Goal: Feedback & Contribution: Submit feedback/report problem

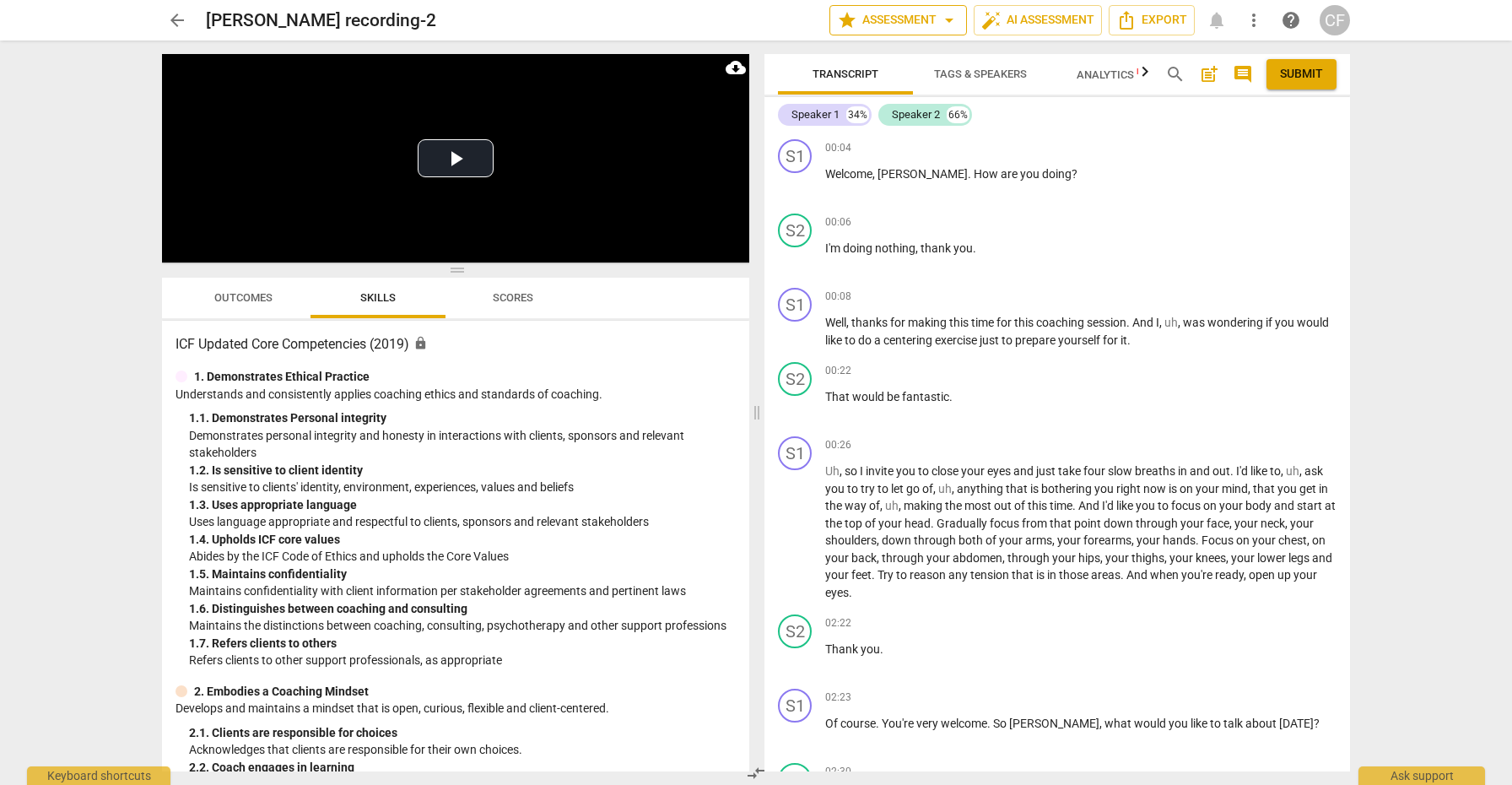
click at [947, 18] on span "arrow_drop_down" at bounding box center [950, 21] width 21 height 21
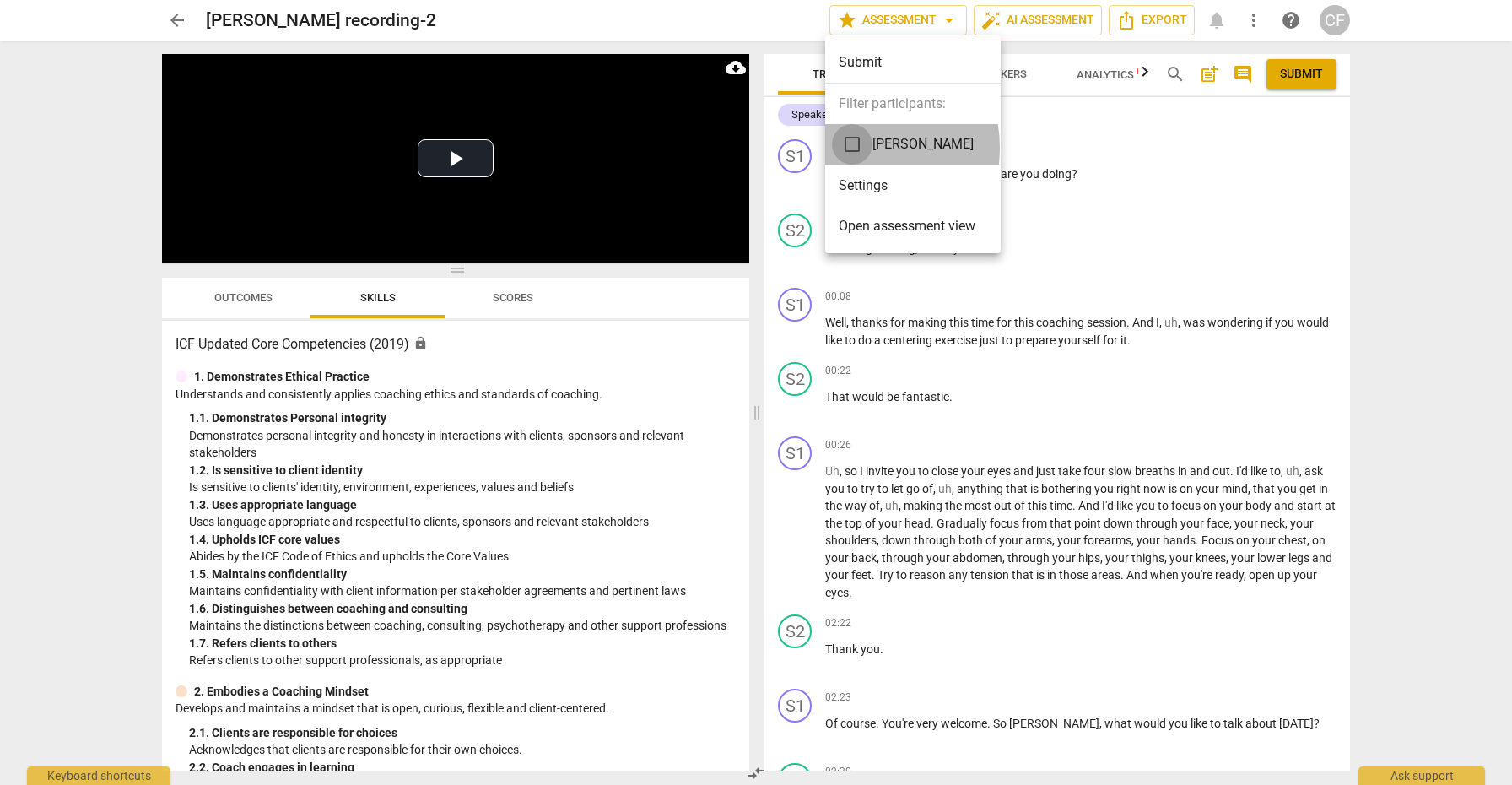
click at [850, 147] on input "checkbox" at bounding box center [852, 144] width 40 height 40
checkbox input "true"
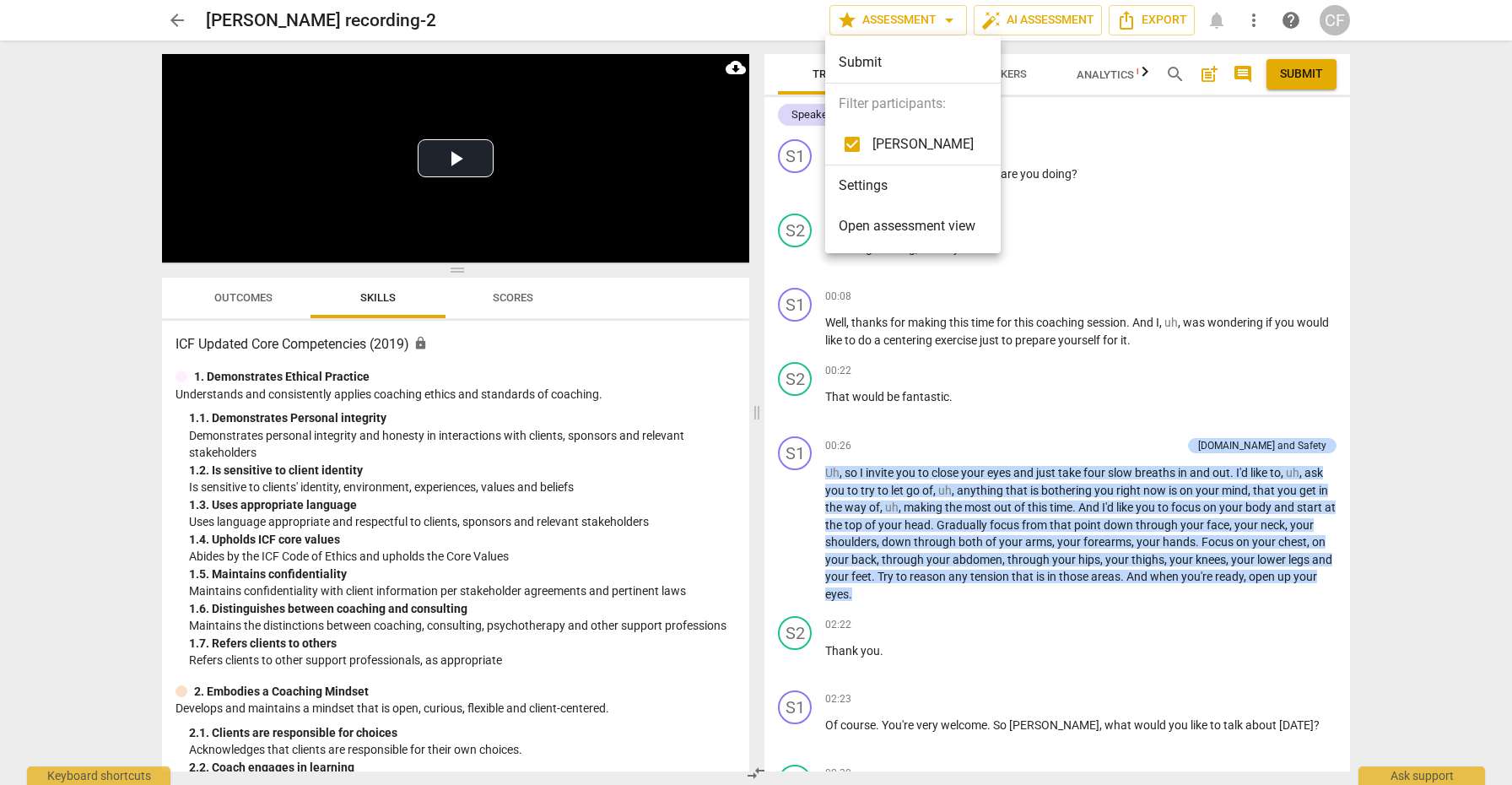
click at [1261, 442] on div at bounding box center [756, 392] width 1512 height 785
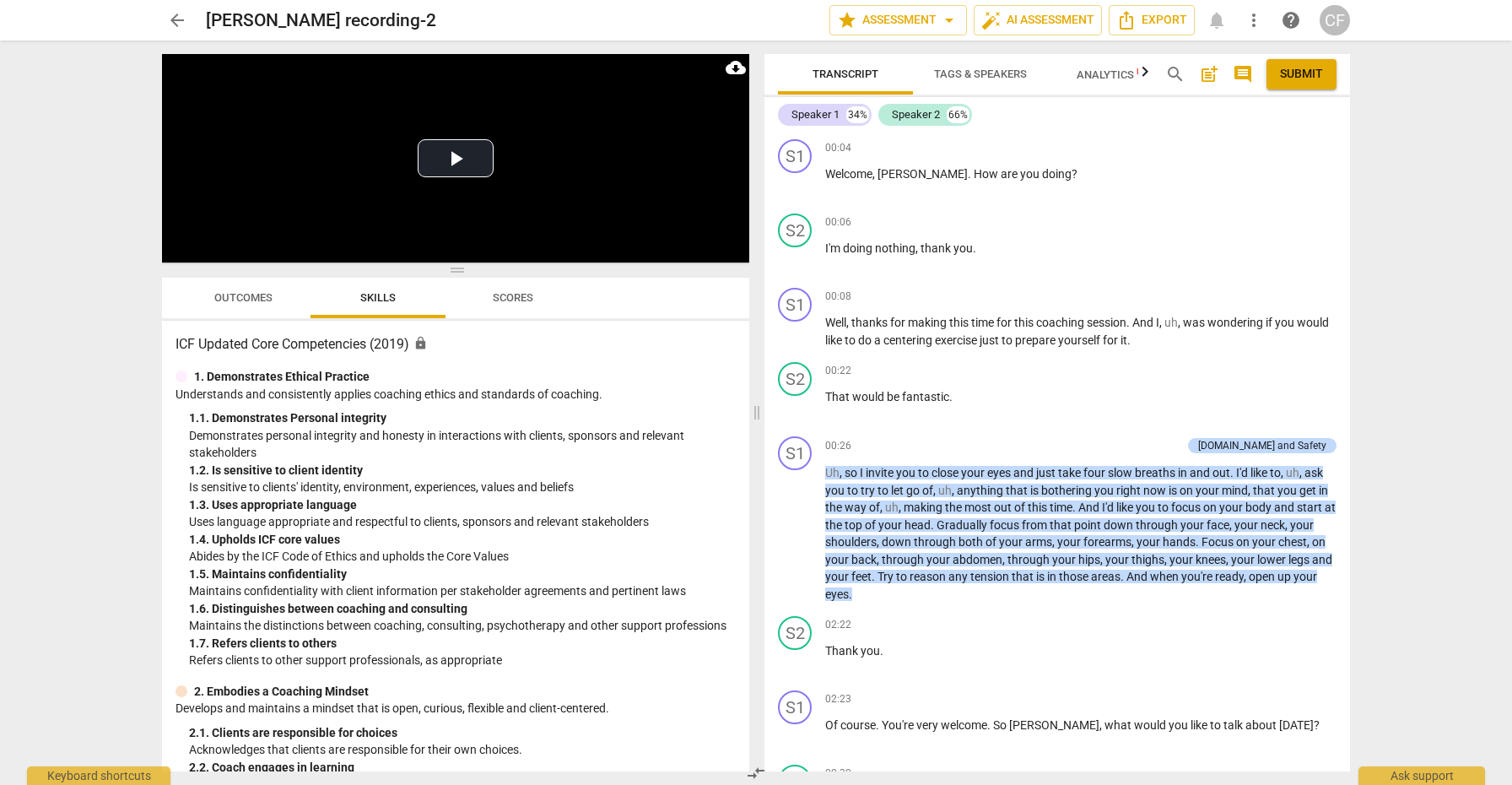
click at [1261, 442] on div "[DOMAIN_NAME] and Safety" at bounding box center [1263, 446] width 129 height 15
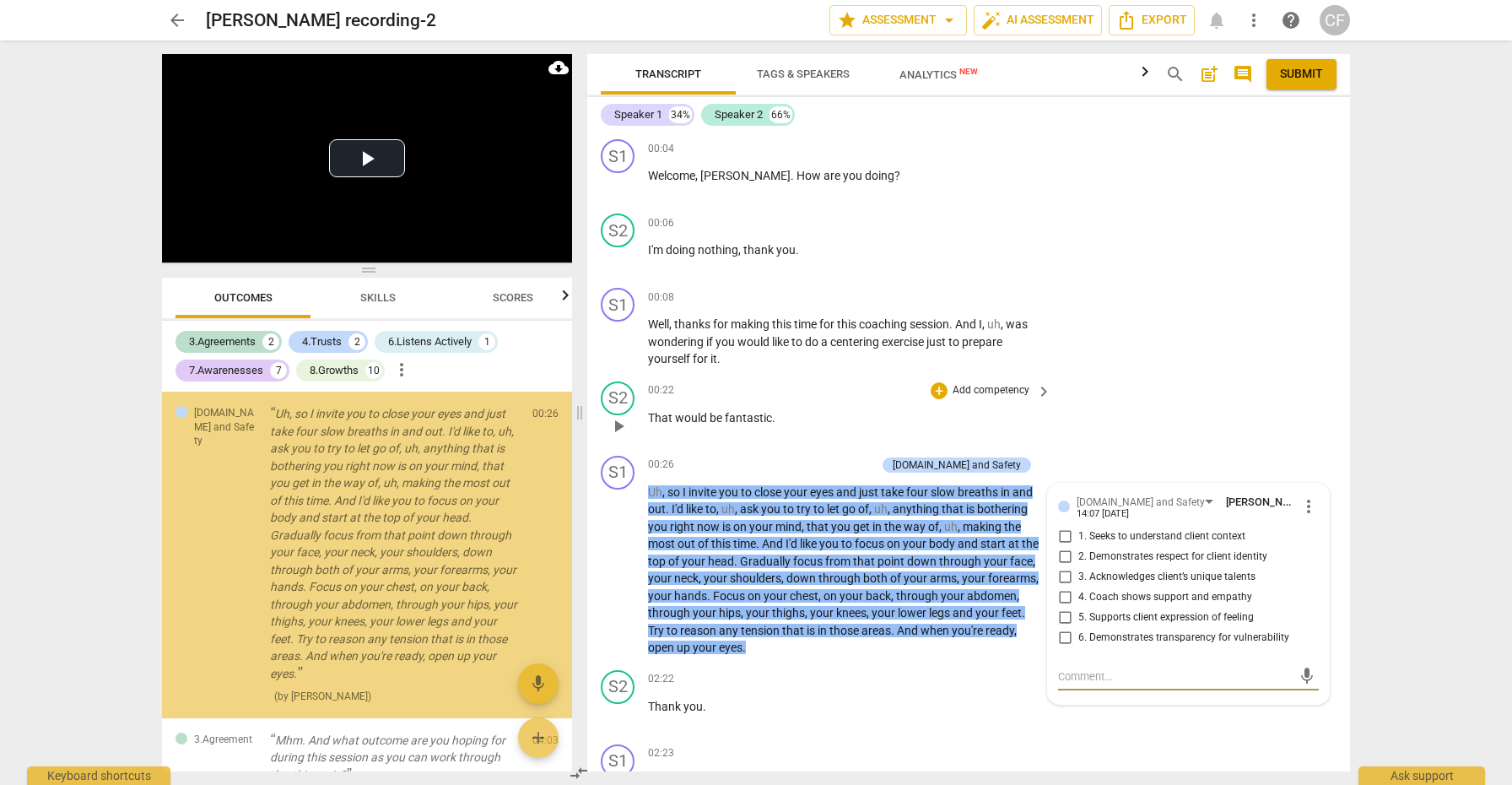
click at [1194, 375] on div "S2 play_arrow pause 00:22 + Add competency keyboard_arrow_right That would be f…" at bounding box center [969, 412] width 763 height 75
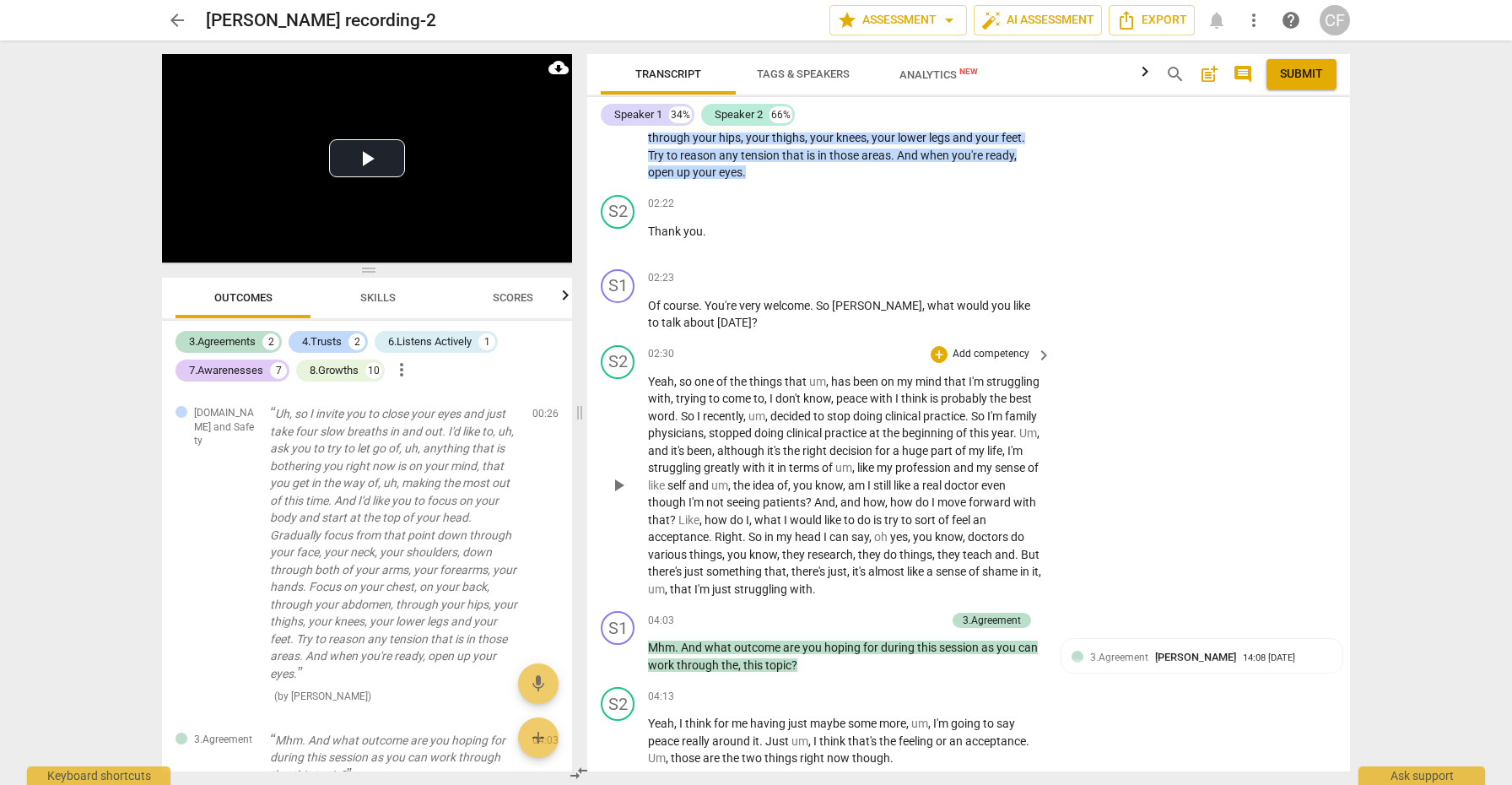
scroll to position [476, 0]
click at [619, 477] on span "play_arrow" at bounding box center [619, 485] width 21 height 21
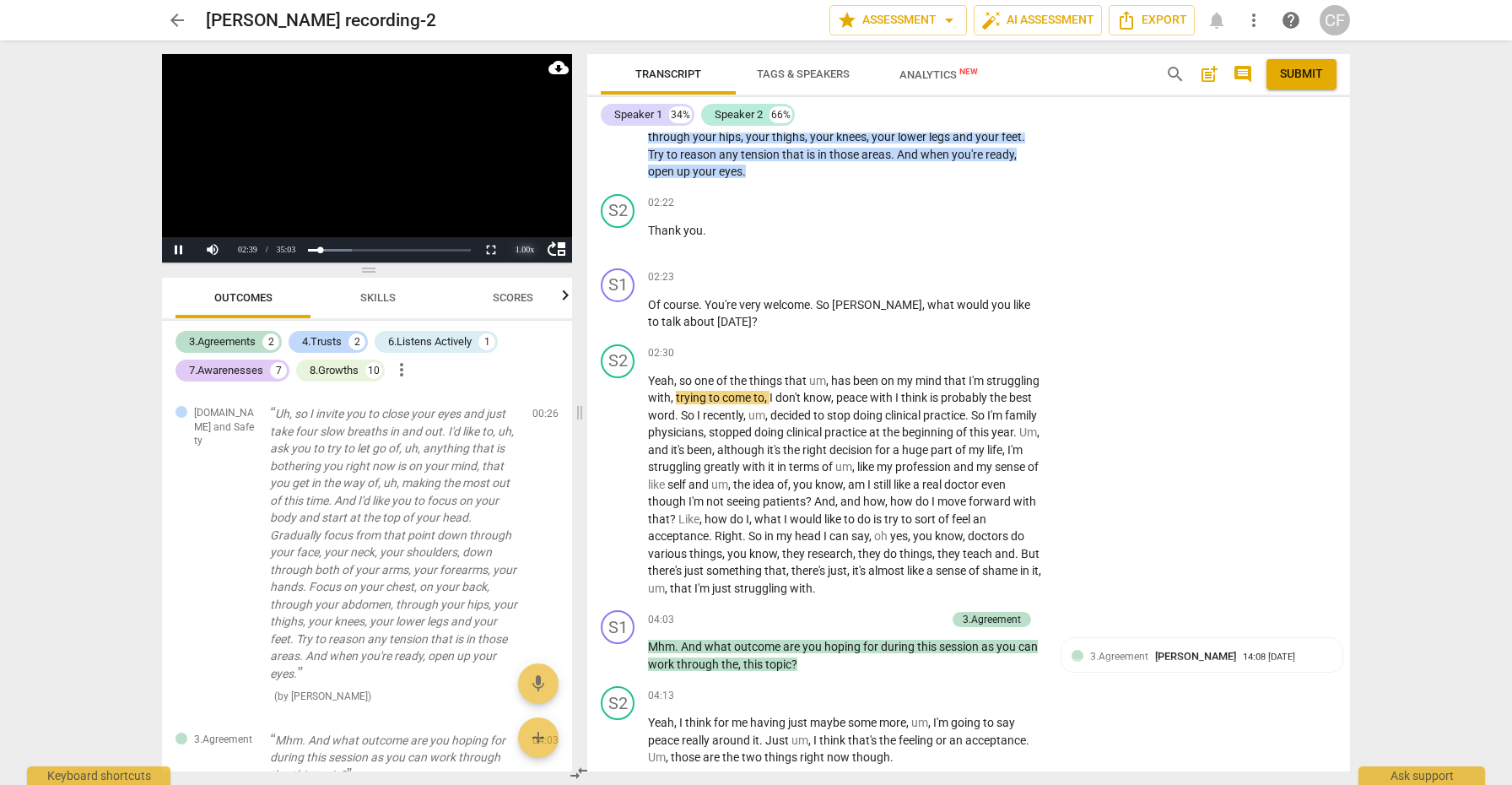
click at [519, 249] on div "1.00 x" at bounding box center [525, 249] width 34 height 25
click at [524, 191] on li "1.25x" at bounding box center [525, 192] width 34 height 19
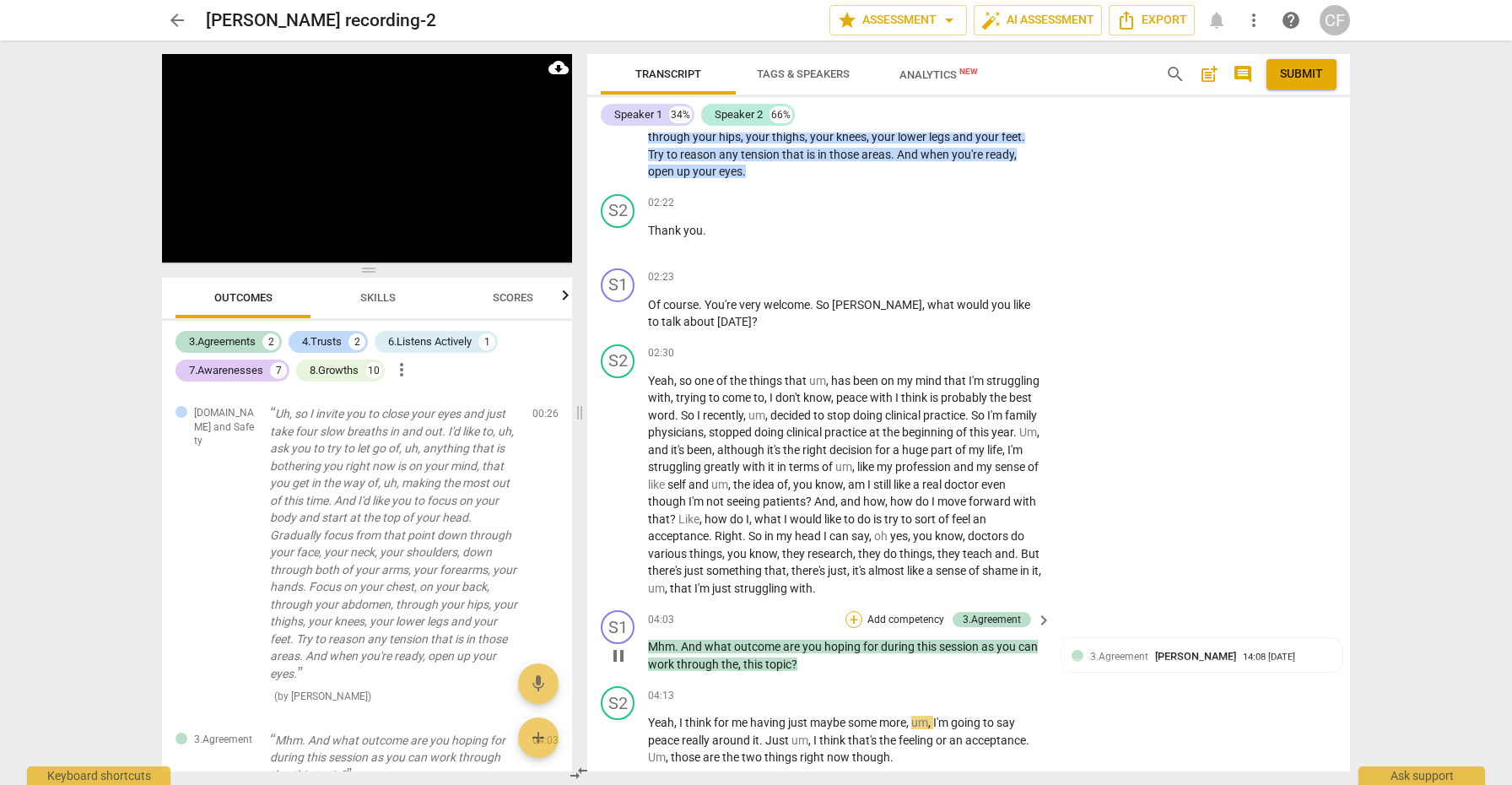
click at [850, 612] on div "+" at bounding box center [854, 620] width 17 height 17
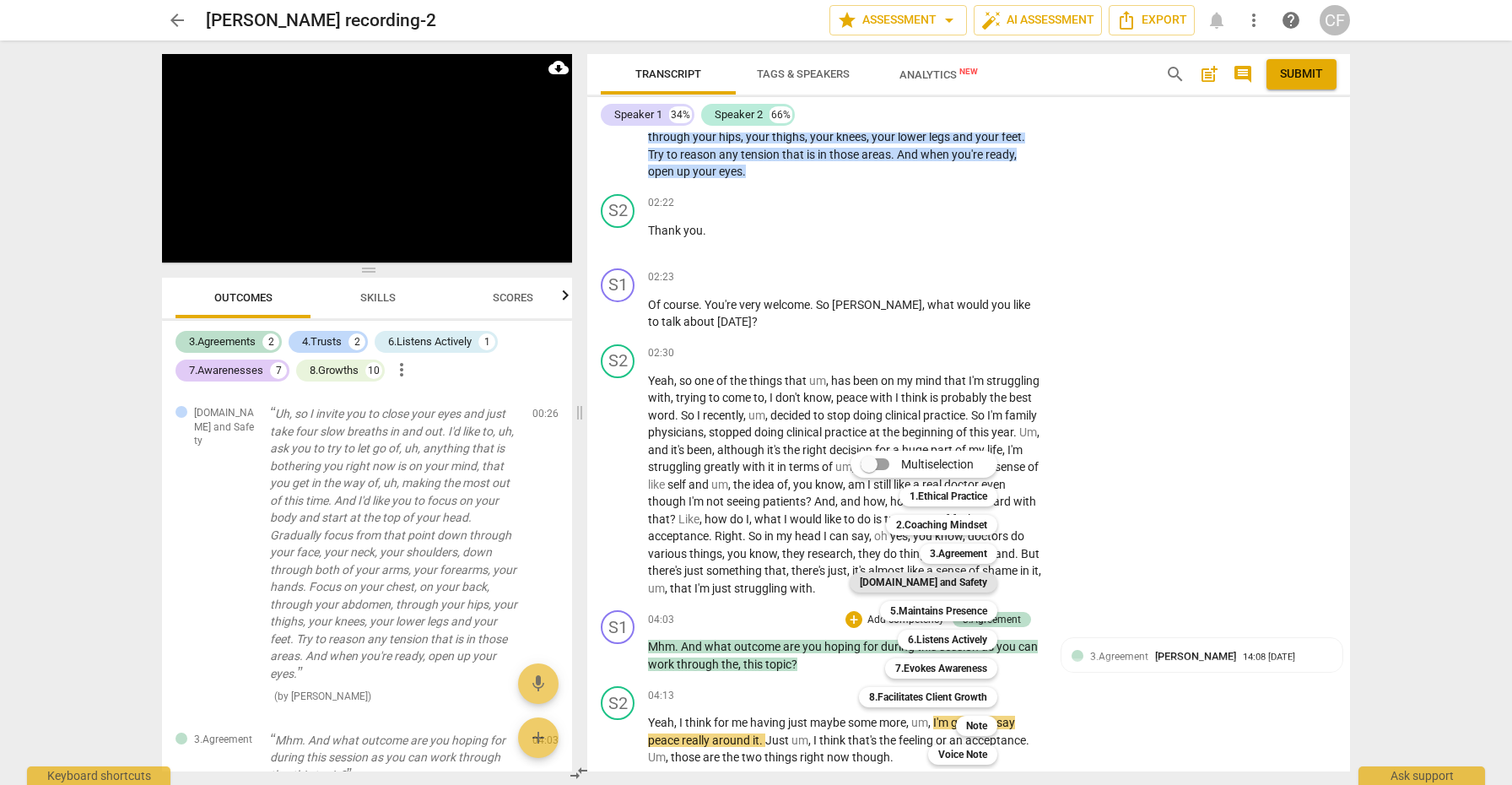
click at [947, 584] on b "[DOMAIN_NAME] and Safety" at bounding box center [924, 583] width 128 height 21
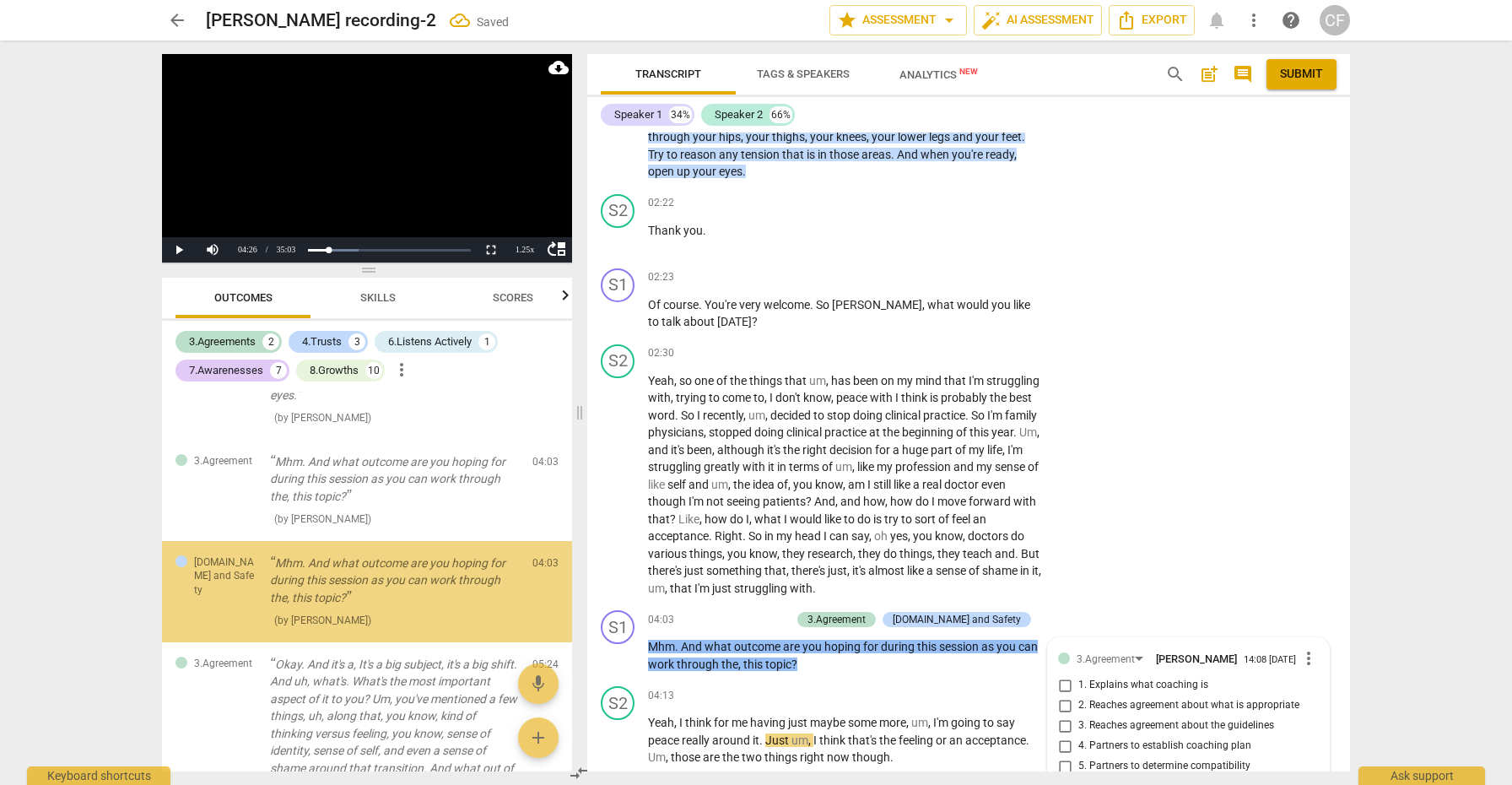
scroll to position [943, 0]
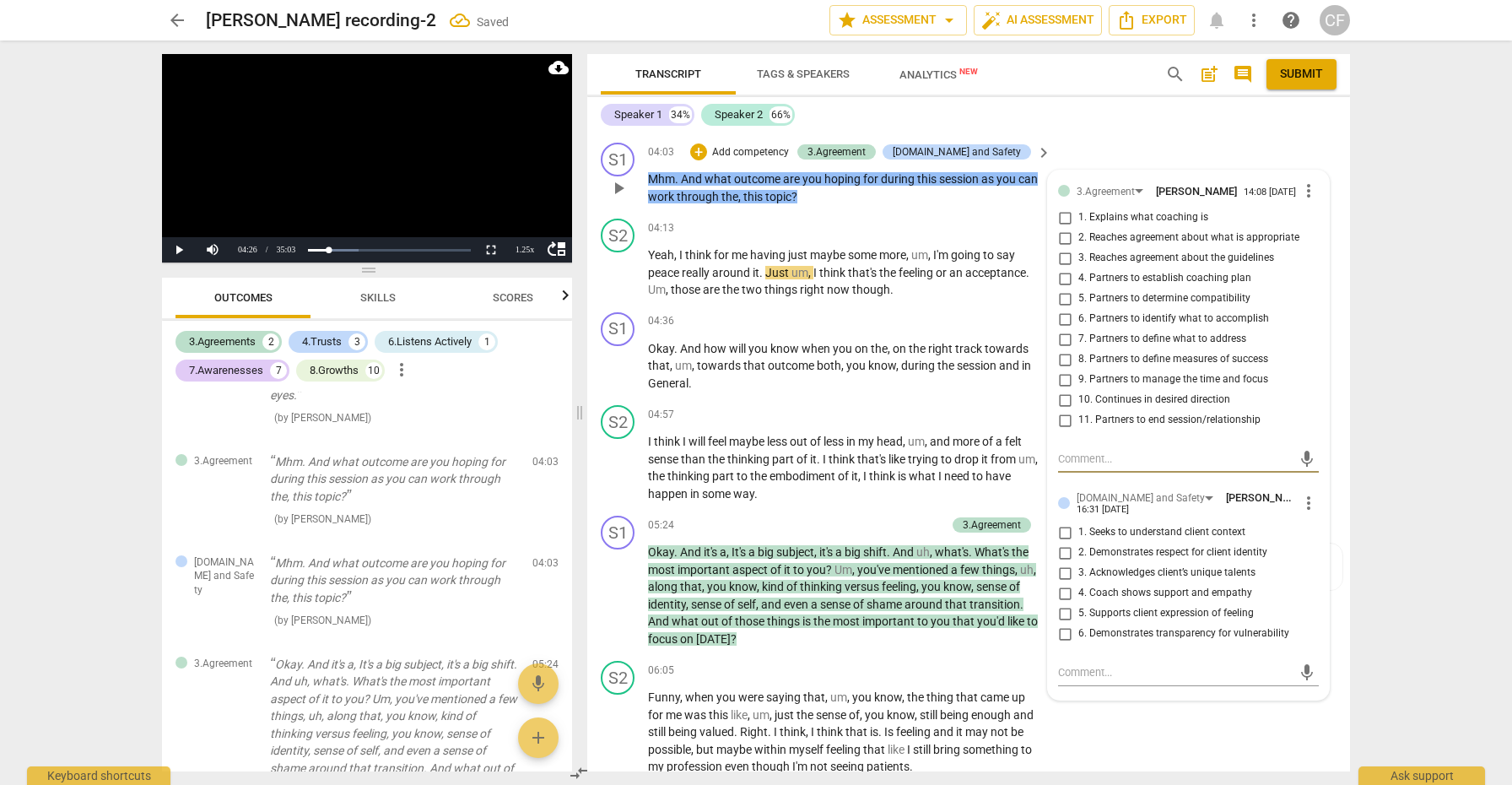
click at [1063, 603] on input "5. Supports client expression of feeling" at bounding box center [1065, 613] width 27 height 21
click at [1066, 606] on input "5. Supports client expression of feeling" at bounding box center [1065, 613] width 27 height 21
checkbox input "true"
click at [1065, 592] on input "4. Coach shows support and empathy" at bounding box center [1065, 594] width 27 height 21
click at [1064, 592] on input "4. Coach shows support and empathy" at bounding box center [1065, 594] width 27 height 21
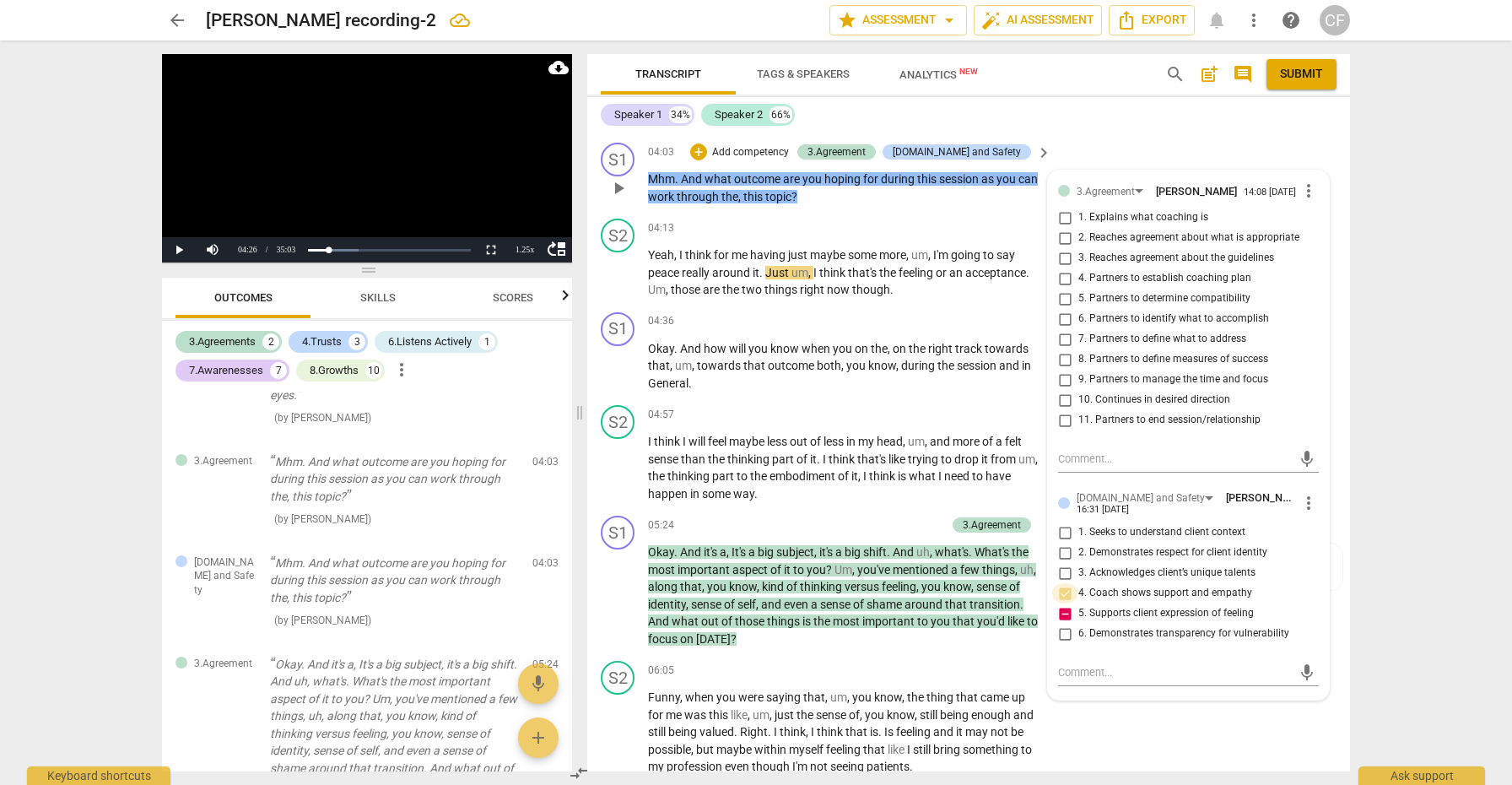
checkbox input "true"
click at [1079, 668] on textarea at bounding box center [1175, 672] width 234 height 16
type textarea "t"
type textarea "th"
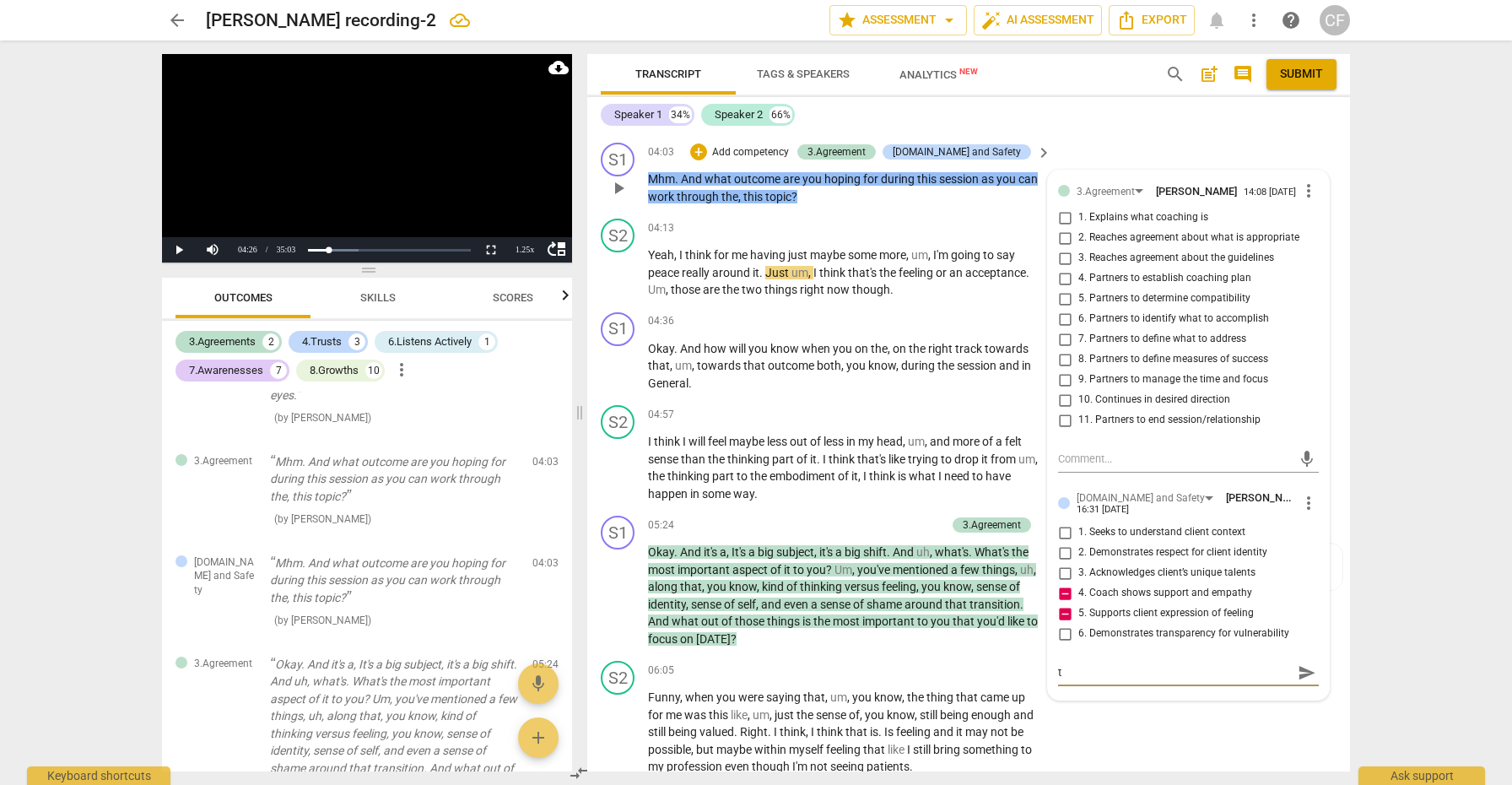
type textarea "th"
type textarea "thi"
type textarea "this"
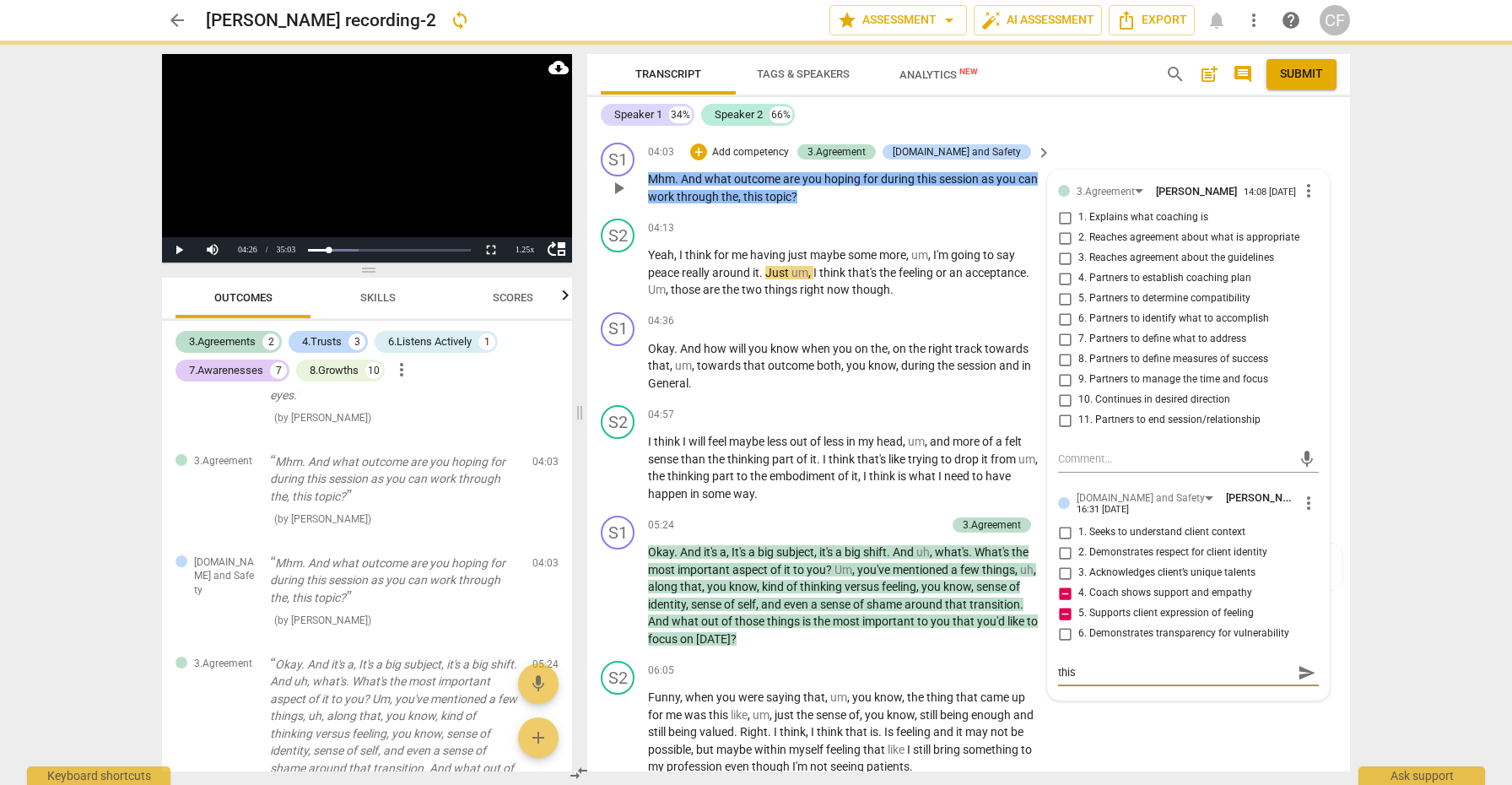
type textarea "thi"
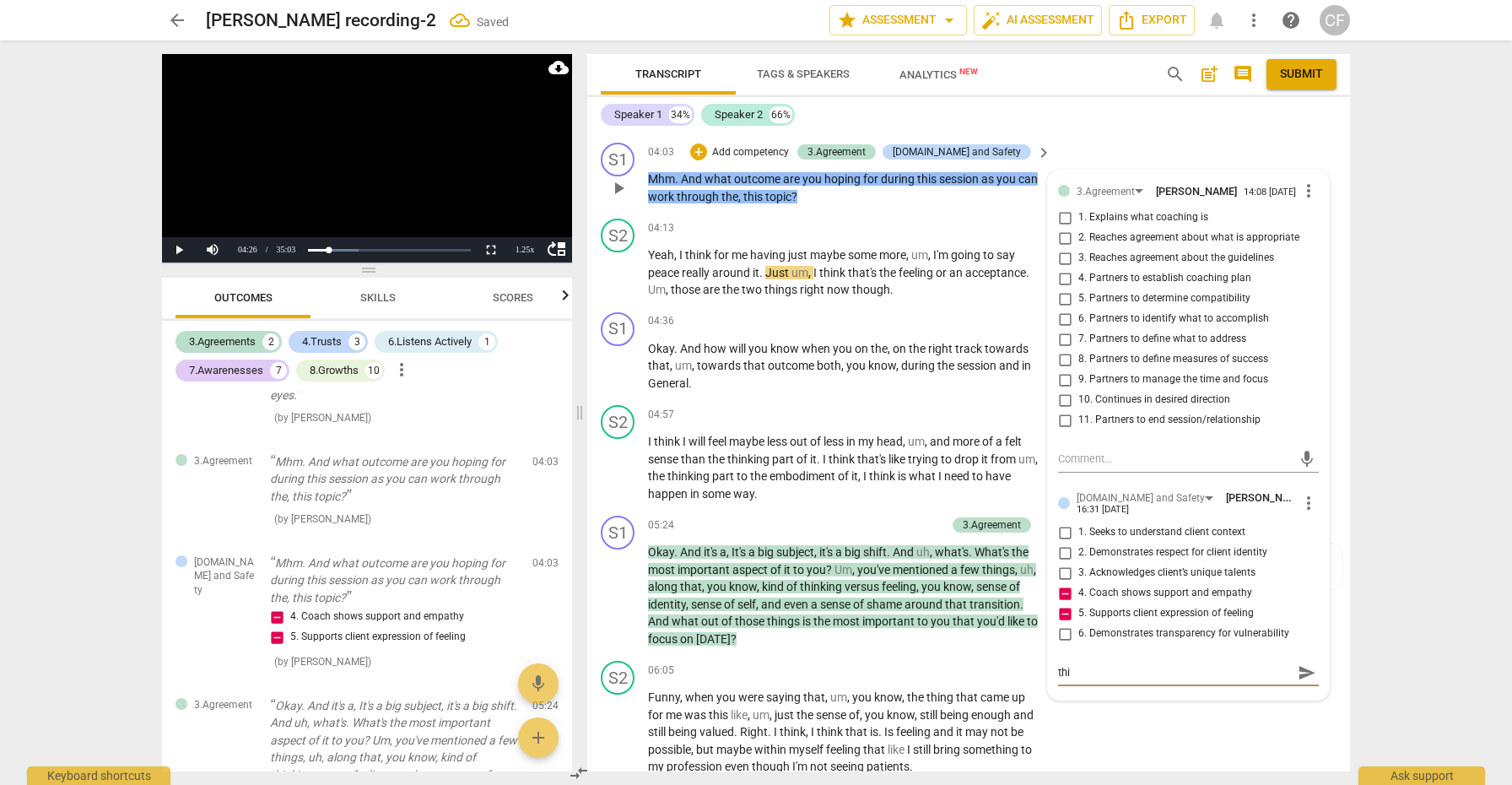
type textarea "th"
type textarea "the"
type textarea "th"
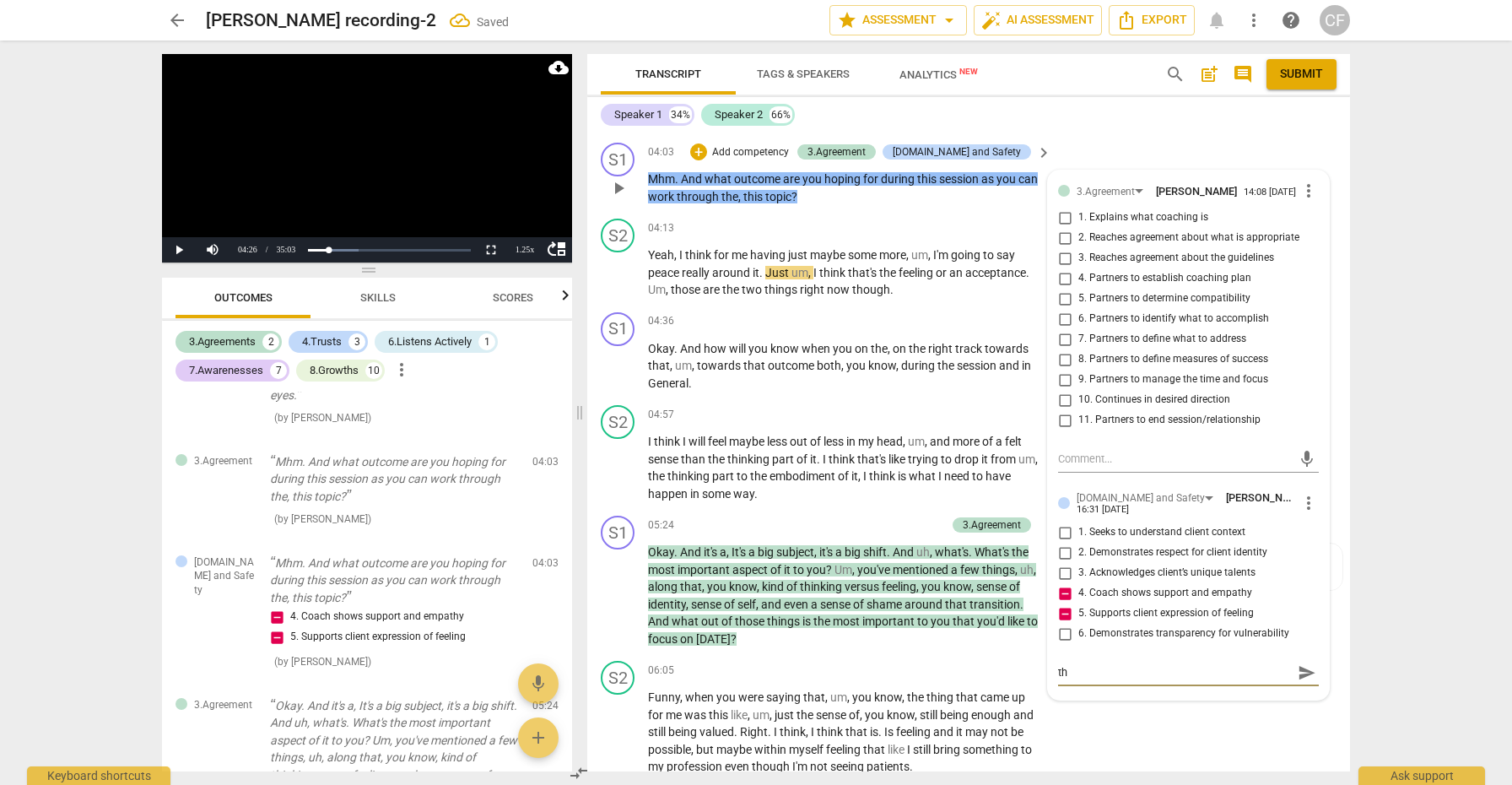
type textarea "t"
type textarea "te"
type textarea "ter"
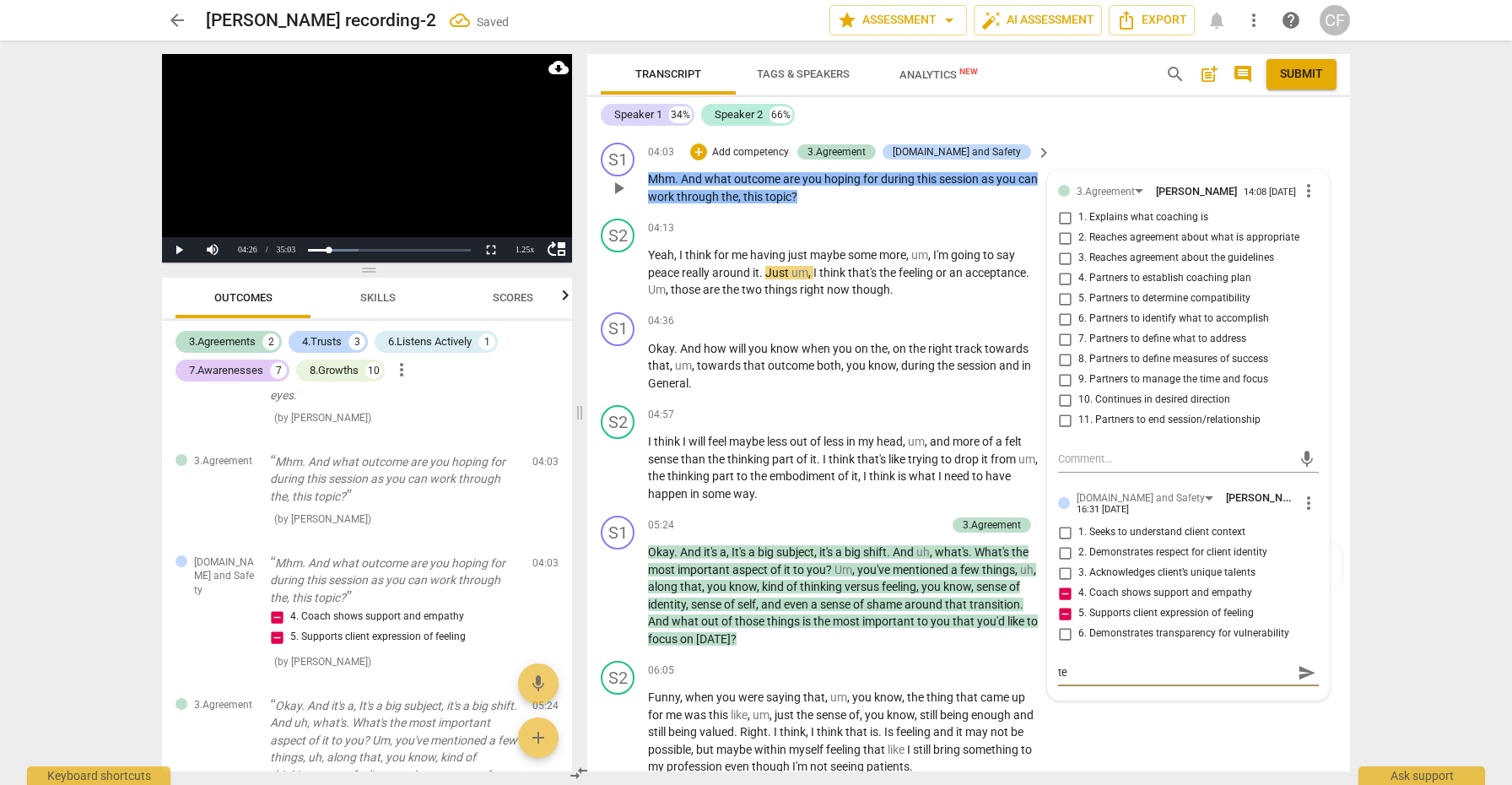
type textarea "ter"
type textarea "tere"
type textarea "ter"
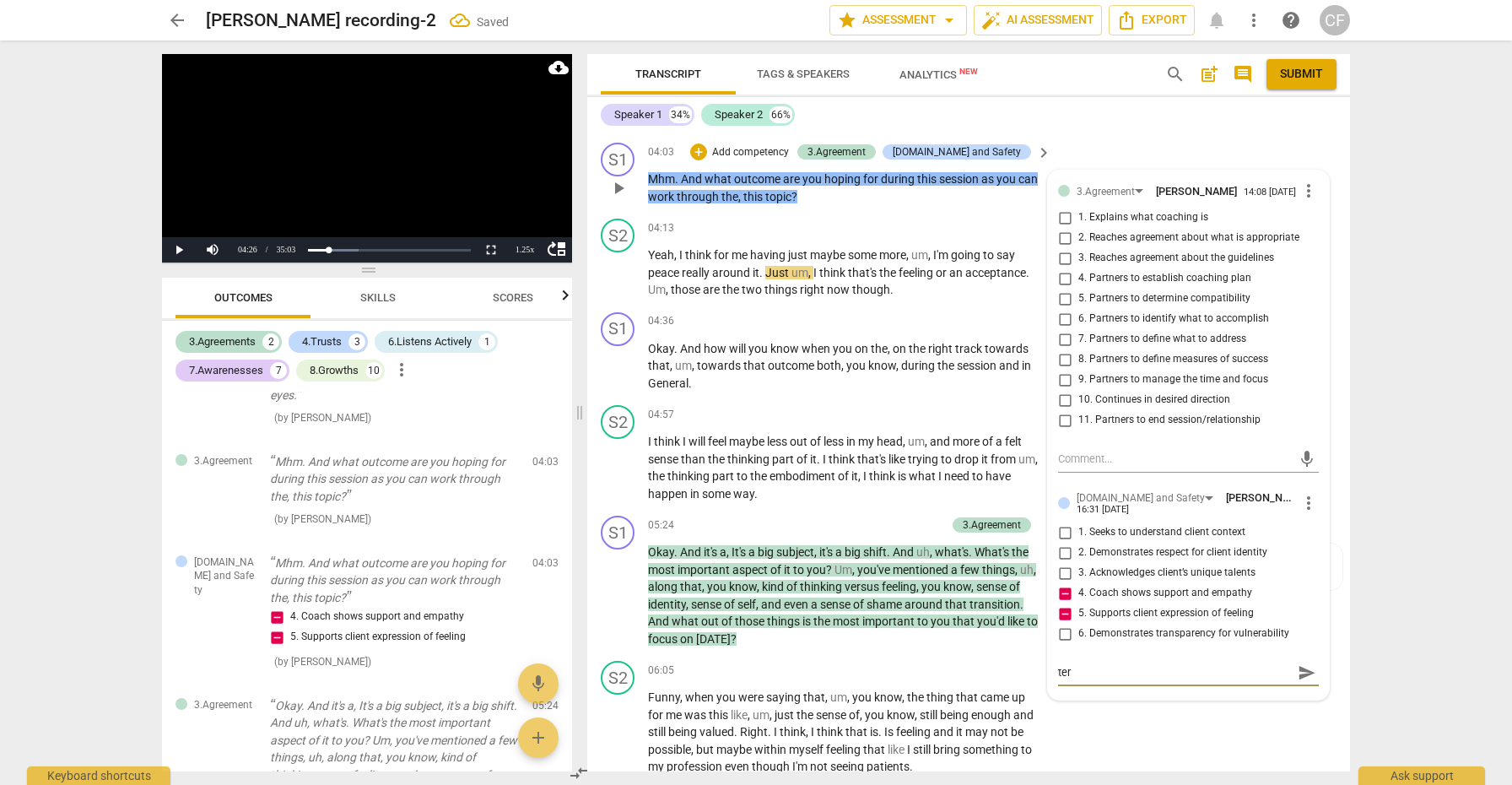
type textarea "te"
type textarea "t"
type textarea "th"
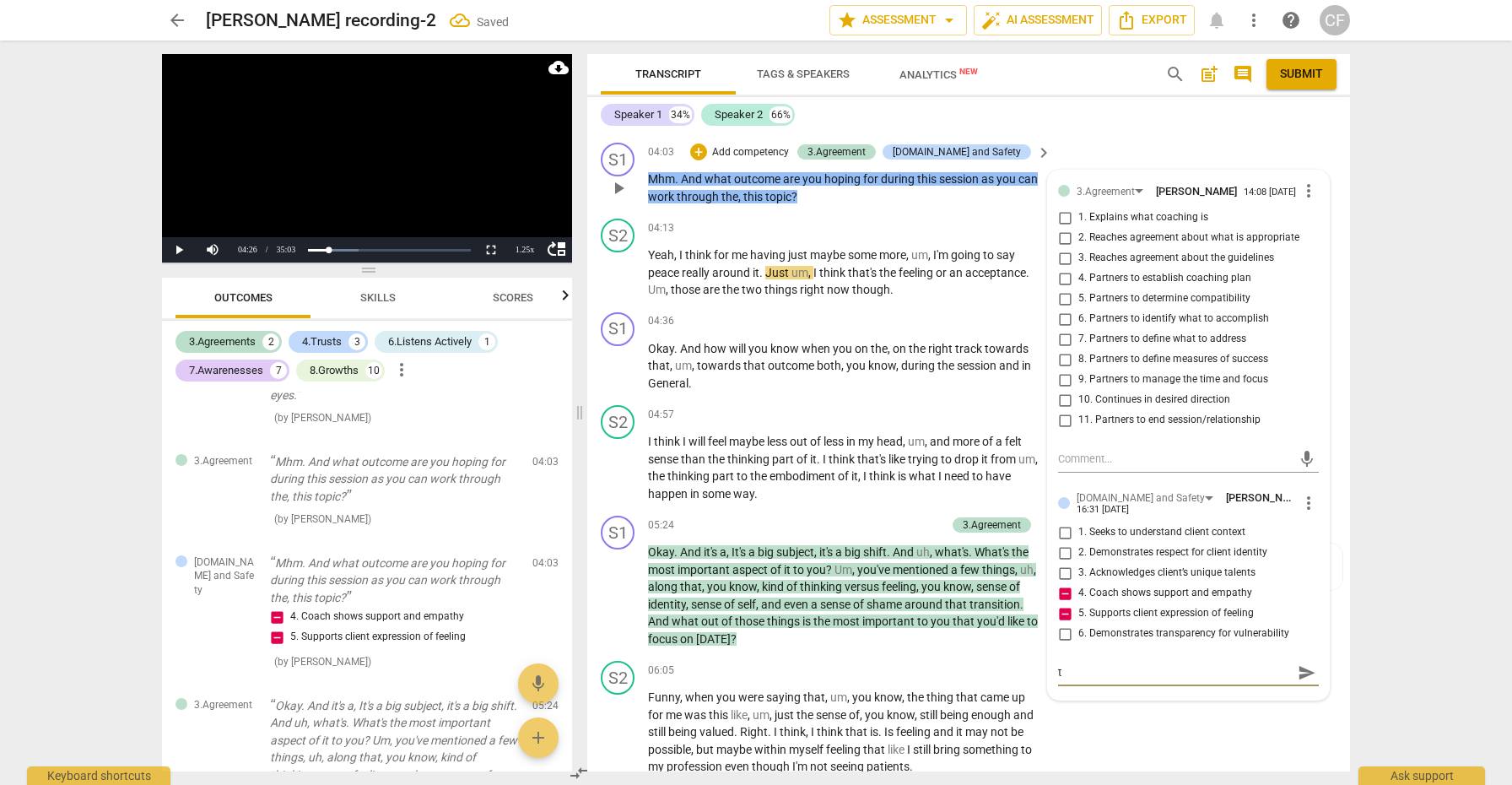
type textarea "th"
type textarea "the"
type textarea "ther"
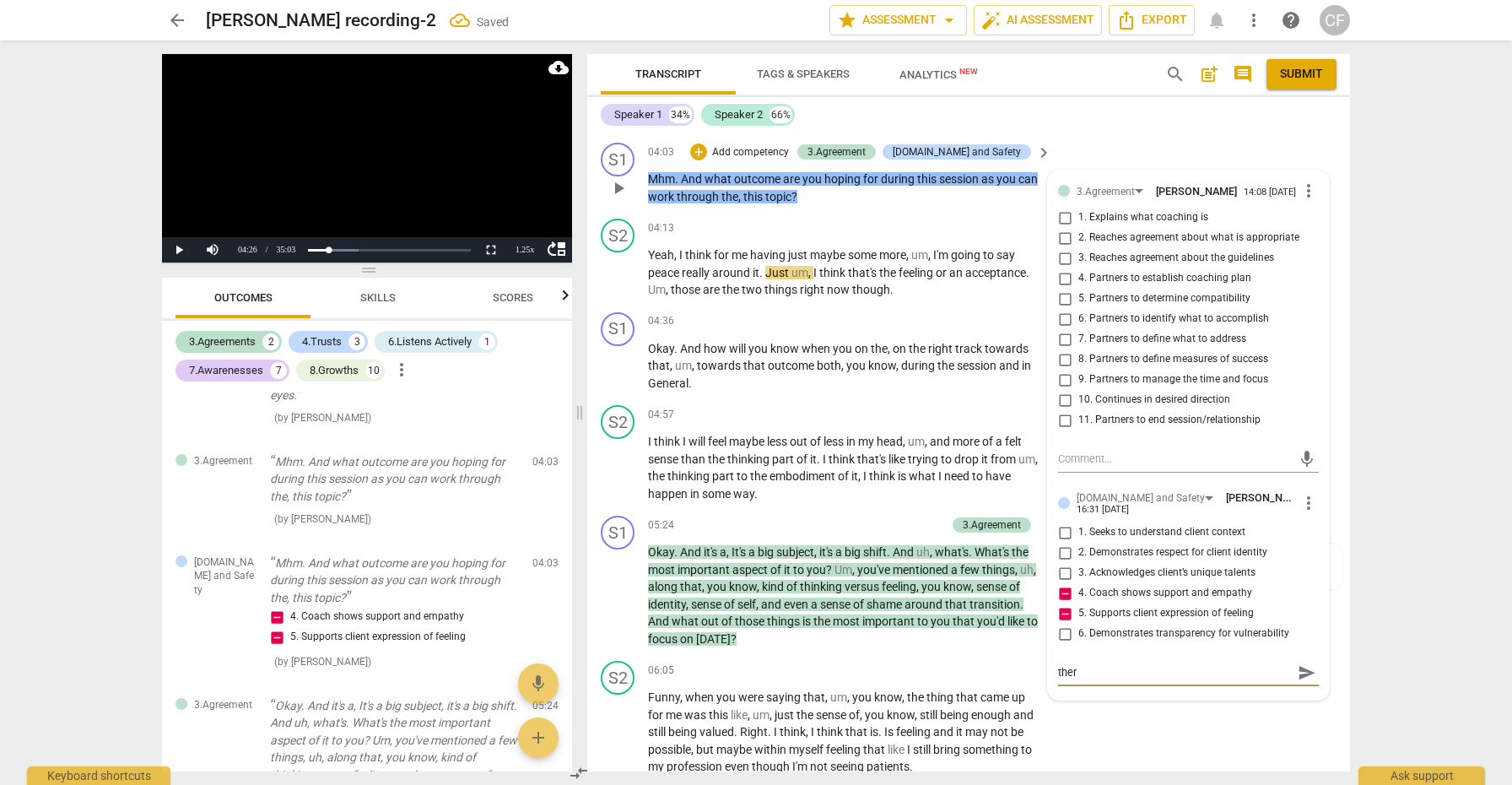
type textarea "there"
type textarea "there w"
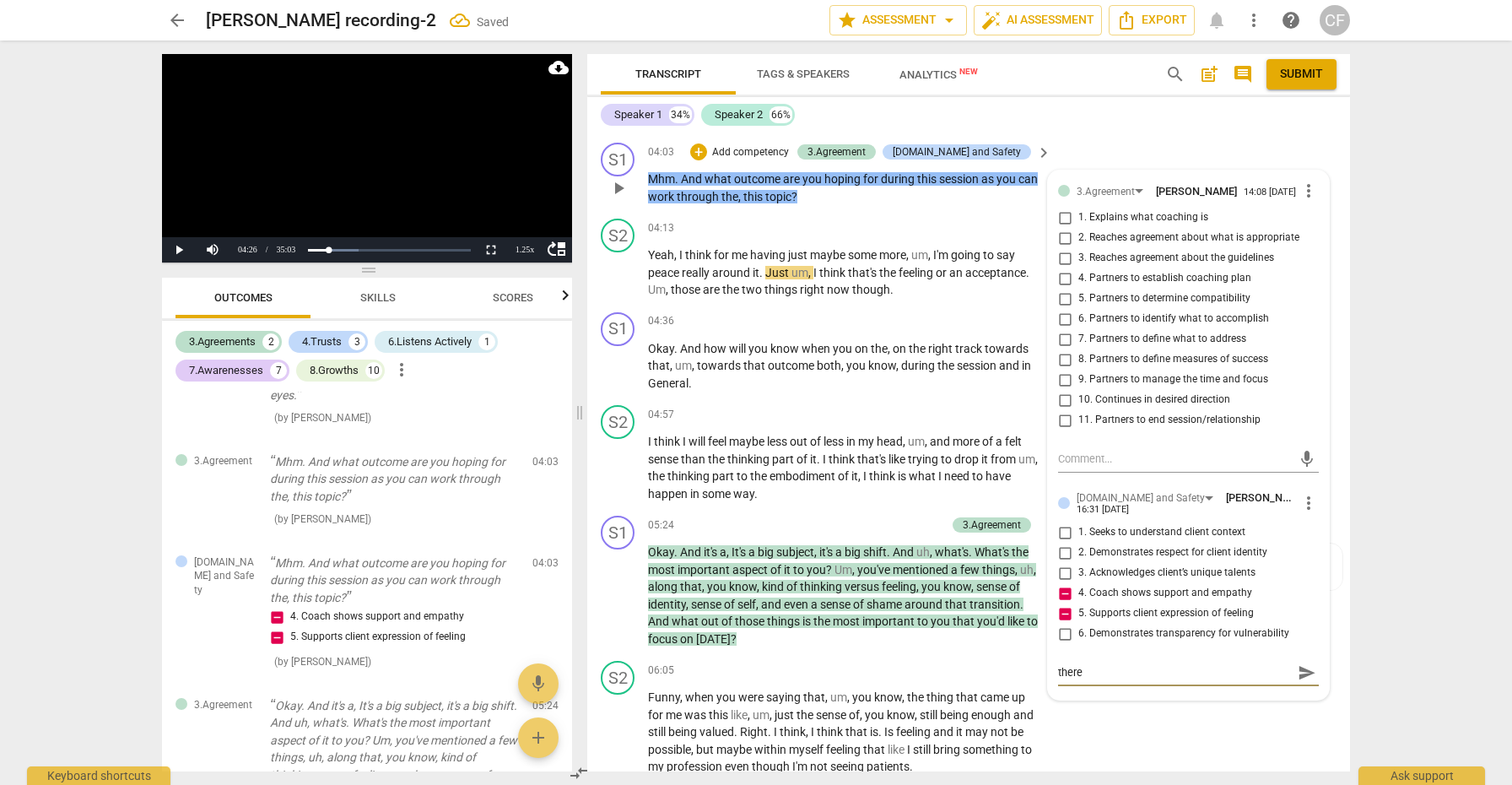
type textarea "there w"
type textarea "there wa"
type textarea "there was"
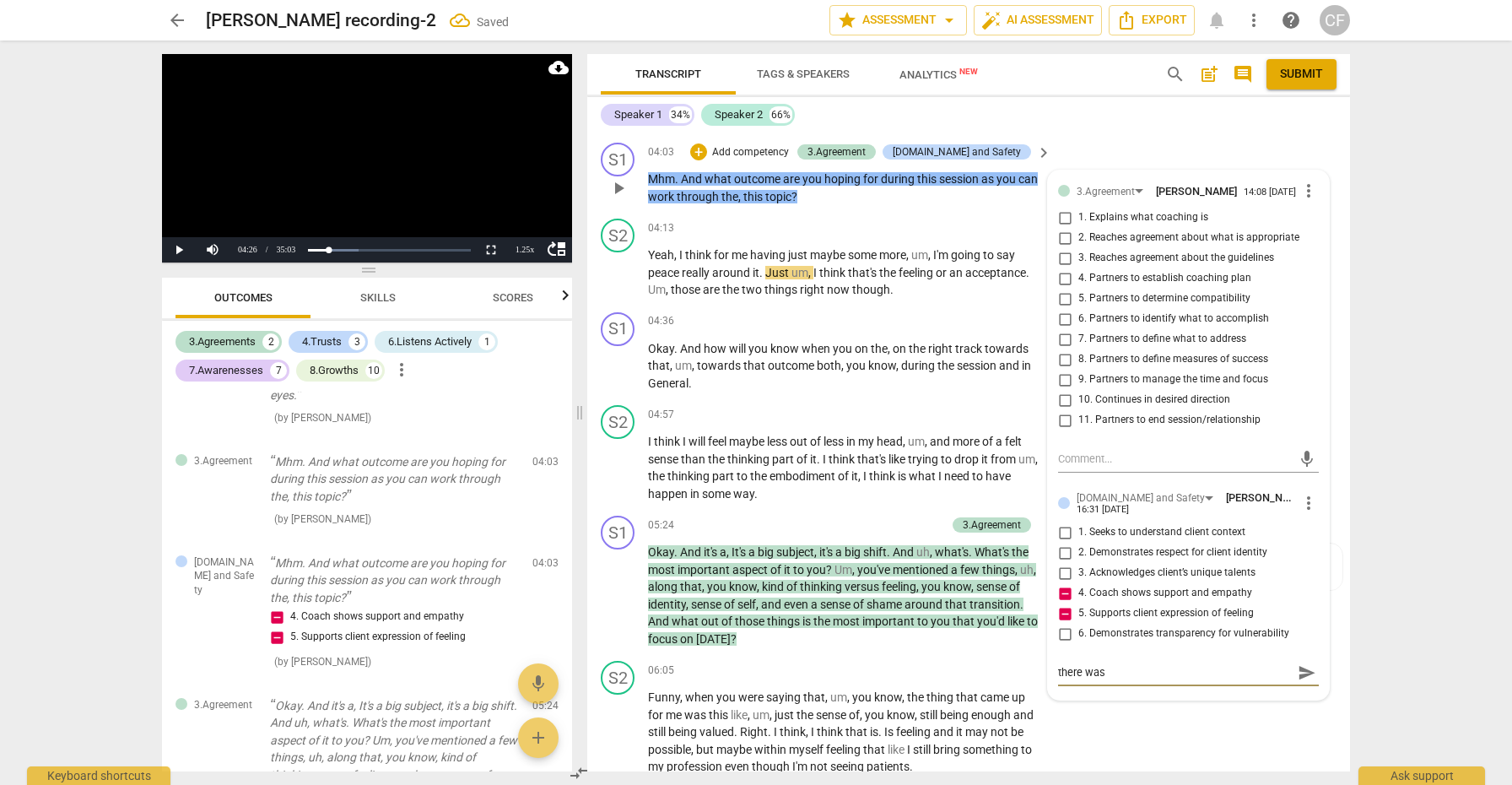
type textarea "there was"
type textarea "there was a"
type textarea "there was an"
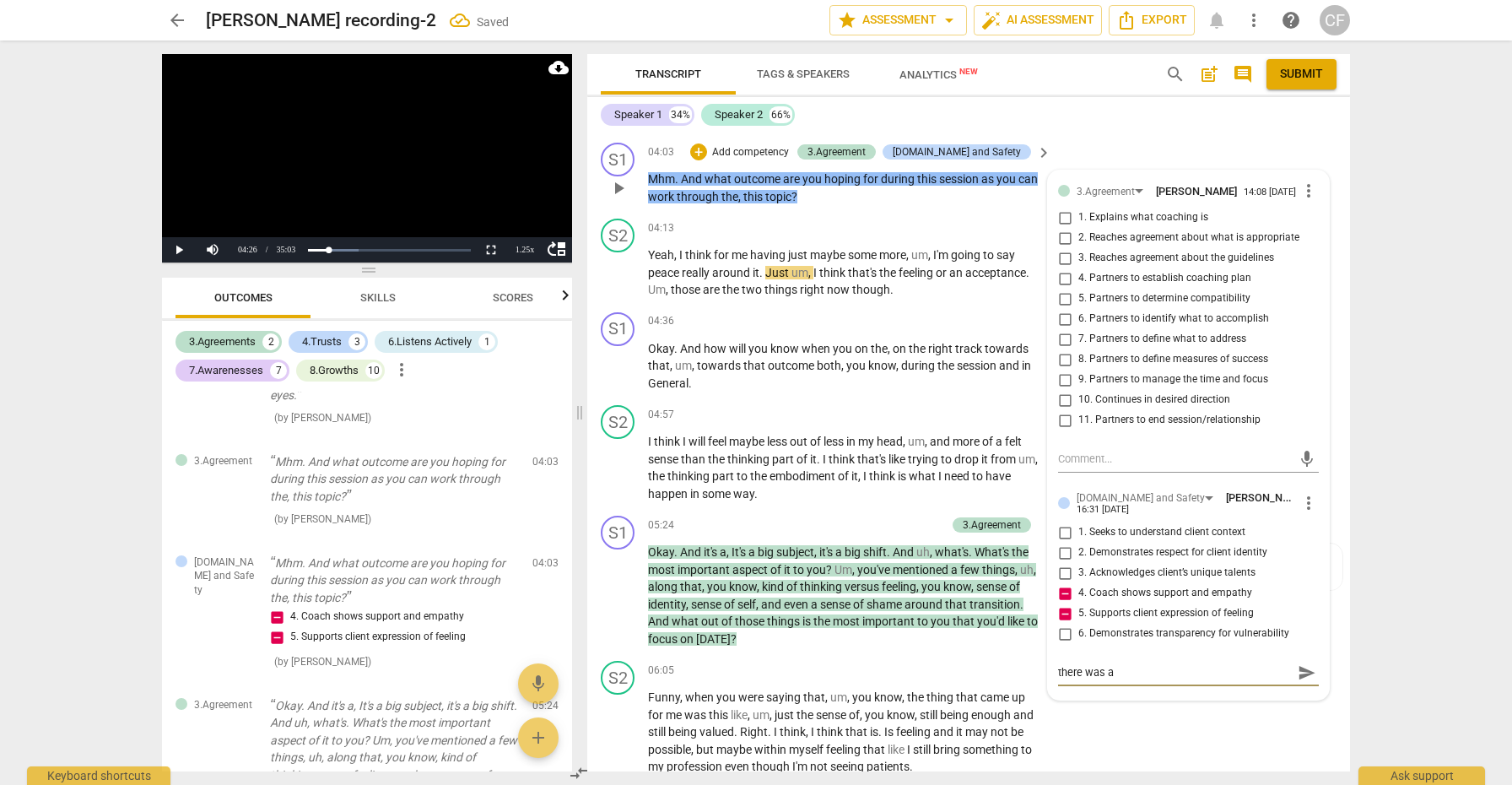
type textarea "there was an"
type textarea "there was an o"
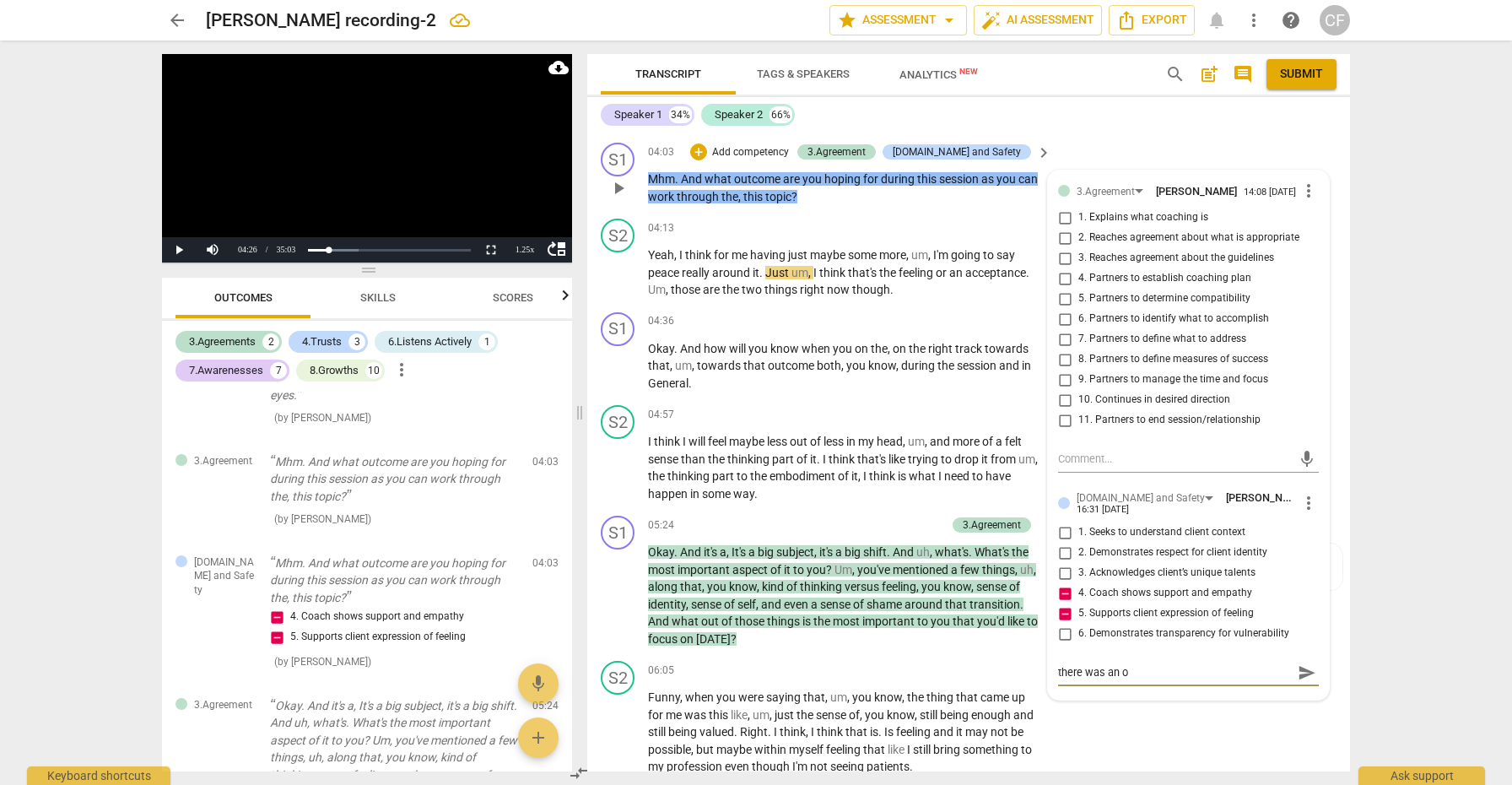
type textarea "there was an op"
type textarea "there was an opp"
type textarea "there was an oppo"
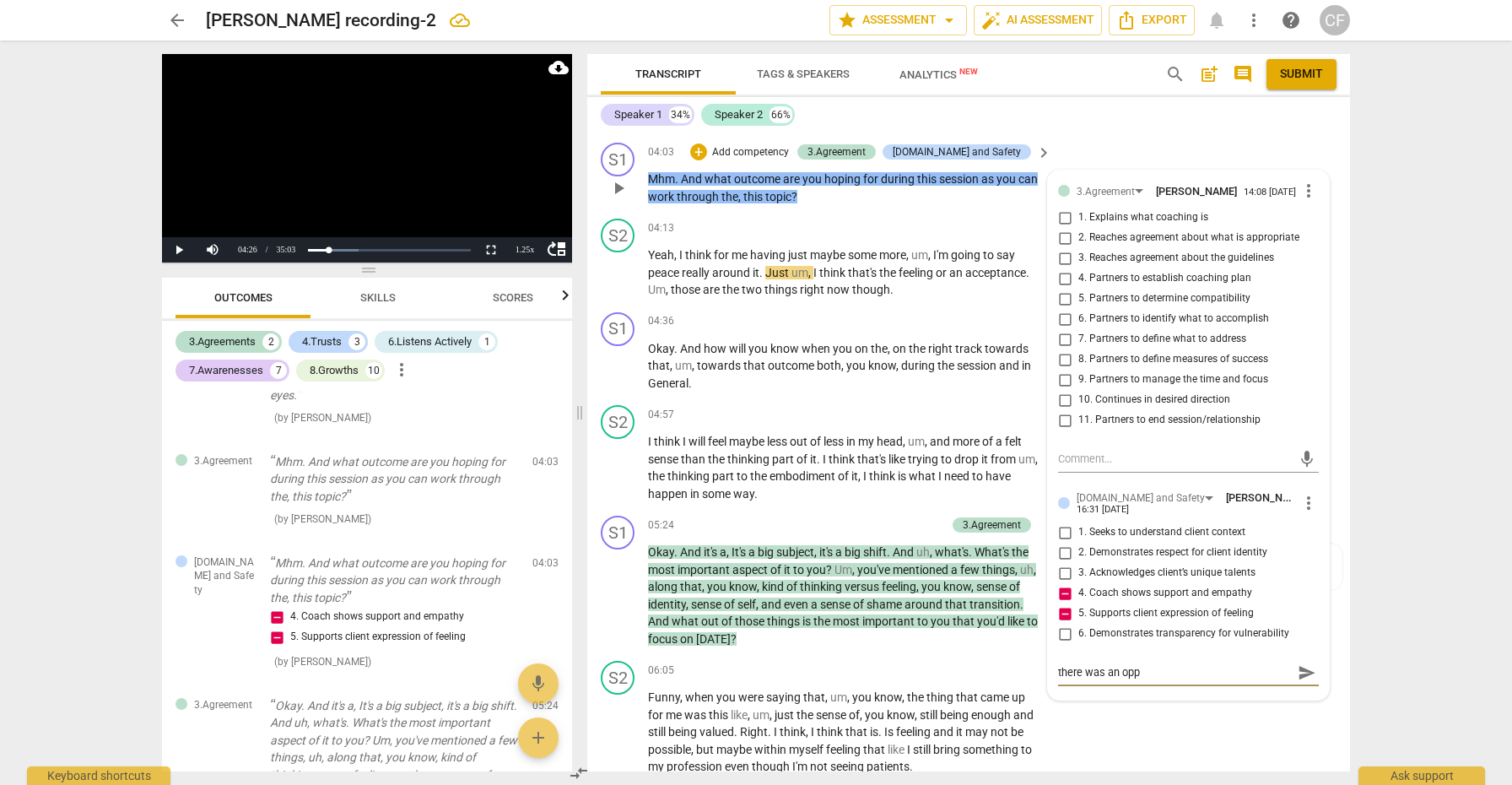
type textarea "there was an oppo"
type textarea "there was an oppot"
type textarea "there was an oppotu"
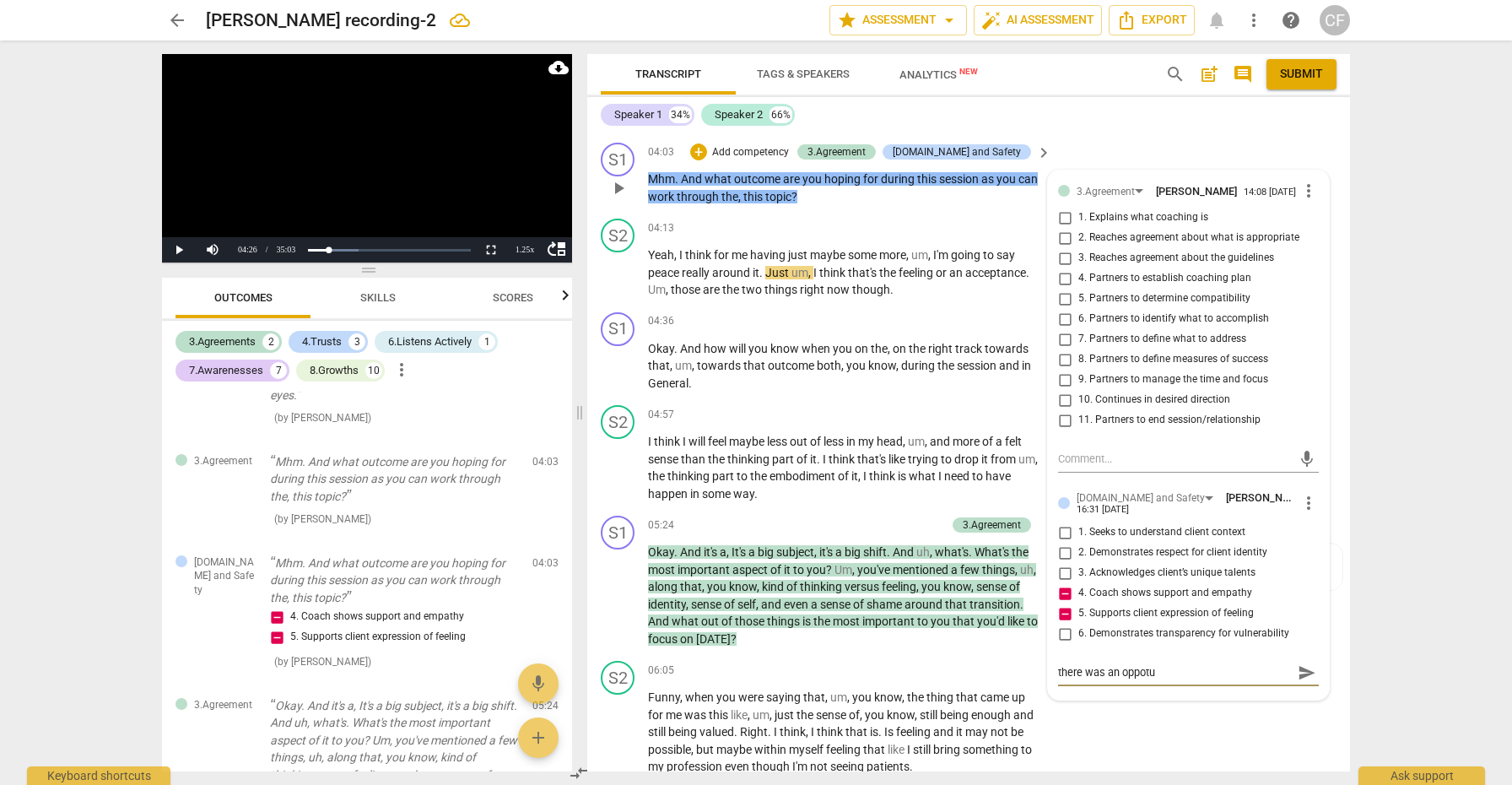
type textarea "there was an oppot"
type textarea "there was an oppo"
type textarea "there was an oppor"
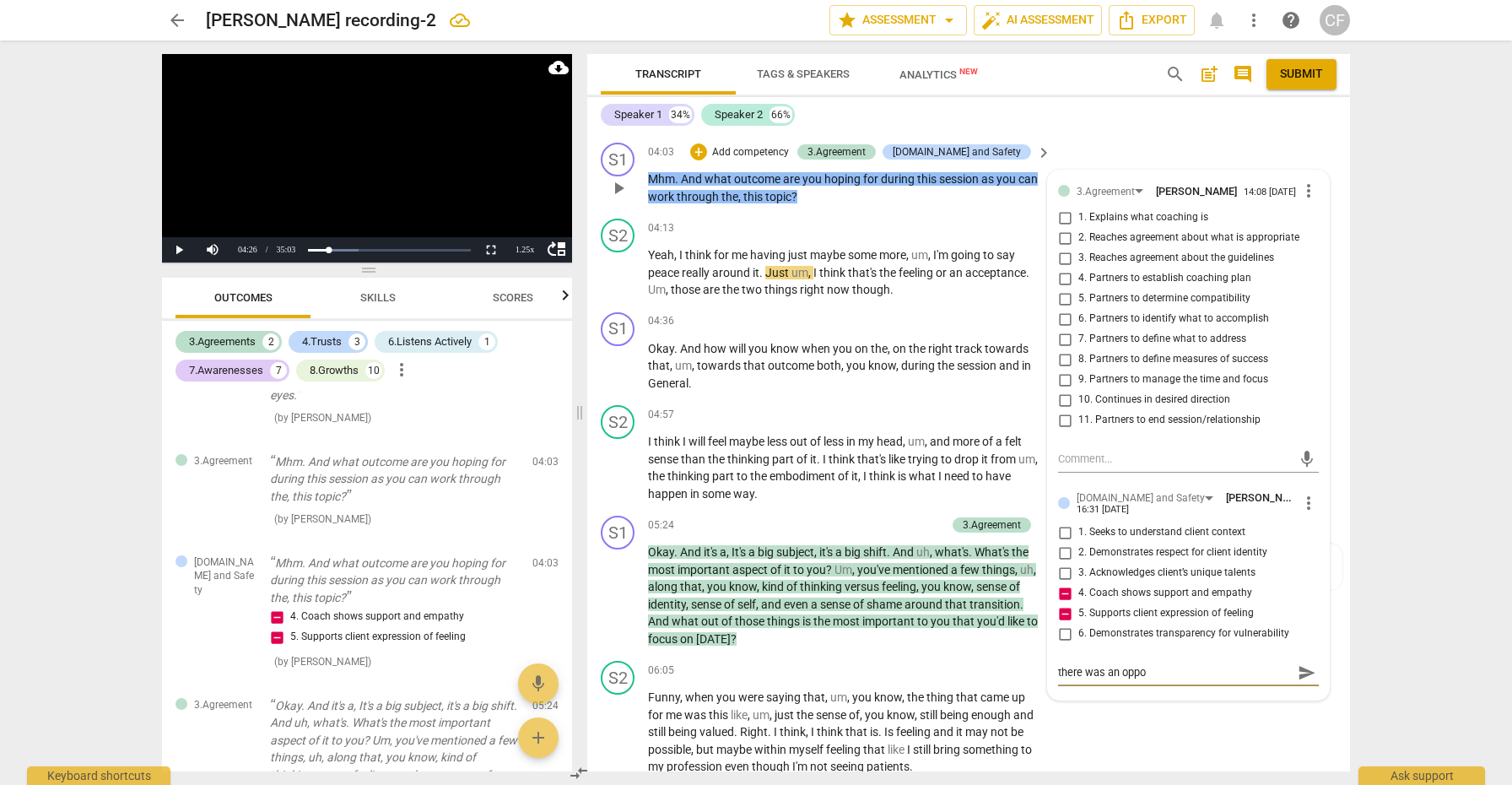
type textarea "there was an oppor"
type textarea "there was an opport"
type textarea "there was an opportu"
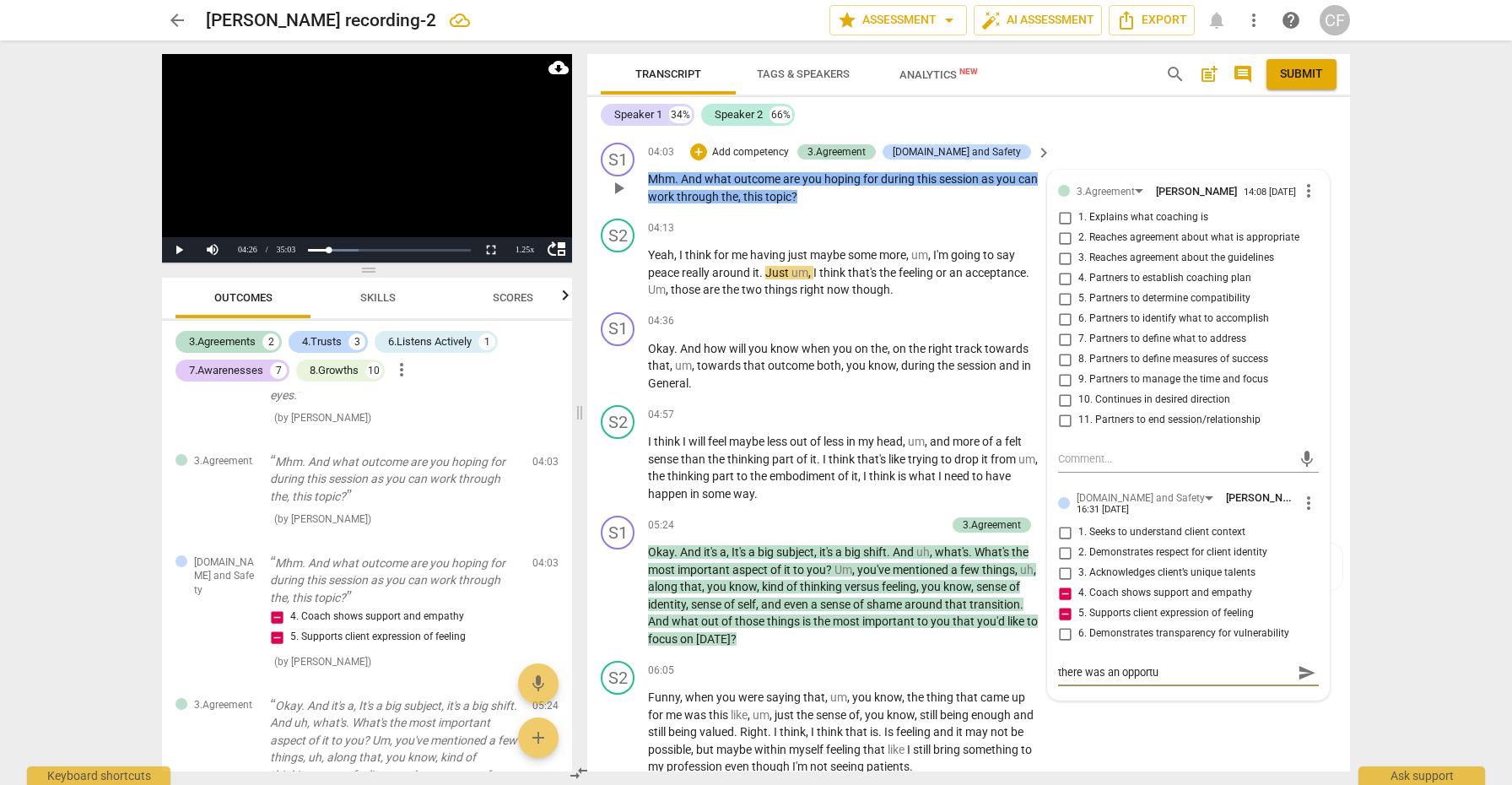
type textarea "there was an opportun"
type textarea "there was an opportuni"
type textarea "there was an opportunit"
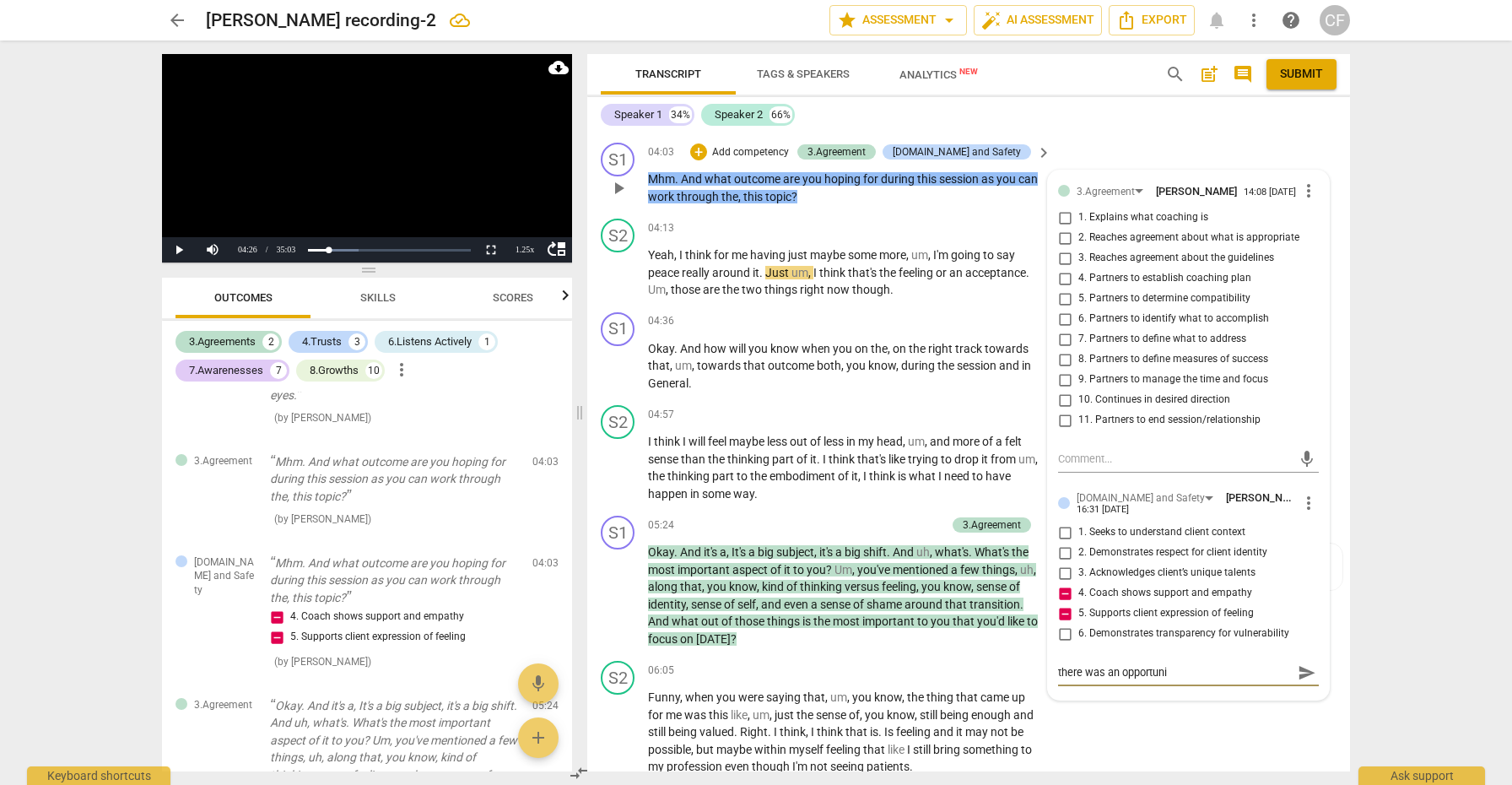
type textarea "there was an opportunit"
type textarea "there was an opportunity"
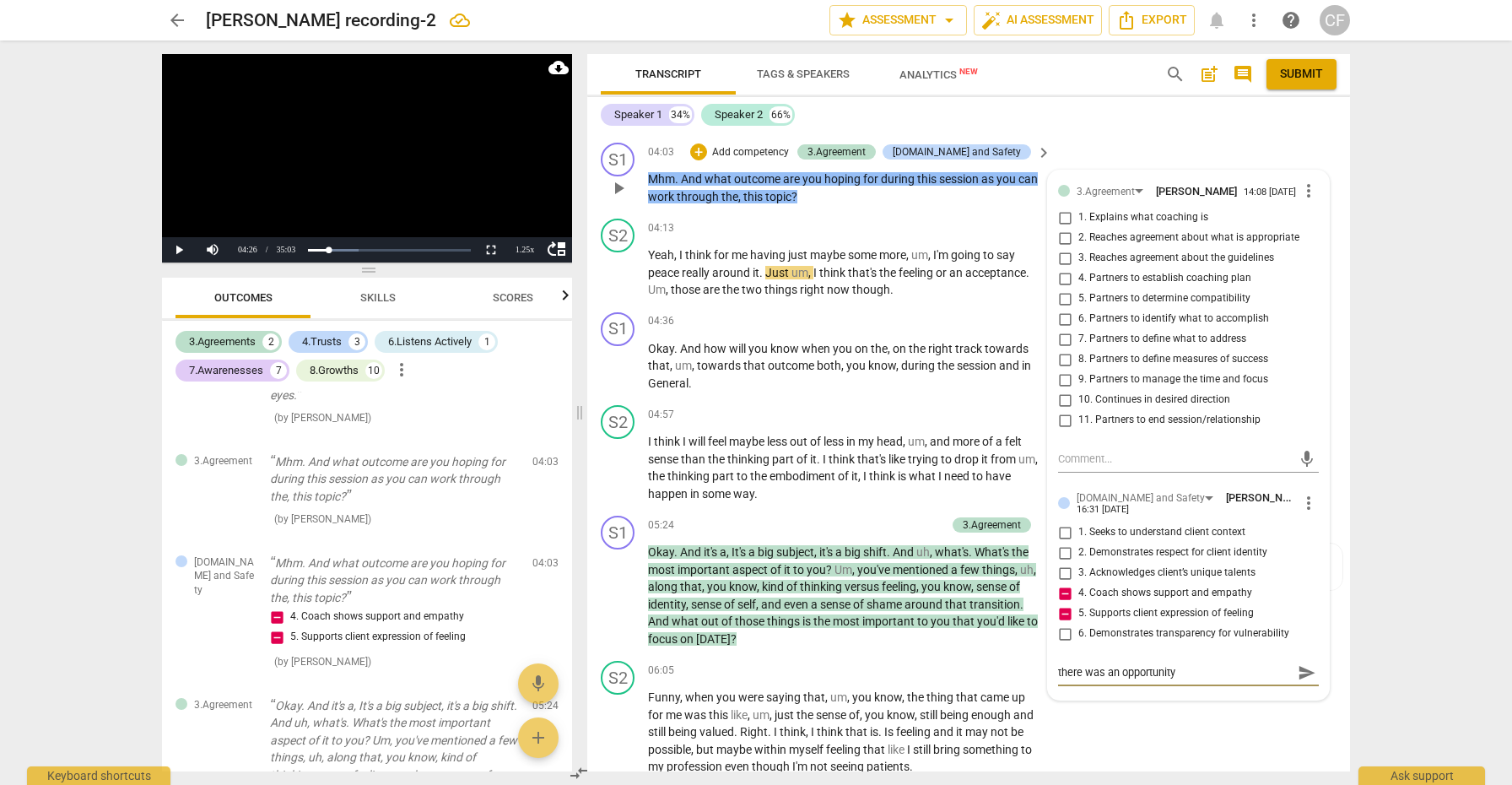
type textarea "there was an opportunity h"
type textarea "there was an opportunity he"
type textarea "there was an opportunity her"
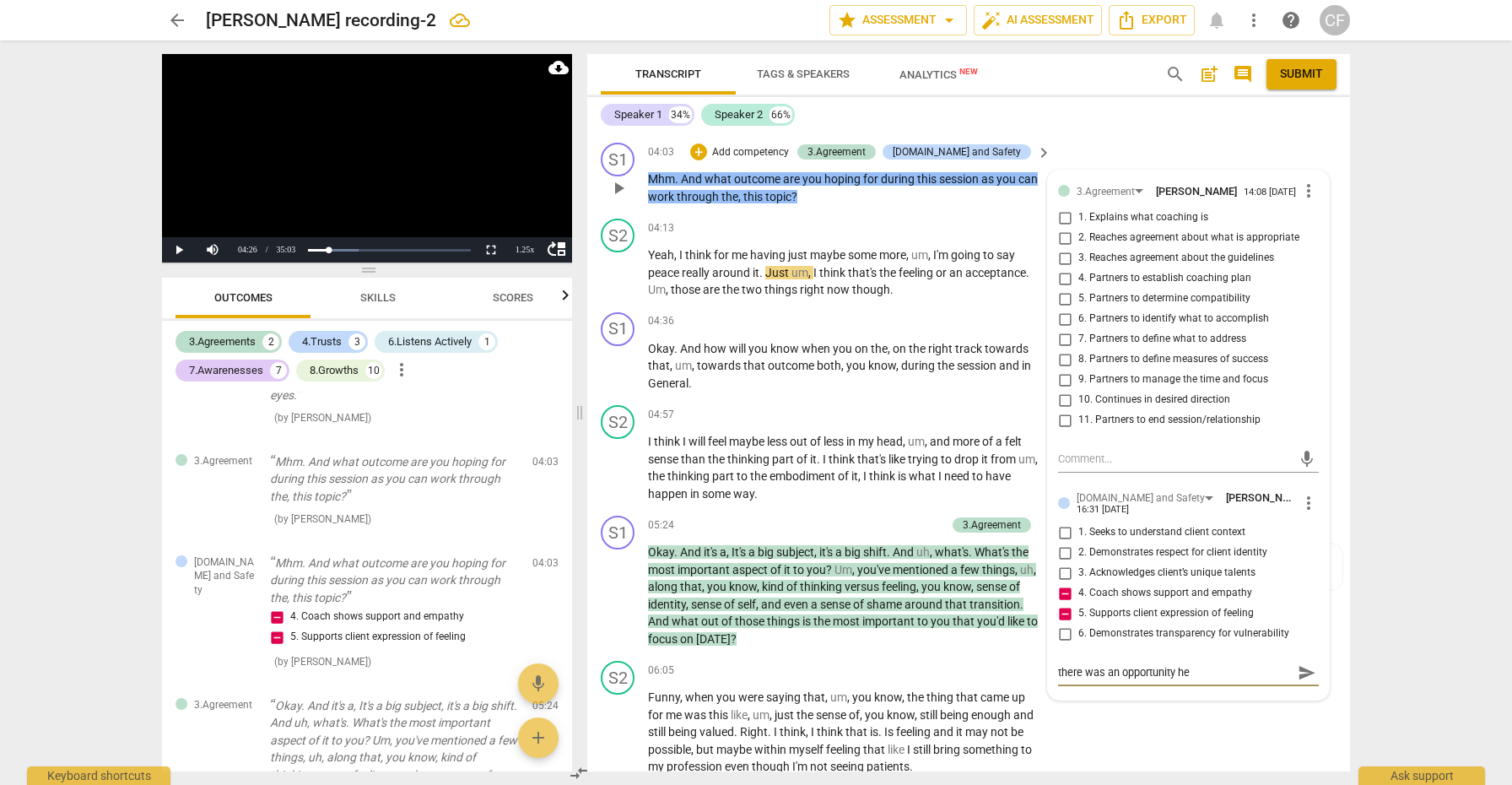
type textarea "there was an opportunity her"
type textarea "there was an opportunity here"
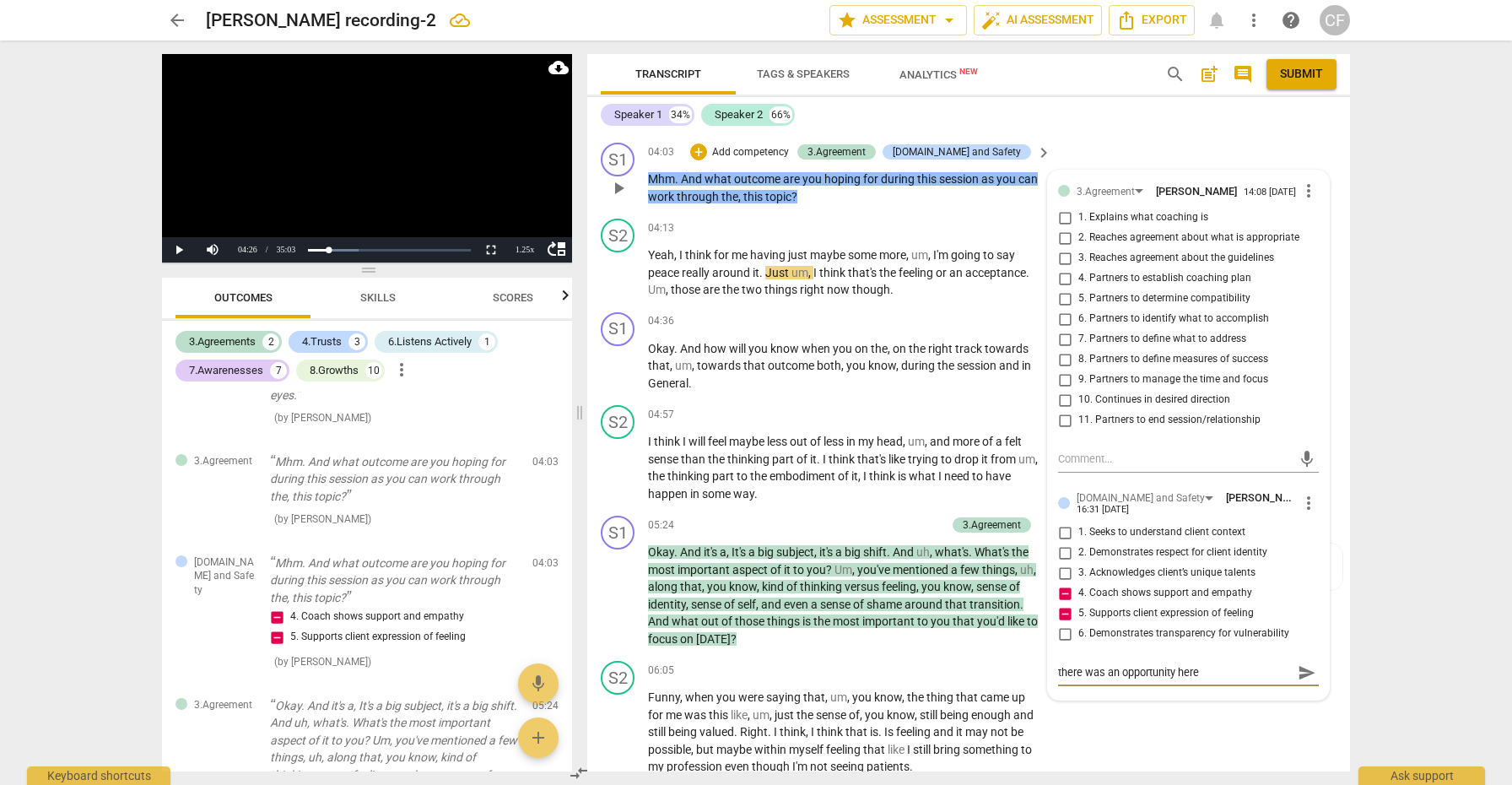
type textarea "there was an opportunity here t"
type textarea "there was an opportunity here to"
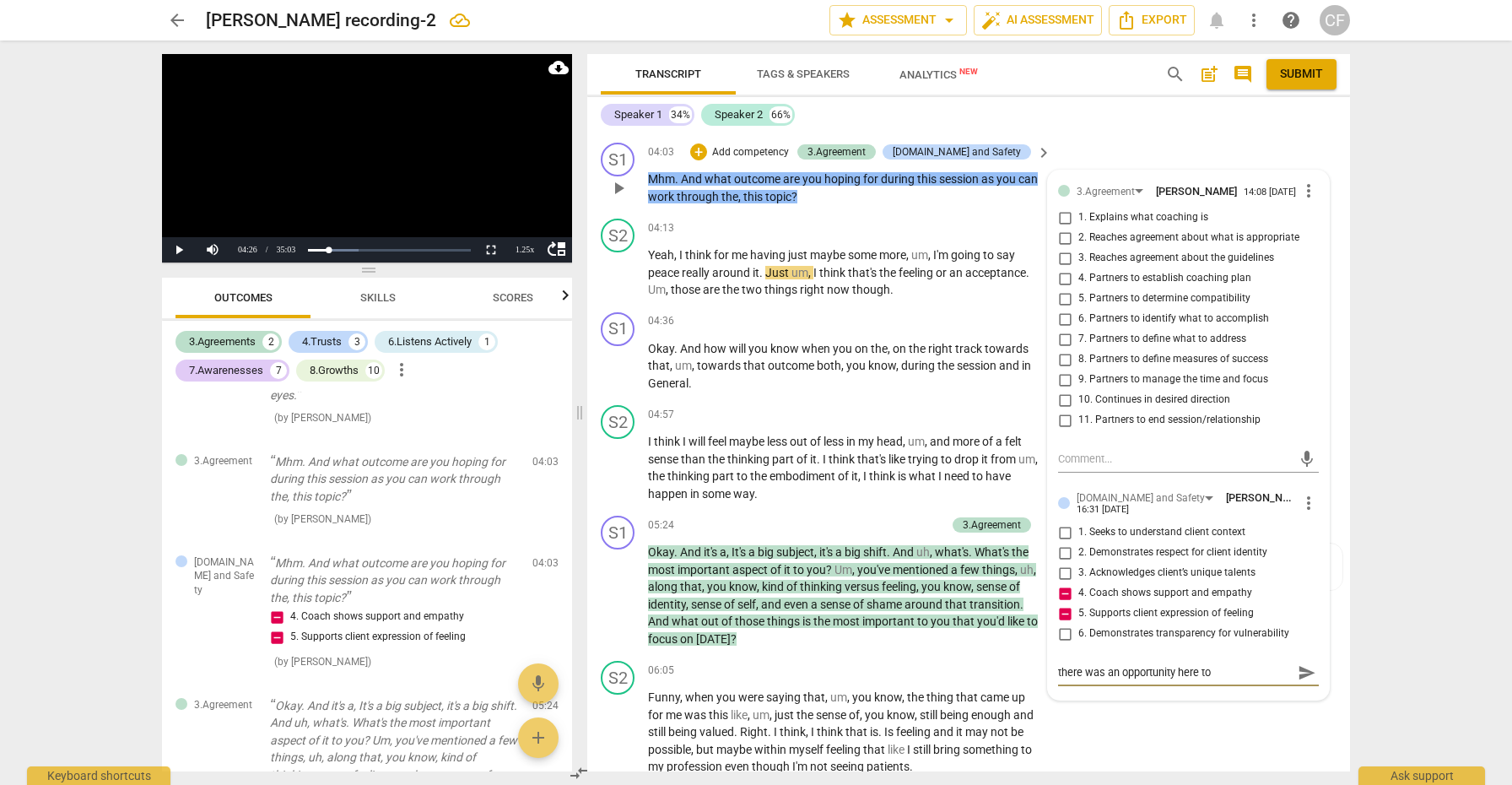
type textarea "there was an opportunity here to"
type textarea "there was an opportunity here to a"
type textarea "there was an opportunity here to ac"
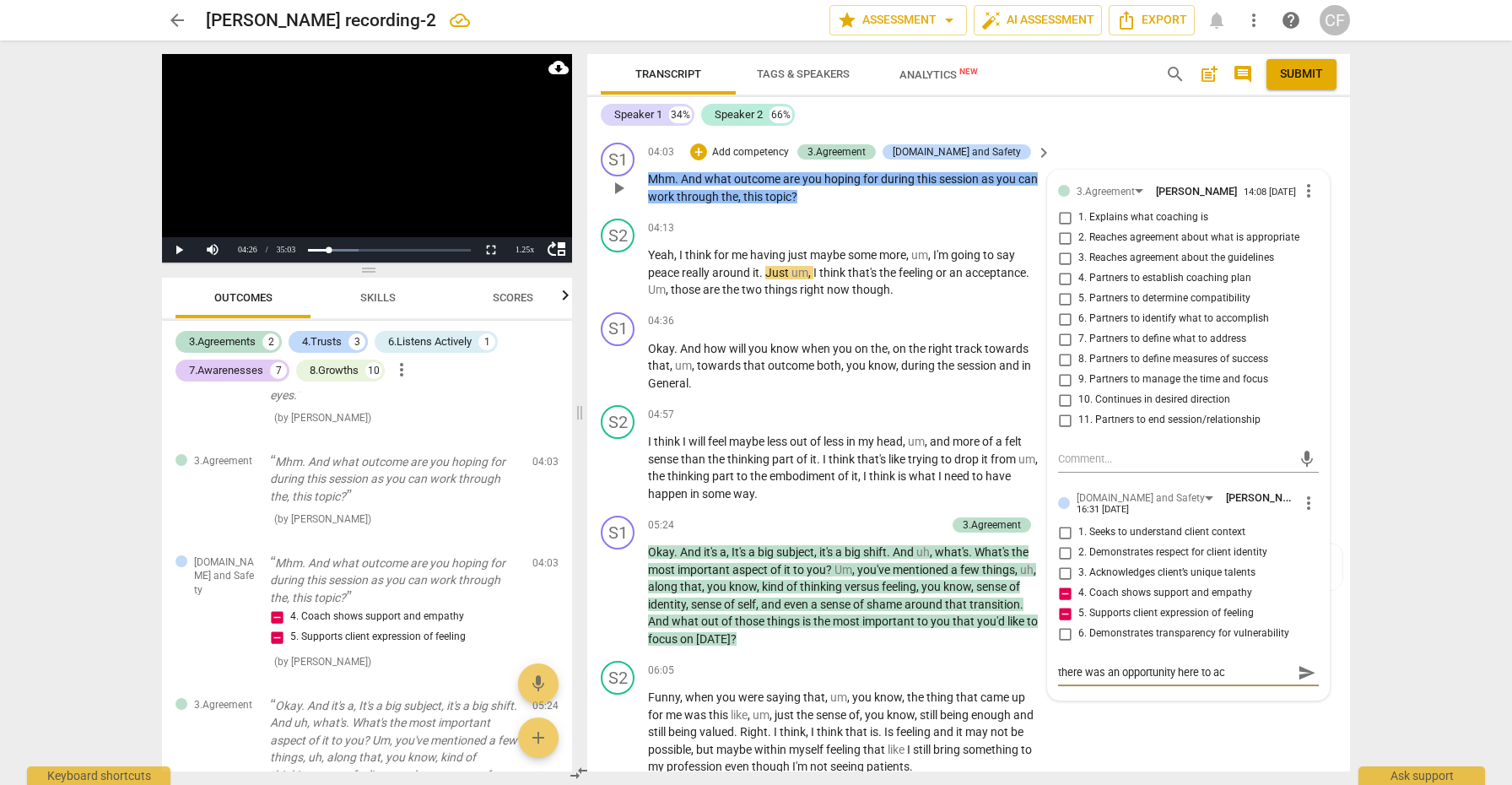
type textarea "there was an opportunity here to ack"
type textarea "there was an opportunity here to ackn"
type textarea "there was an opportunity here to ackno"
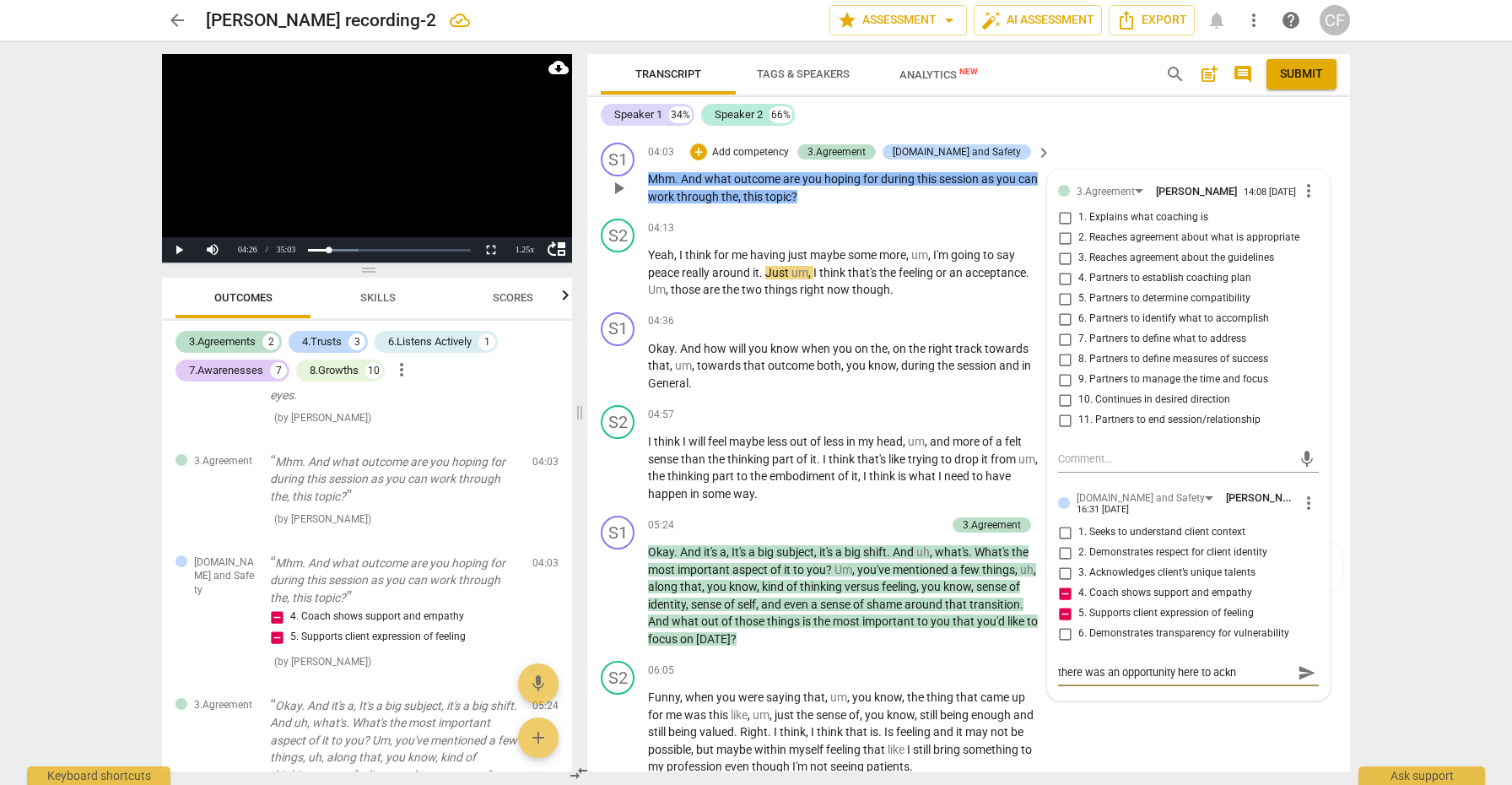
type textarea "there was an opportunity here to ackno"
type textarea "there was an opportunity here to acknow"
type textarea "there was an opportunity here to acknowl"
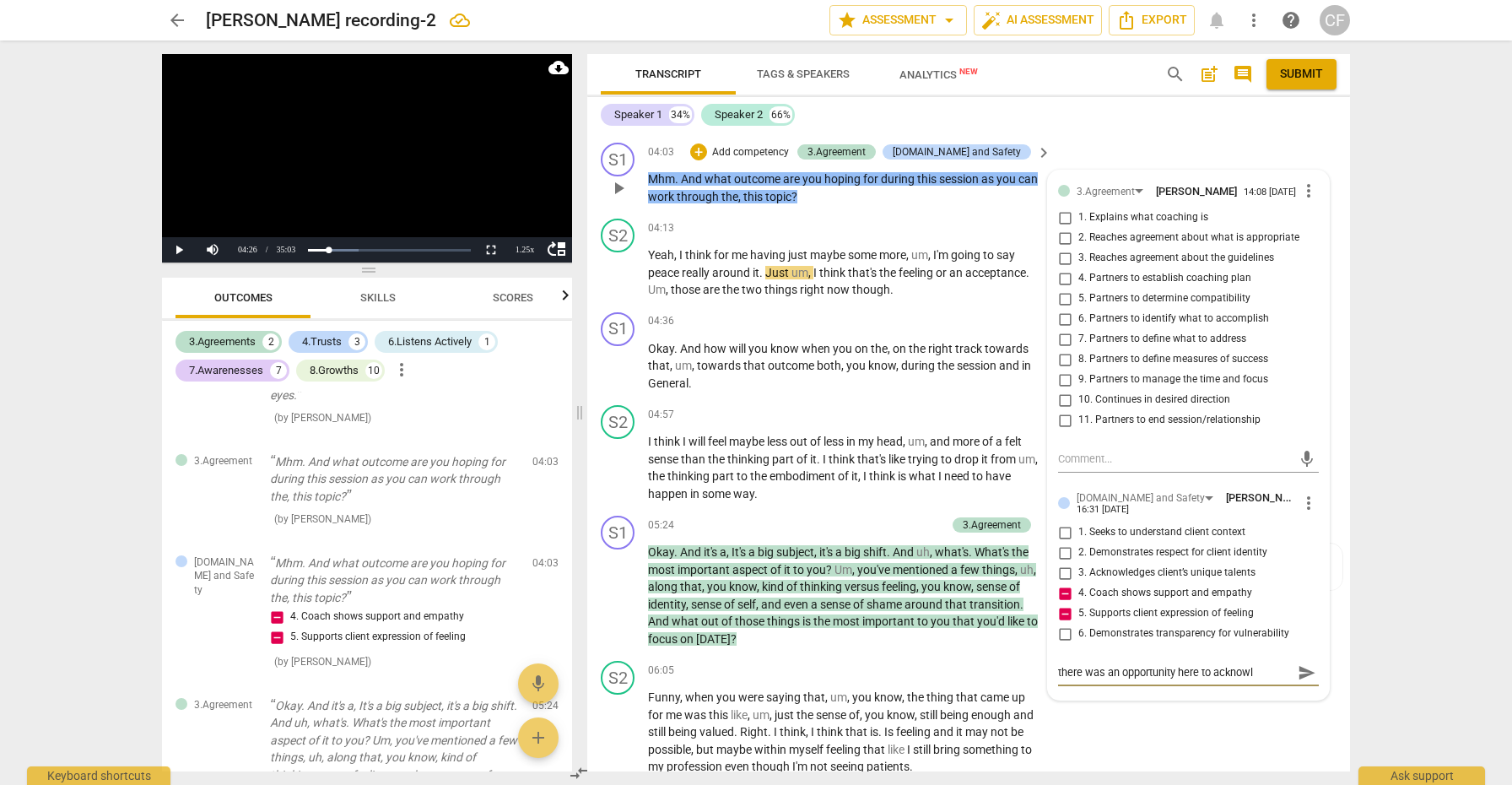
type textarea "there was an opportunity here to acknowle"
type textarea "there was an opportunity here to acknowleg"
type textarea "there was an opportunity here to acknowlege"
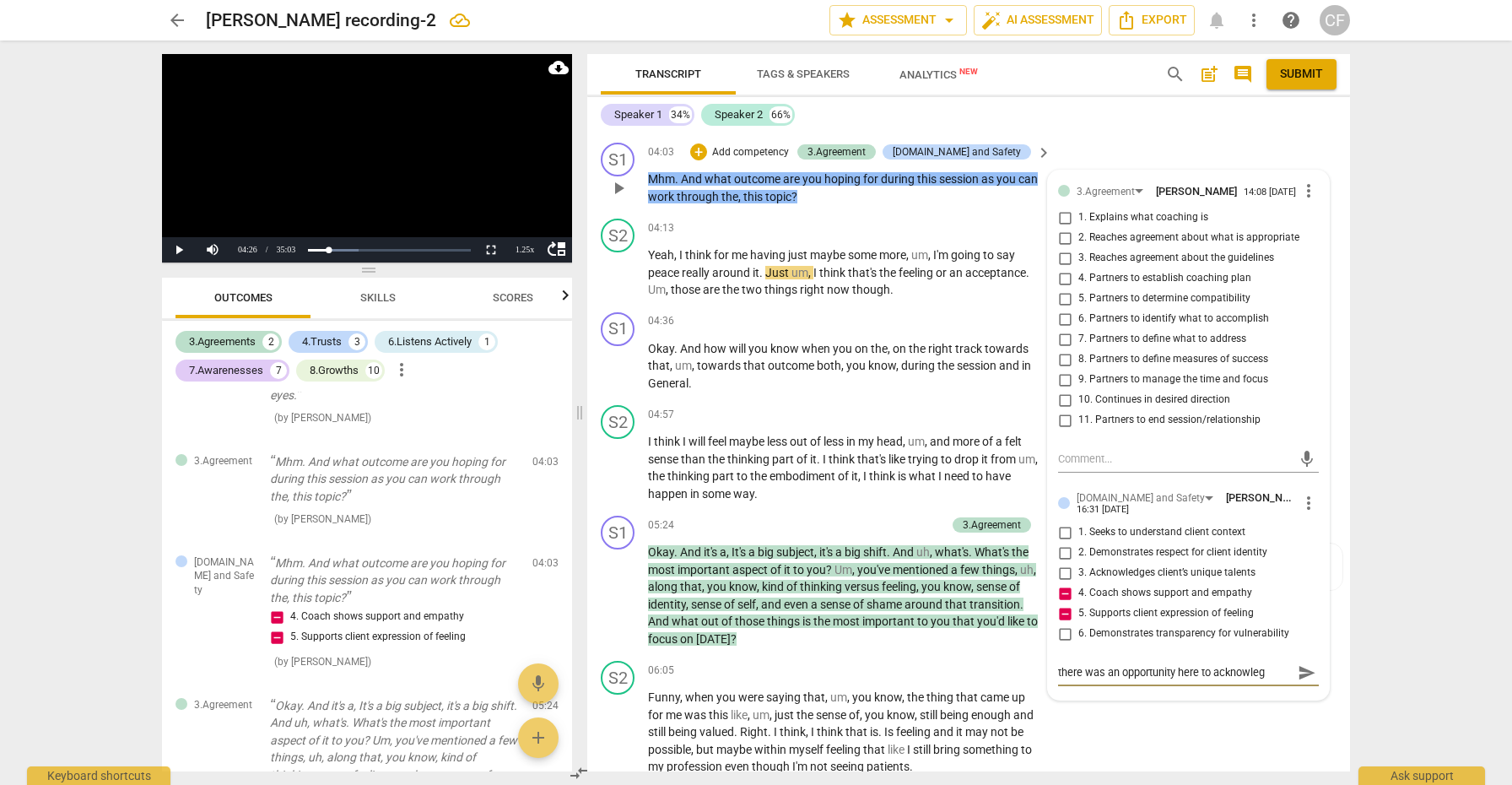
type textarea "there was an opportunity here to acknowlege"
type textarea "there was an opportunity here to acknowledge"
type textarea "there was an opportunity here to acknowledge t"
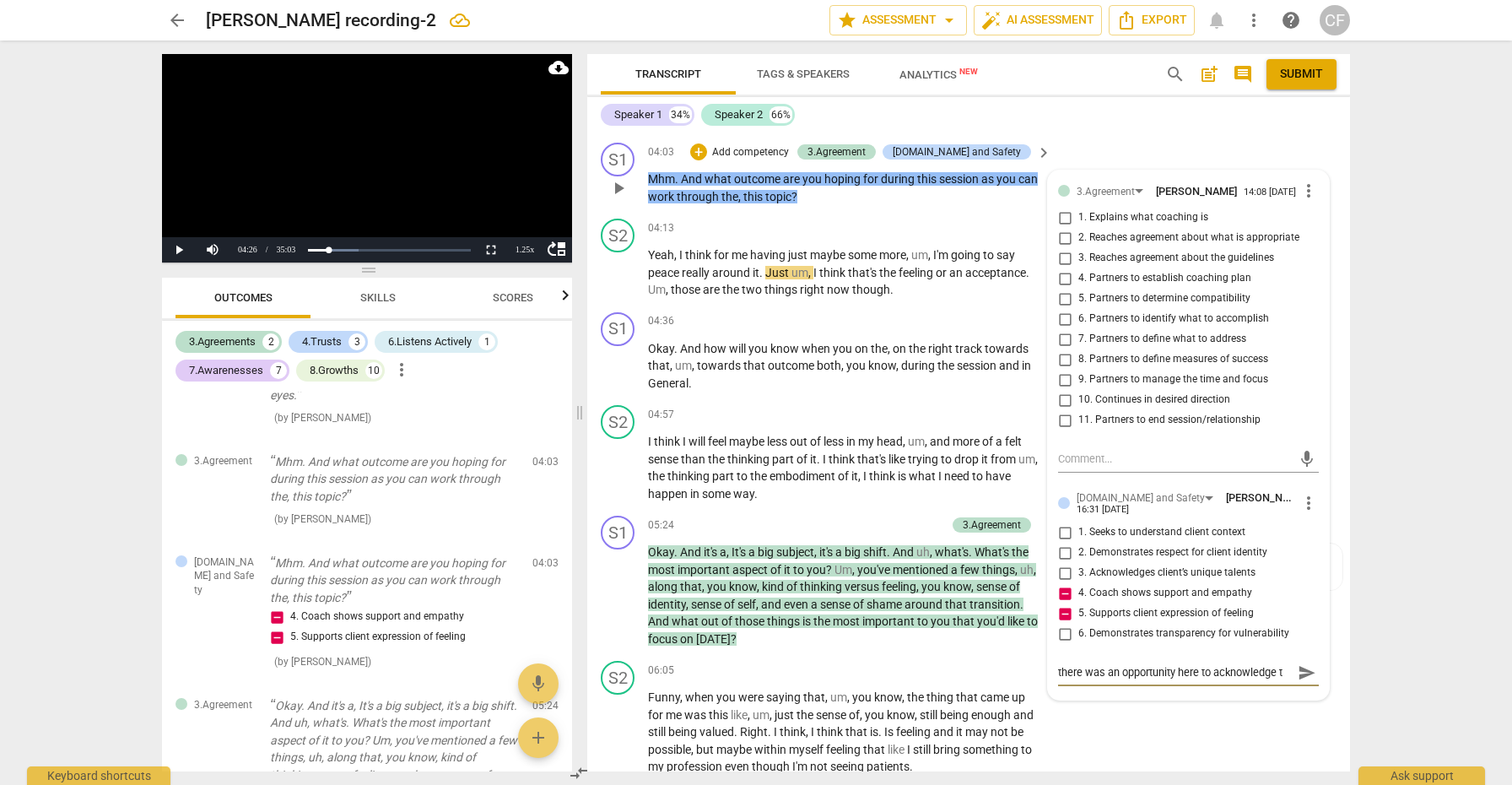
type textarea "there was an opportunity here to acknowledge th"
type textarea "there was an opportunity here to acknowledge the"
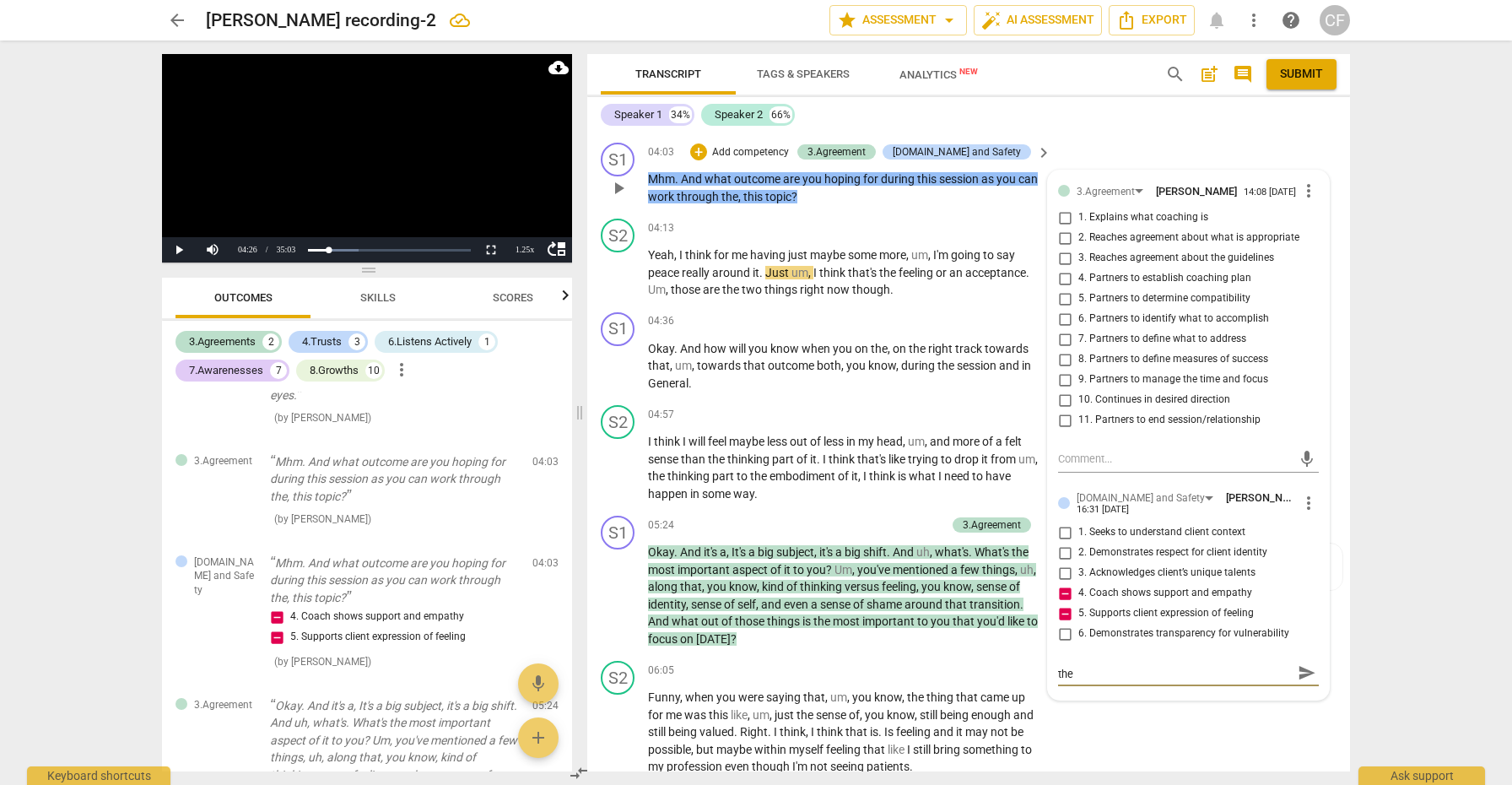
type textarea "there was an opportunity here to acknowledge the"
type textarea "there was an opportunity here to acknowledge the c"
type textarea "there was an opportunity here to acknowledge the cl"
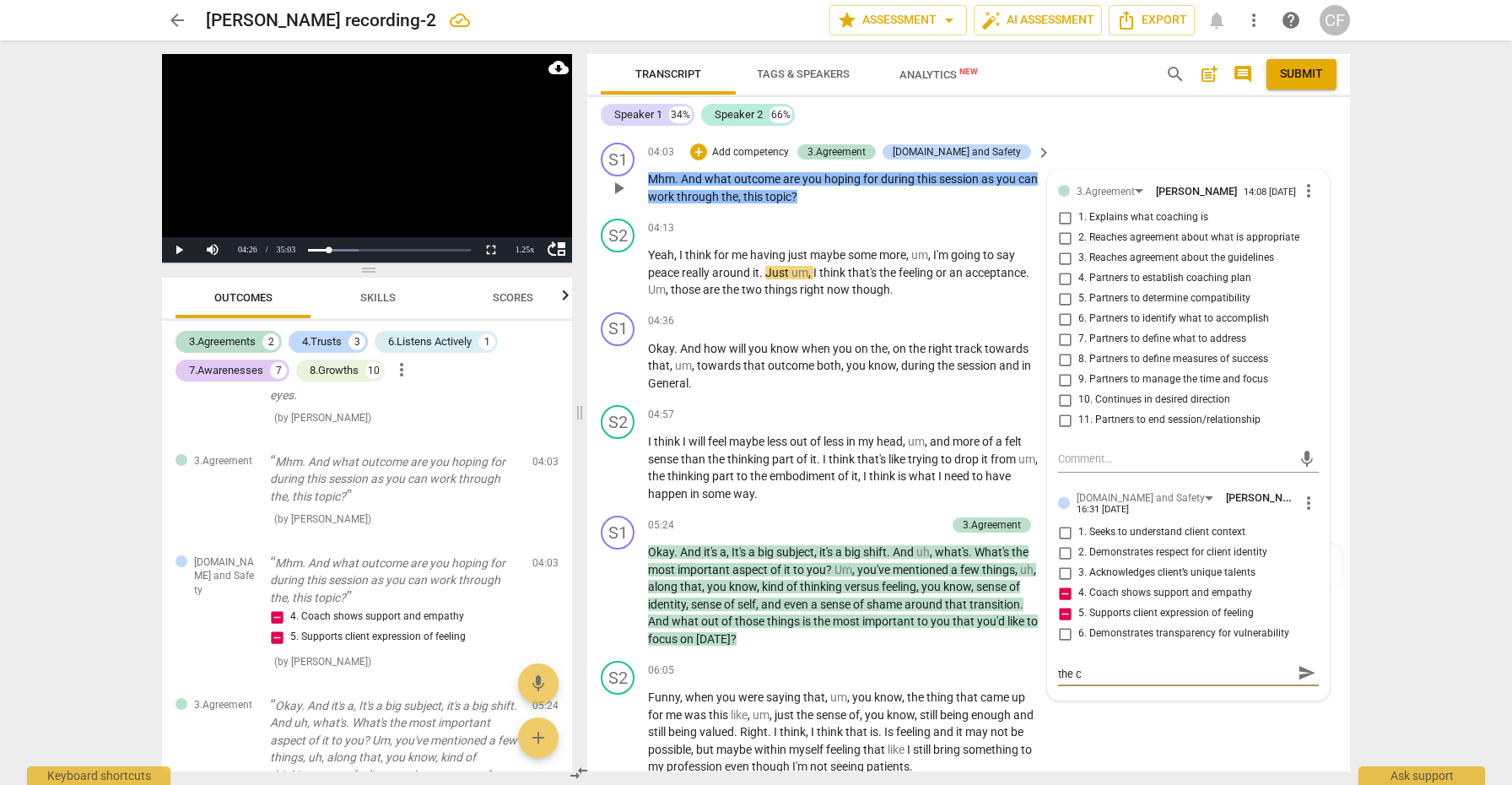
type textarea "there was an opportunity here to acknowledge the cl"
type textarea "there was an opportunity here to acknowledge the cli"
type textarea "there was an opportunity here to acknowledge the clie"
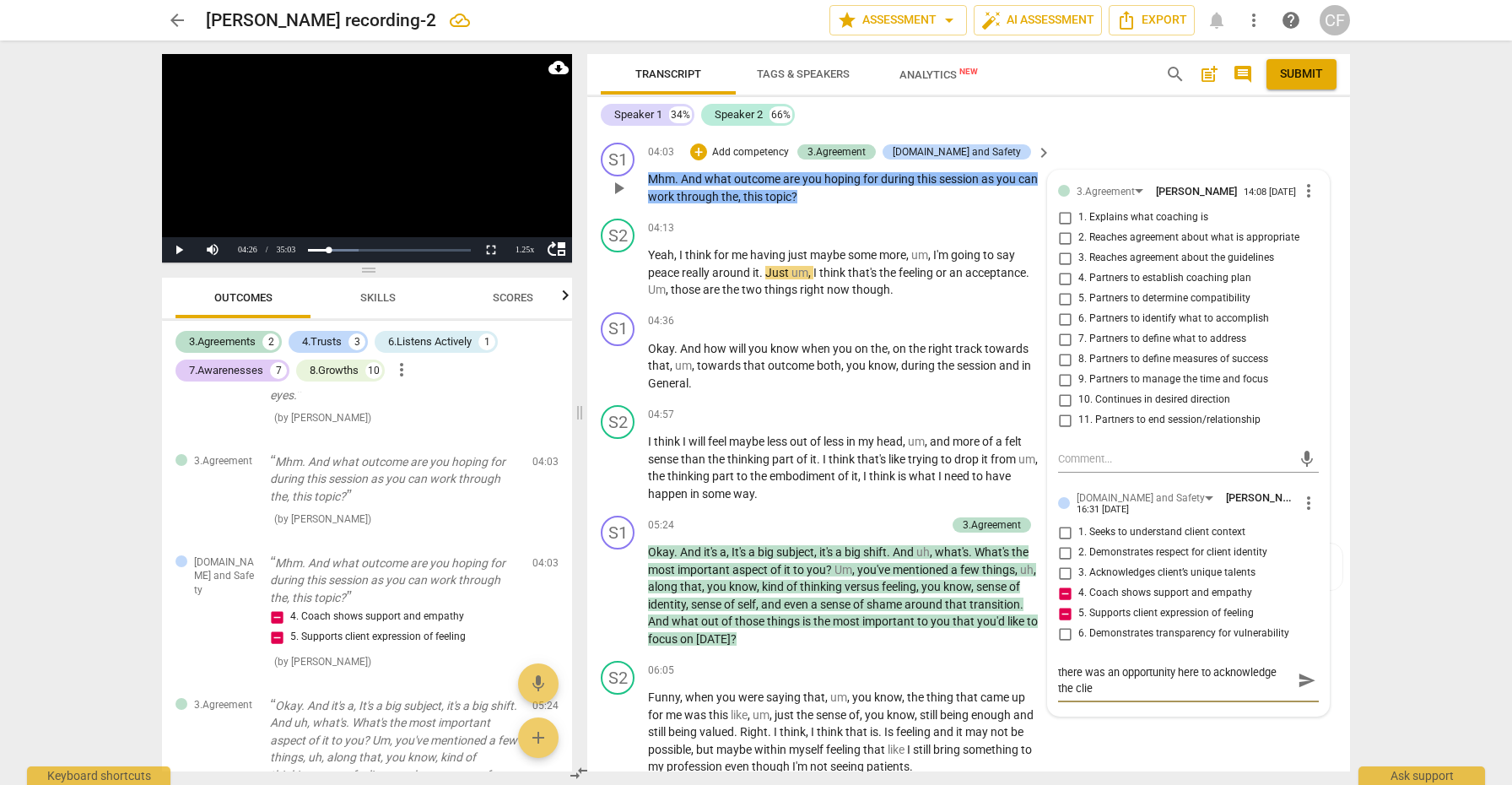
type textarea "there was an opportunity here to acknowledge the clien"
type textarea "there was an opportunity here to acknowledge the client"
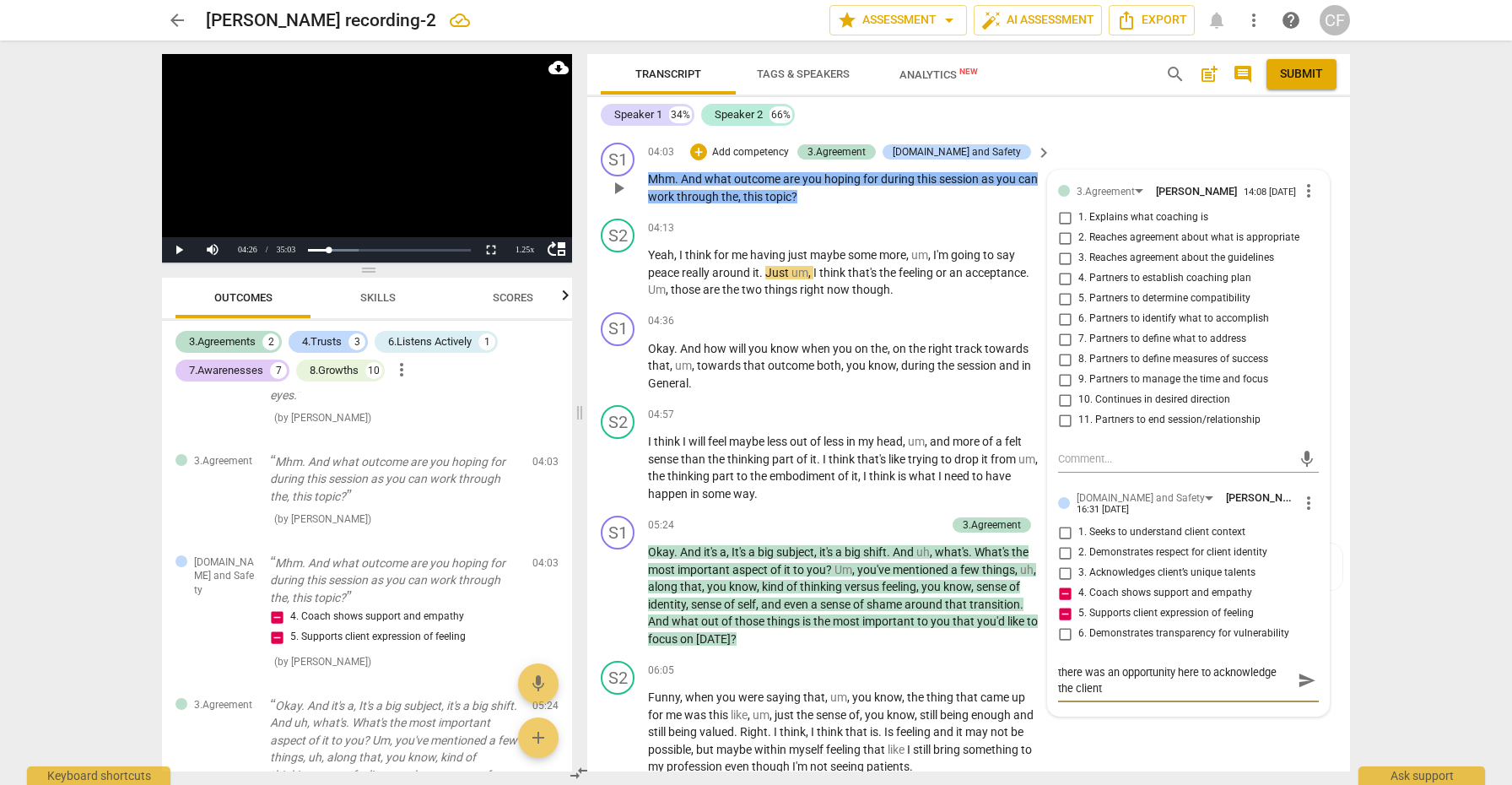
type textarea "there was an opportunity here to acknowledge the client'"
type textarea "there was an opportunity here to acknowledge the client's"
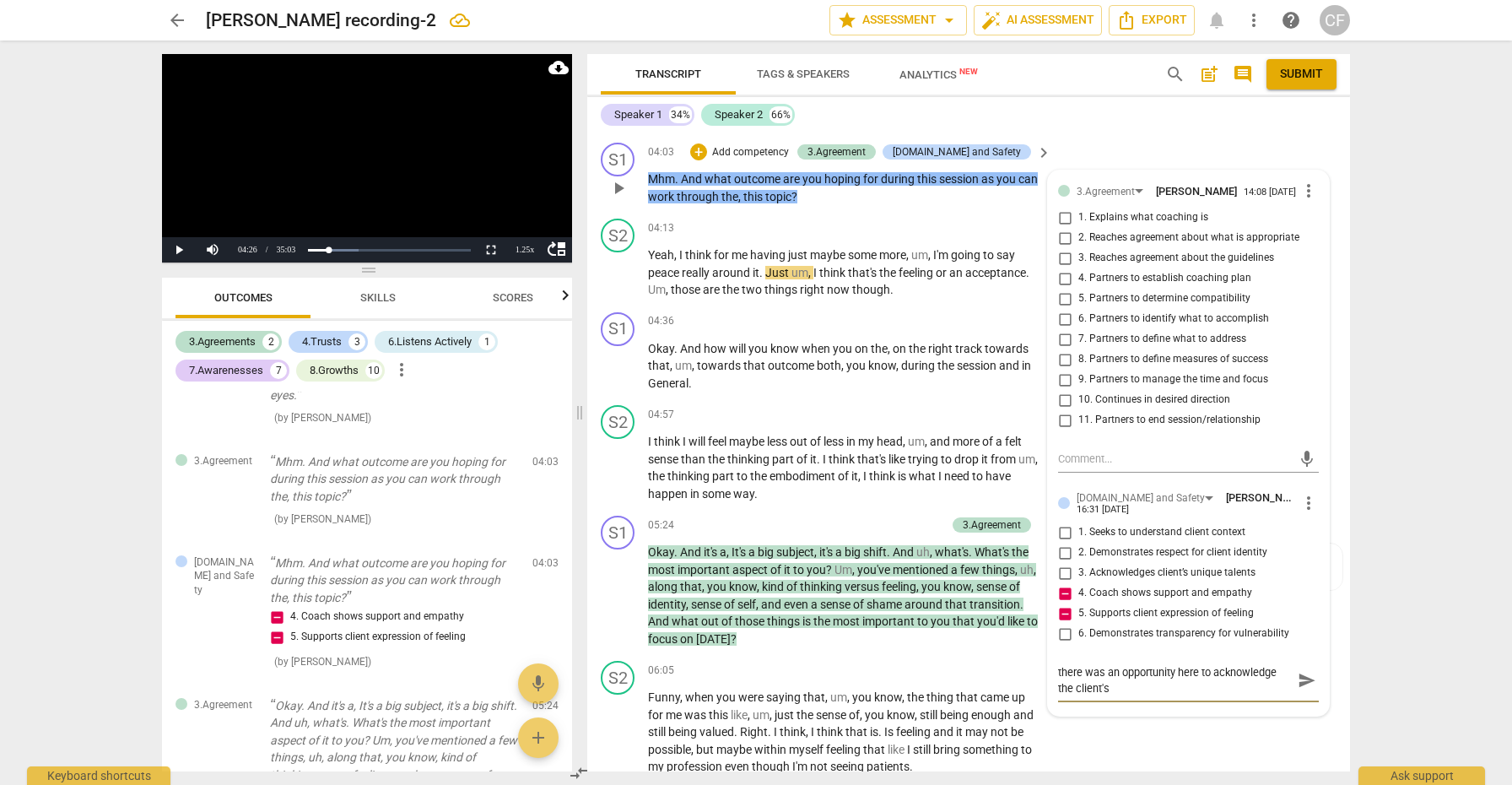
type textarea "there was an opportunity here to acknowledge the client's"
type textarea "there was an opportunity here to acknowledge the client's s"
type textarea "there was an opportunity here to acknowledge the client's se"
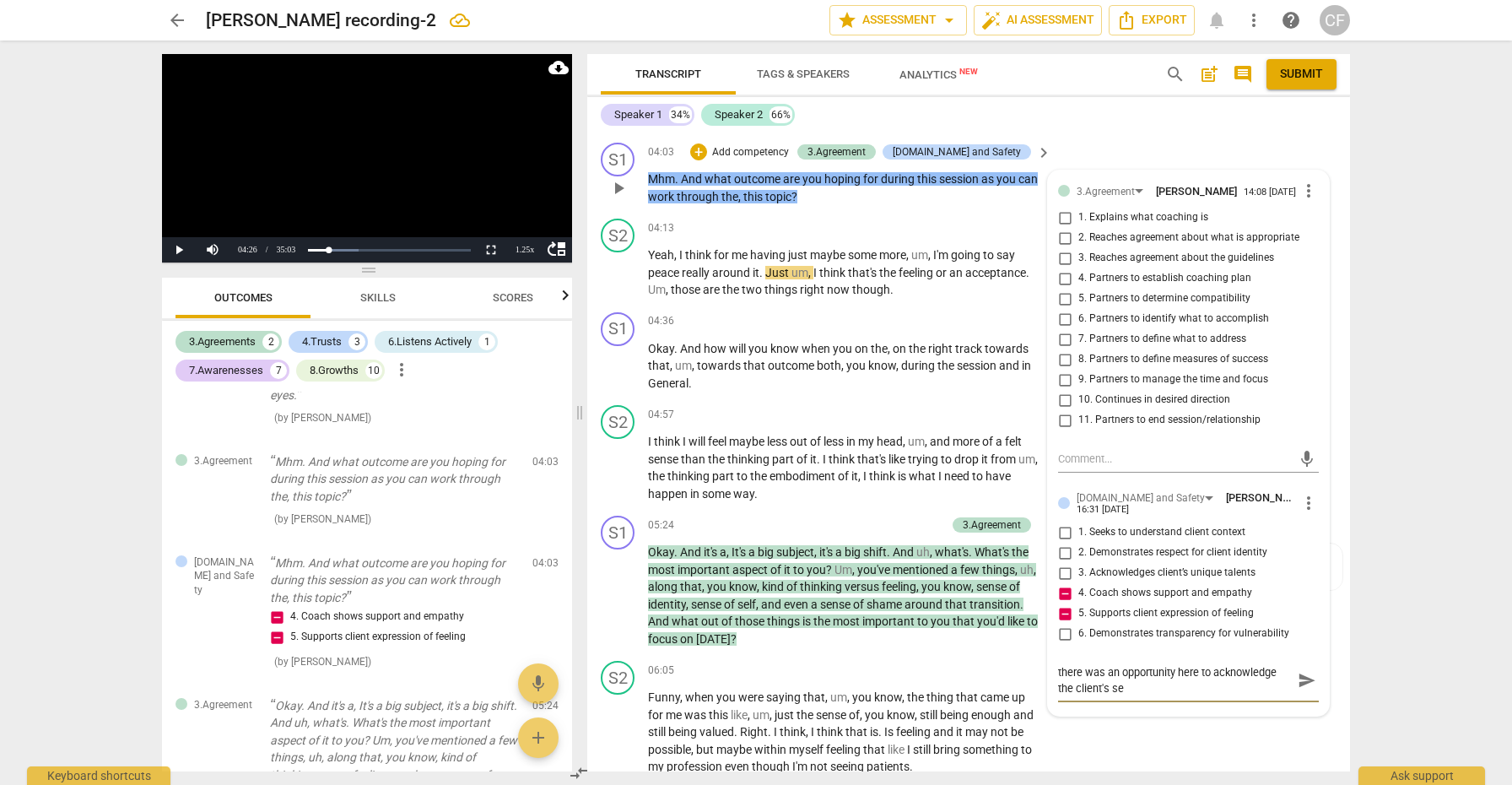
type textarea "there was an opportunity here to acknowledge the client's ses"
type textarea "there was an opportunity here to acknowledge the client's sesn"
type textarea "there was an opportunity here to acknowledge the client's sesne"
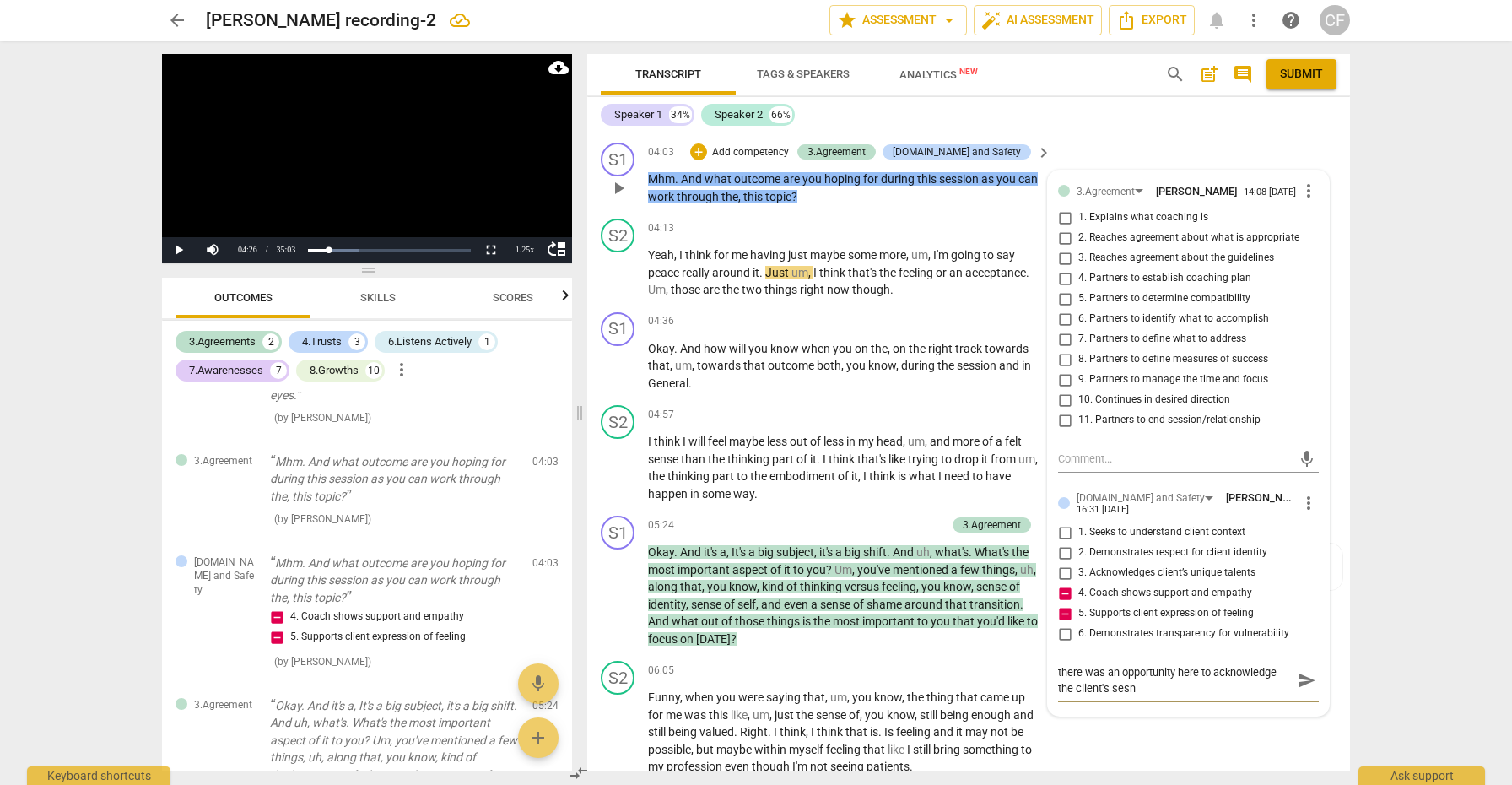
type textarea "there was an opportunity here to acknowledge the client's sesne"
type textarea "there was an opportunity here to acknowledge the client's sense"
type textarea "there was an opportunity here to acknowledge the client's sense o"
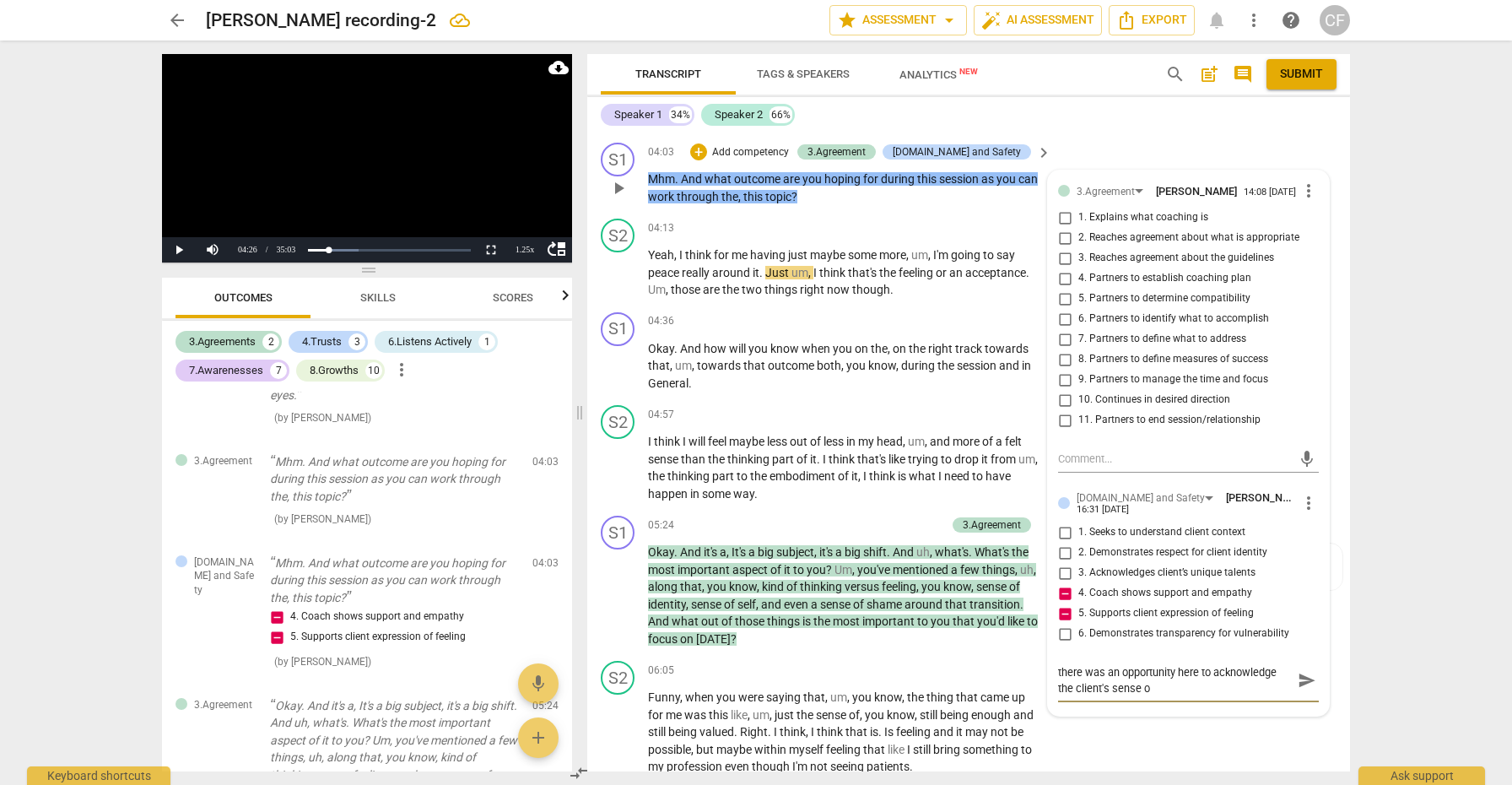
type textarea "there was an opportunity here to acknowledge the client's sense of"
type textarea "there was an opportunity here to acknowledge the client's sense of f"
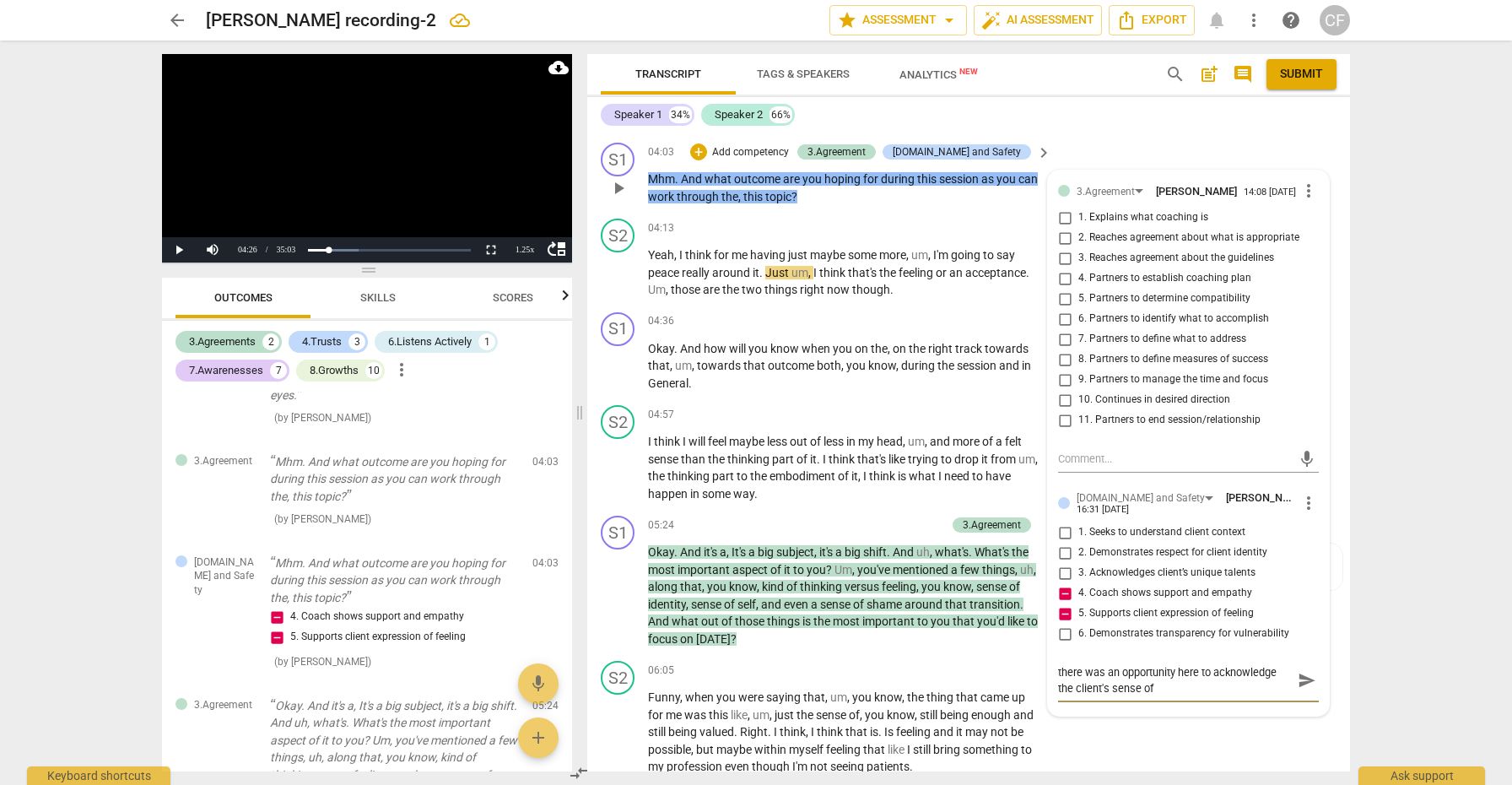
type textarea "there was an opportunity here to acknowledge the client's sense of f"
type textarea "there was an opportunity here to acknowledge the client's sense of fe"
type textarea "there was an opportunity here to acknowledge the client's sense of fee"
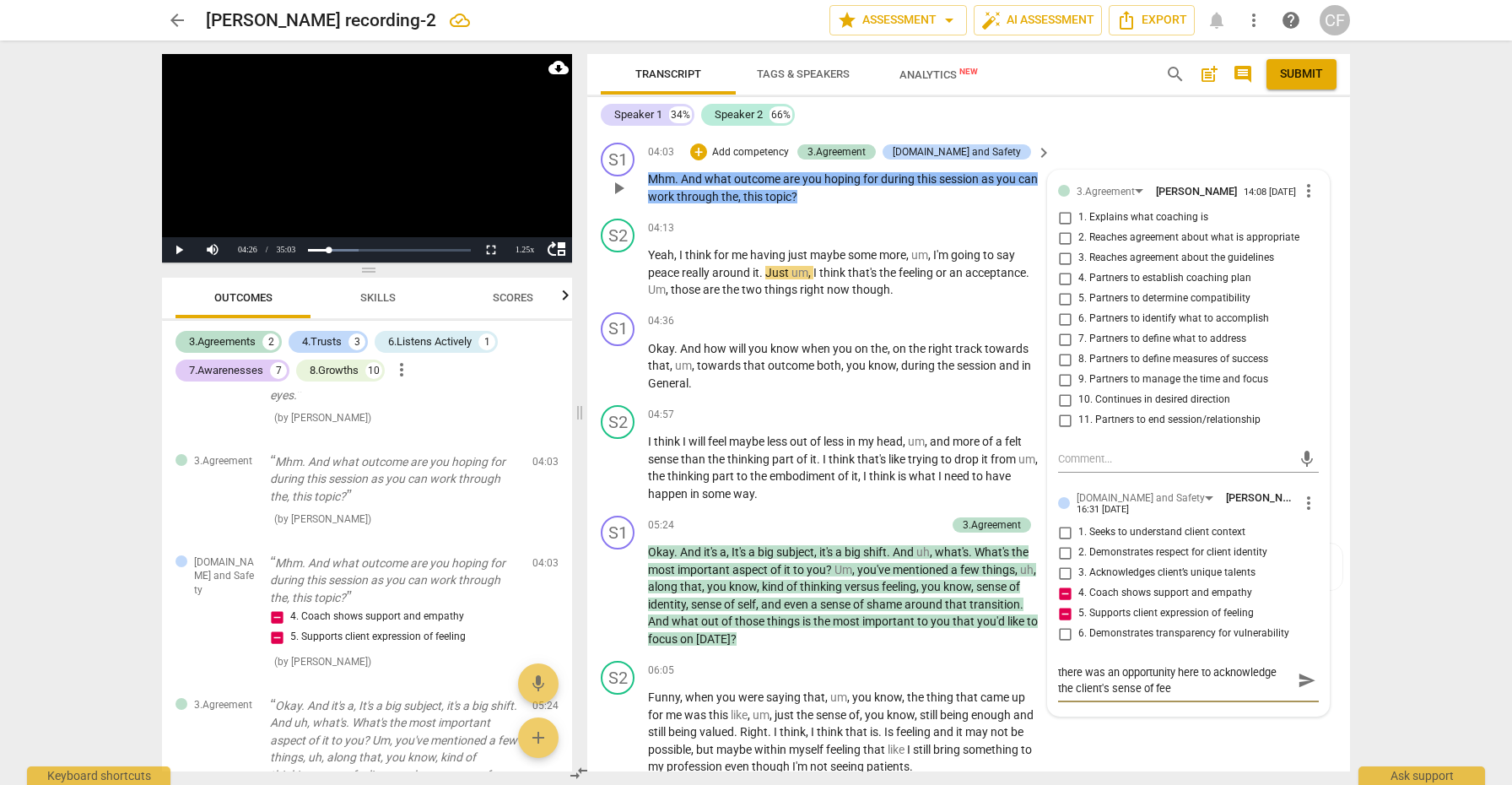
type textarea "there was an opportunity here to acknowledge the client's sense of feel"
type textarea "there was an opportunity here to acknowledge the client's sense of feeli"
type textarea "there was an opportunity here to acknowledge the client's sense of feelin"
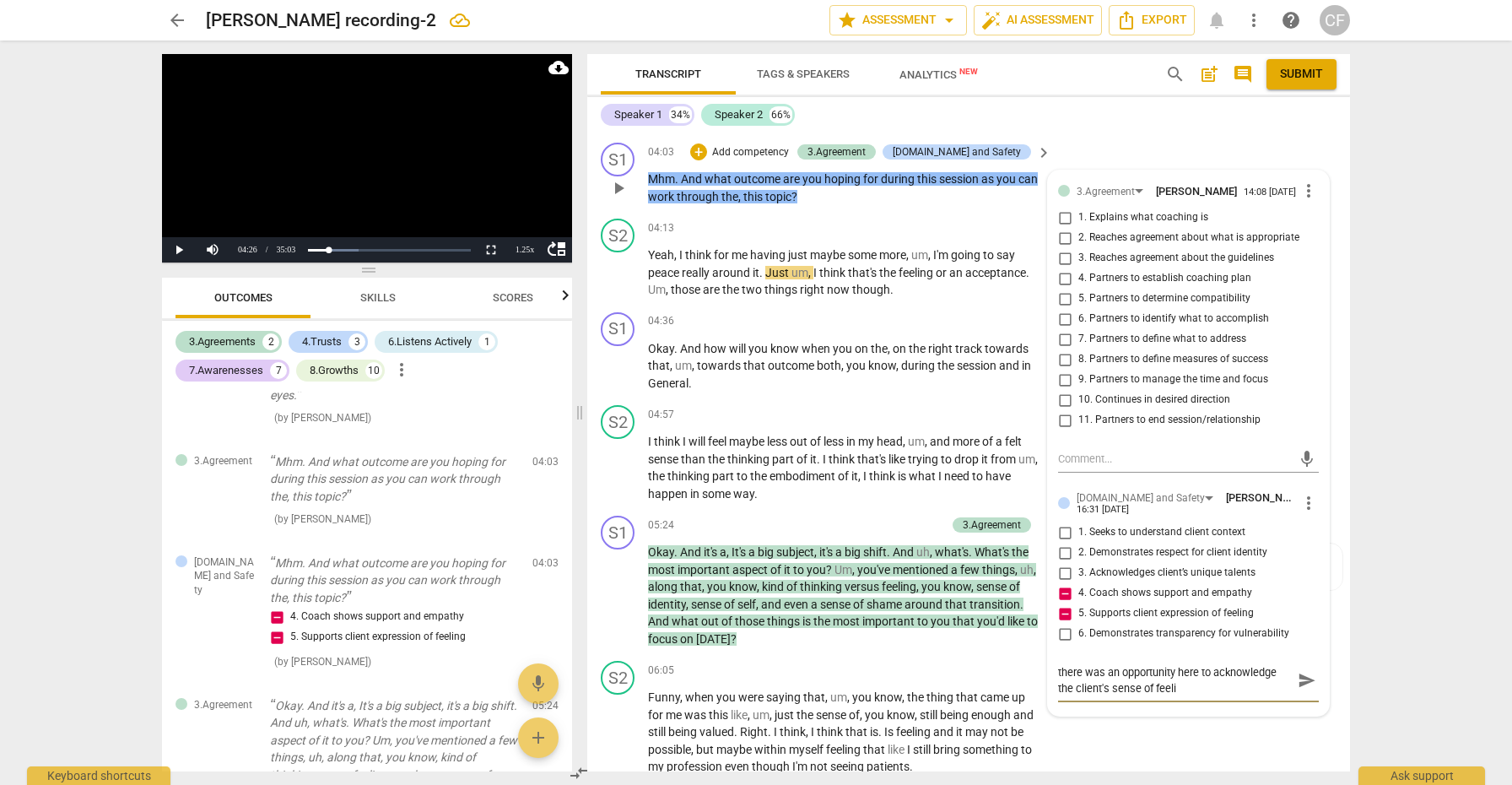
type textarea "there was an opportunity here to acknowledge the client's sense of feelin"
type textarea "there was an opportunity here to acknowledge the client's sense of feeling"
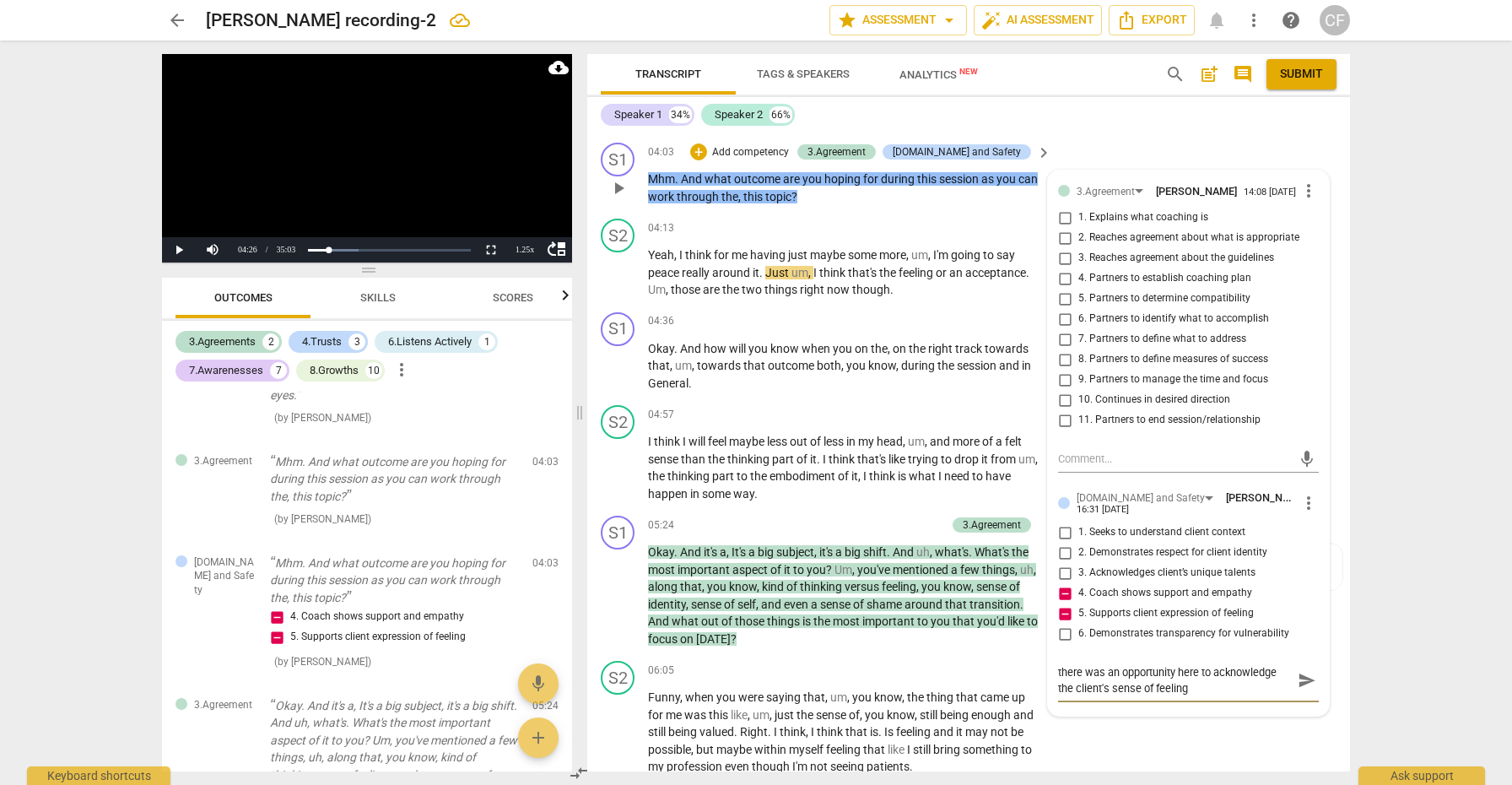
type textarea "there was an opportunity here to acknowledge the client's sense of feeling a"
type textarea "there was an opportunity here to acknowledge the client's sense of feeling an"
type textarea "there was an opportunity here to acknowledge the client's sense of feeling and"
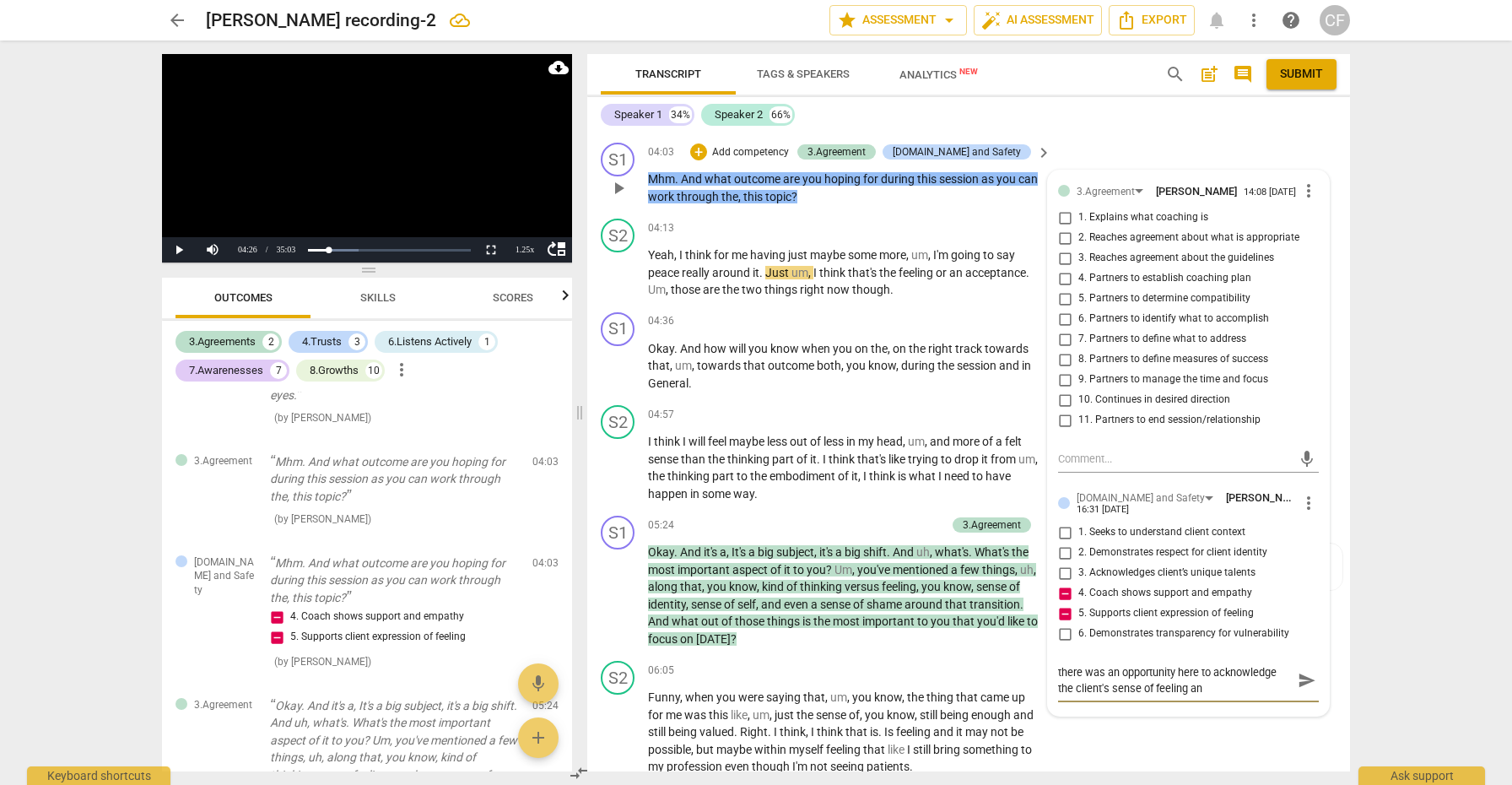
type textarea "there was an opportunity here to acknowledge the client's sense of feeling and"
type textarea "there was an opportunity here to acknowledge the client's sense of feeling and e"
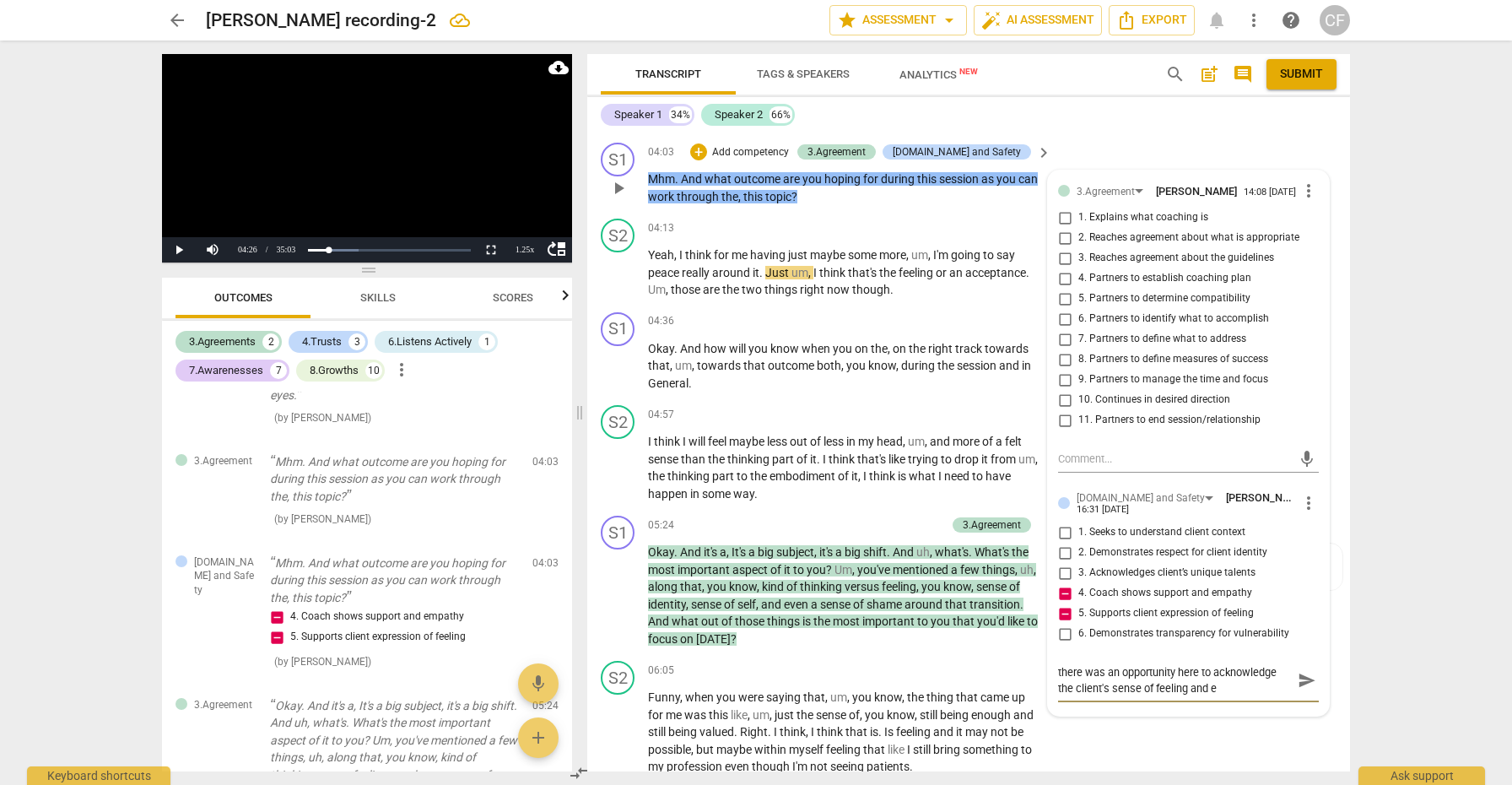
type textarea "there was an opportunity here to acknowledge the client's sense of feeling and …"
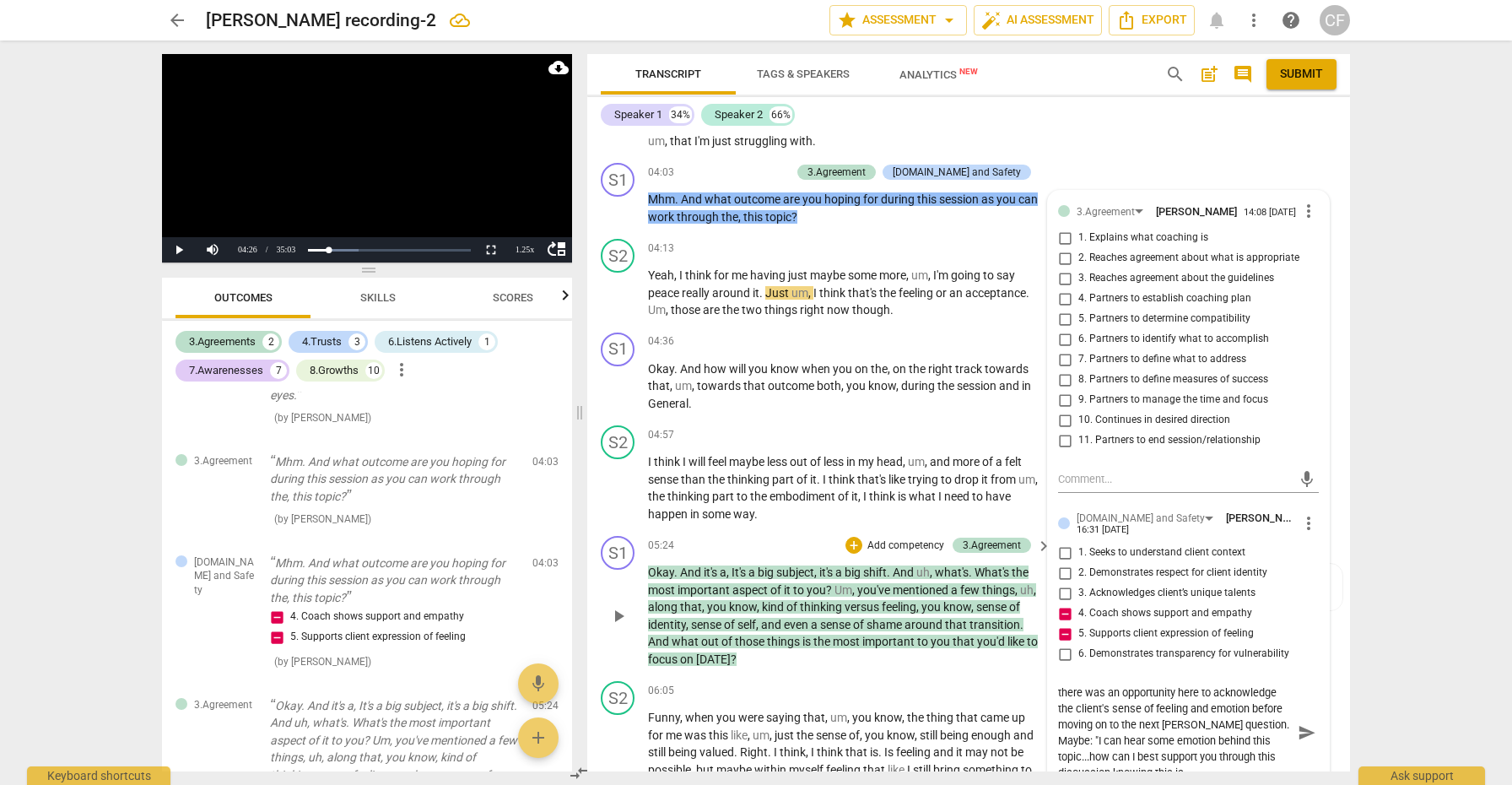
scroll to position [14, 0]
click at [1306, 718] on span "send" at bounding box center [1308, 725] width 19 height 19
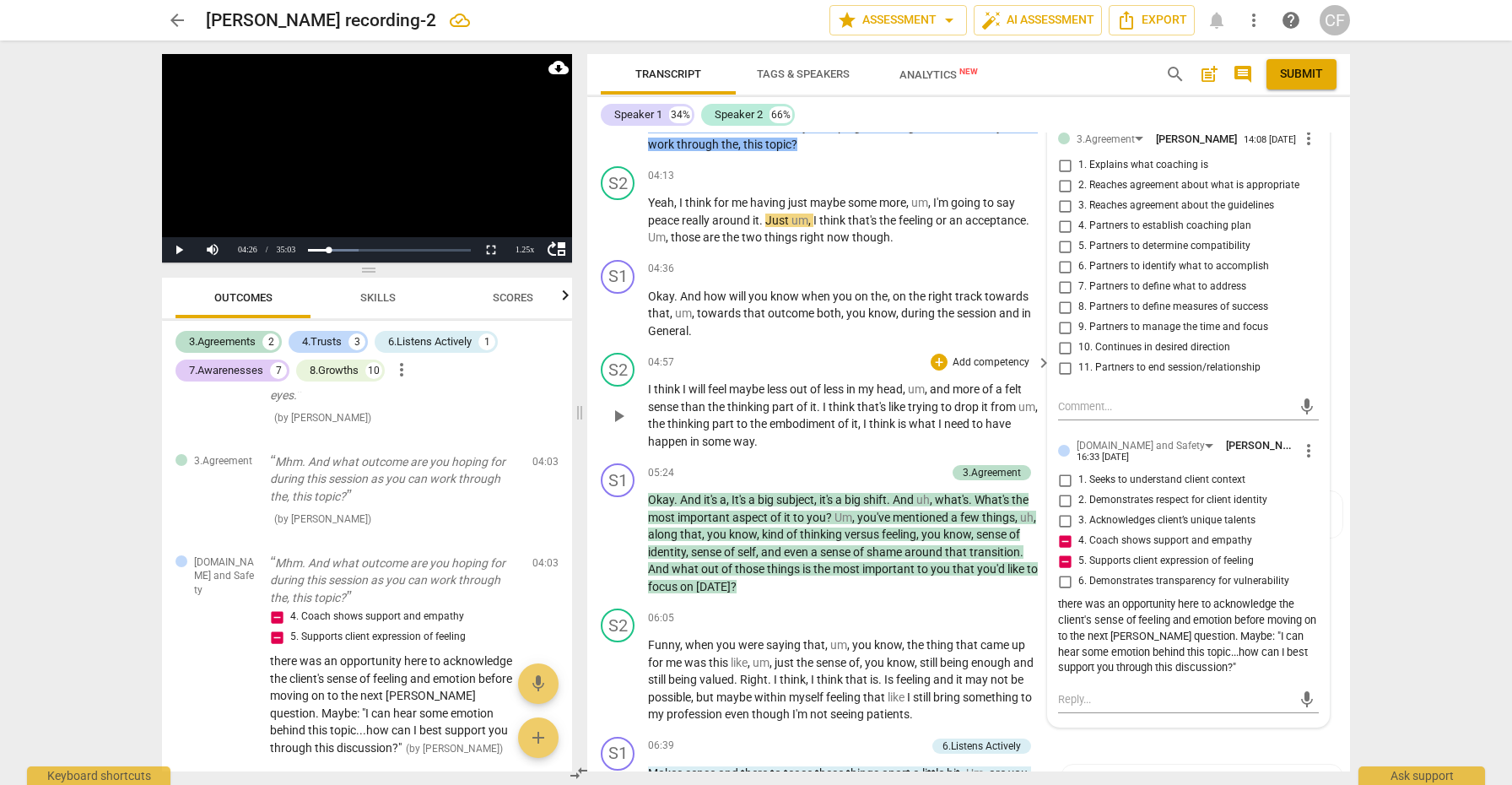
scroll to position [998, 0]
click at [942, 165] on div "+" at bounding box center [940, 173] width 17 height 17
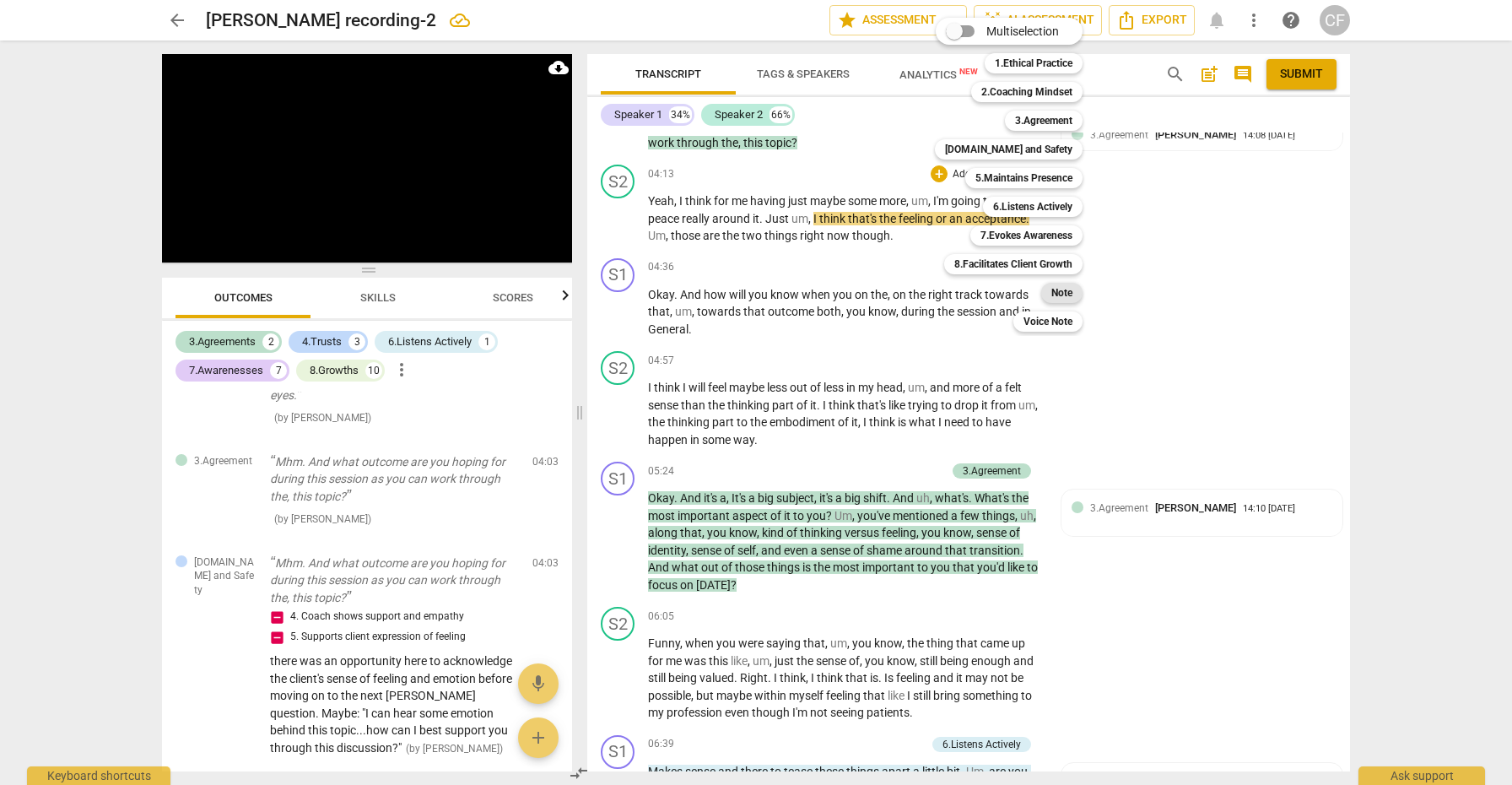
click at [1058, 297] on b "Note" at bounding box center [1062, 293] width 21 height 21
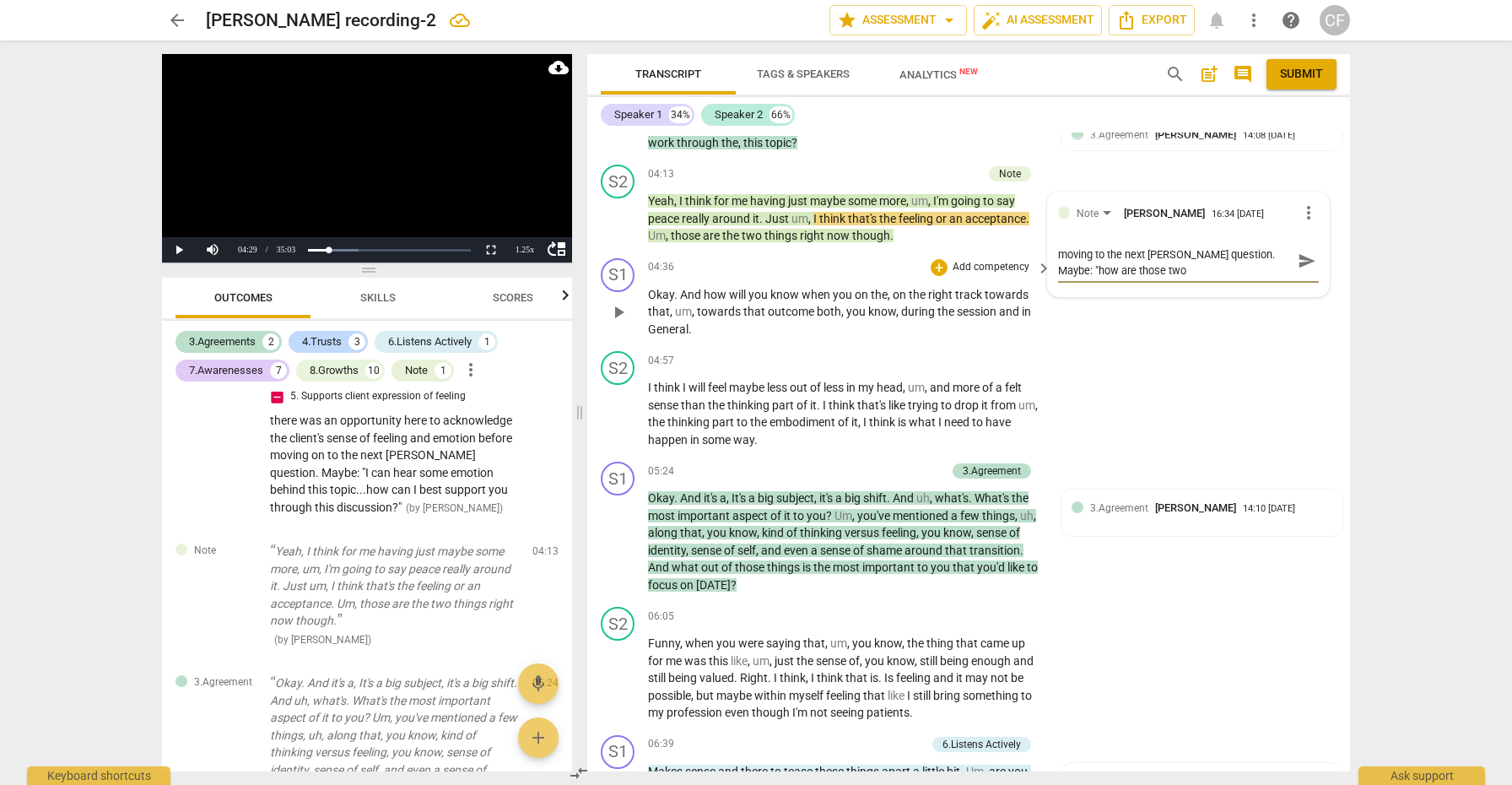
scroll to position [0, 0]
click at [1304, 260] on span "send" at bounding box center [1308, 269] width 19 height 19
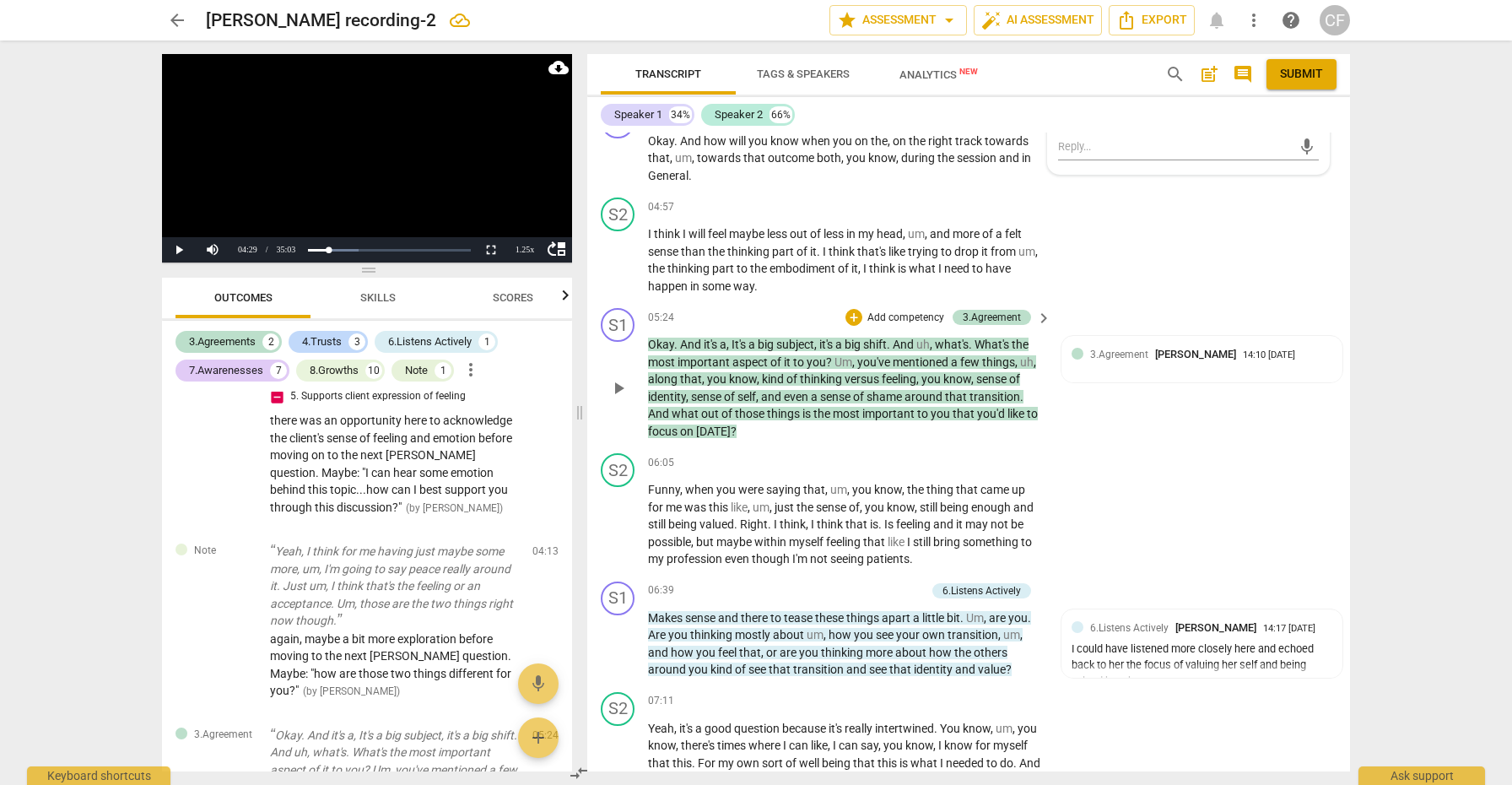
scroll to position [1170, 0]
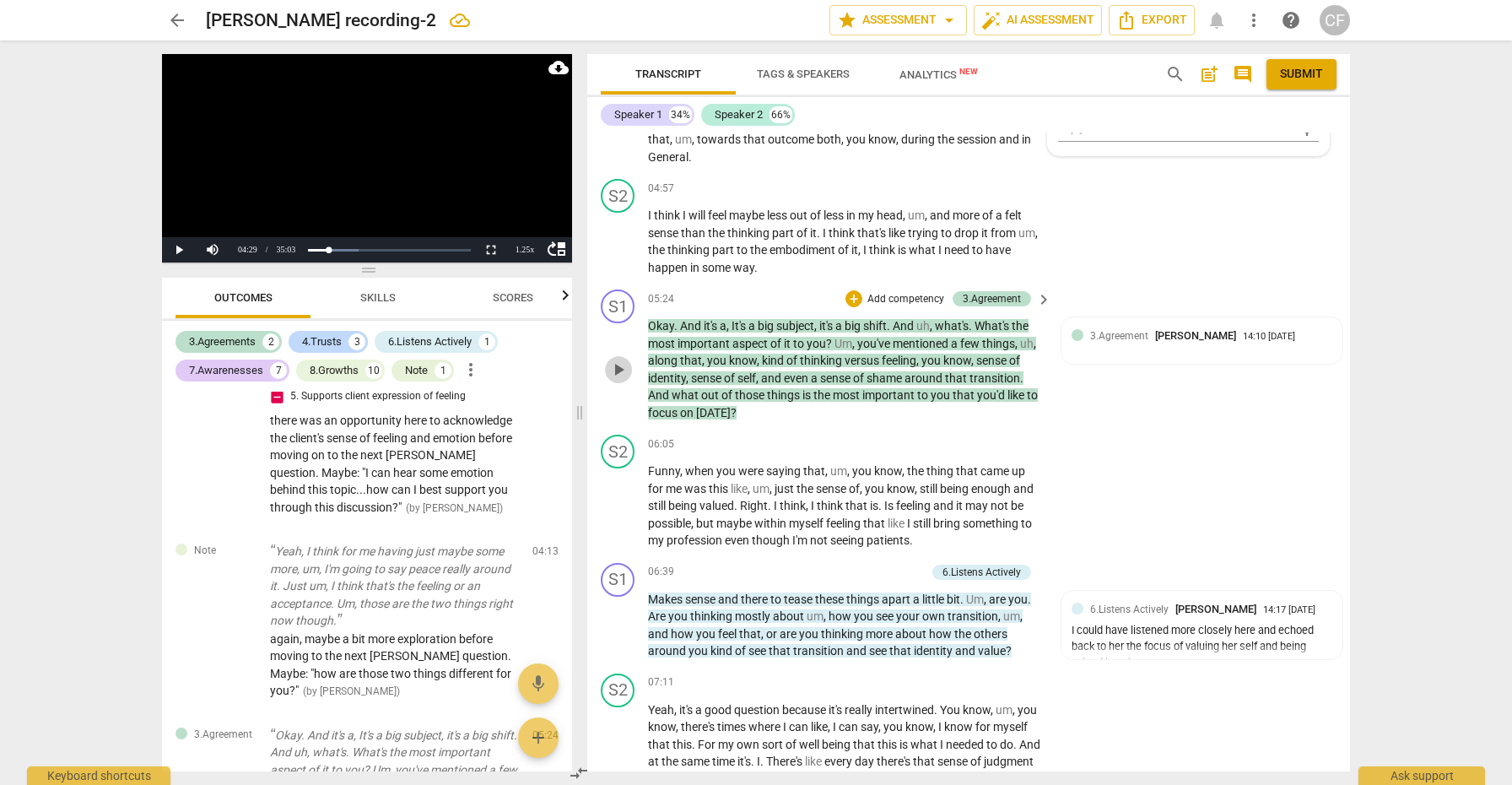
click at [625, 360] on span "play_arrow" at bounding box center [619, 370] width 21 height 21
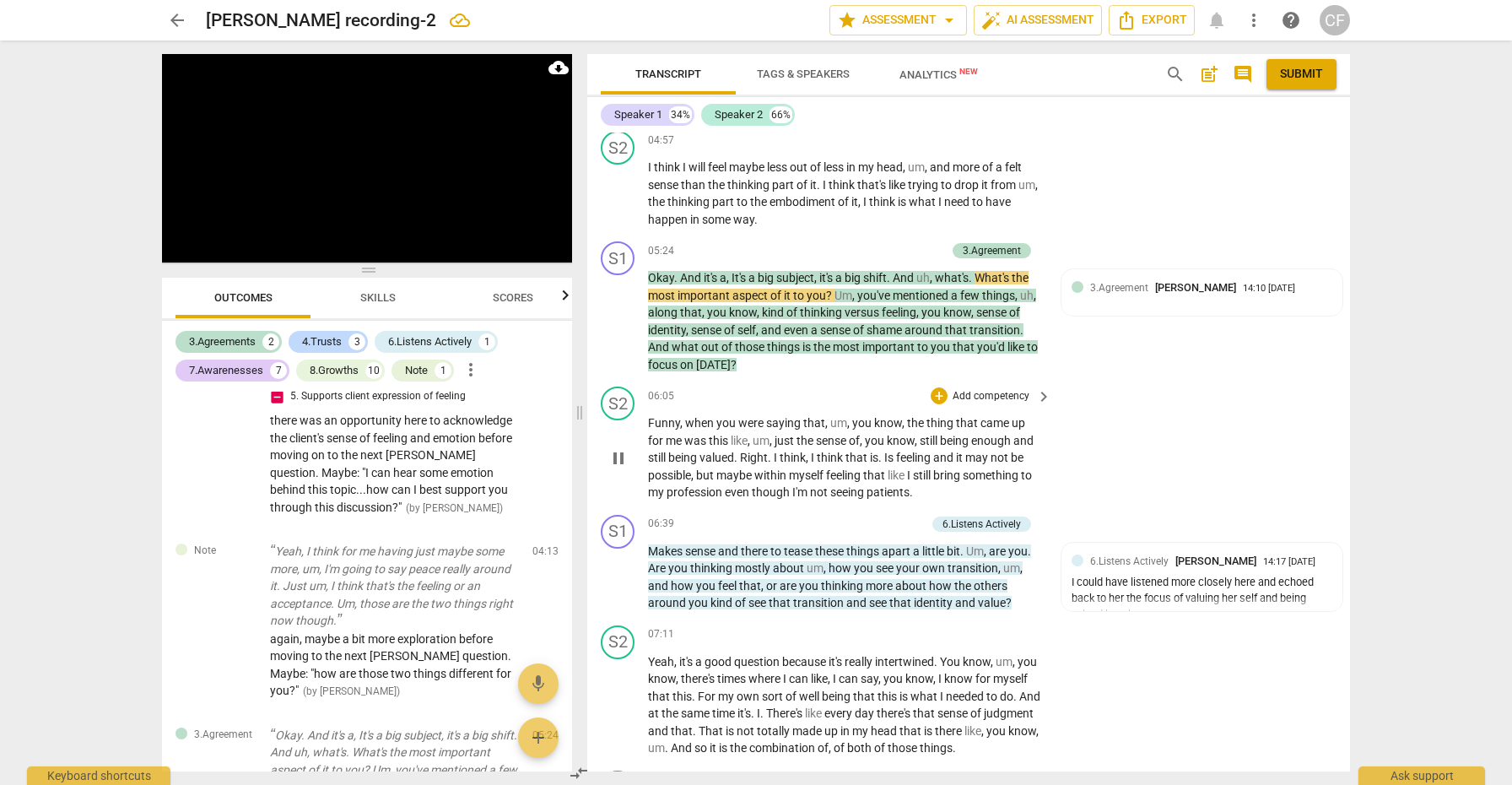
scroll to position [1226, 0]
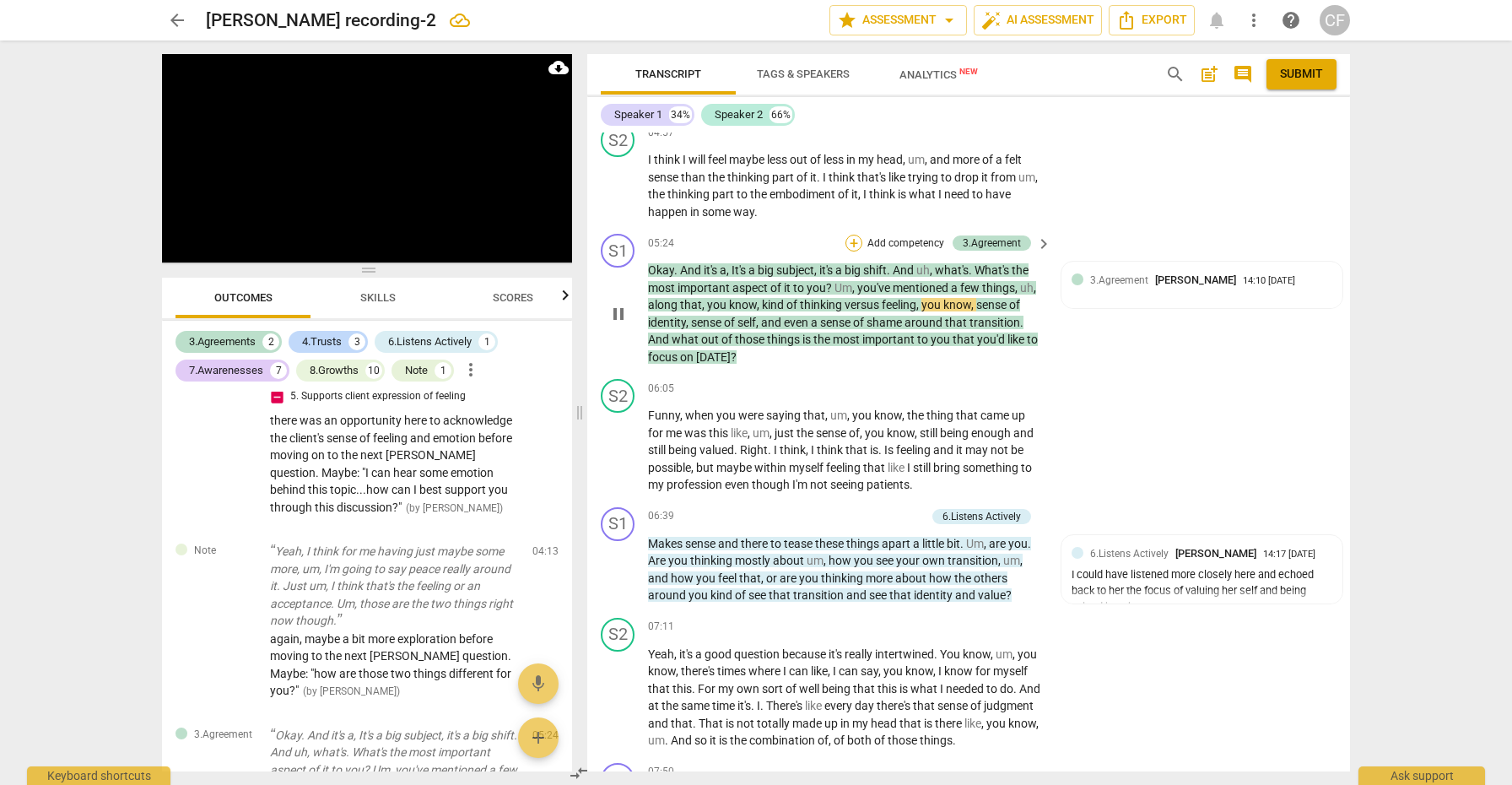
click at [852, 235] on div "+" at bounding box center [854, 243] width 17 height 17
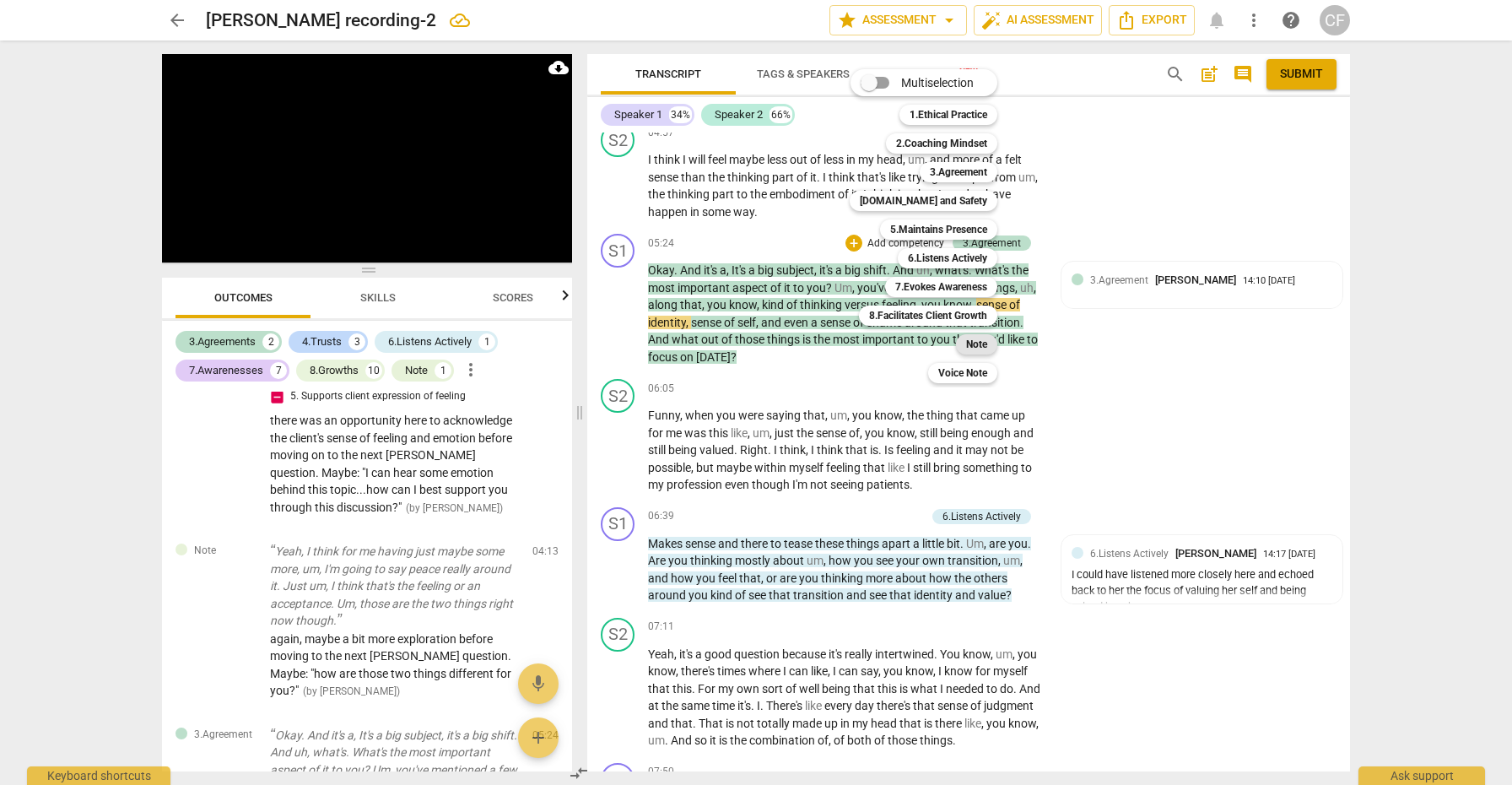
click at [977, 339] on b "Note" at bounding box center [977, 345] width 21 height 21
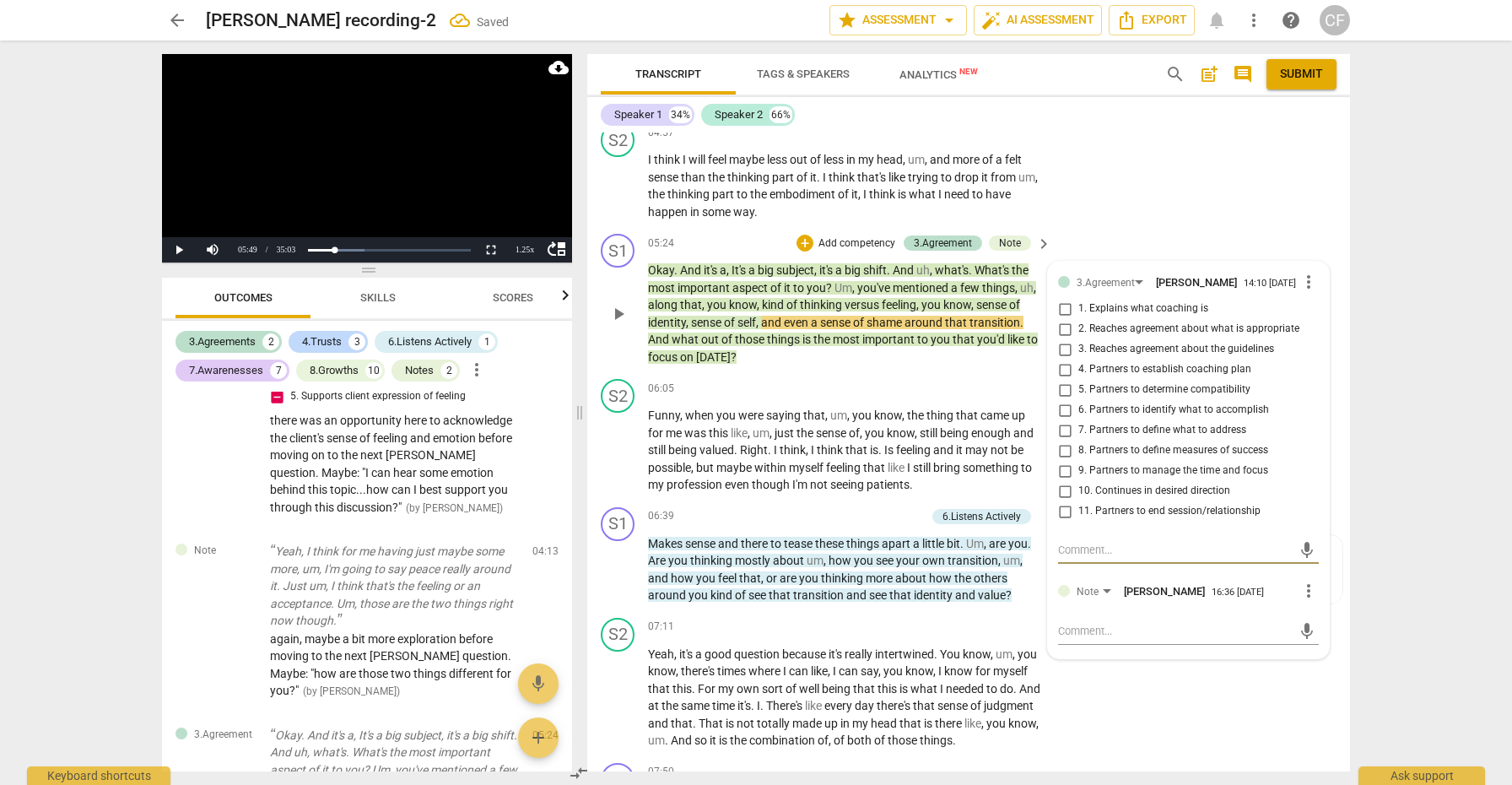
scroll to position [933, 0]
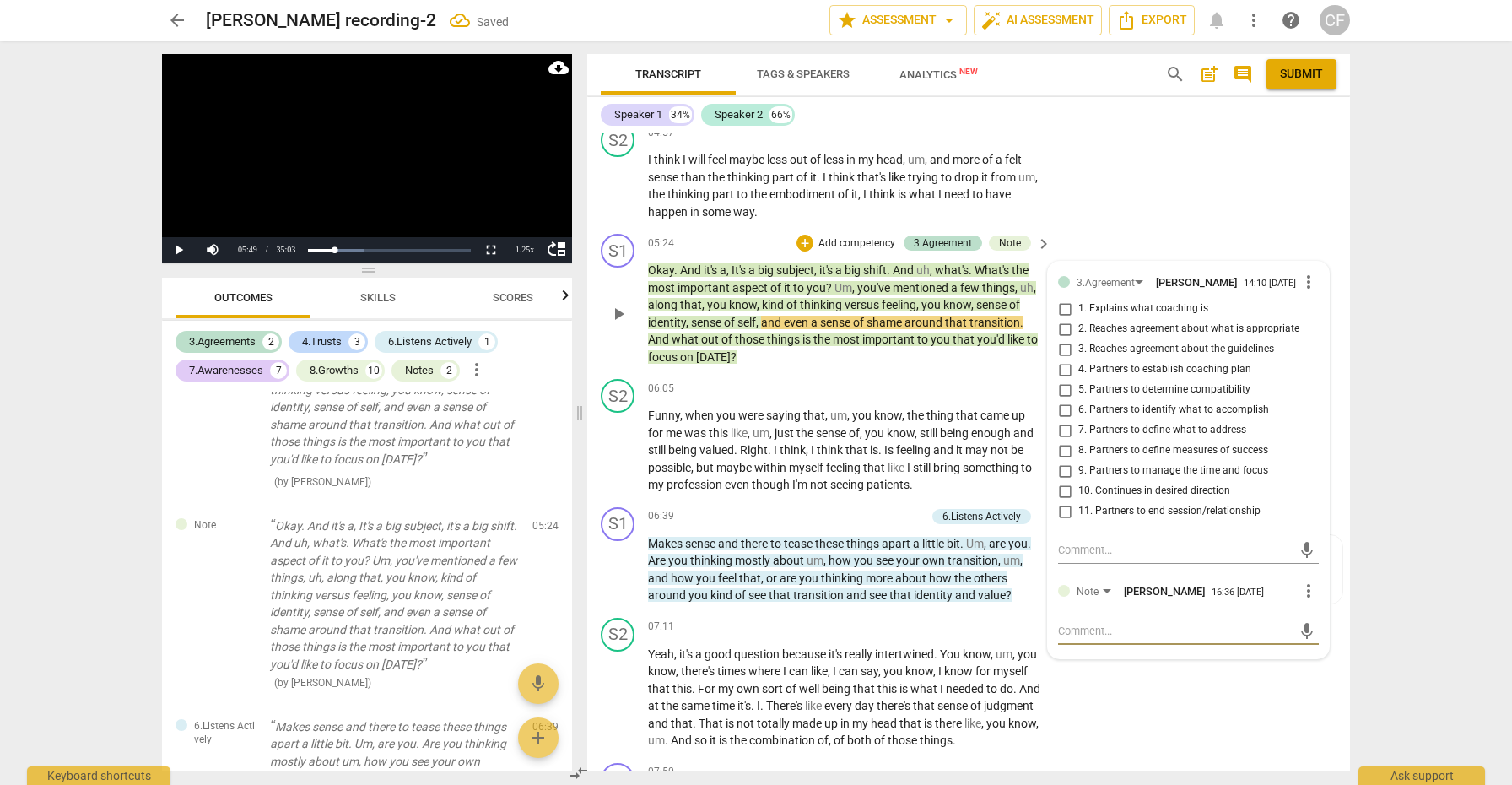
click at [1102, 623] on textarea at bounding box center [1175, 630] width 234 height 16
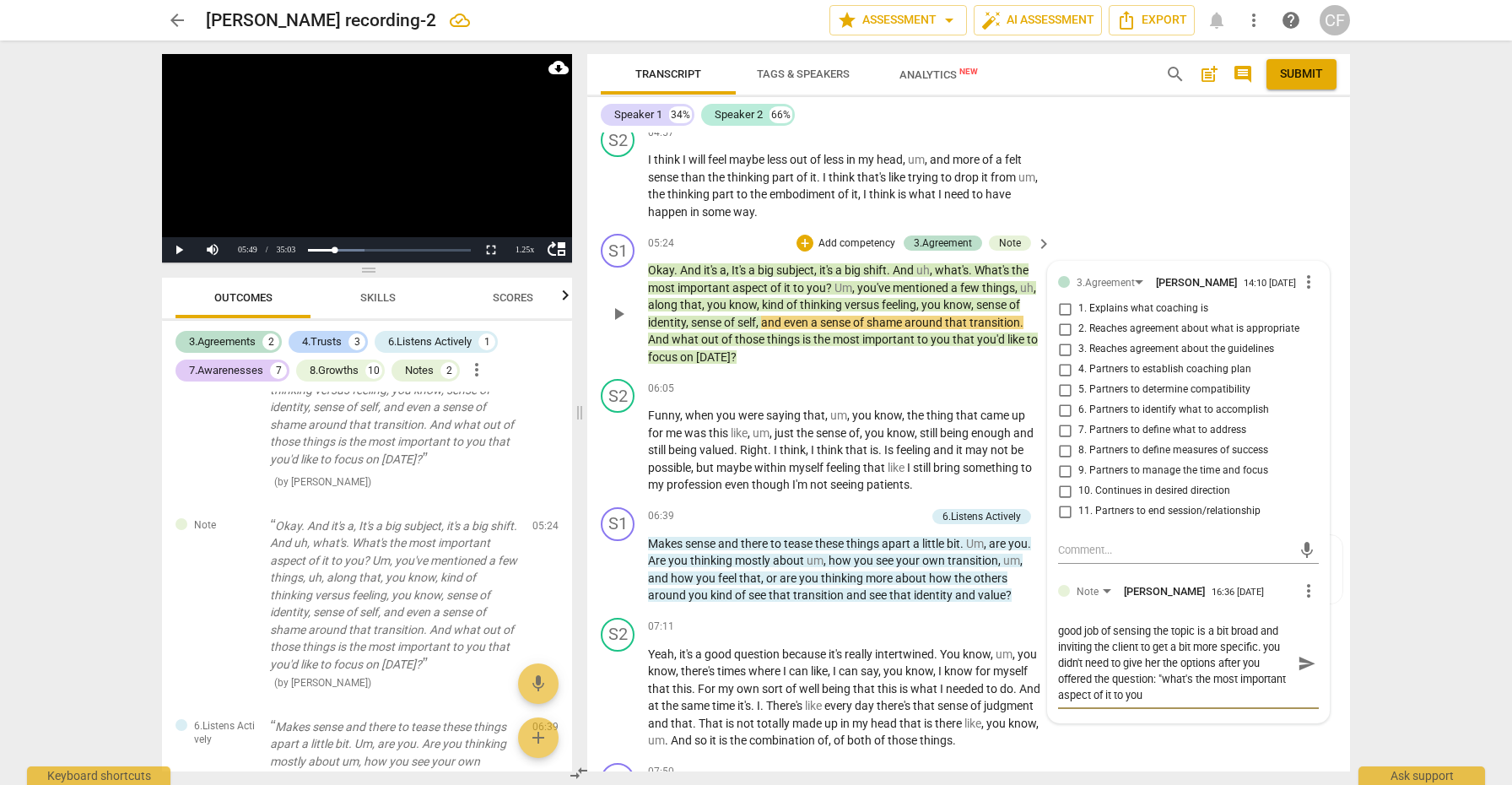
scroll to position [0, 0]
click at [620, 441] on span "play_arrow" at bounding box center [619, 451] width 21 height 21
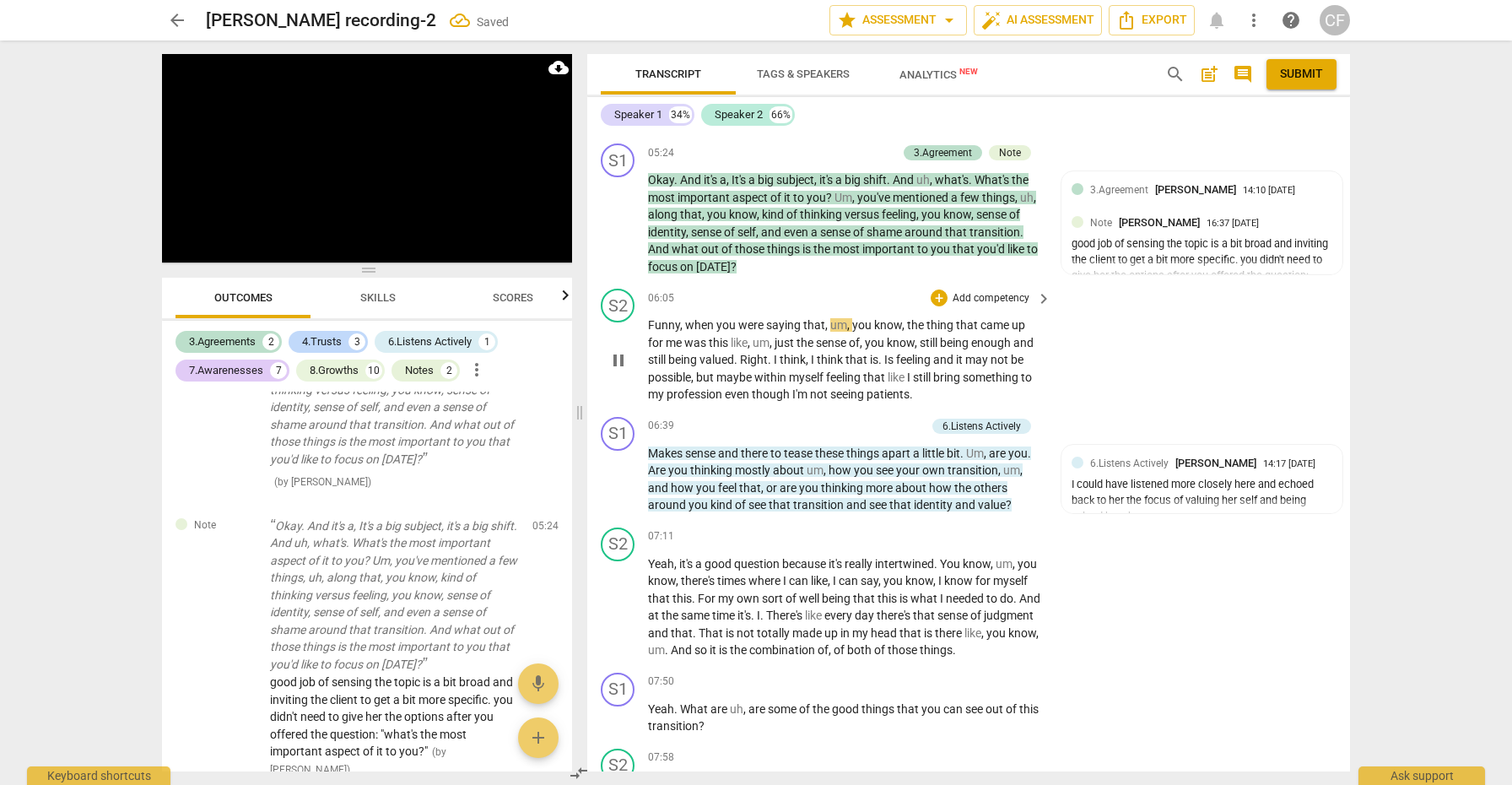
scroll to position [1331, 0]
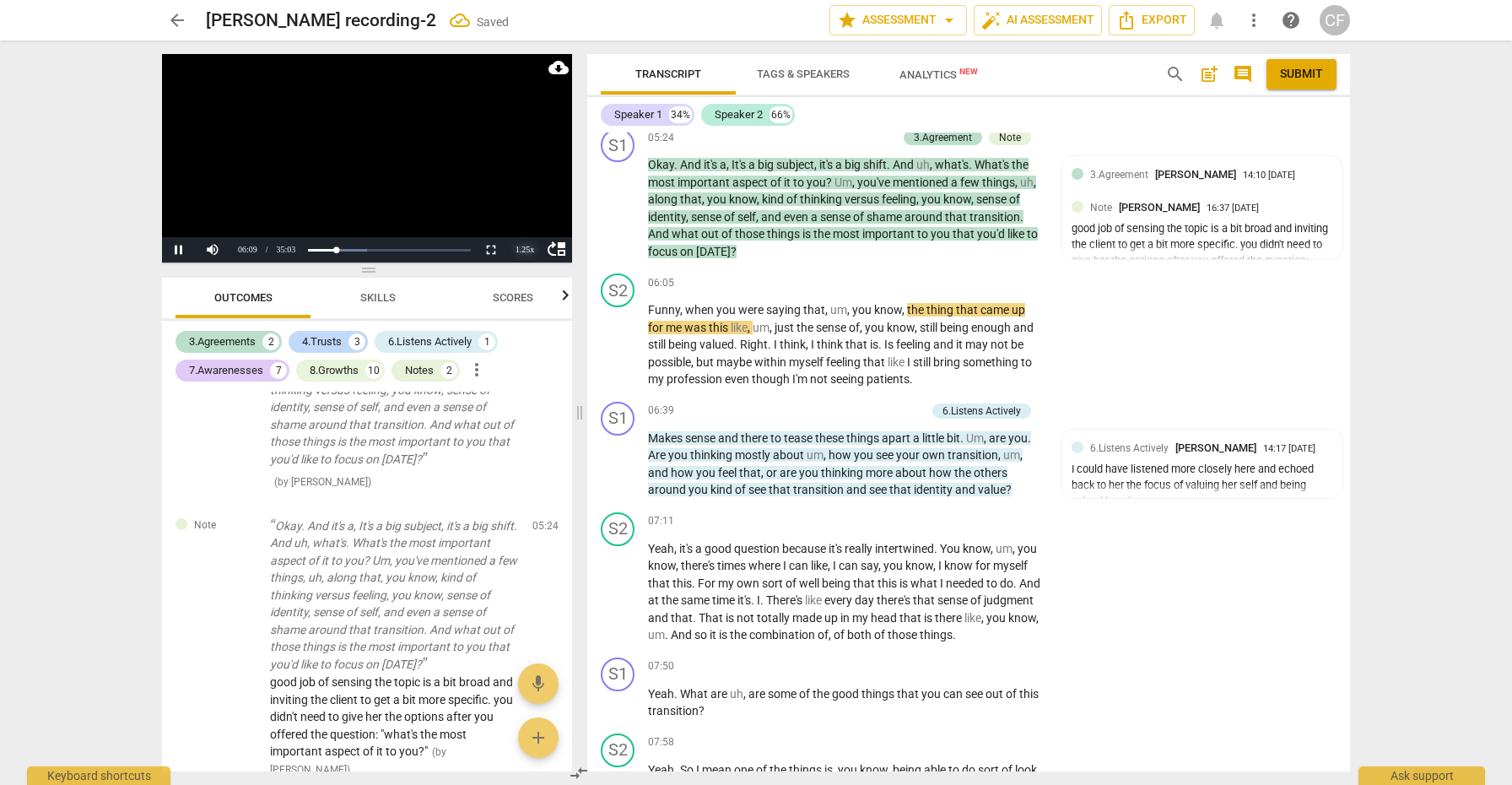
click at [529, 250] on div "1.25 x" at bounding box center [525, 249] width 34 height 25
click at [525, 207] on li "1.5x" at bounding box center [525, 210] width 34 height 19
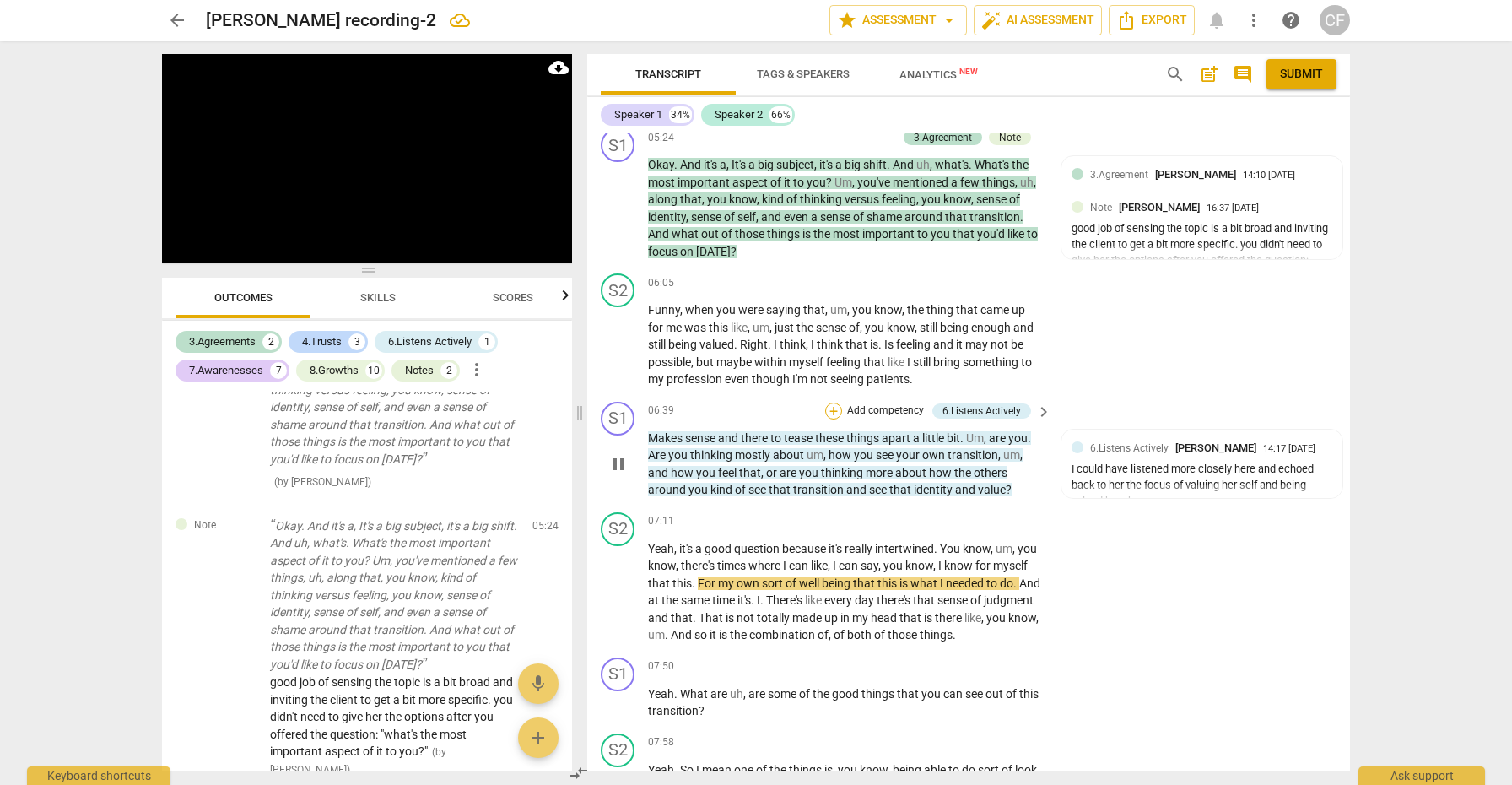
click at [829, 403] on div "+" at bounding box center [833, 411] width 17 height 17
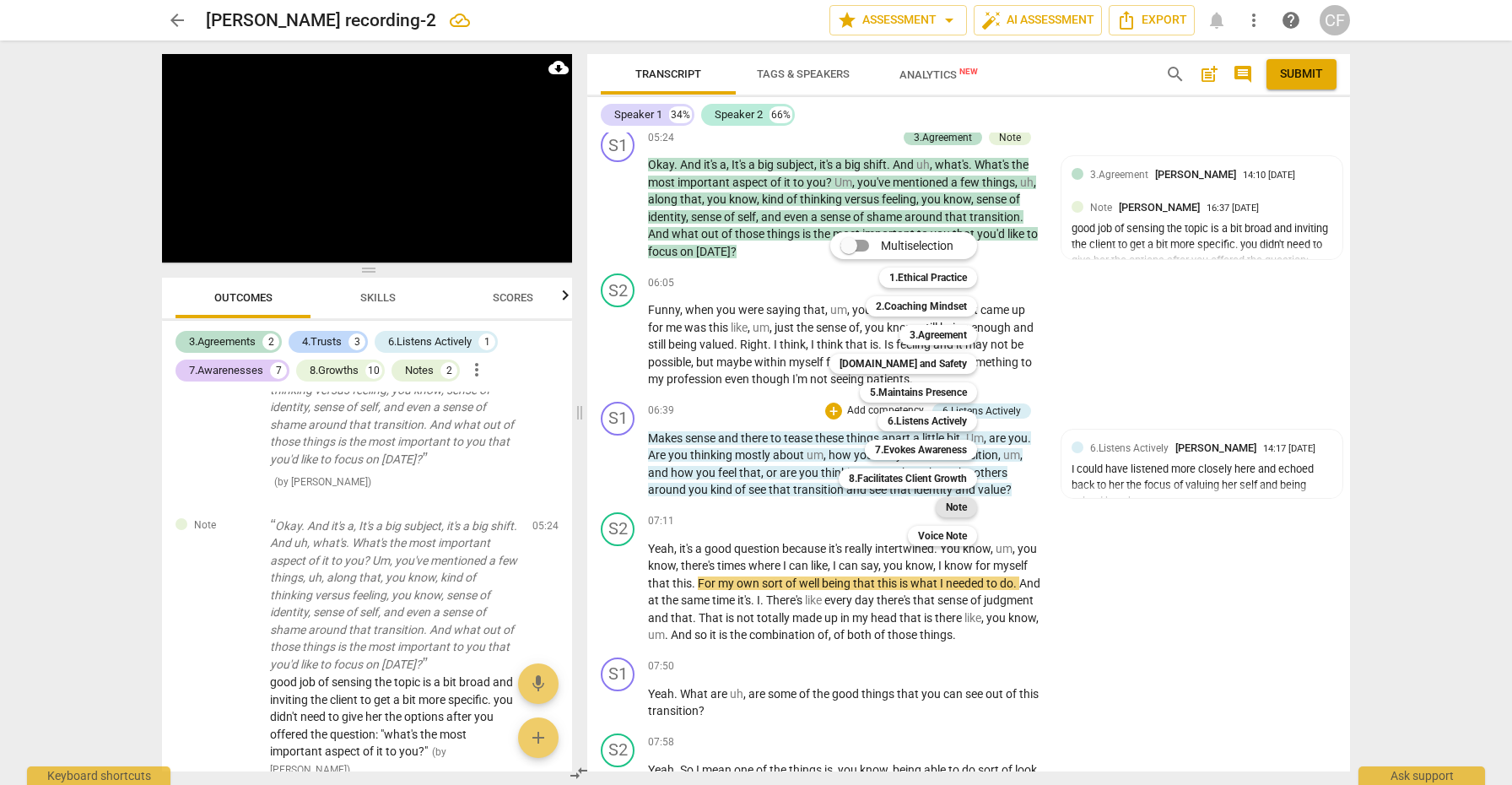
click at [962, 507] on b "Note" at bounding box center [956, 507] width 21 height 21
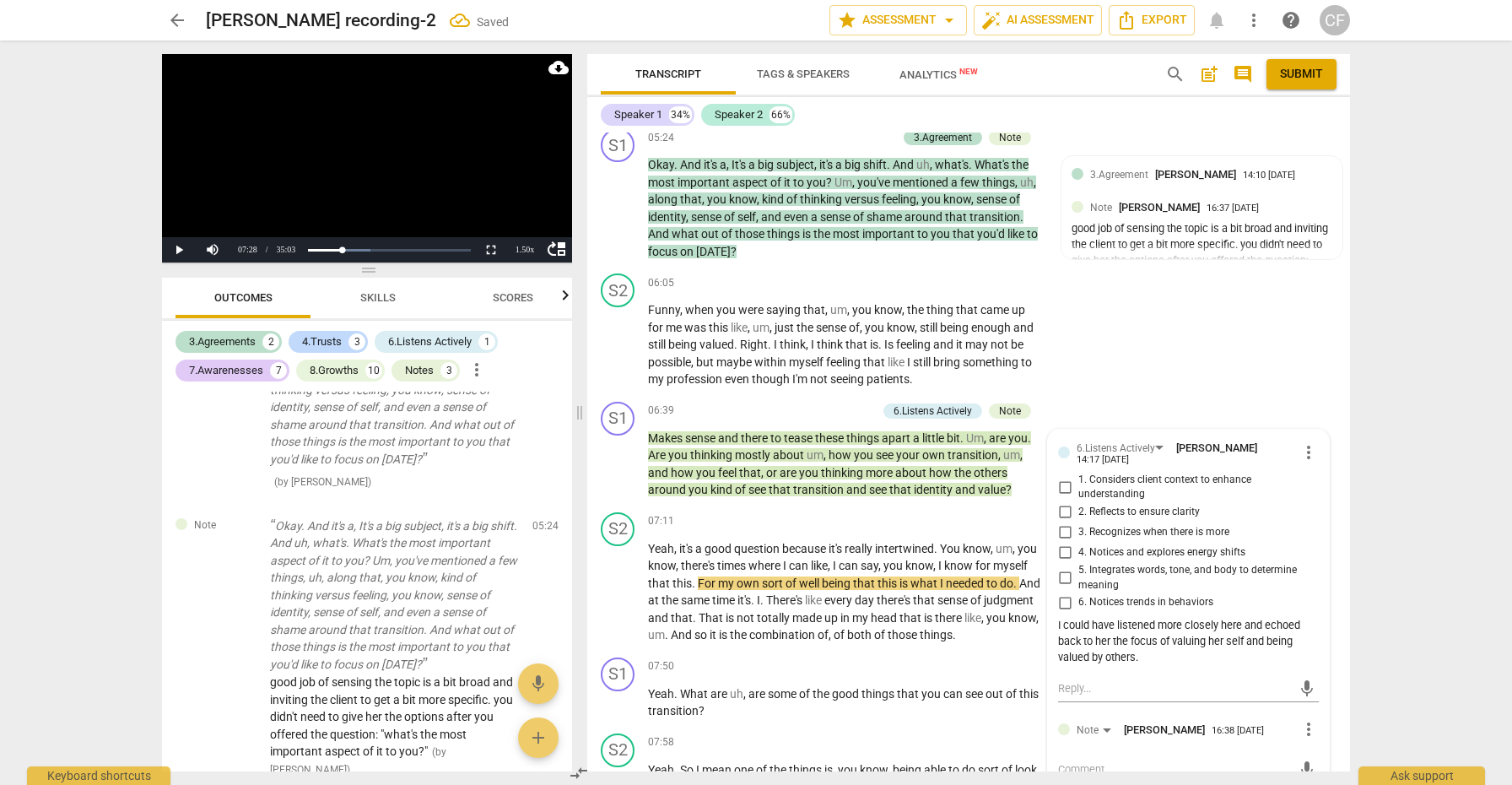
scroll to position [1415, 0]
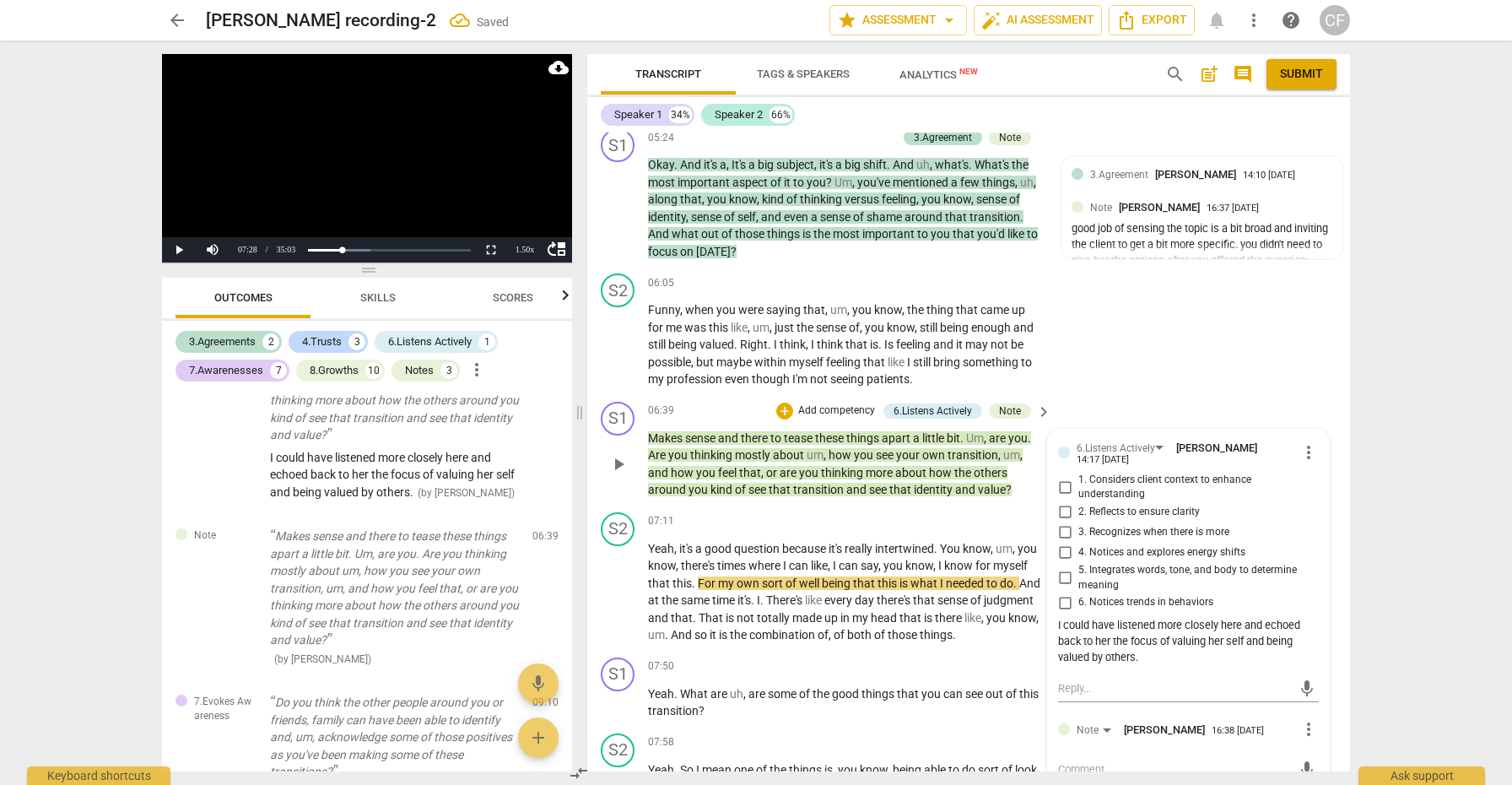
click at [1149, 762] on textarea at bounding box center [1175, 769] width 234 height 16
click at [1306, 769] on span "send" at bounding box center [1308, 778] width 19 height 19
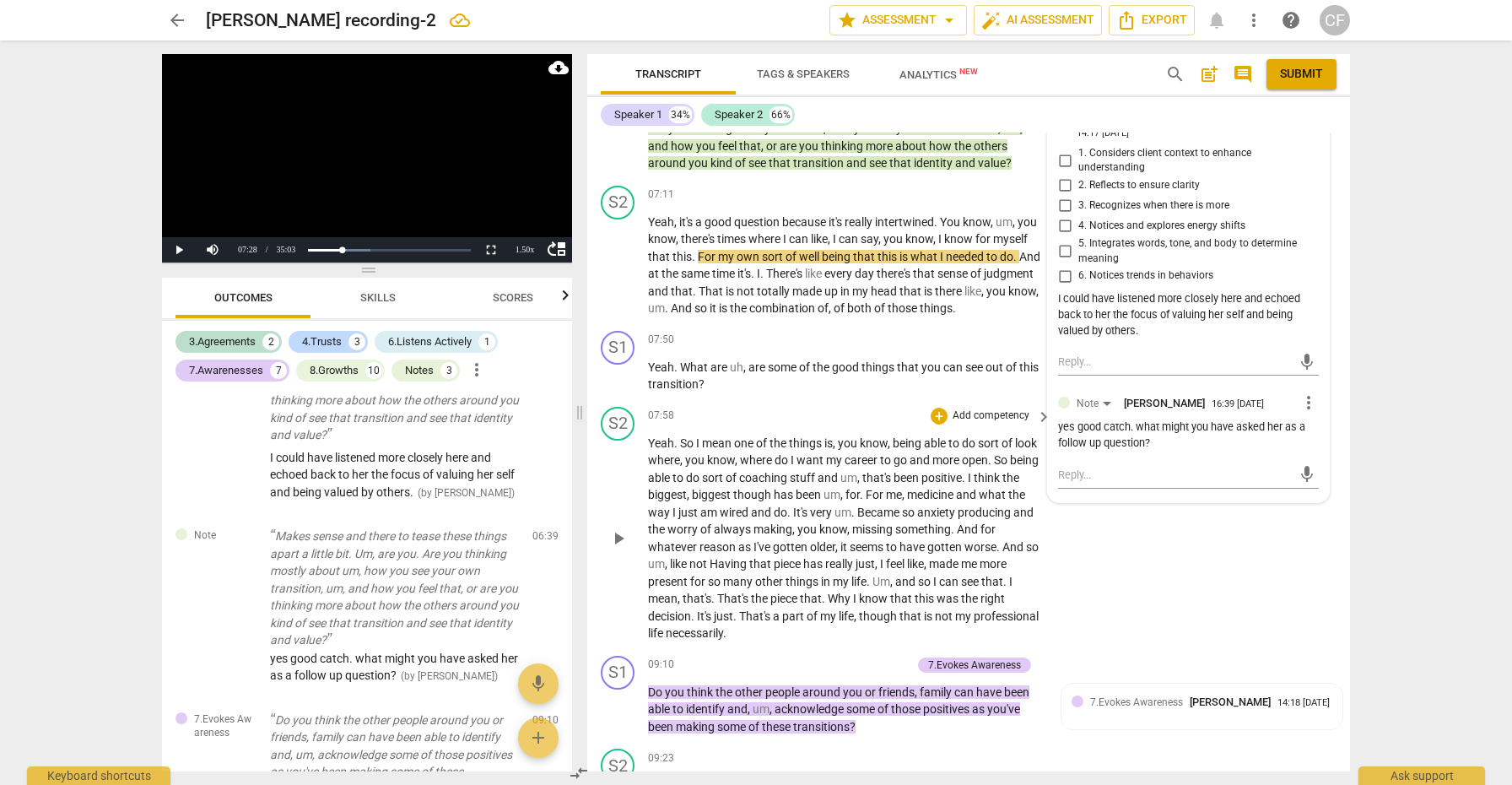
scroll to position [1659, 0]
click at [617, 365] on span "play_arrow" at bounding box center [619, 376] width 21 height 21
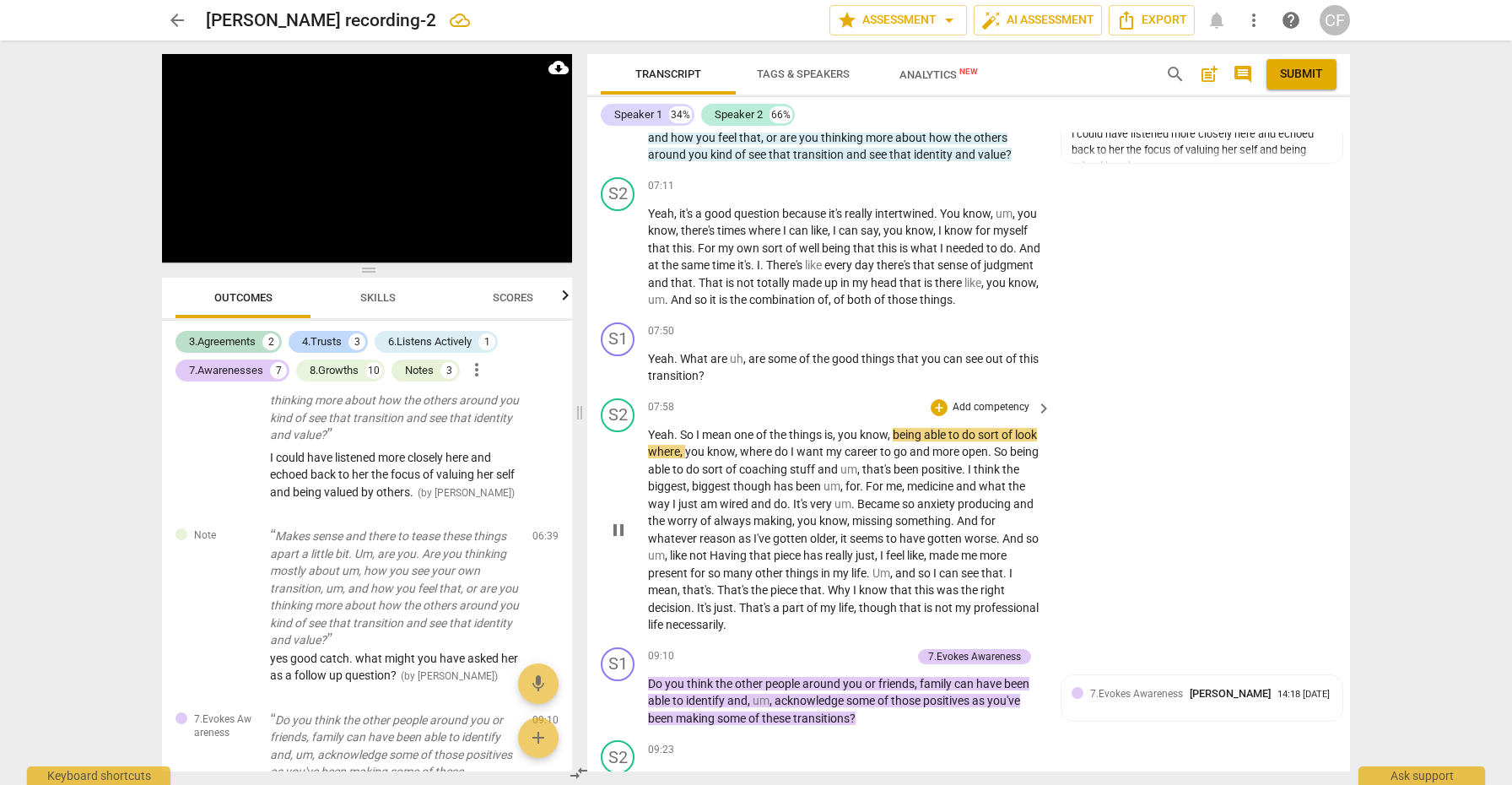
scroll to position [1642, 0]
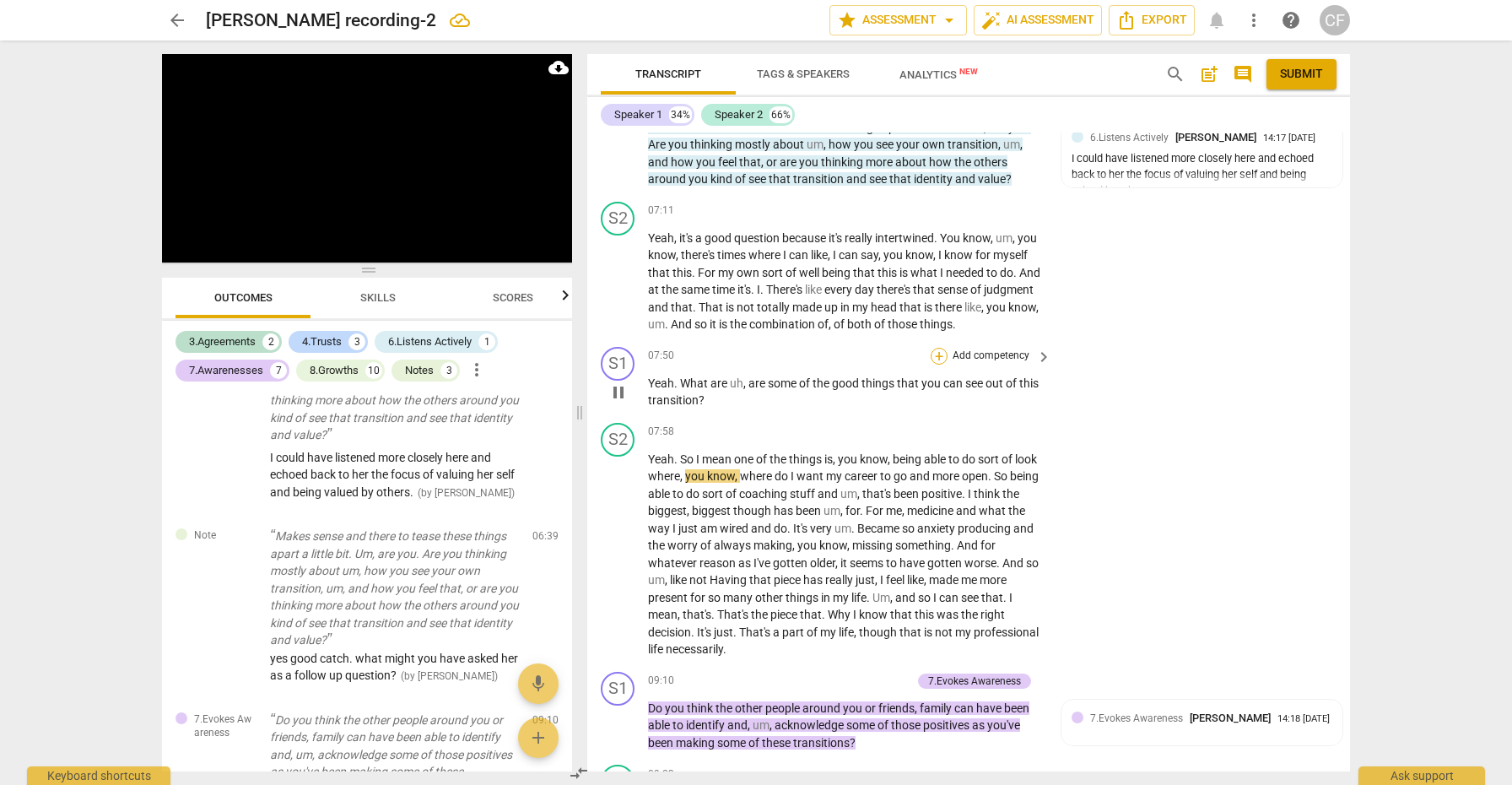
click at [939, 348] on div "+" at bounding box center [940, 356] width 17 height 17
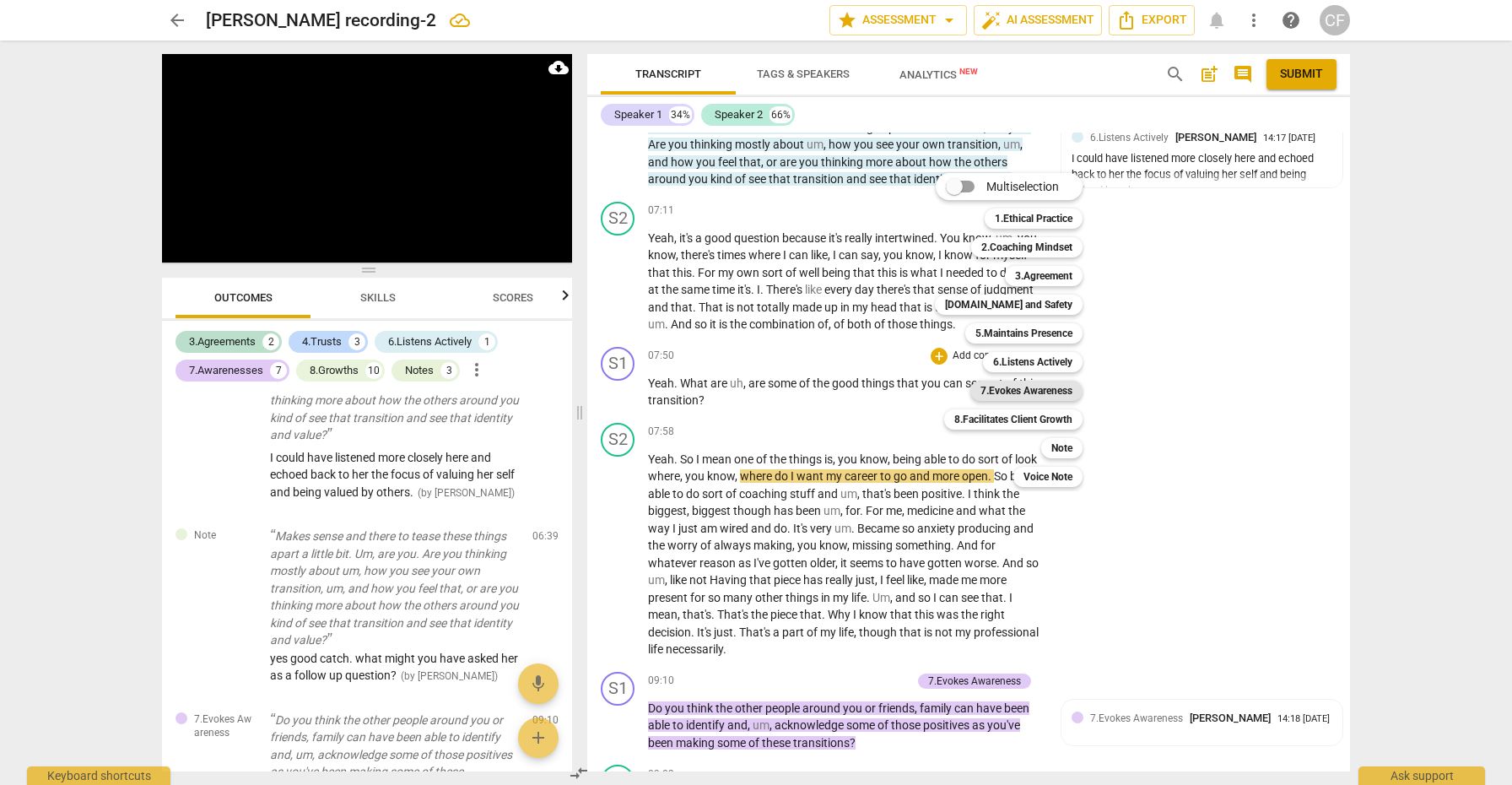
click at [1039, 392] on b "7.Evokes Awareness" at bounding box center [1026, 391] width 92 height 21
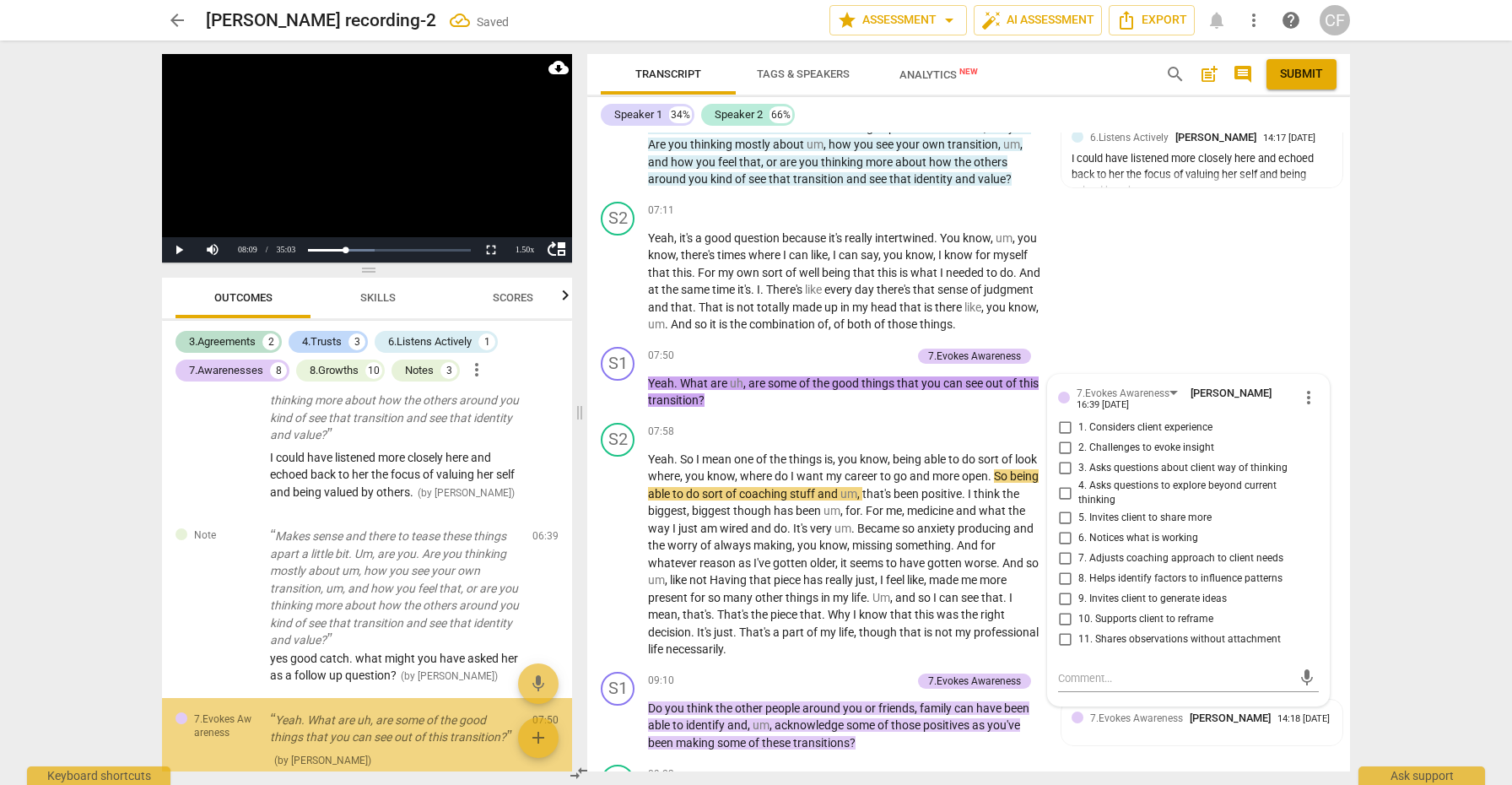
scroll to position [1555, 0]
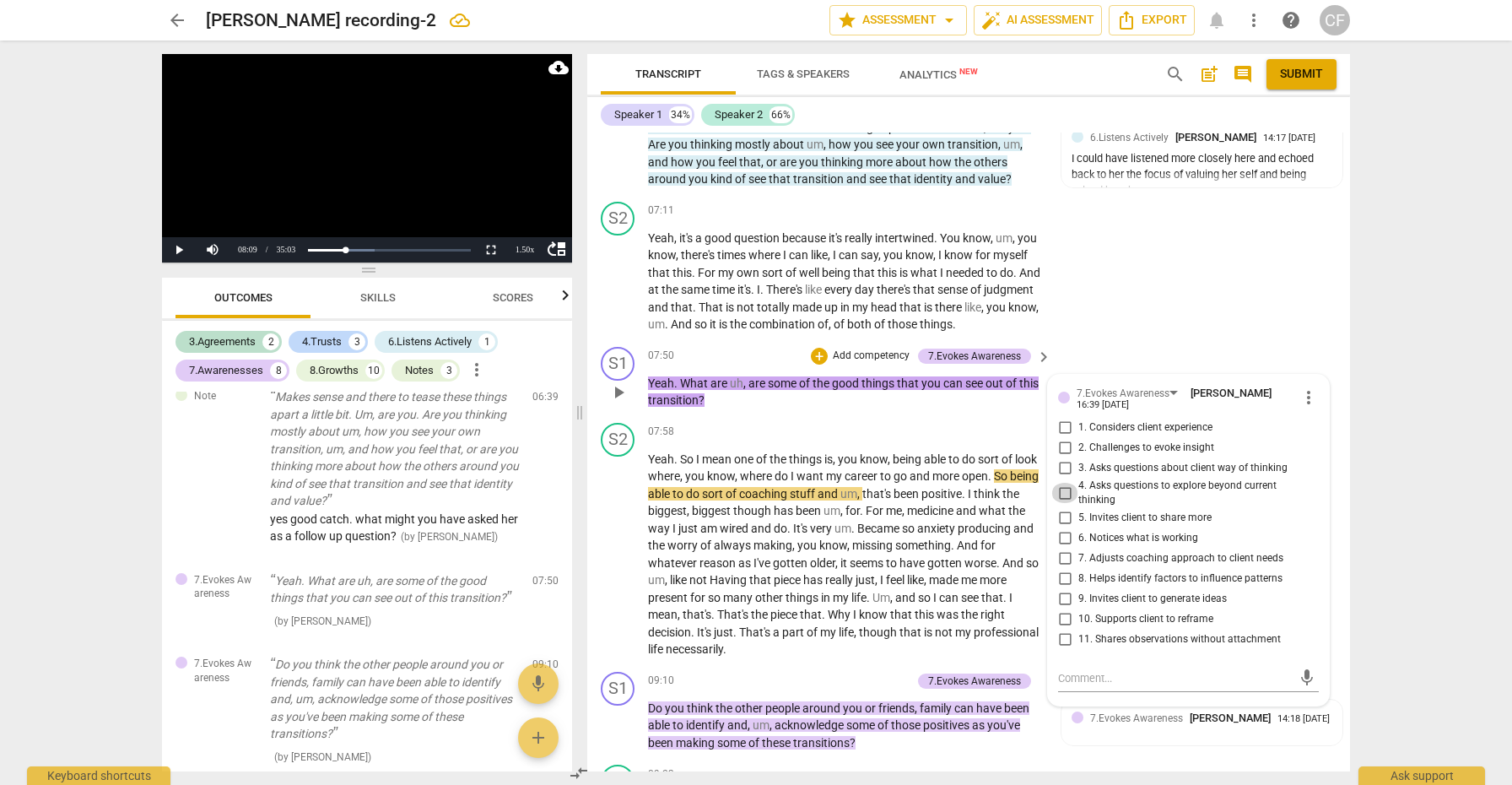
click at [1058, 483] on input "4. Asks questions to explore beyond current thinking" at bounding box center [1065, 493] width 27 height 21
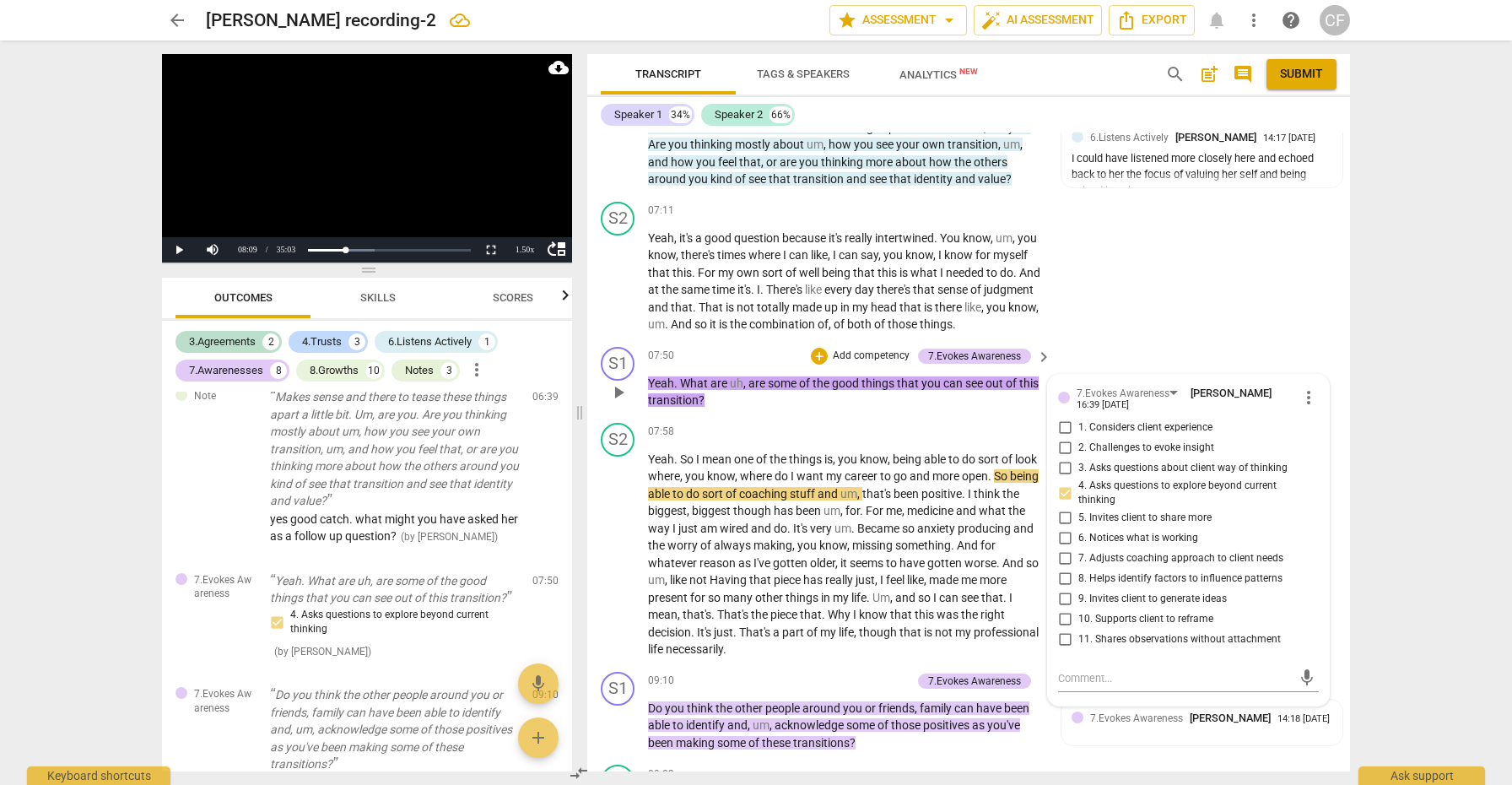
click at [1065, 610] on input "10. Supports client to reframe" at bounding box center [1065, 620] width 27 height 21
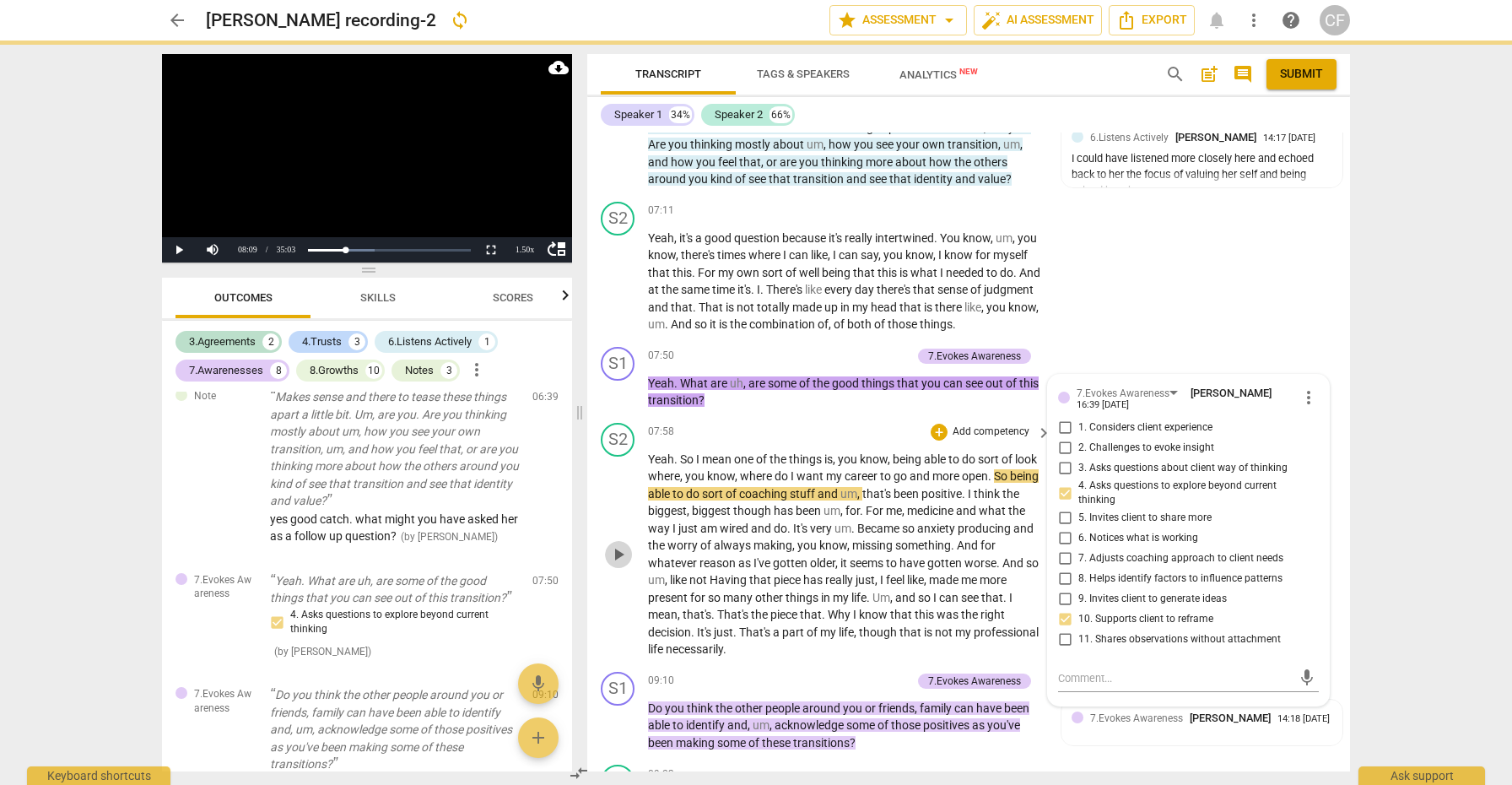
click at [615, 544] on span "play_arrow" at bounding box center [619, 555] width 21 height 21
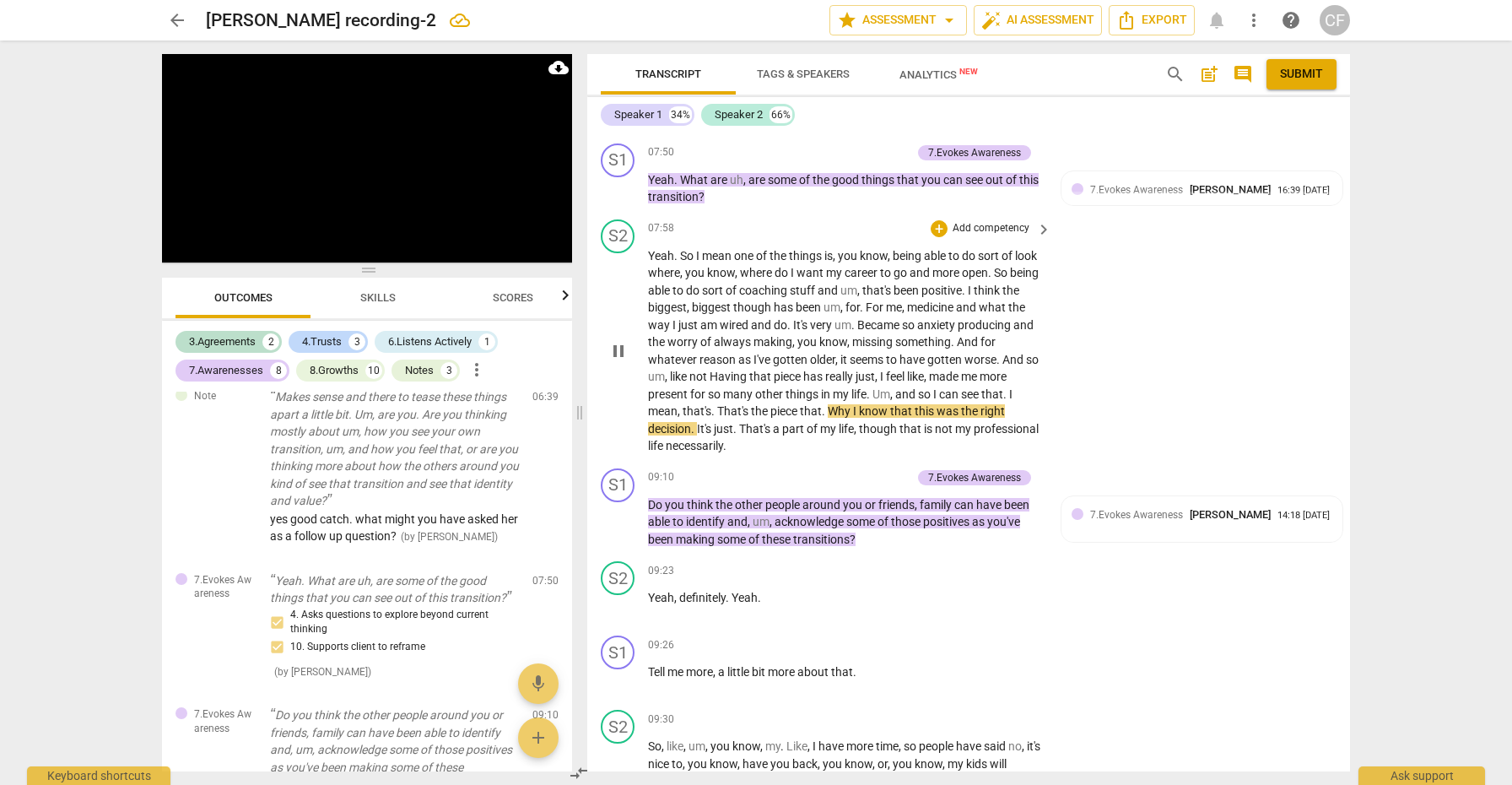
scroll to position [1863, 0]
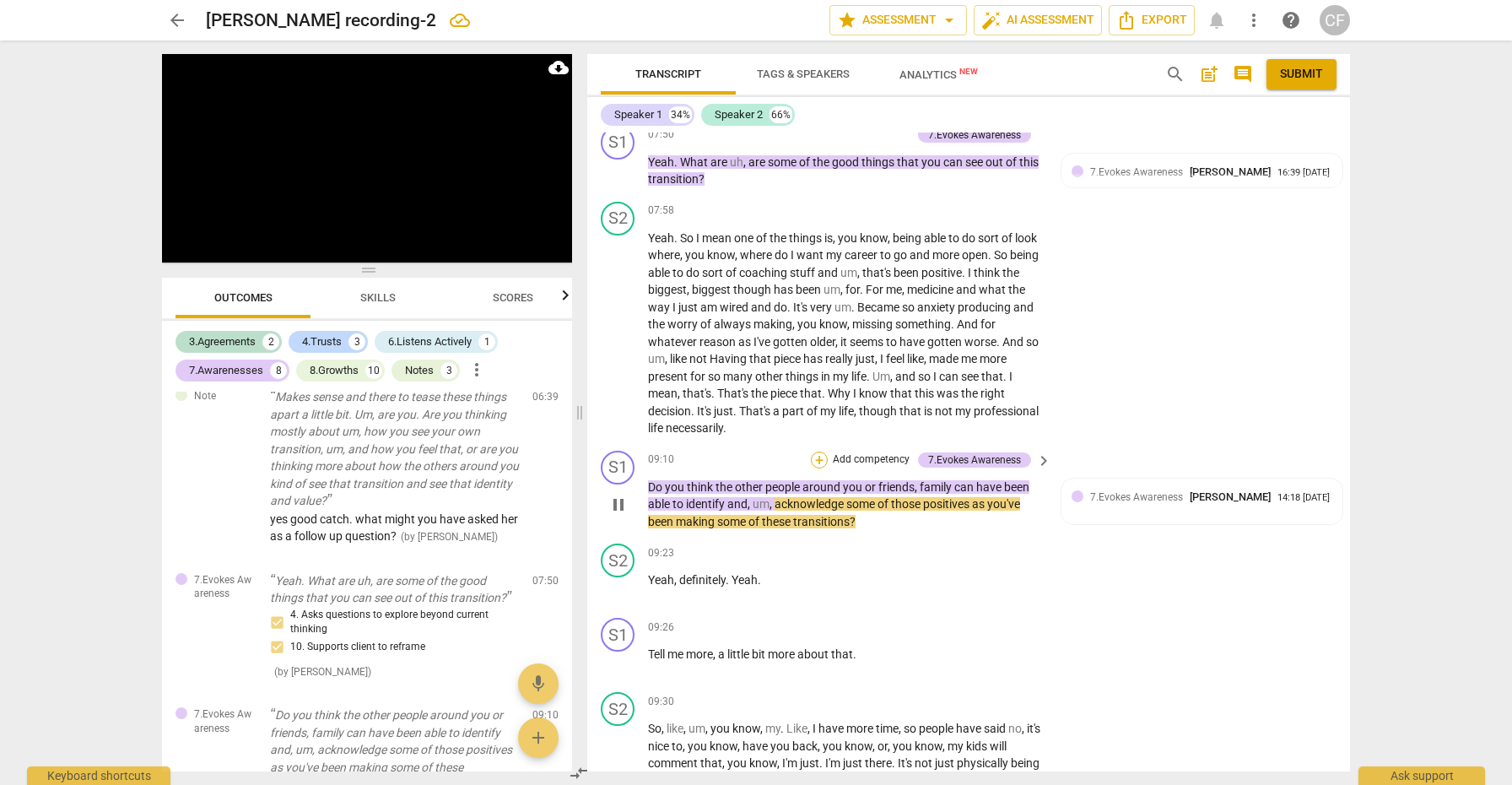
click at [817, 451] on div "+" at bounding box center [819, 460] width 17 height 17
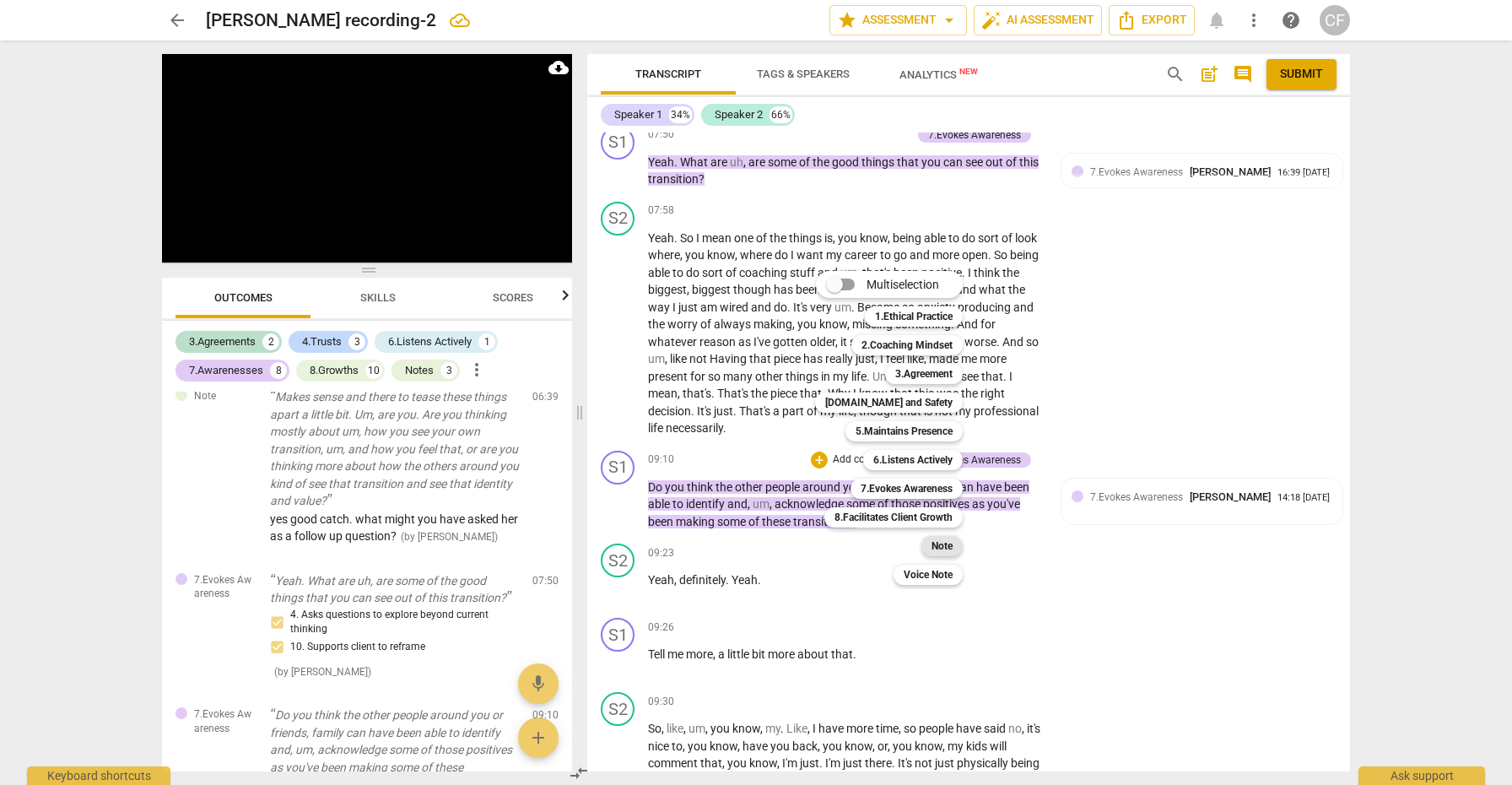
click at [947, 550] on b "Note" at bounding box center [942, 546] width 21 height 21
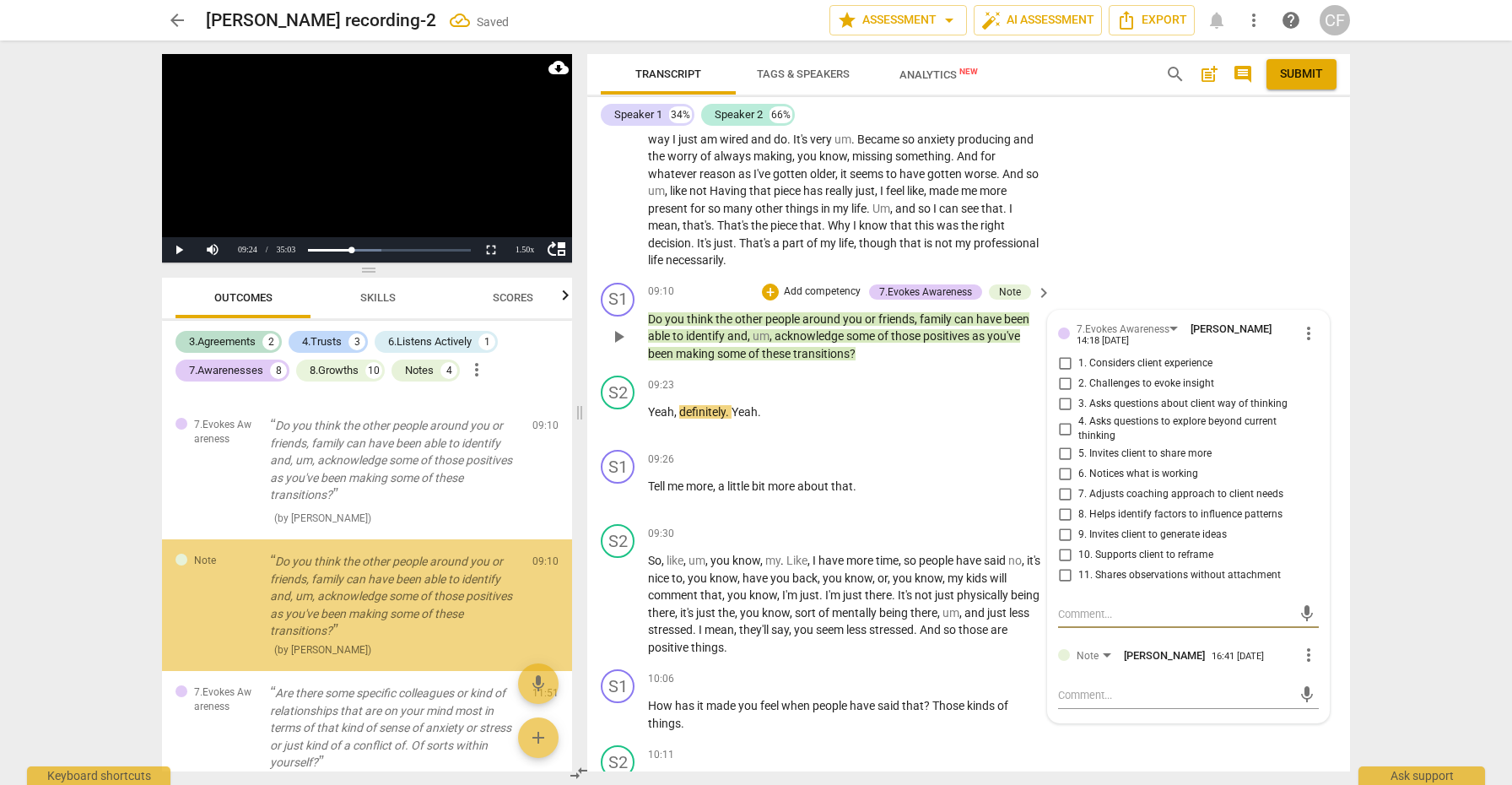
scroll to position [2043, 0]
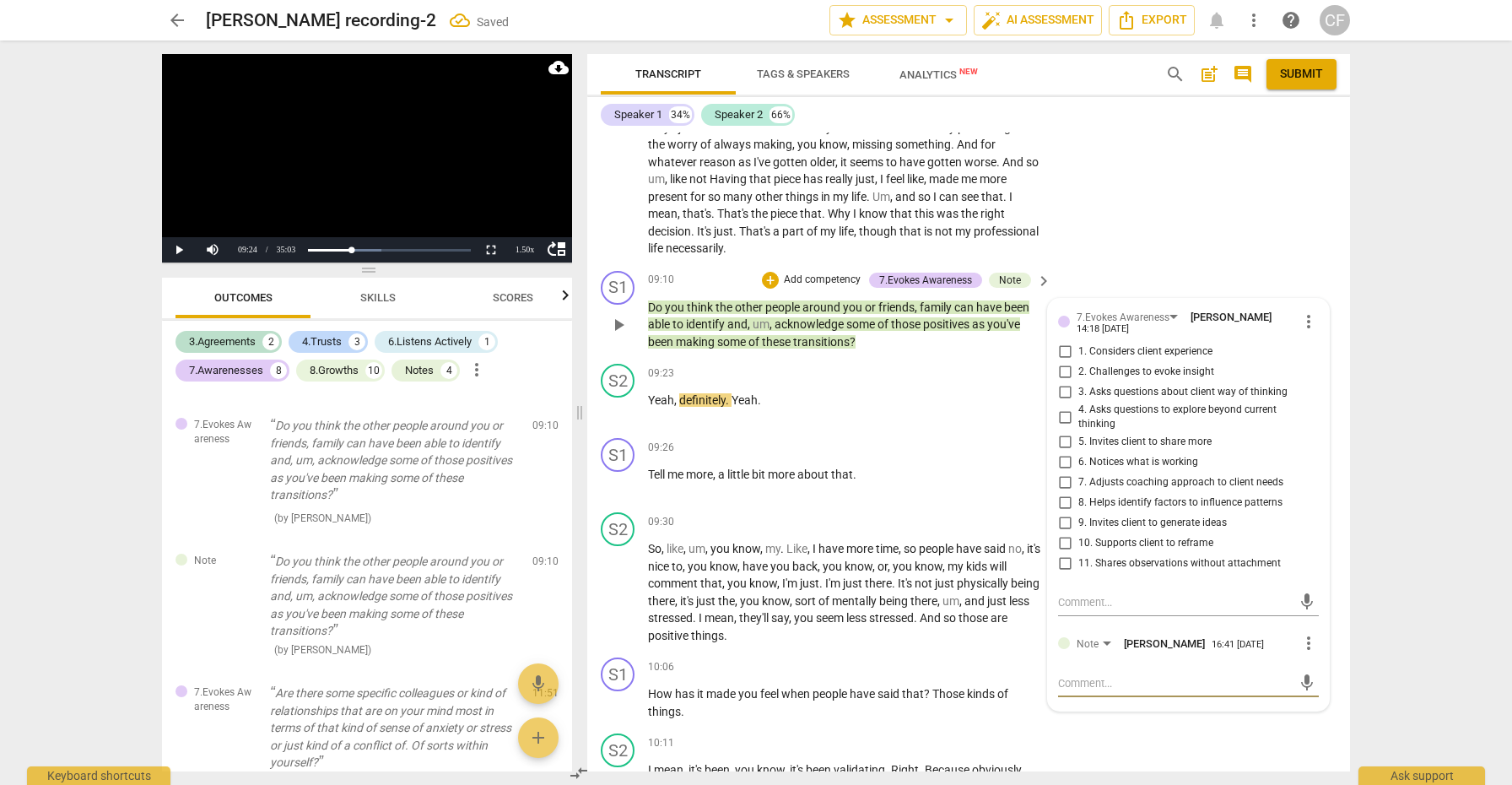
click at [1101, 675] on textarea at bounding box center [1175, 682] width 234 height 16
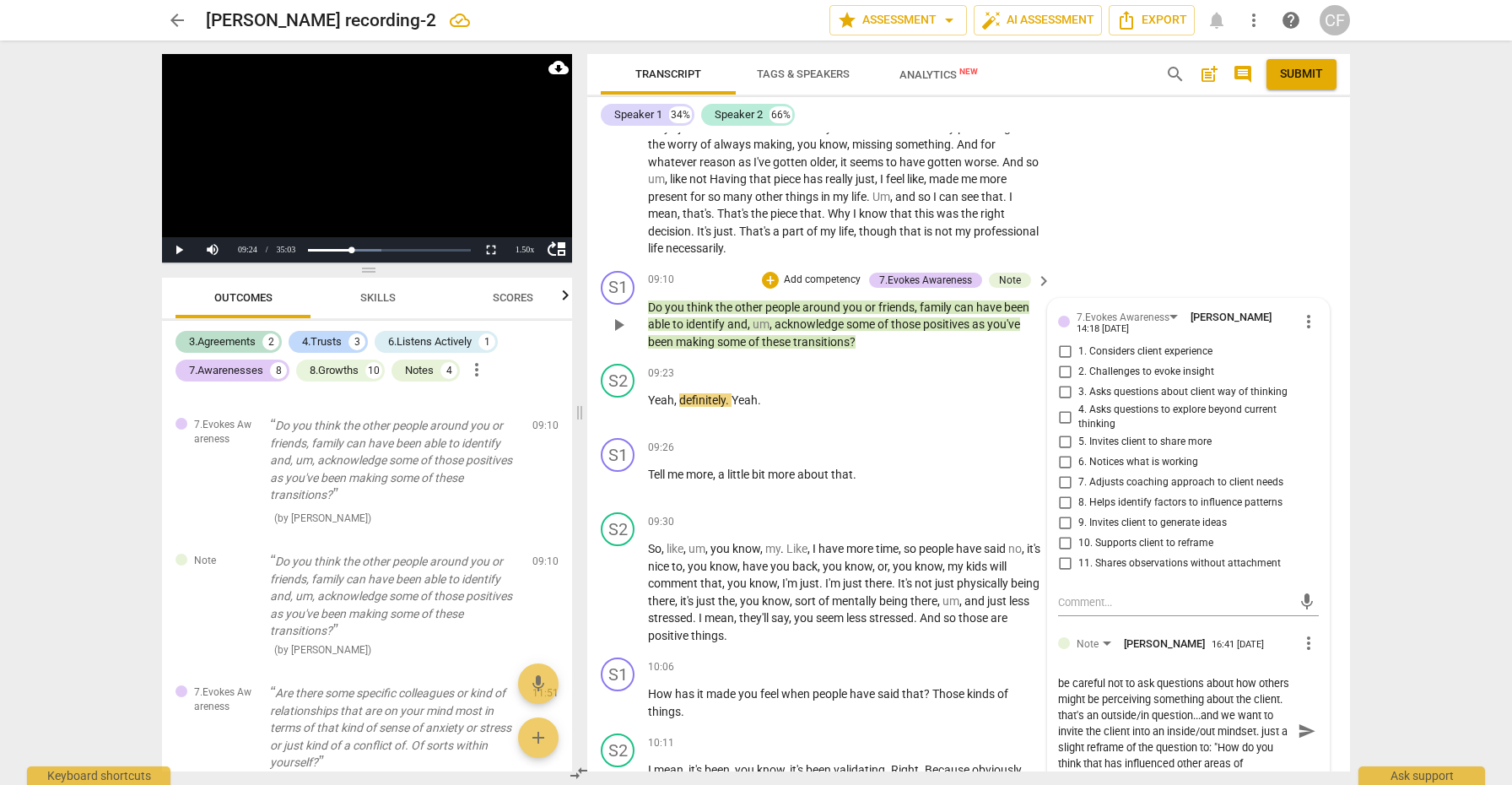
scroll to position [0, 0]
click at [1299, 723] on span "send" at bounding box center [1308, 732] width 19 height 19
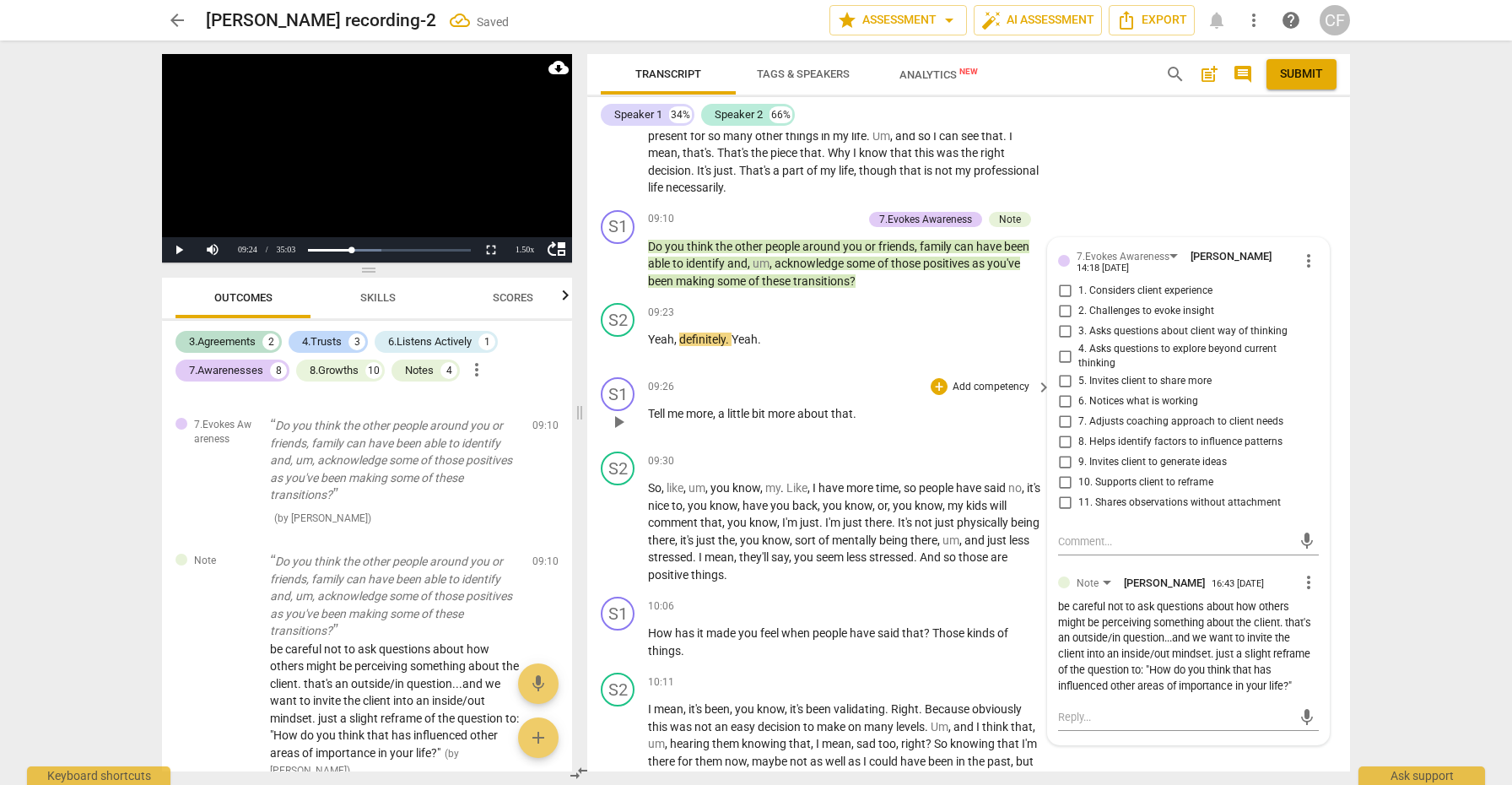
scroll to position [2108, 0]
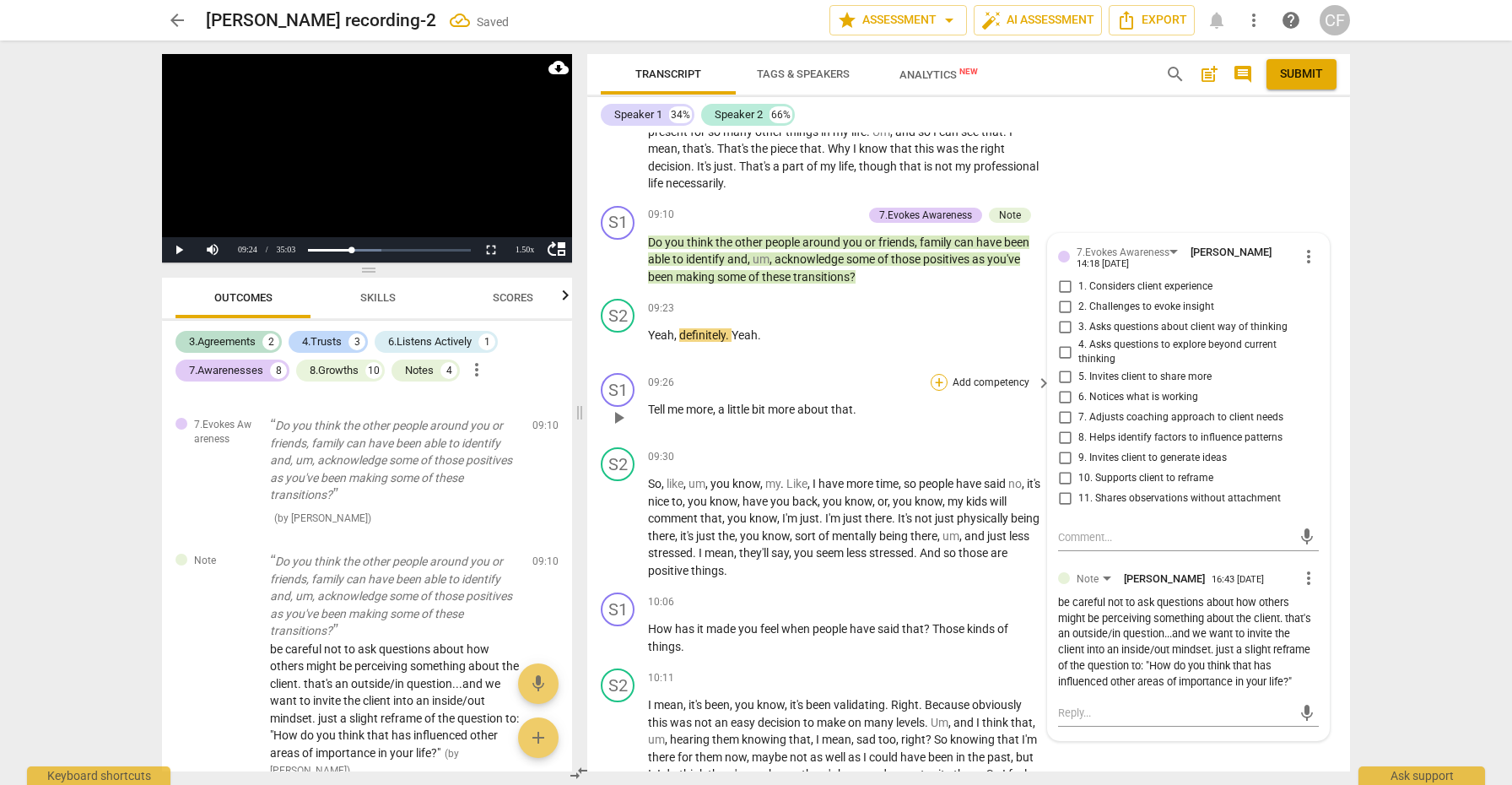
click at [932, 374] on div "+" at bounding box center [940, 382] width 17 height 17
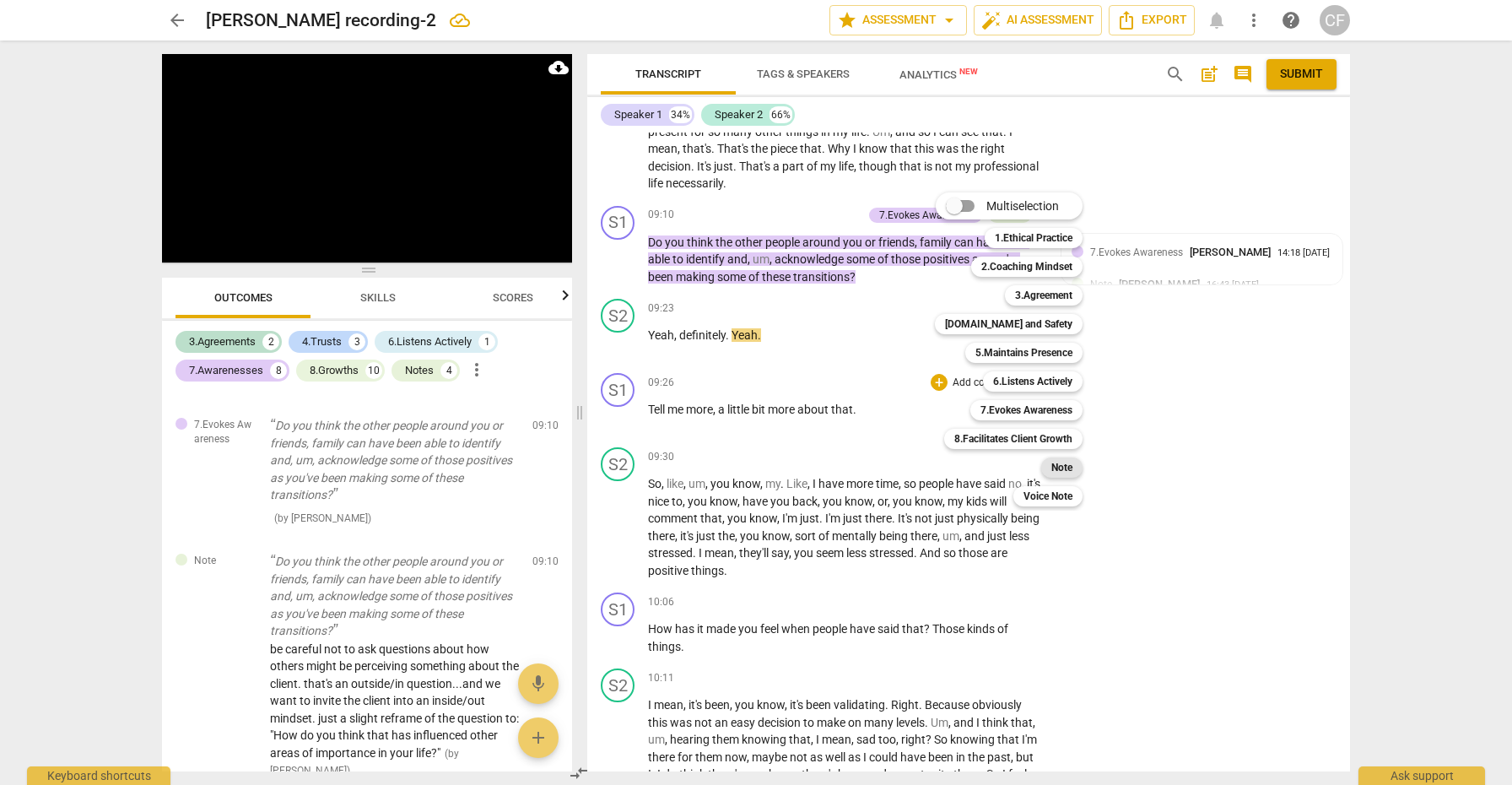
click at [1056, 464] on b "Note" at bounding box center [1062, 468] width 21 height 21
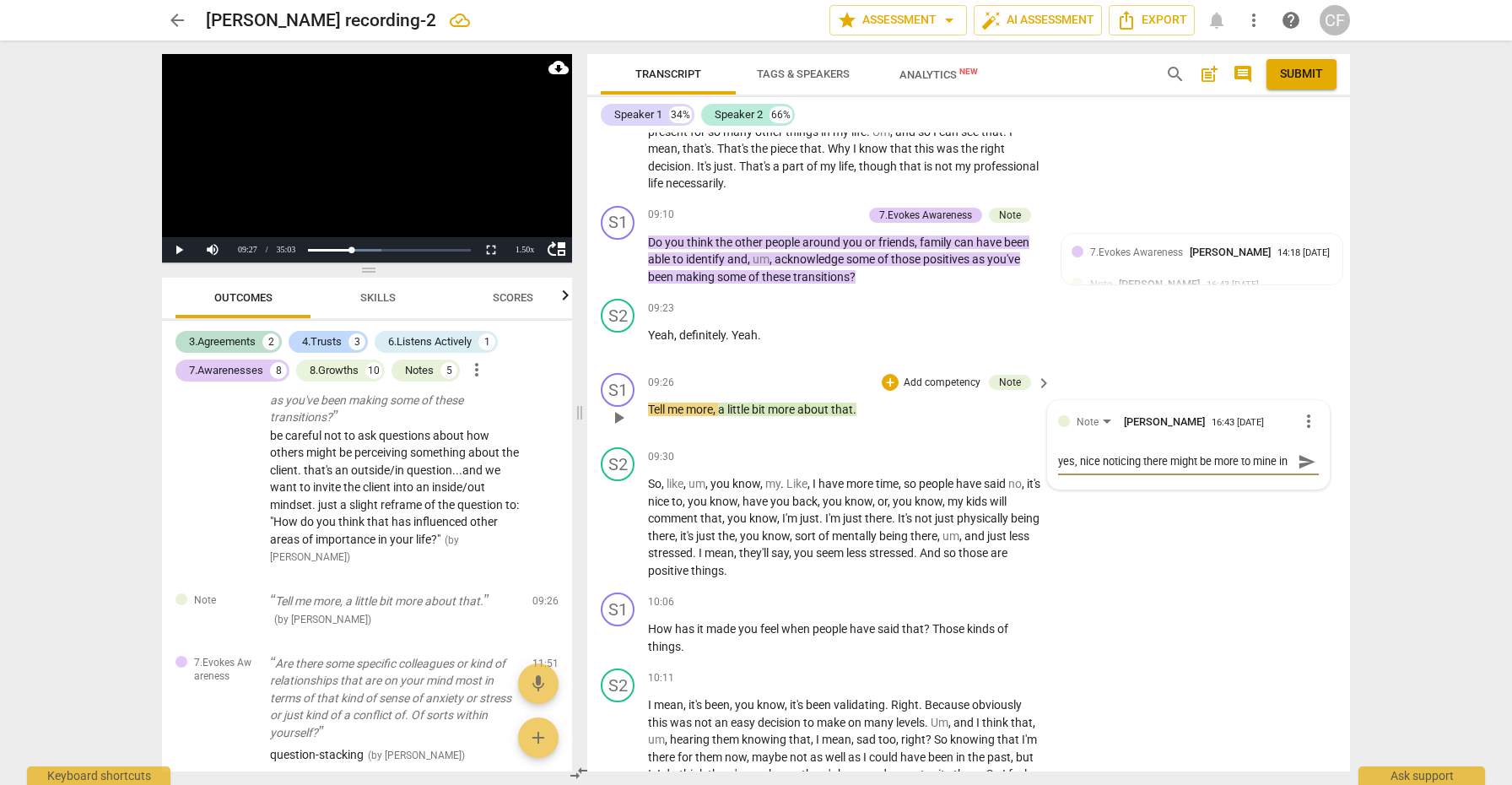
scroll to position [14, 0]
click at [1305, 452] on span "send" at bounding box center [1308, 461] width 19 height 19
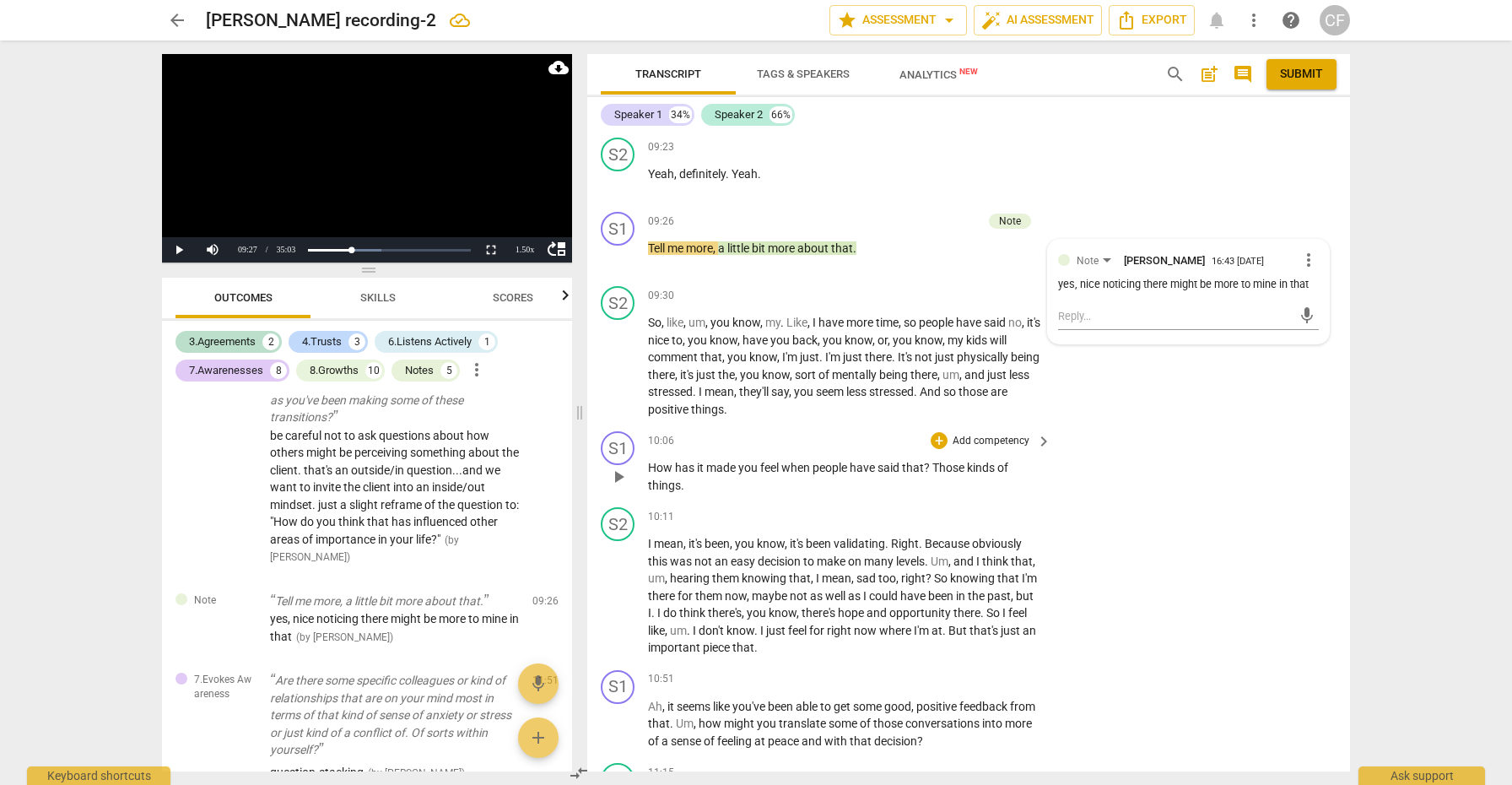
scroll to position [2271, 0]
click at [936, 431] on div "+" at bounding box center [940, 439] width 17 height 17
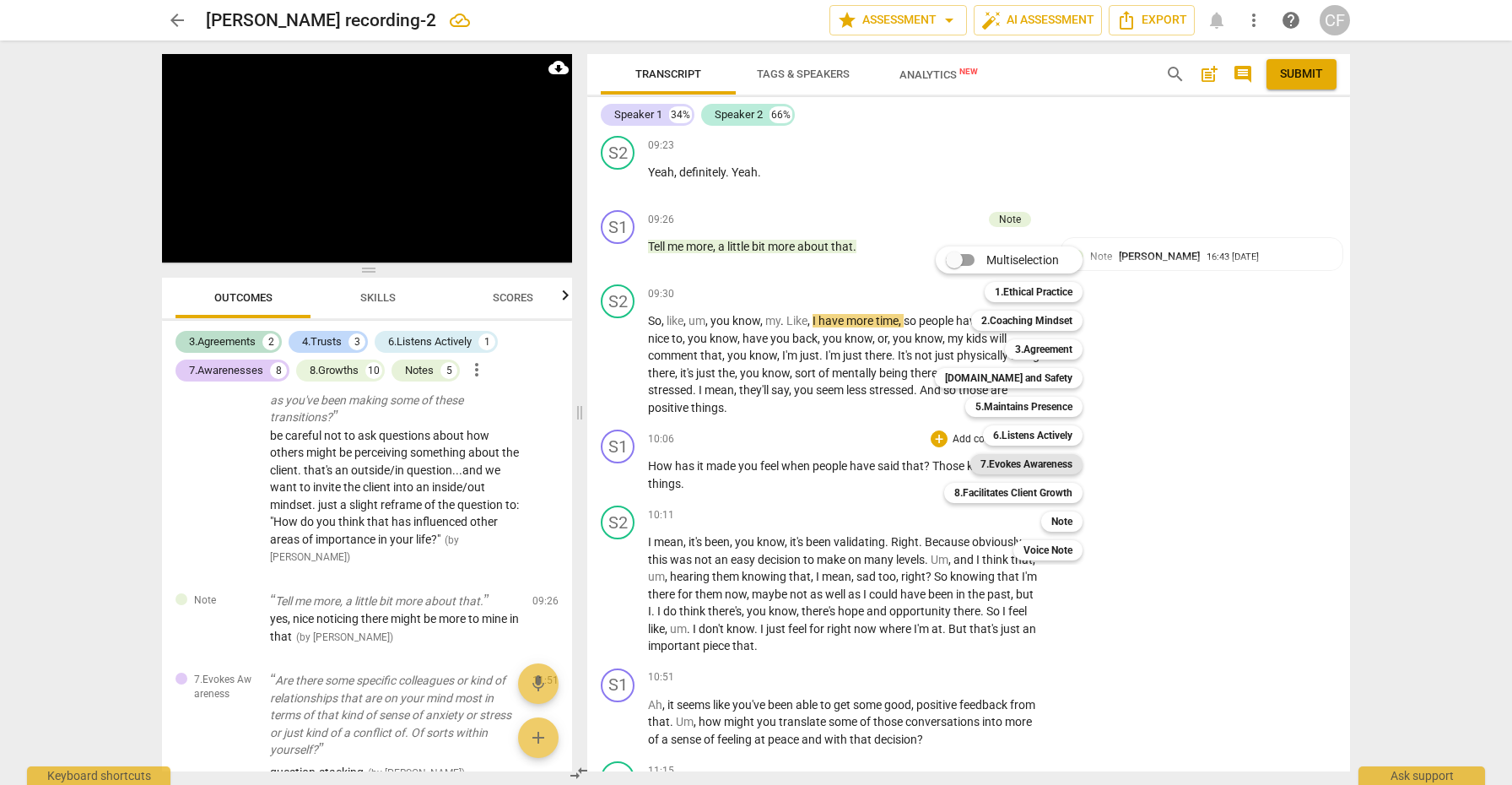
click at [1052, 461] on b "7.Evokes Awareness" at bounding box center [1026, 464] width 92 height 21
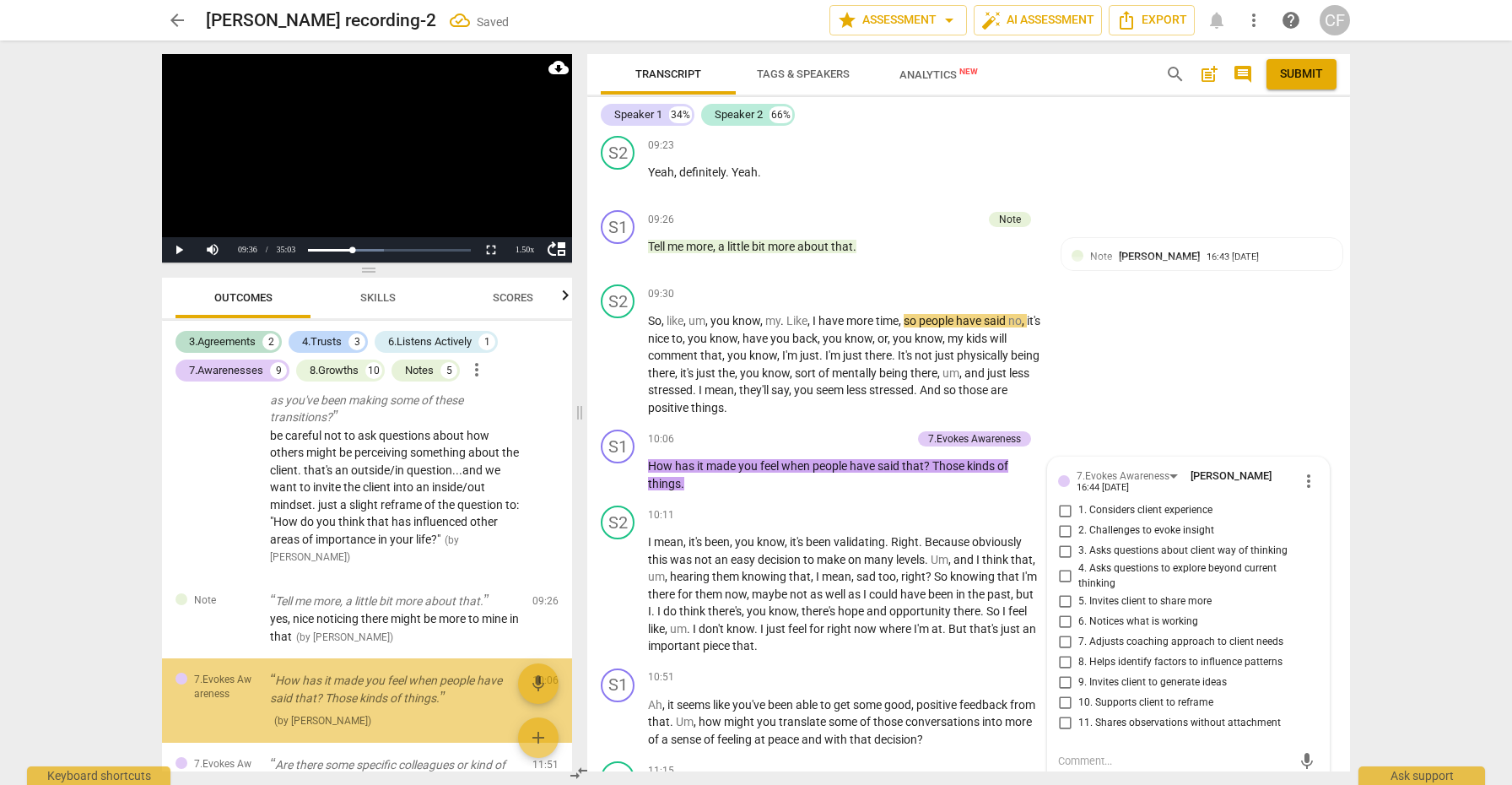
scroll to position [2146, 0]
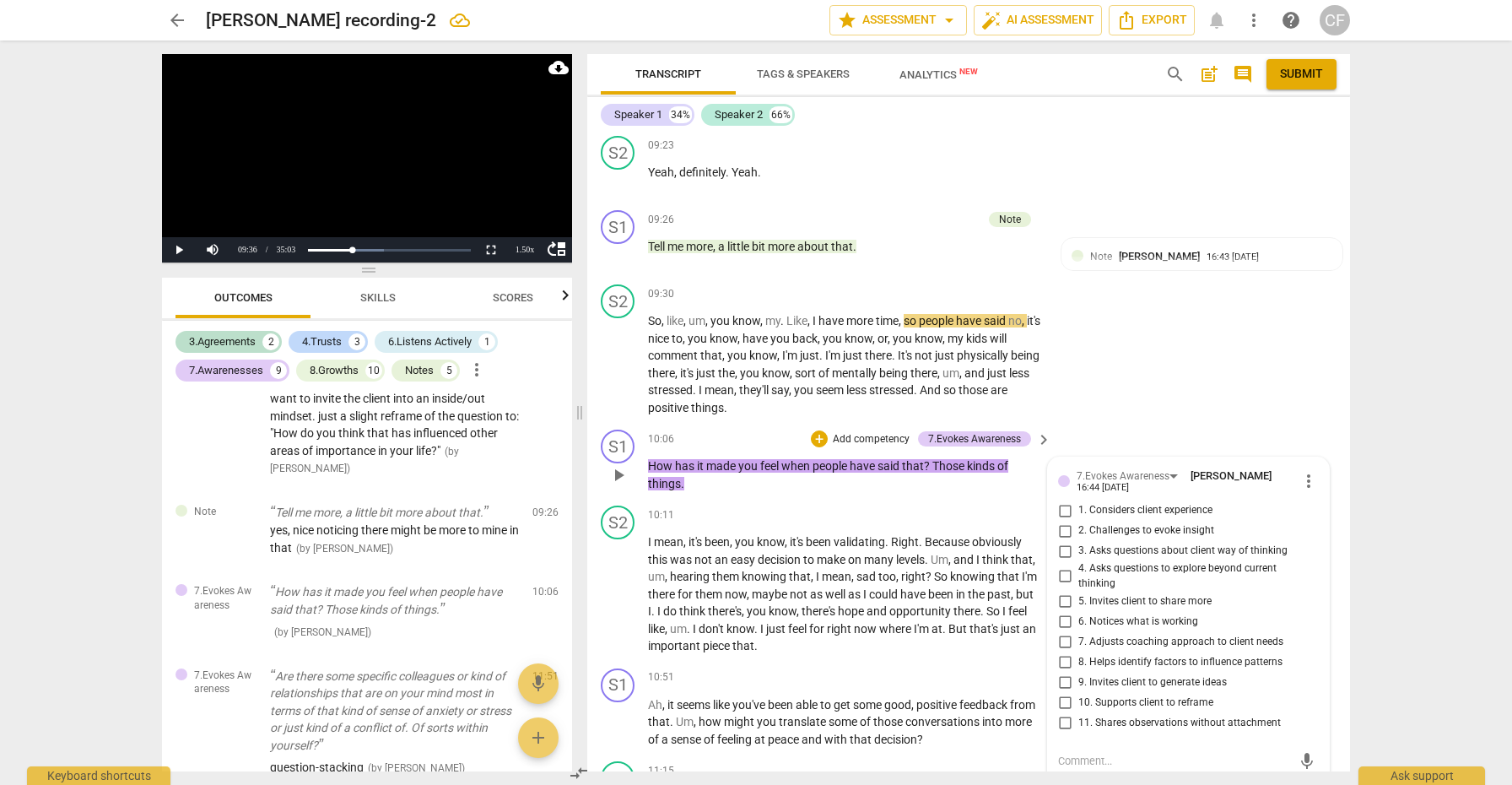
click at [1065, 612] on input "6. Notices what is working" at bounding box center [1065, 622] width 27 height 21
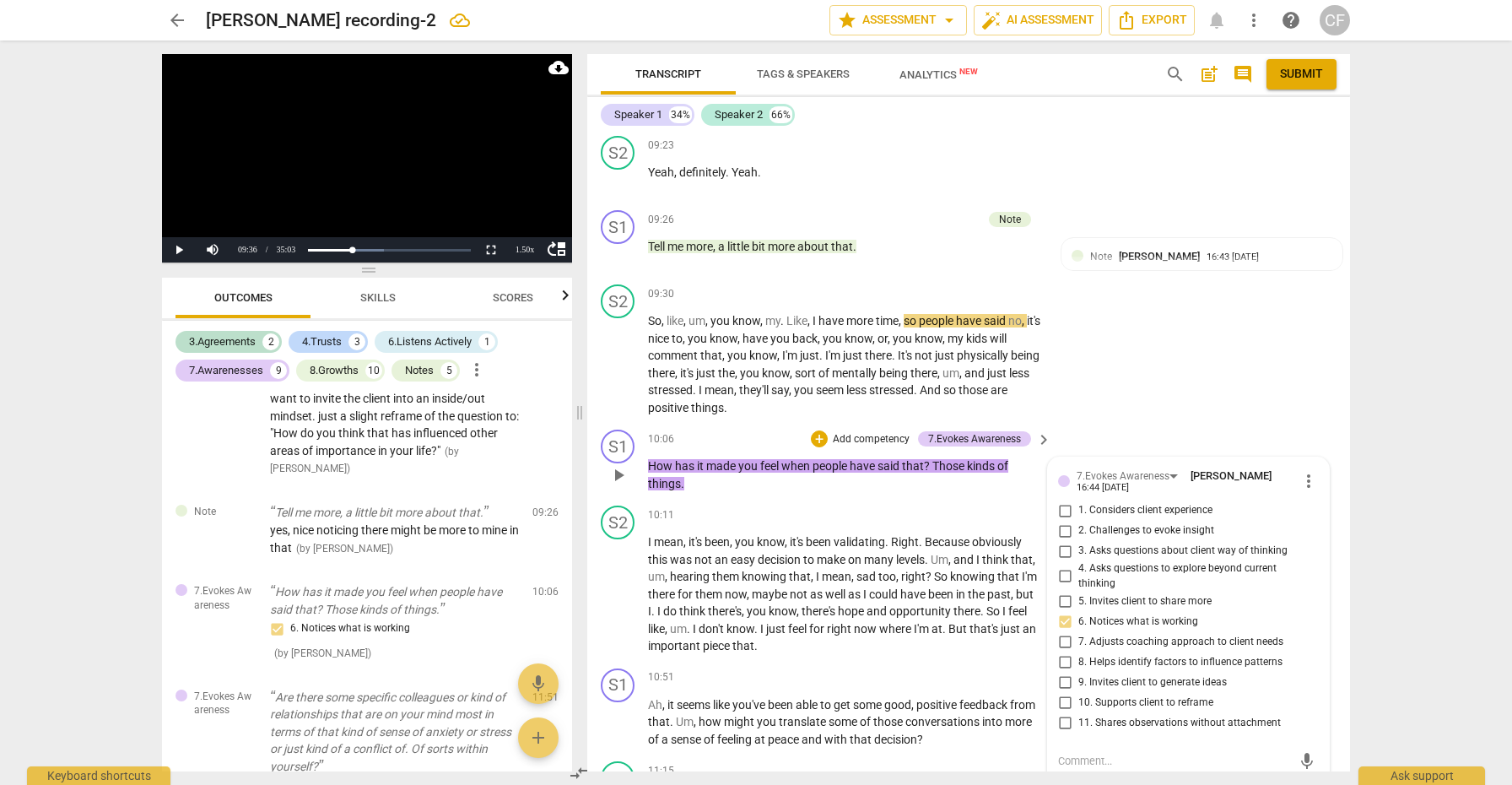
click at [1062, 567] on input "4. Asks questions to explore beyond current thinking" at bounding box center [1065, 577] width 27 height 21
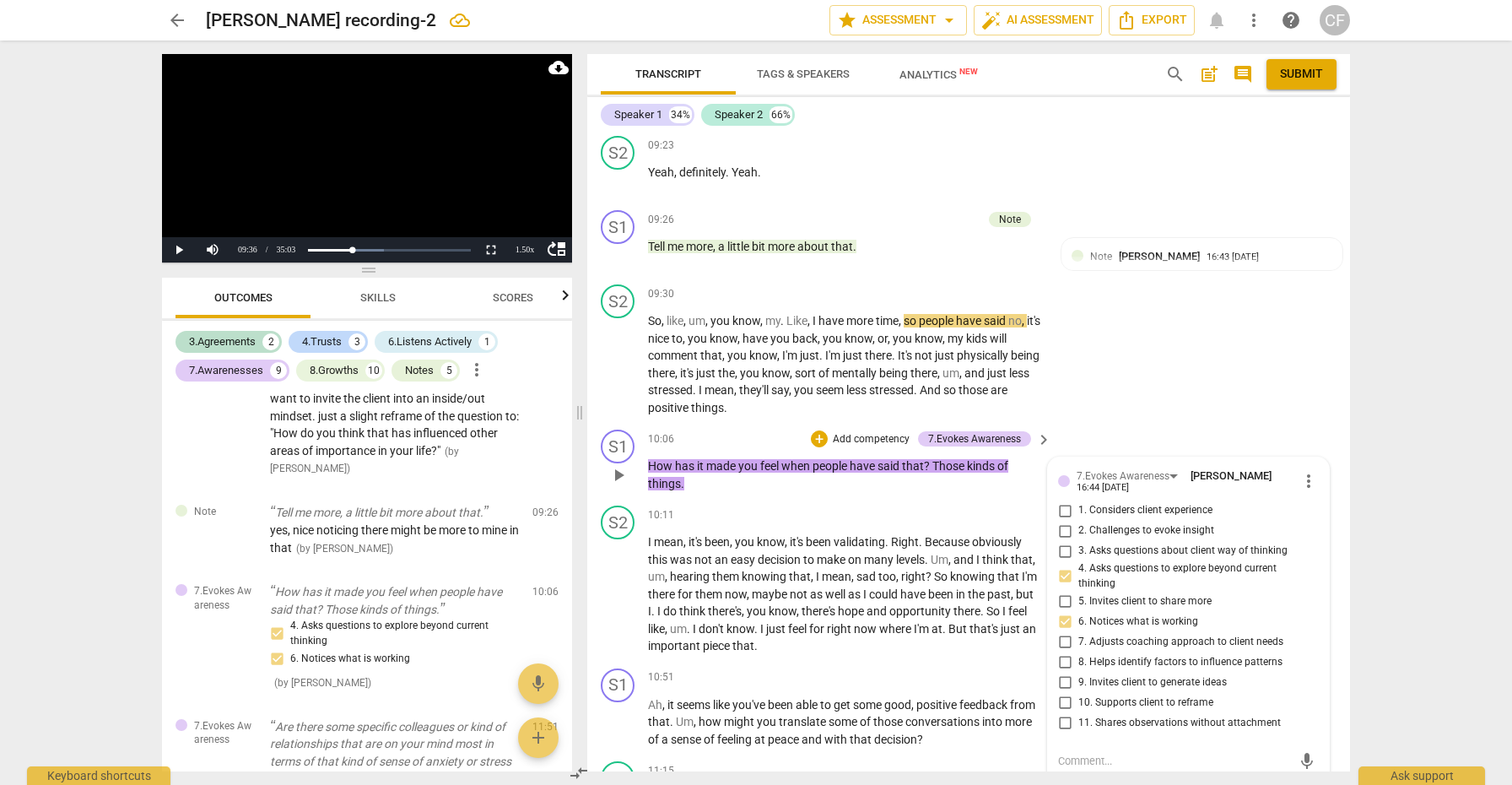
click at [1061, 652] on input "8. Helps identify factors to influence patterns" at bounding box center [1065, 662] width 27 height 21
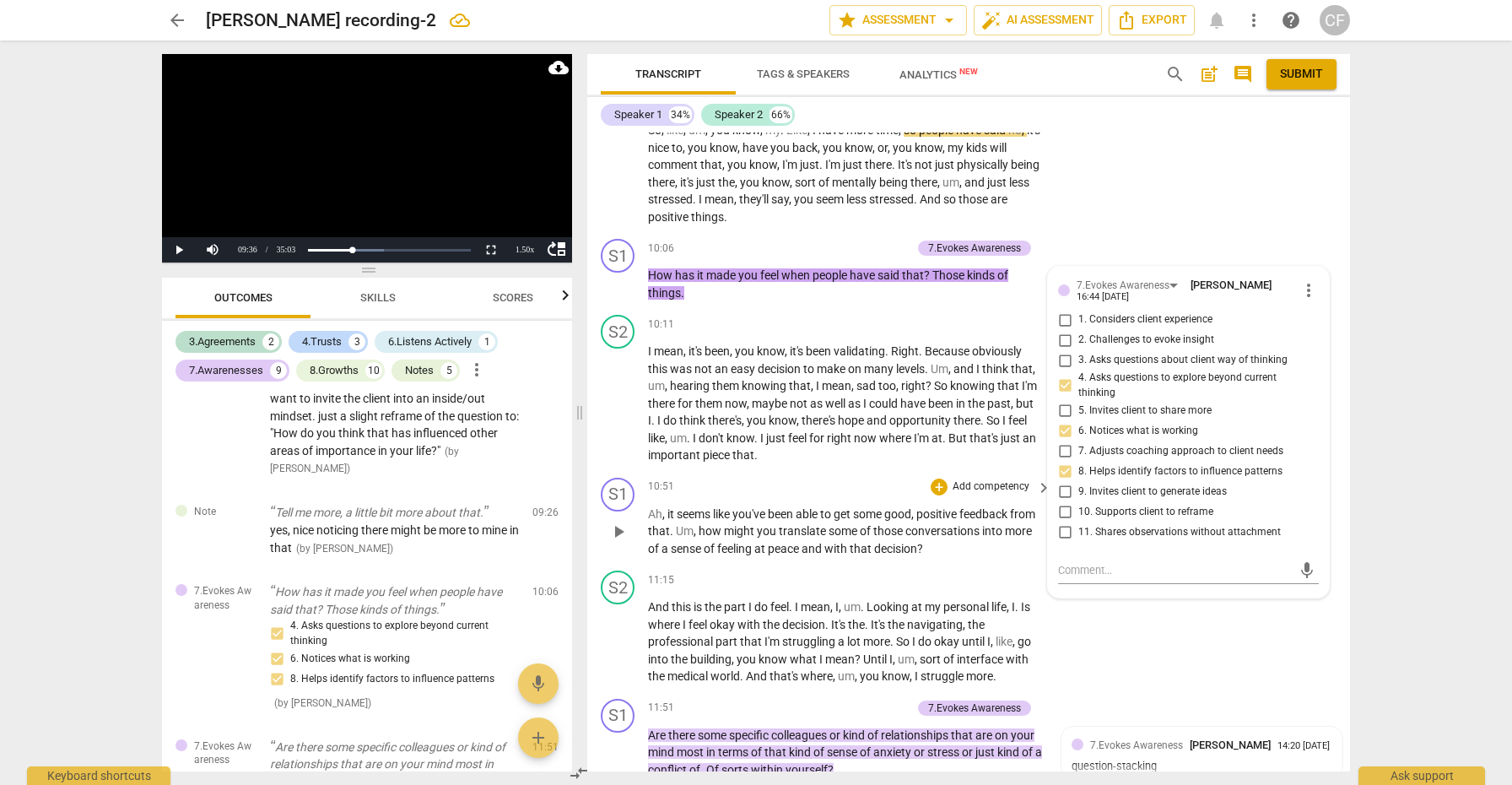
scroll to position [2464, 0]
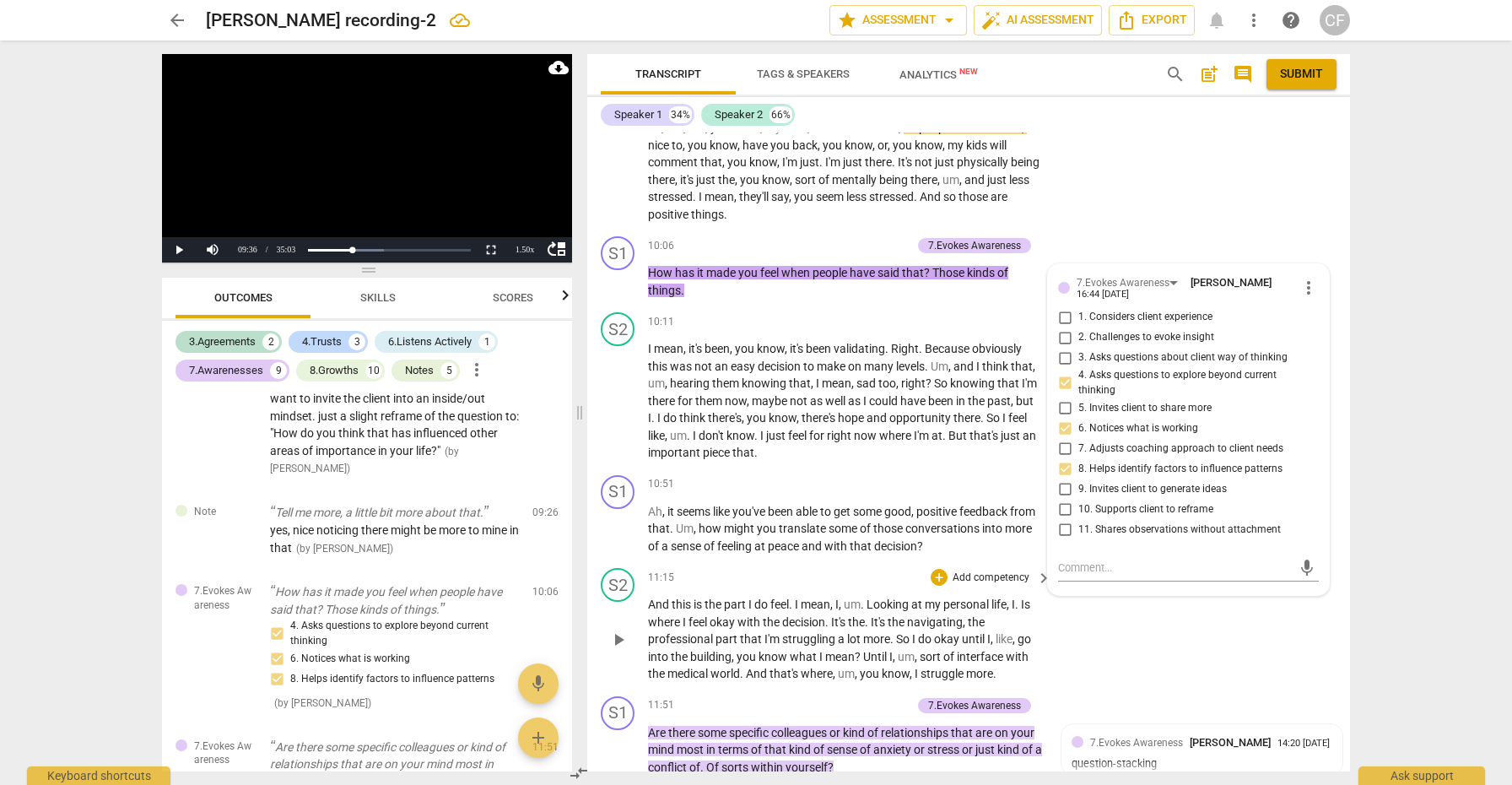
click at [1175, 618] on div "S2 play_arrow pause 11:15 + Add competency keyboard_arrow_right And this is the…" at bounding box center [969, 626] width 763 height 129
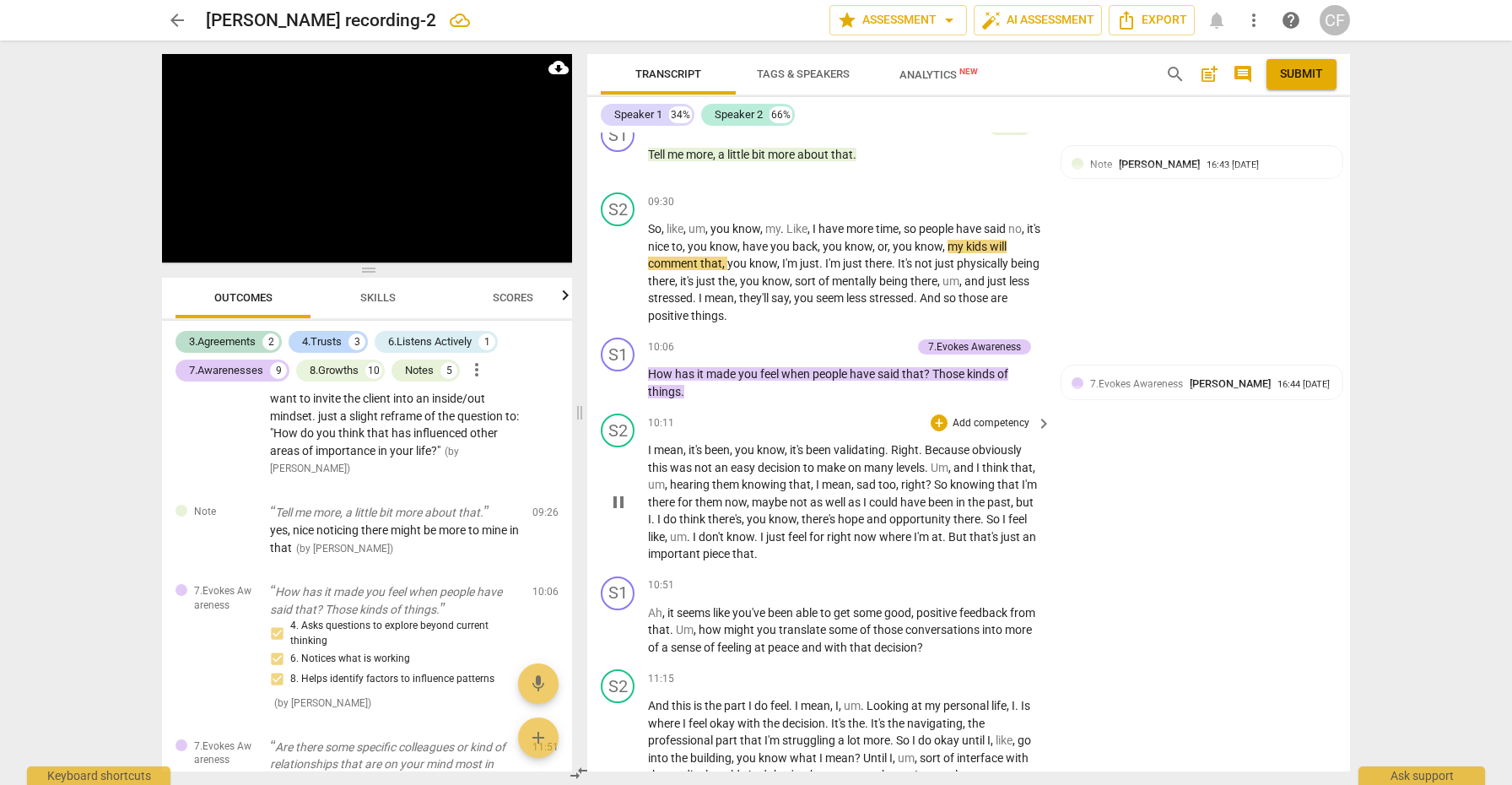
scroll to position [2356, 0]
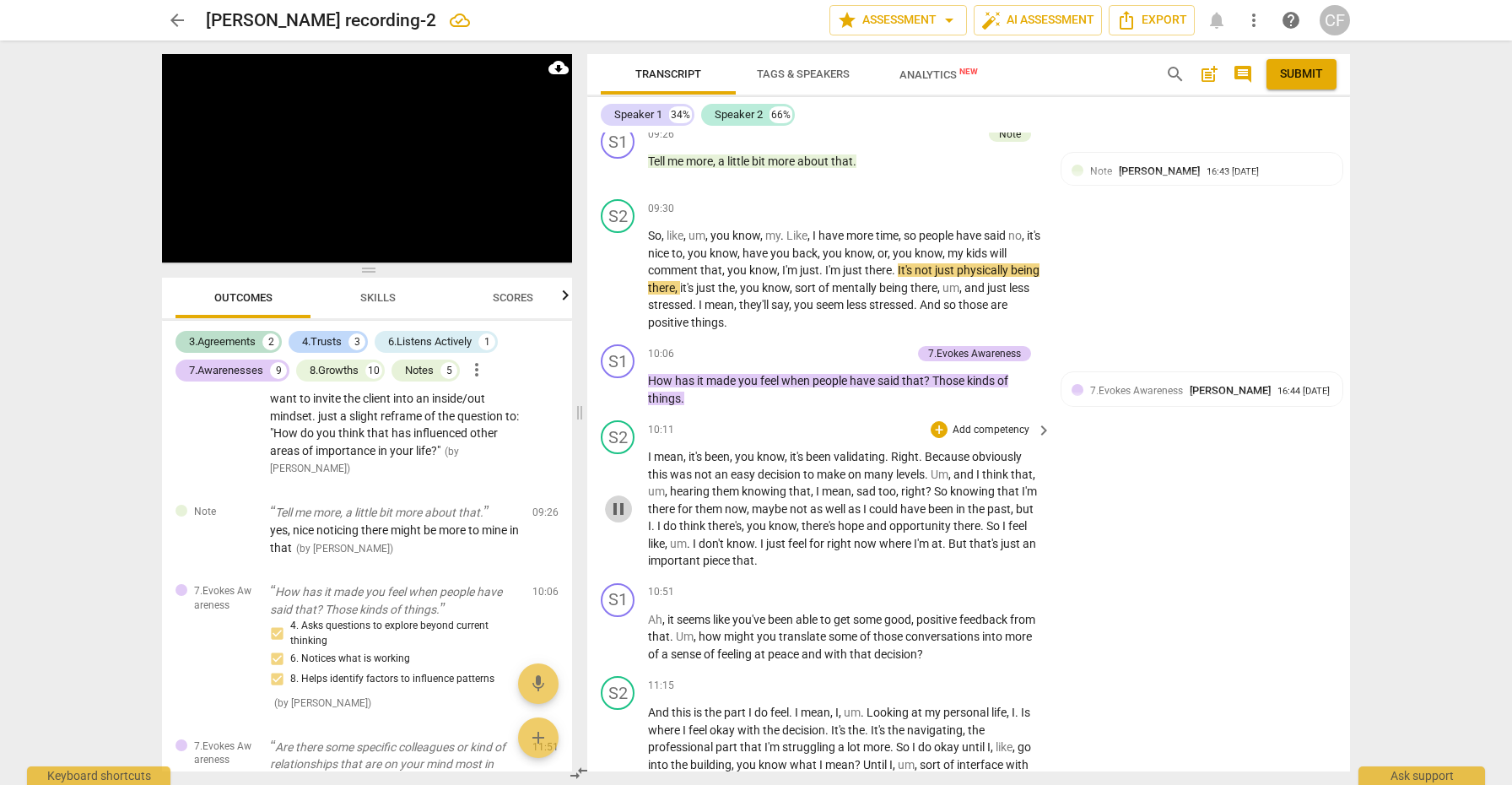
click at [624, 499] on span "pause" at bounding box center [619, 509] width 21 height 21
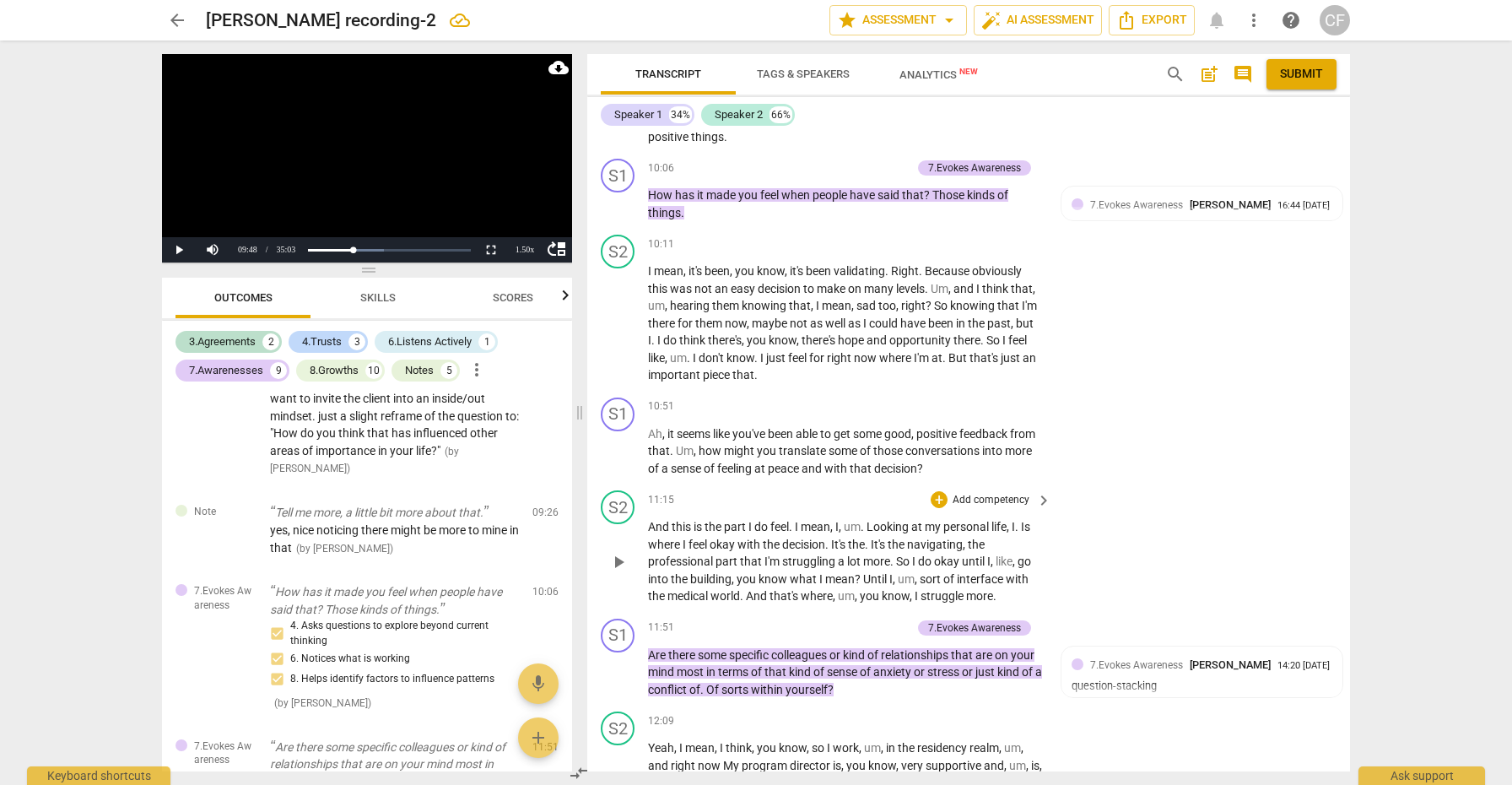
scroll to position [2550, 0]
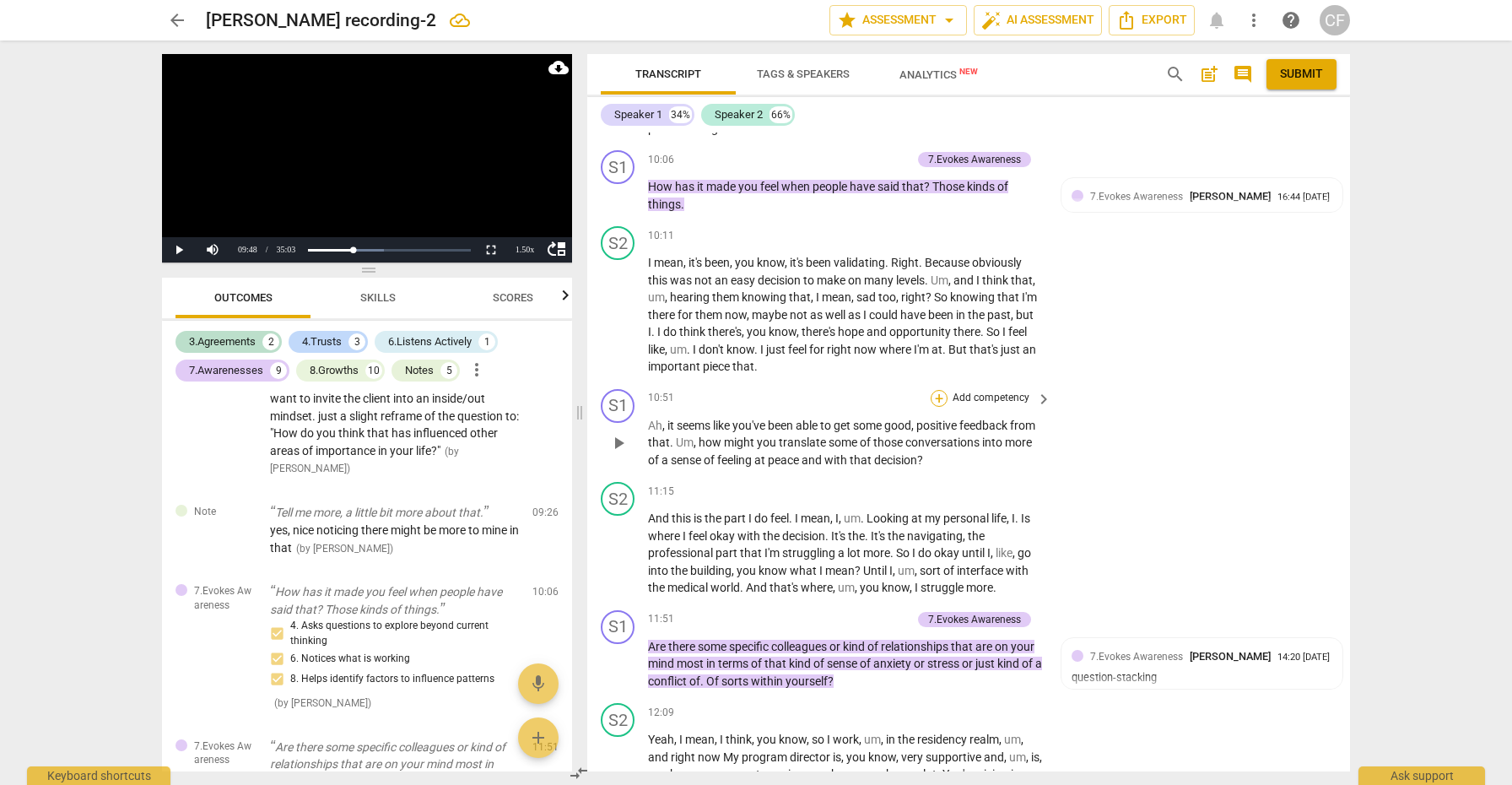
click at [934, 390] on div "+" at bounding box center [940, 398] width 17 height 17
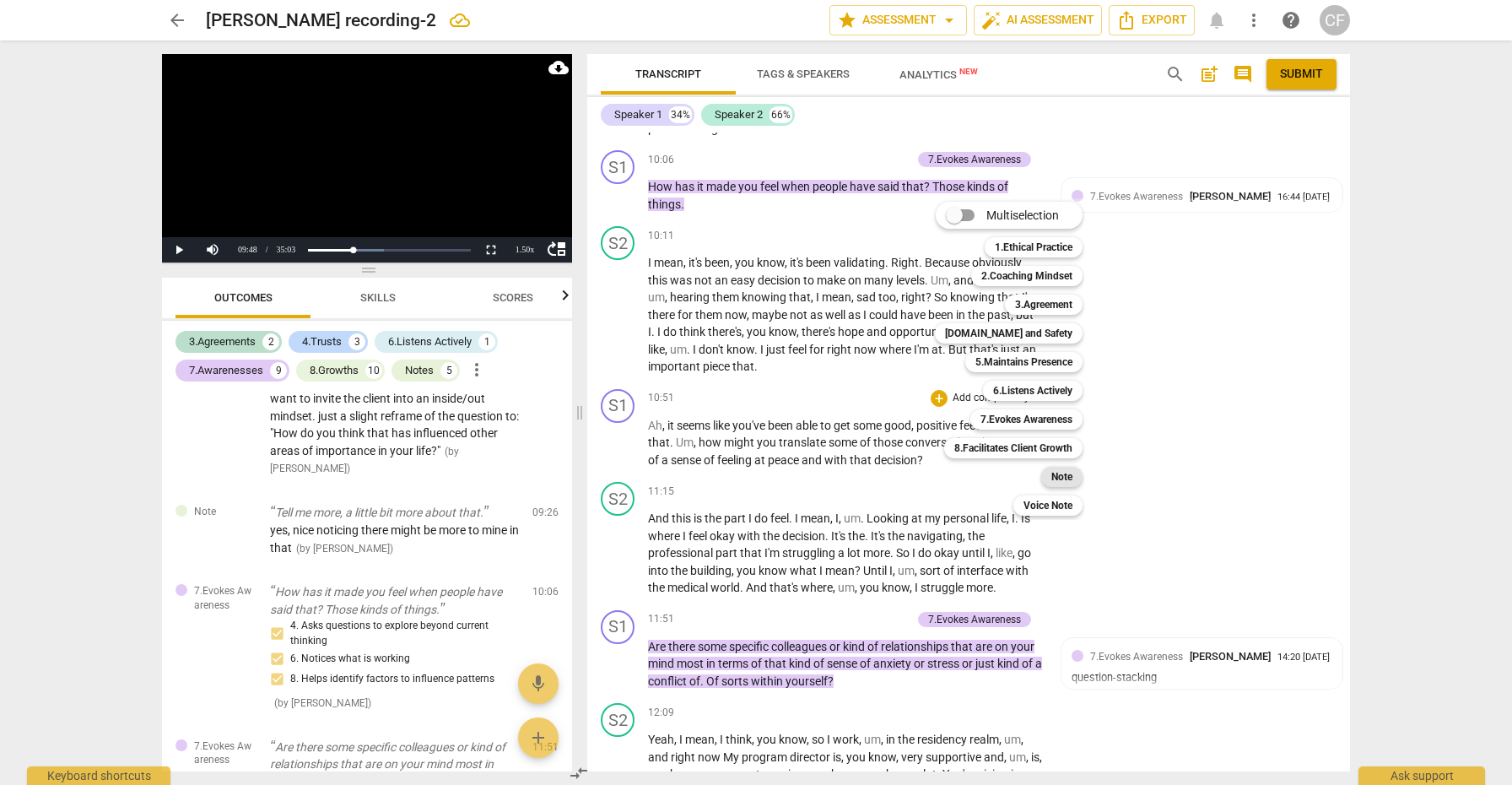
click at [1070, 475] on b "Note" at bounding box center [1062, 477] width 21 height 21
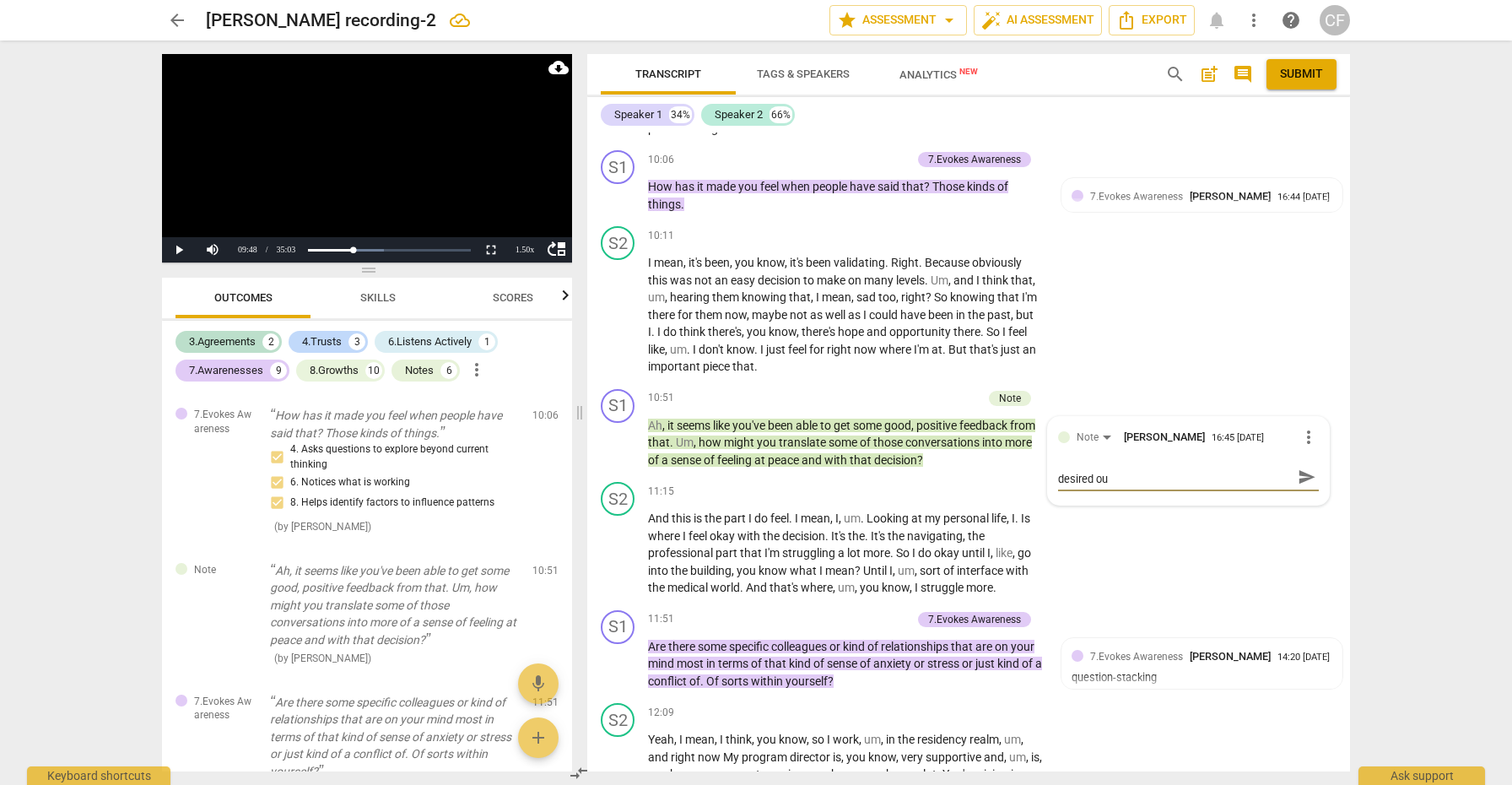
scroll to position [0, 0]
click at [1299, 476] on span "send" at bounding box center [1308, 486] width 19 height 19
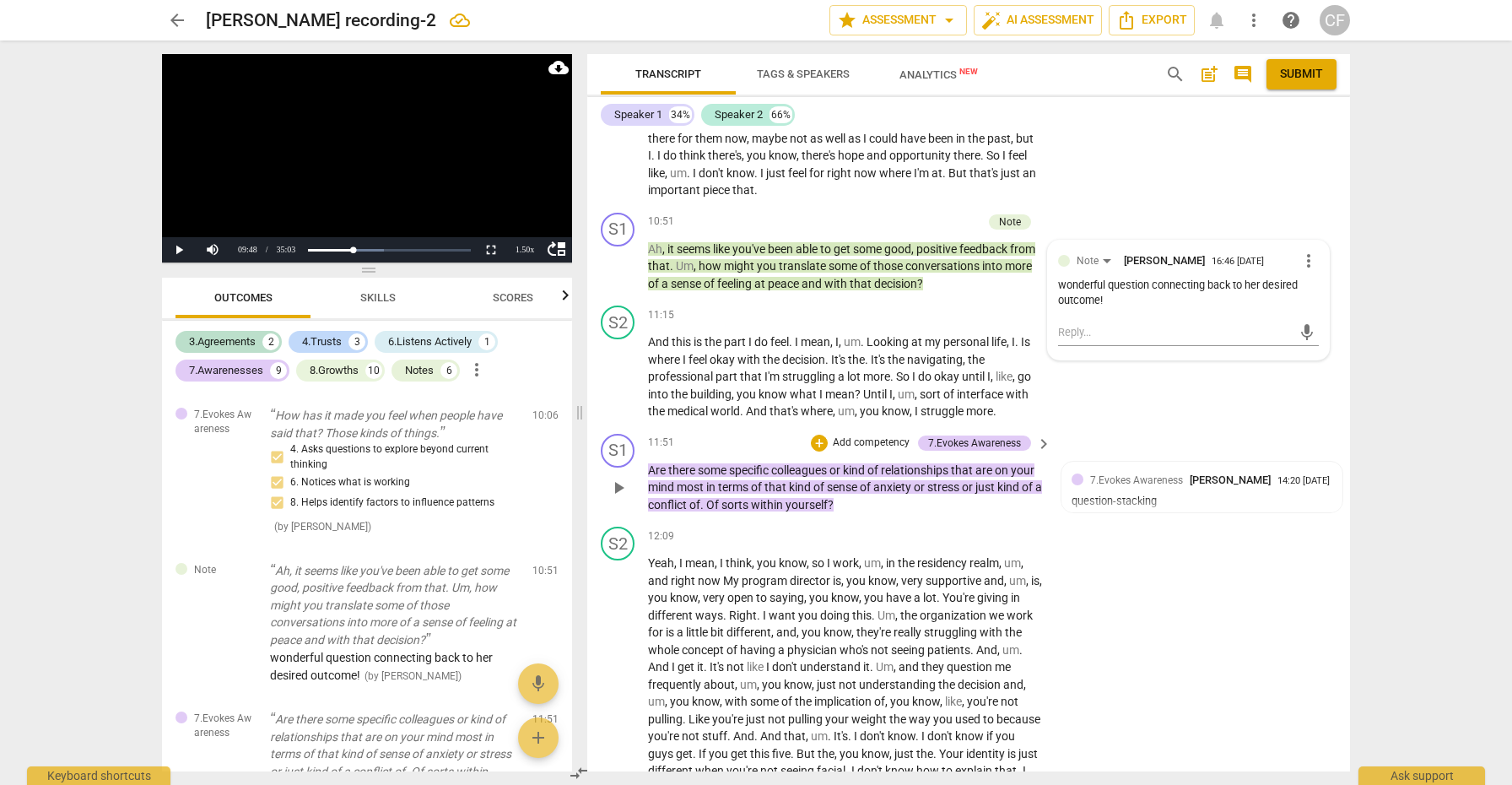
scroll to position [2735, 0]
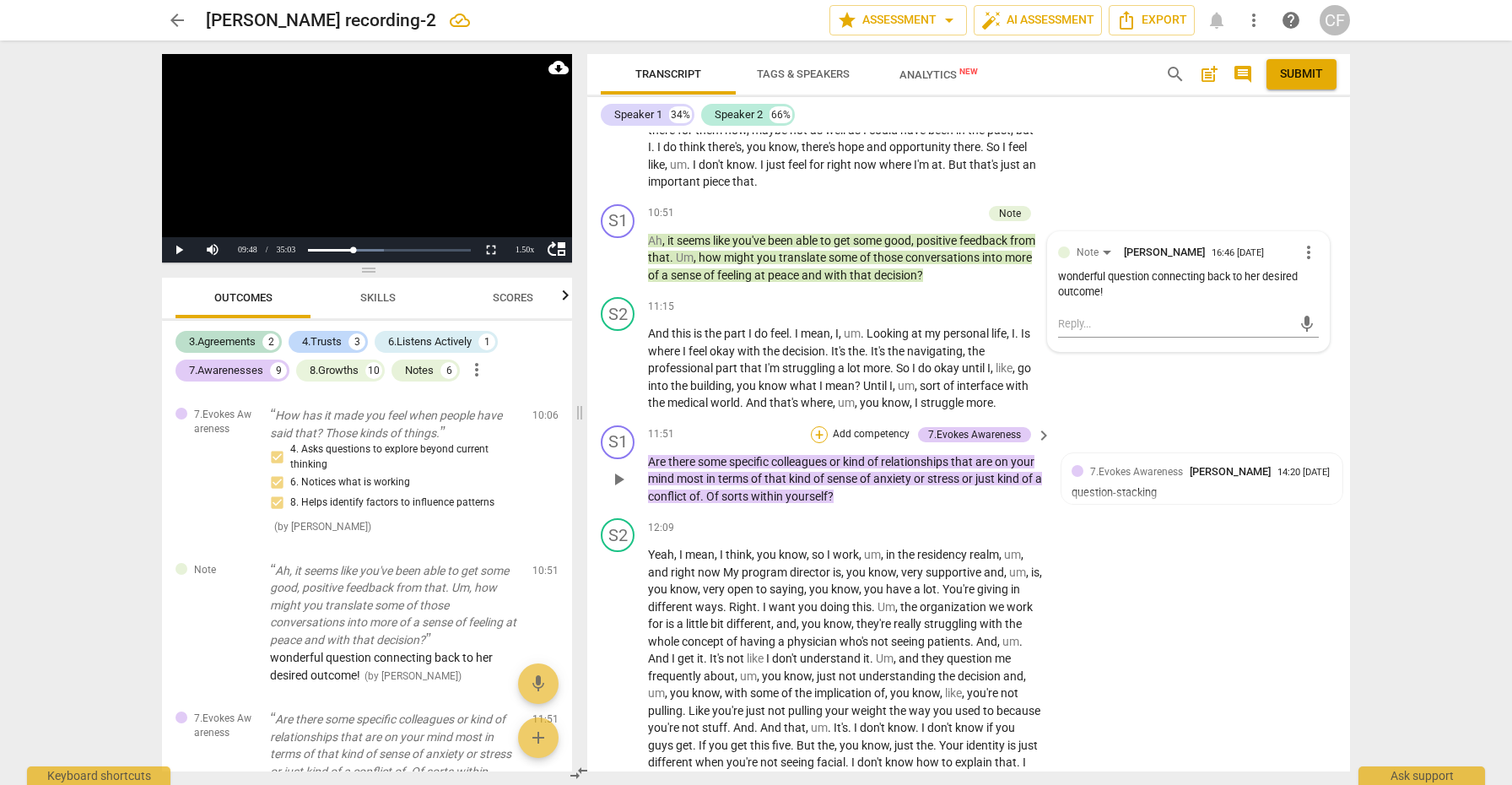
click at [819, 426] on div "+" at bounding box center [819, 434] width 17 height 17
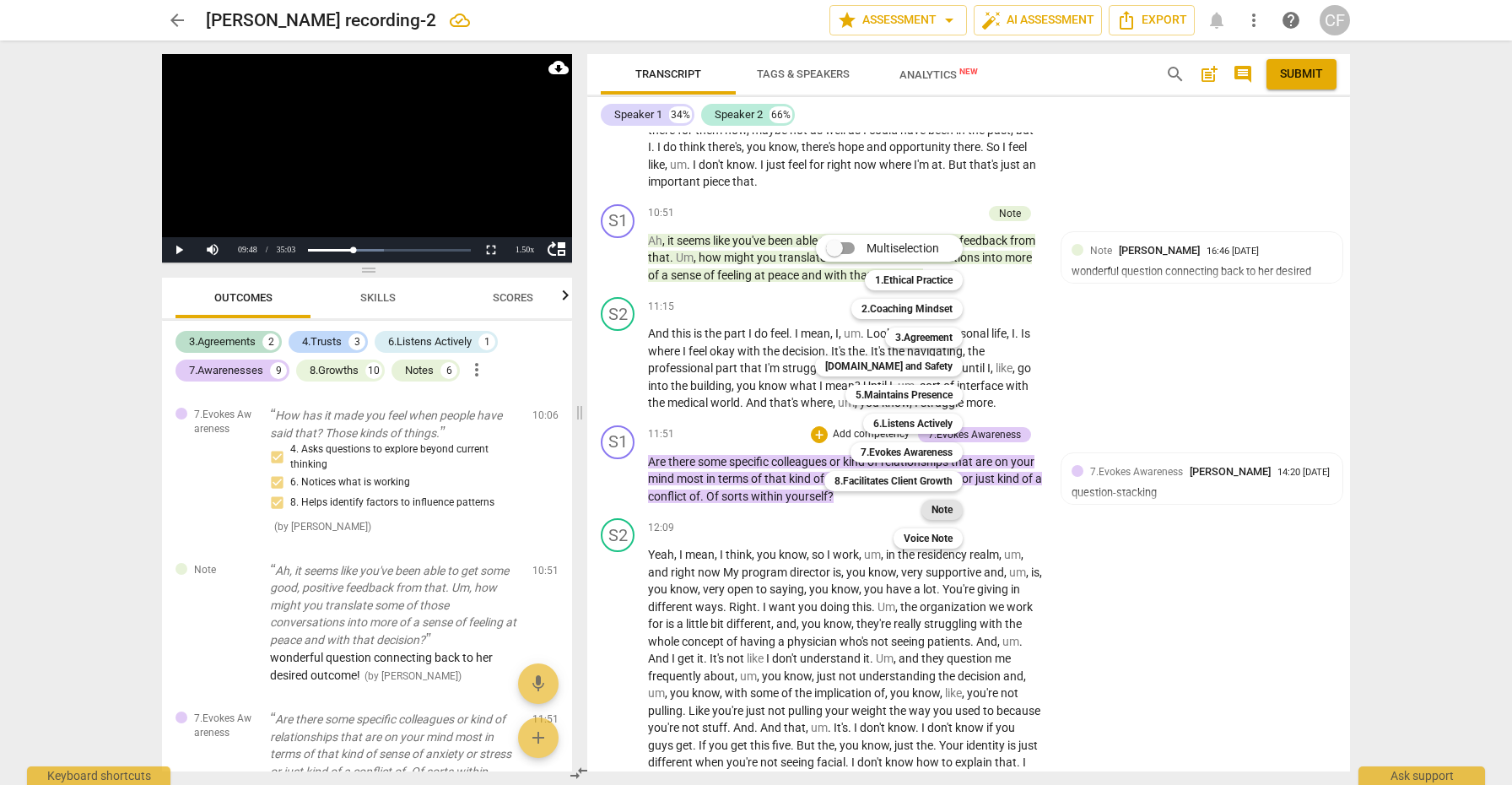
click at [939, 501] on b "Note" at bounding box center [942, 510] width 21 height 21
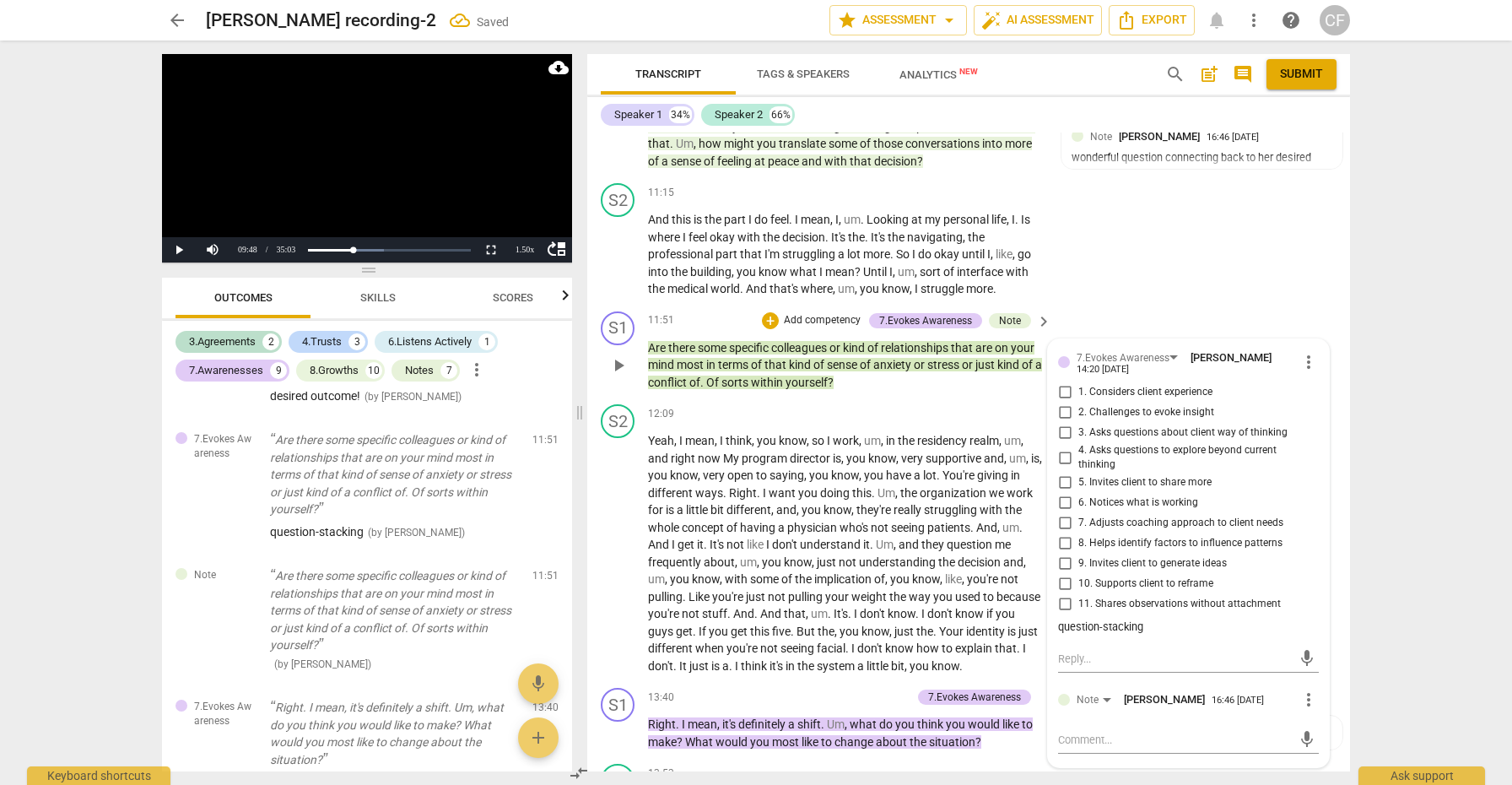
scroll to position [2876, 0]
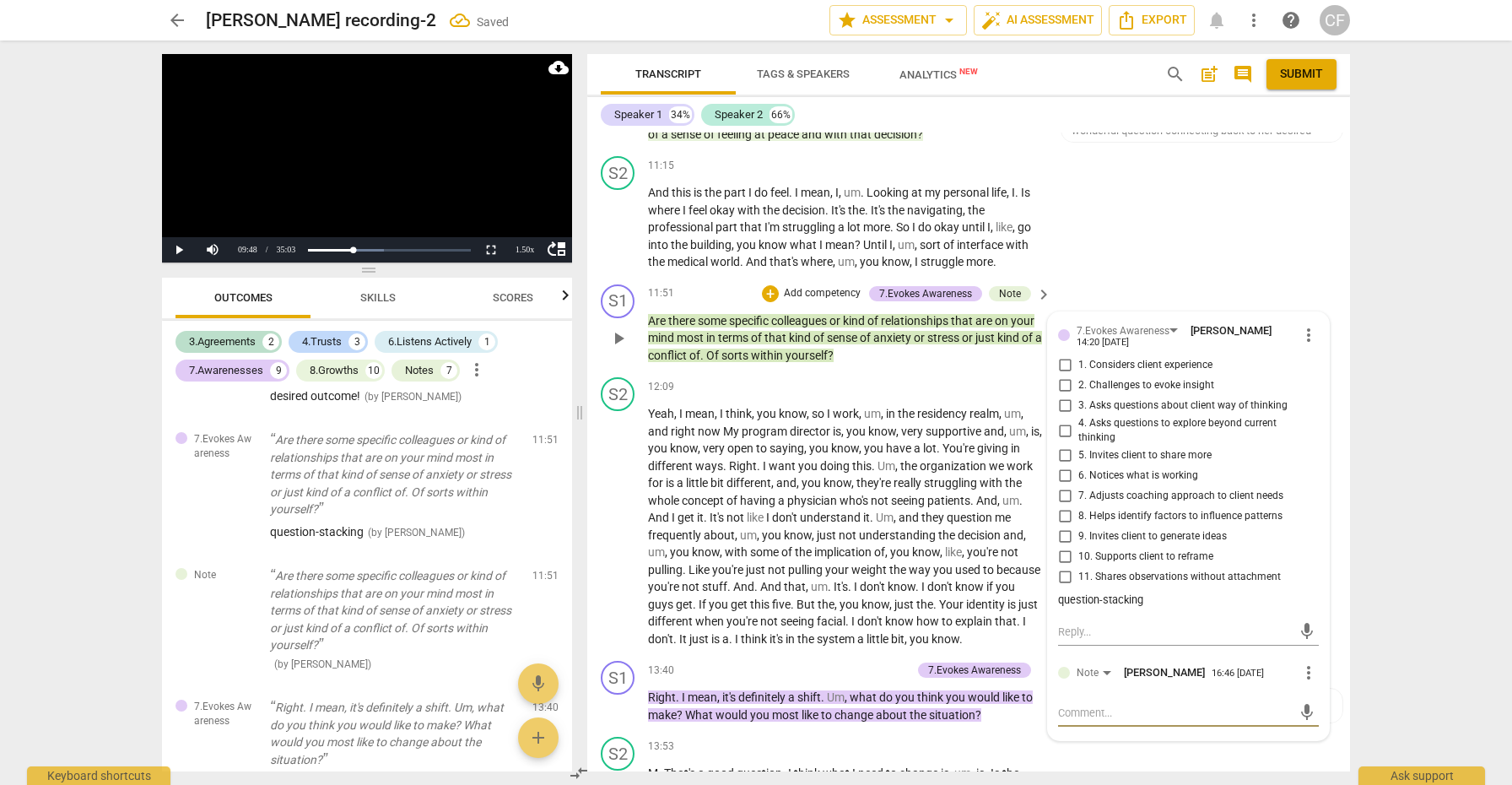
click at [1099, 705] on textarea at bounding box center [1175, 712] width 234 height 16
click at [1299, 703] on span "send" at bounding box center [1308, 712] width 19 height 19
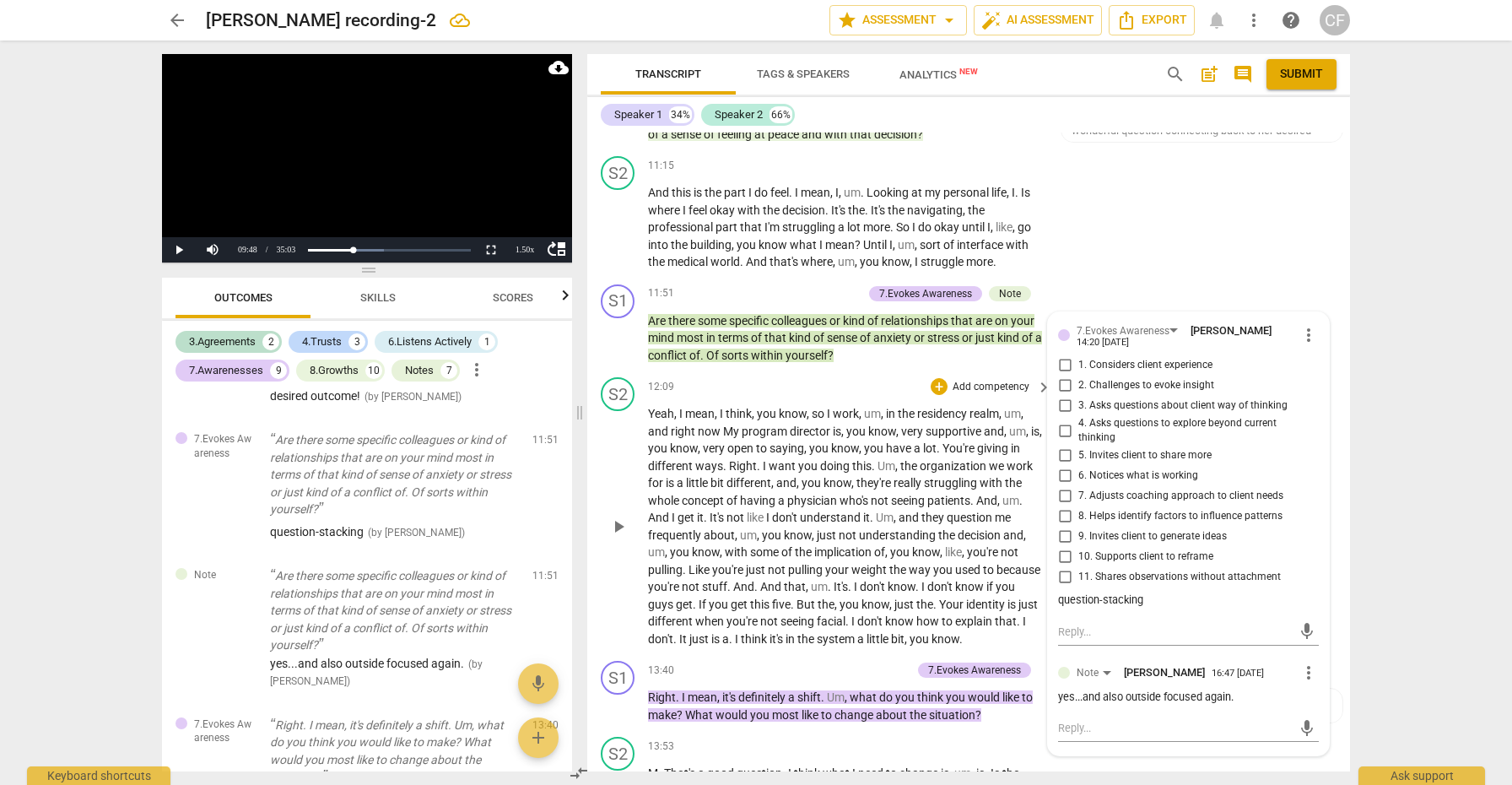
click at [620, 516] on span "play_arrow" at bounding box center [619, 527] width 21 height 21
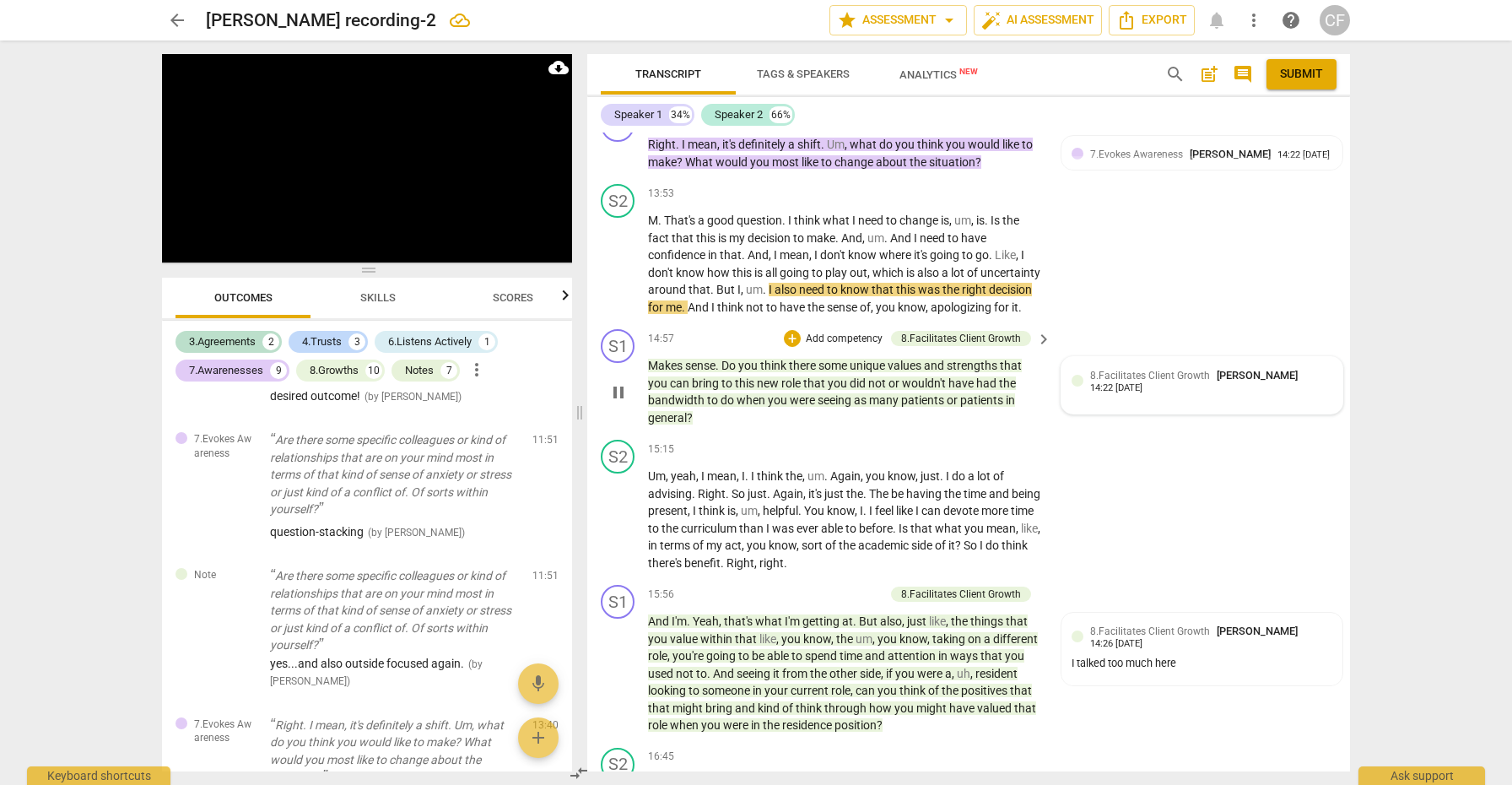
scroll to position [3434, 0]
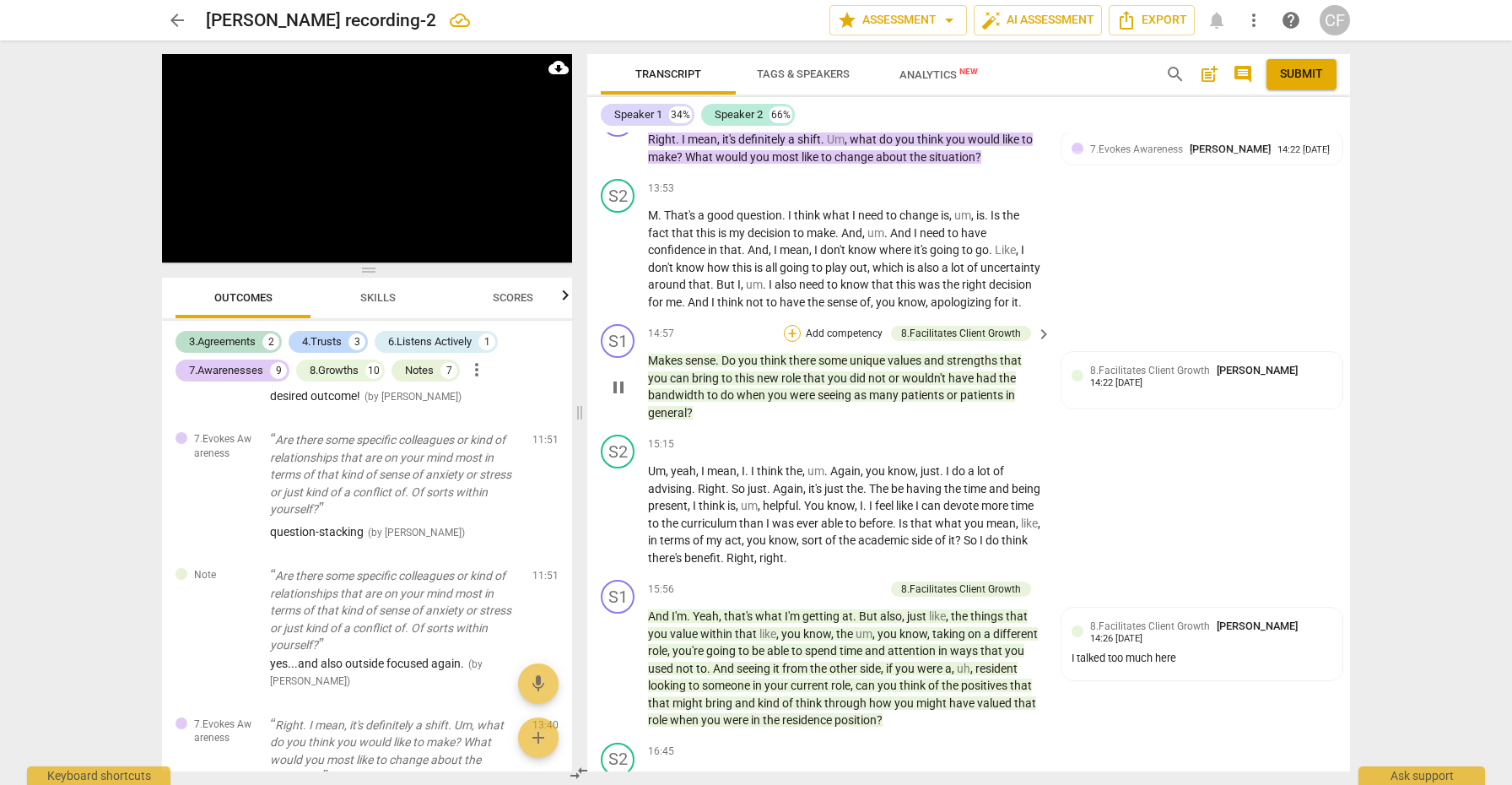
click at [793, 325] on div "+" at bounding box center [792, 334] width 17 height 17
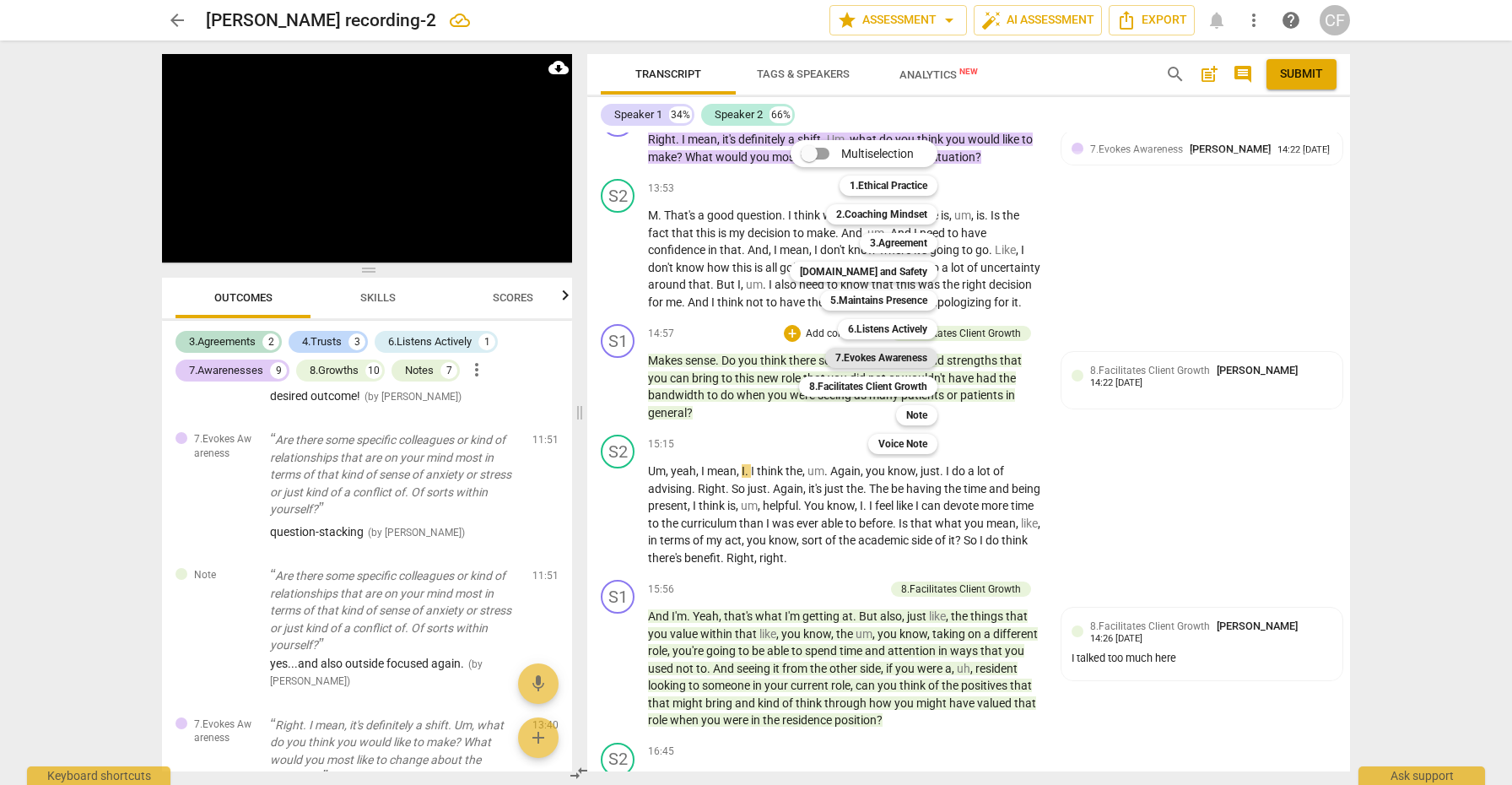
click at [922, 364] on b "7.Evokes Awareness" at bounding box center [881, 358] width 92 height 21
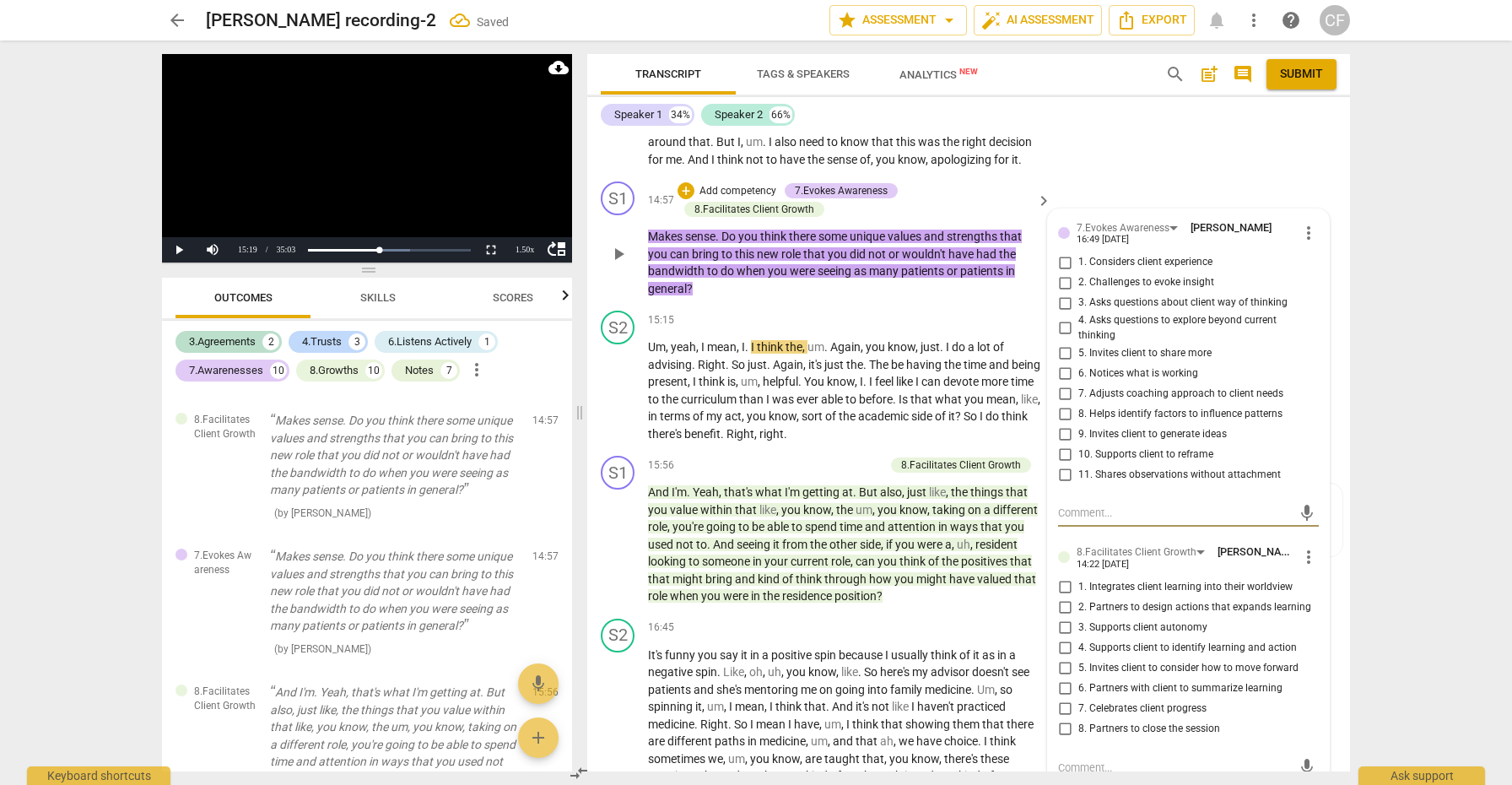
scroll to position [3580, 0]
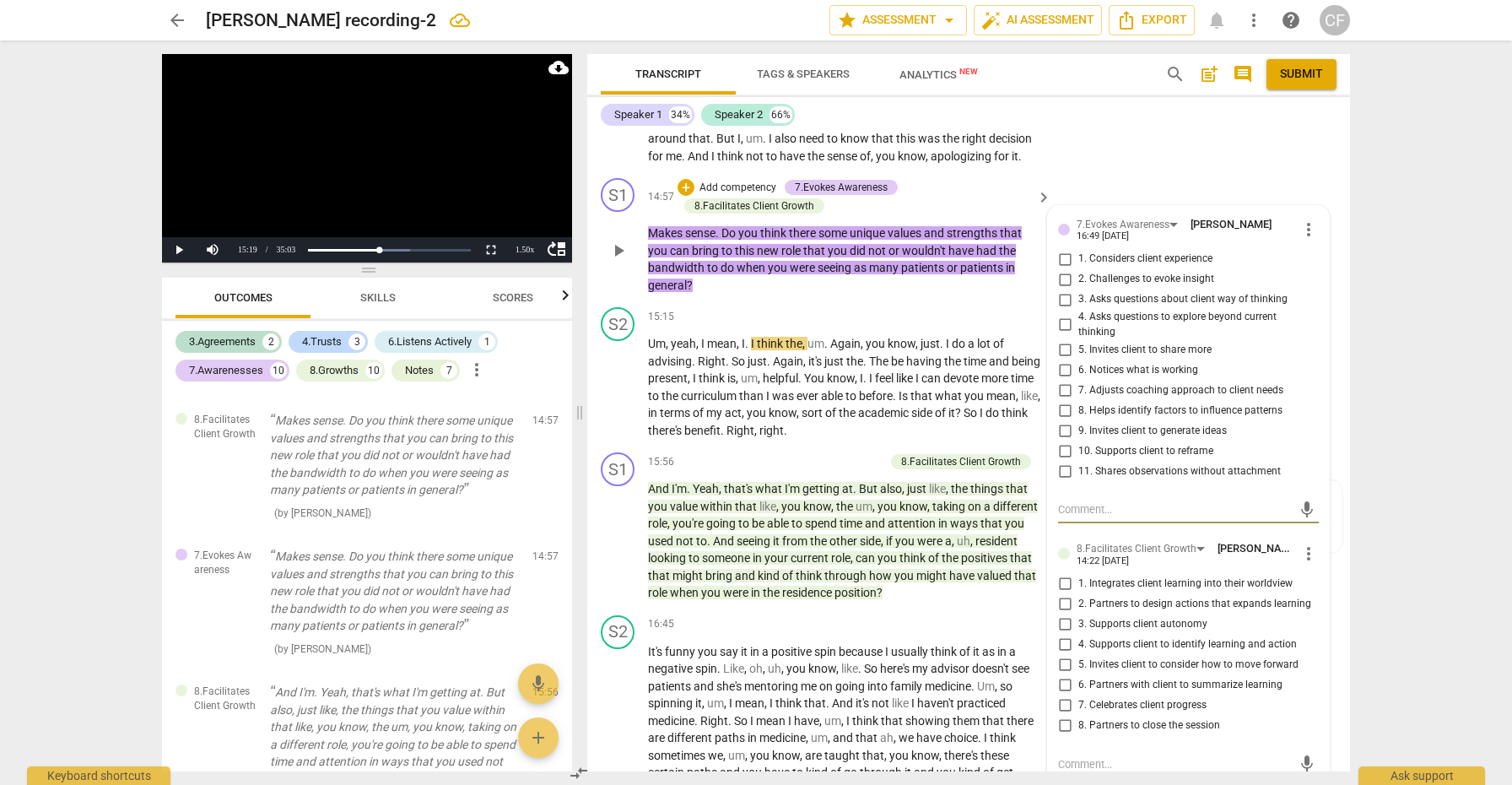
click at [1064, 441] on input "10. Supports client to reframe" at bounding box center [1065, 451] width 27 height 21
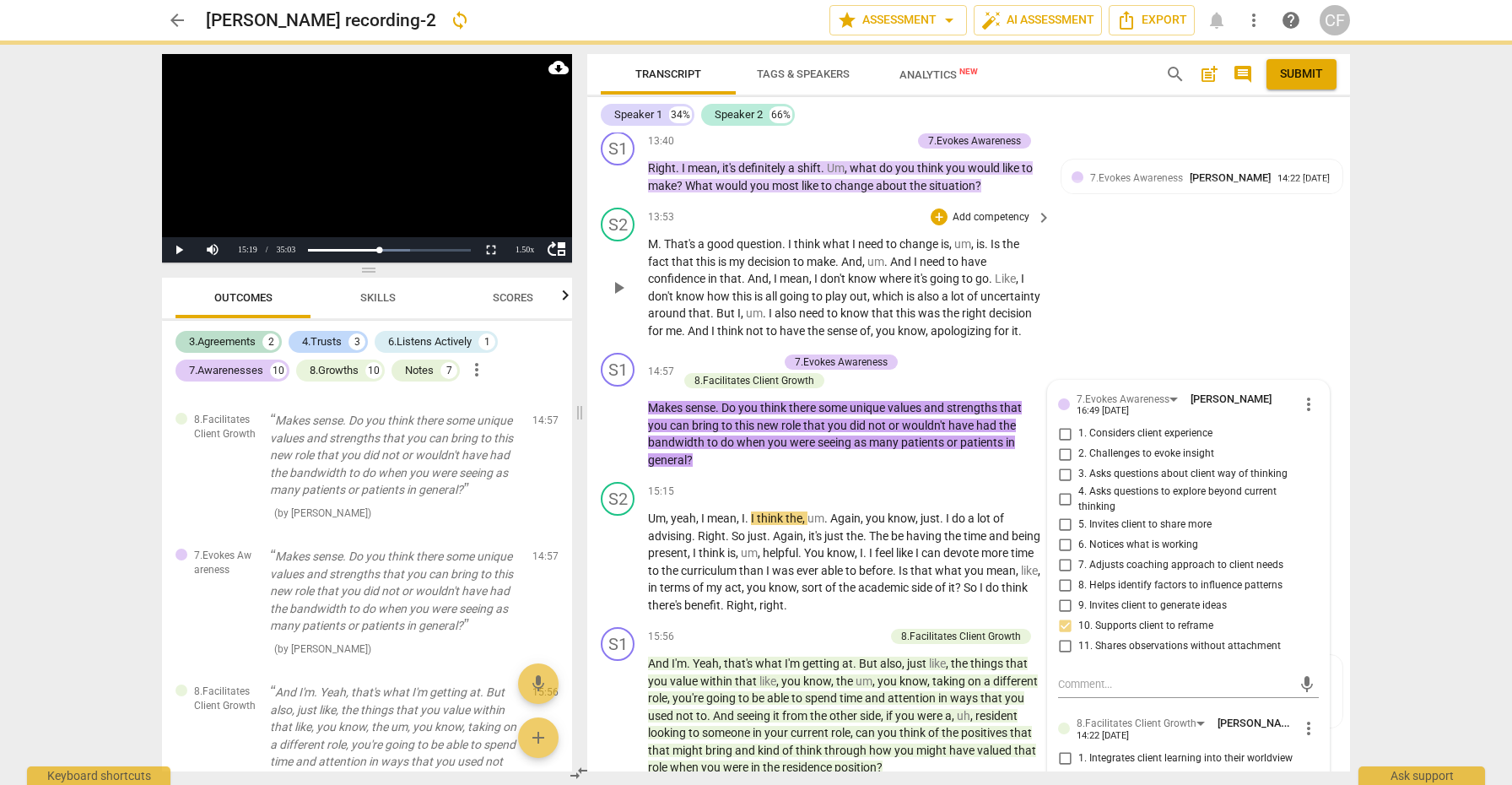
scroll to position [3395, 0]
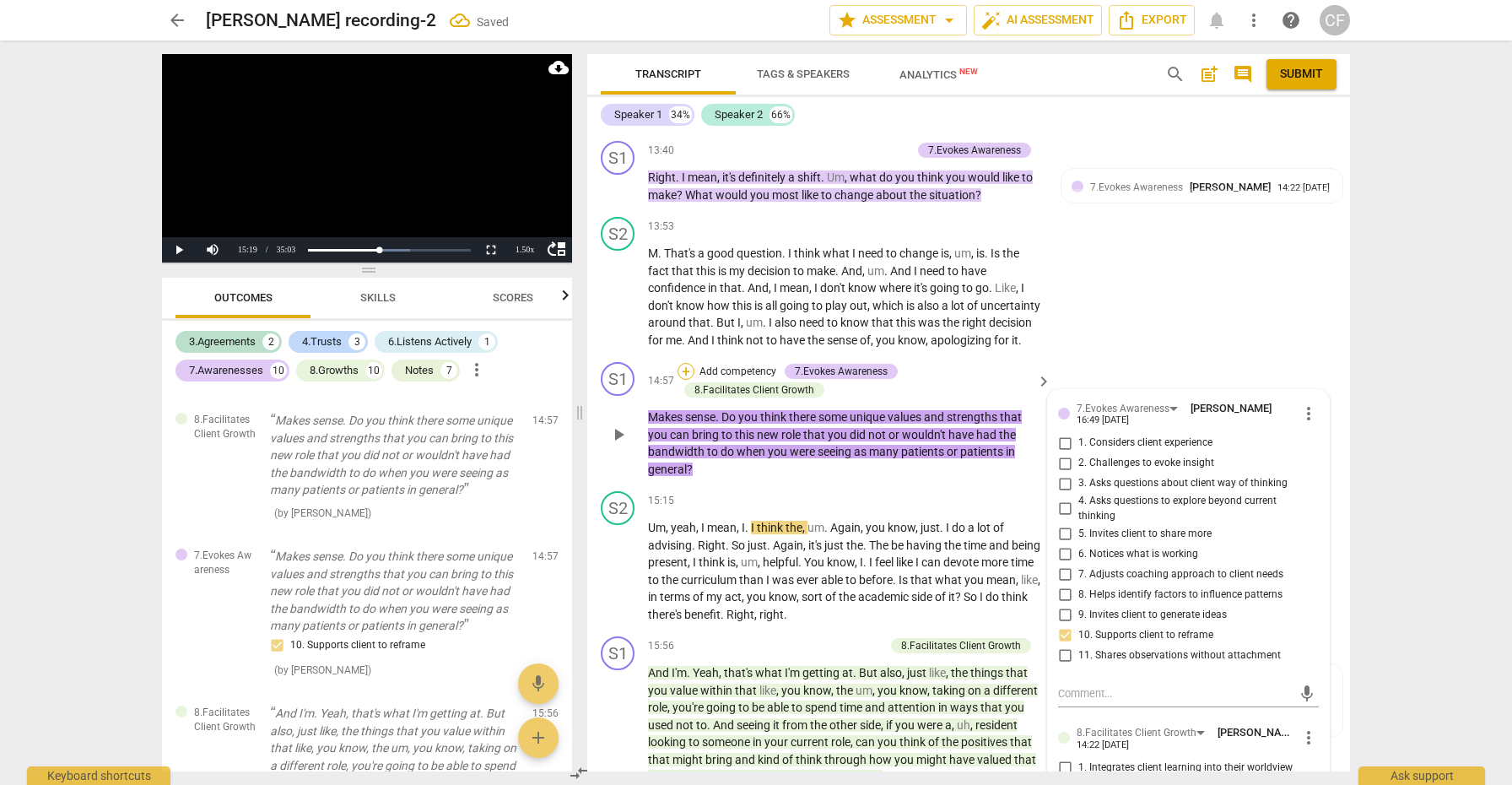
click at [686, 363] on div "+" at bounding box center [686, 371] width 17 height 17
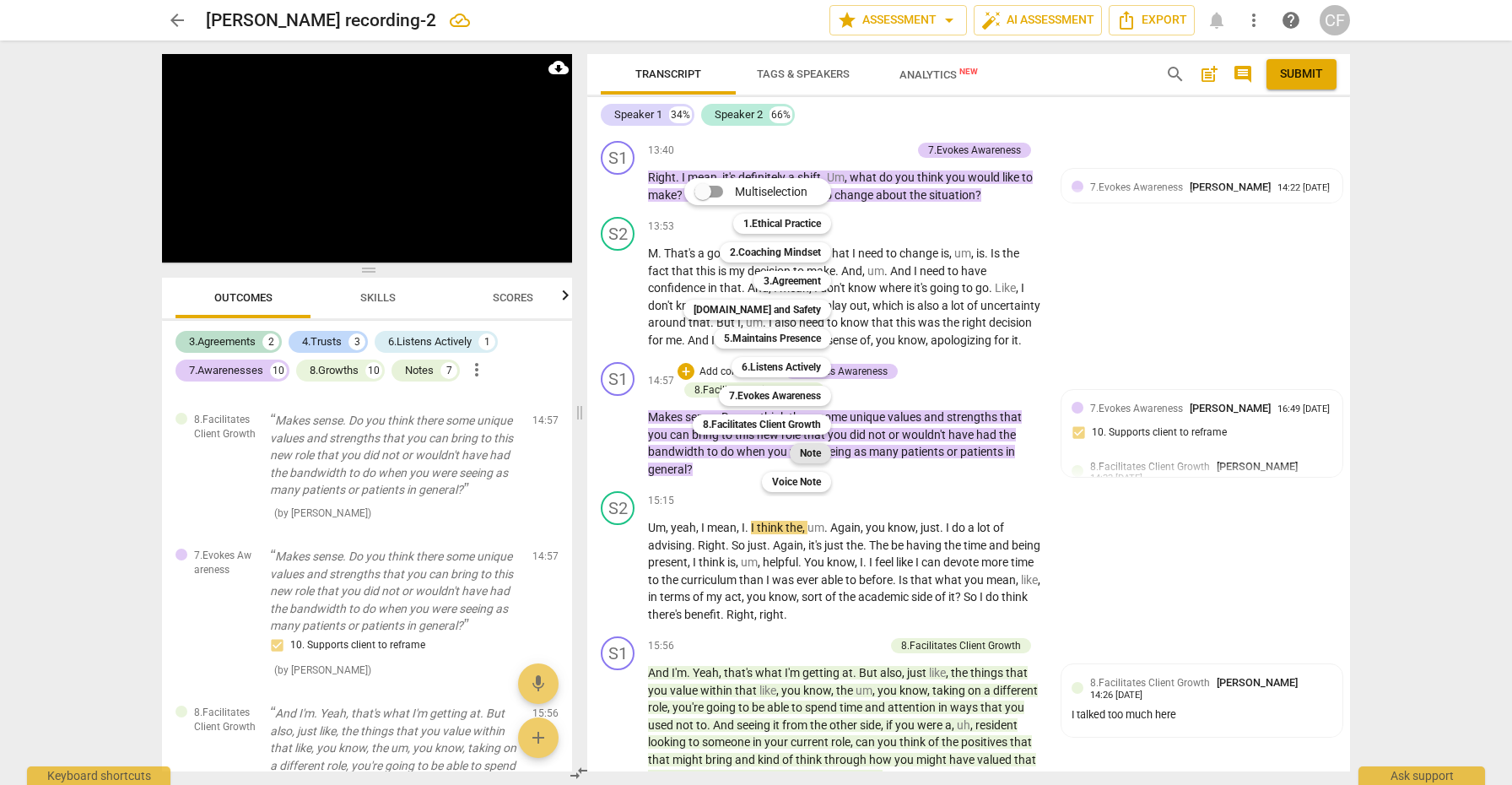
click at [808, 460] on b "Note" at bounding box center [810, 453] width 21 height 21
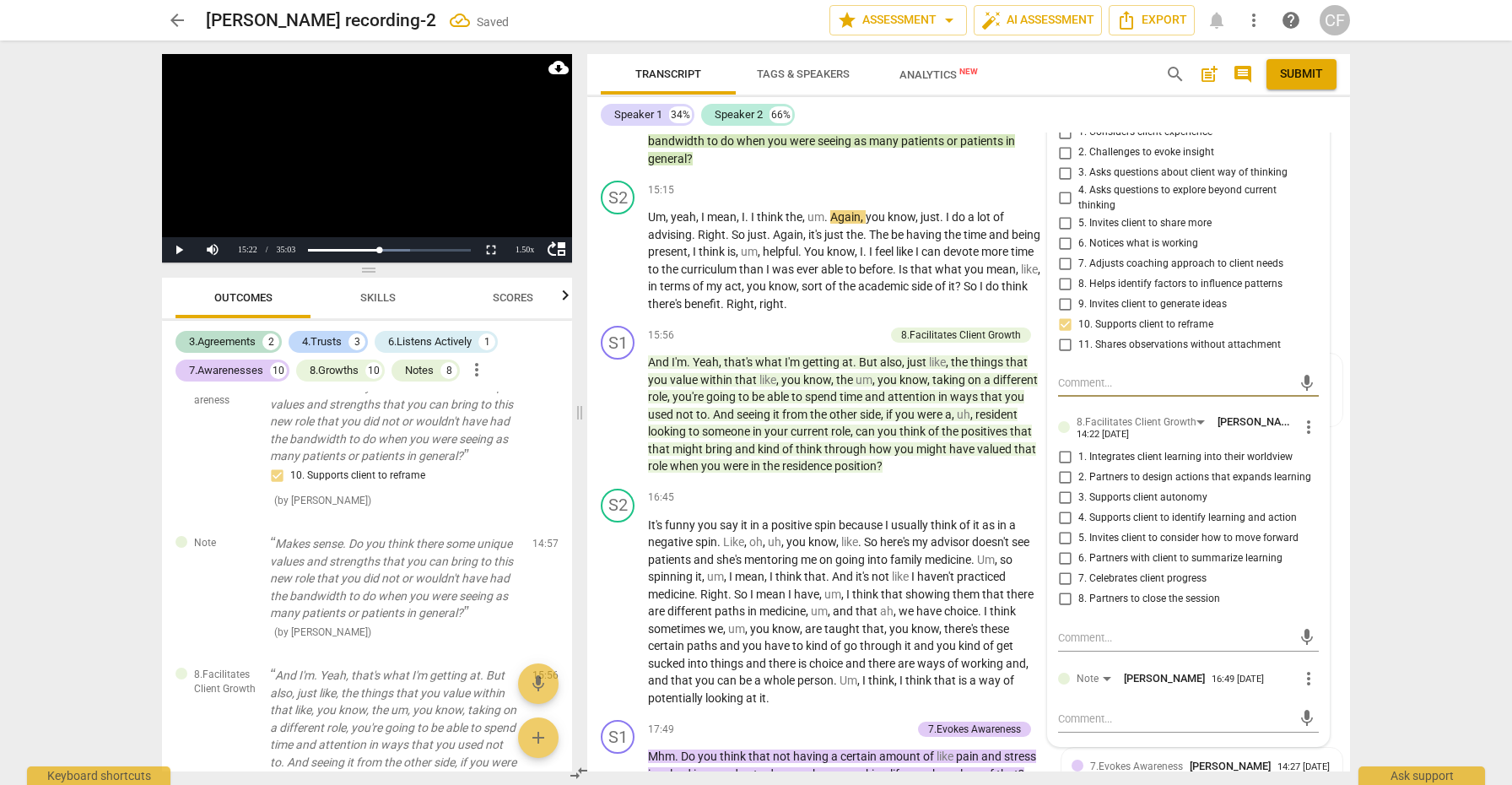
scroll to position [3766, 0]
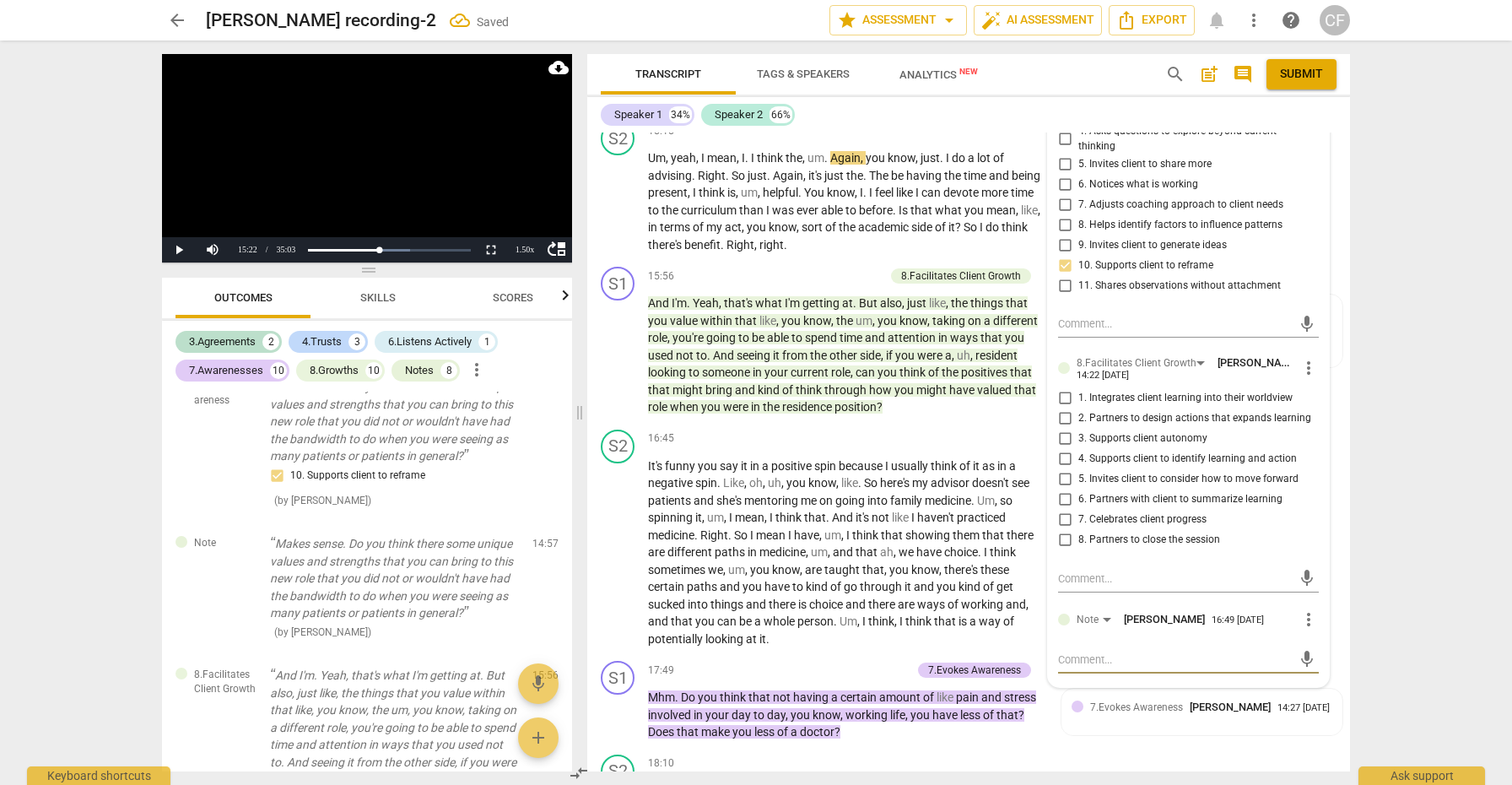
click at [1088, 652] on textarea at bounding box center [1175, 659] width 234 height 16
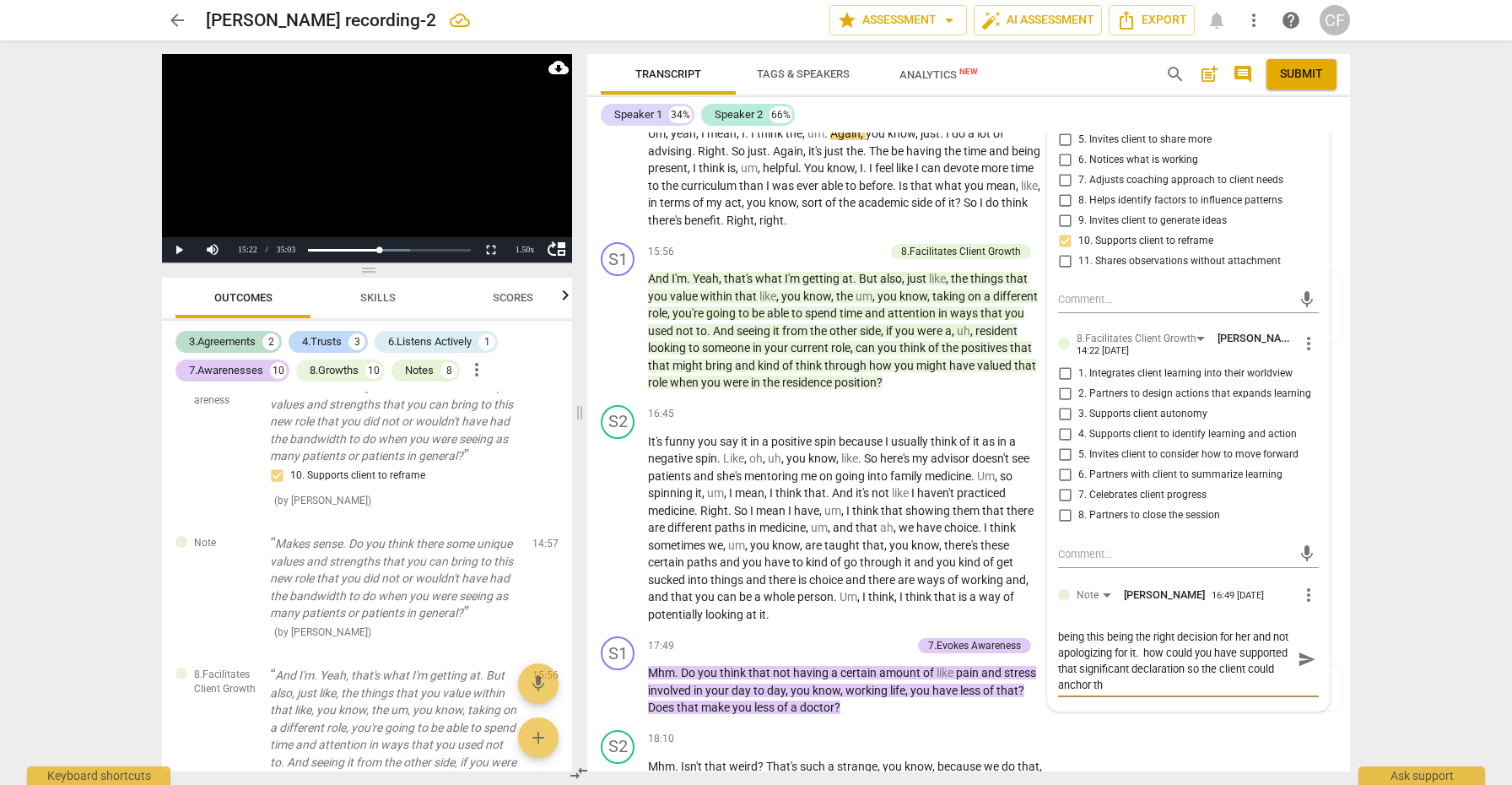
scroll to position [0, 0]
click at [1305, 657] on span "send" at bounding box center [1308, 667] width 19 height 19
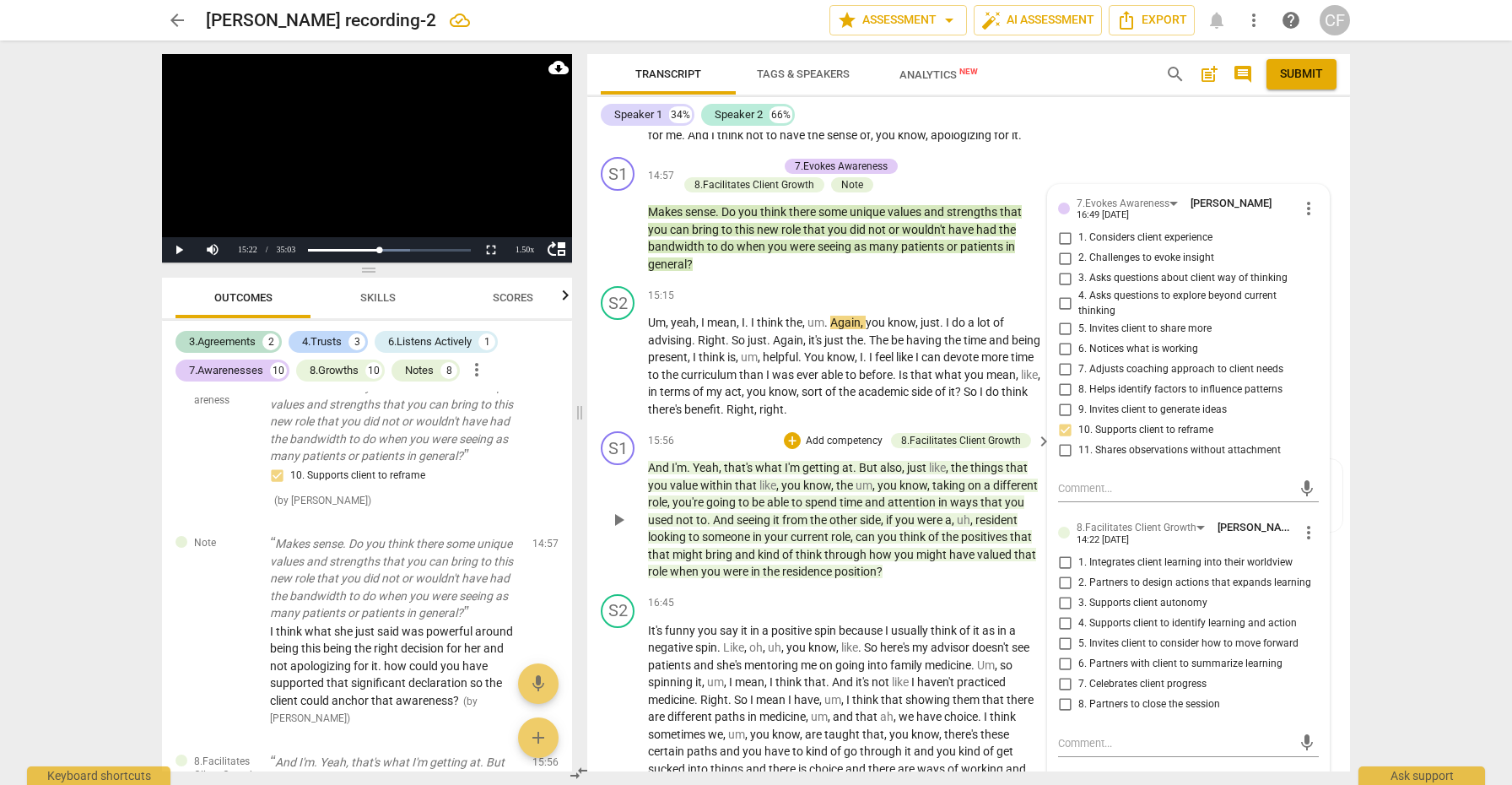
click at [626, 510] on span "play_arrow" at bounding box center [619, 520] width 21 height 21
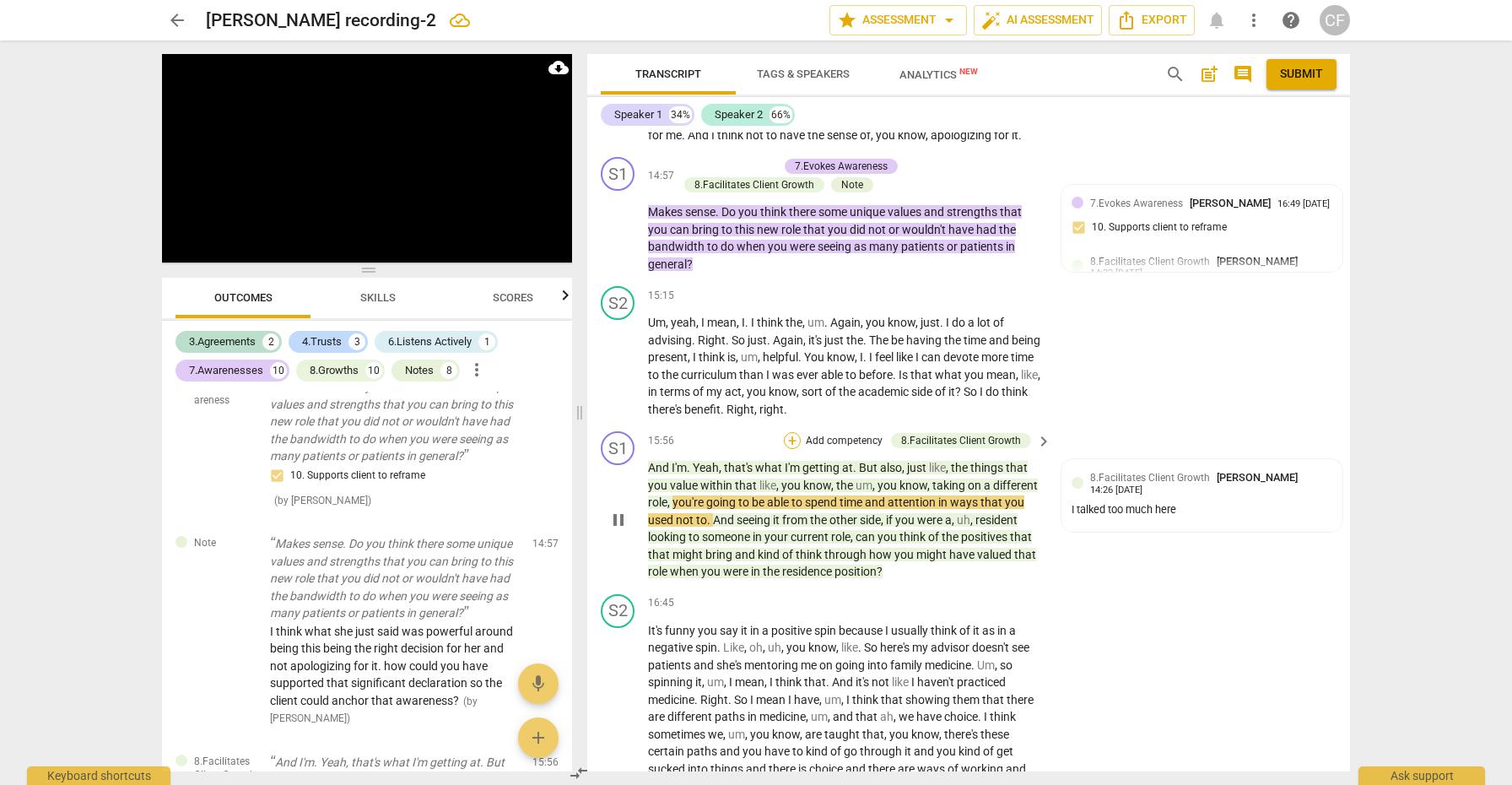
click at [792, 433] on div "+" at bounding box center [792, 441] width 17 height 17
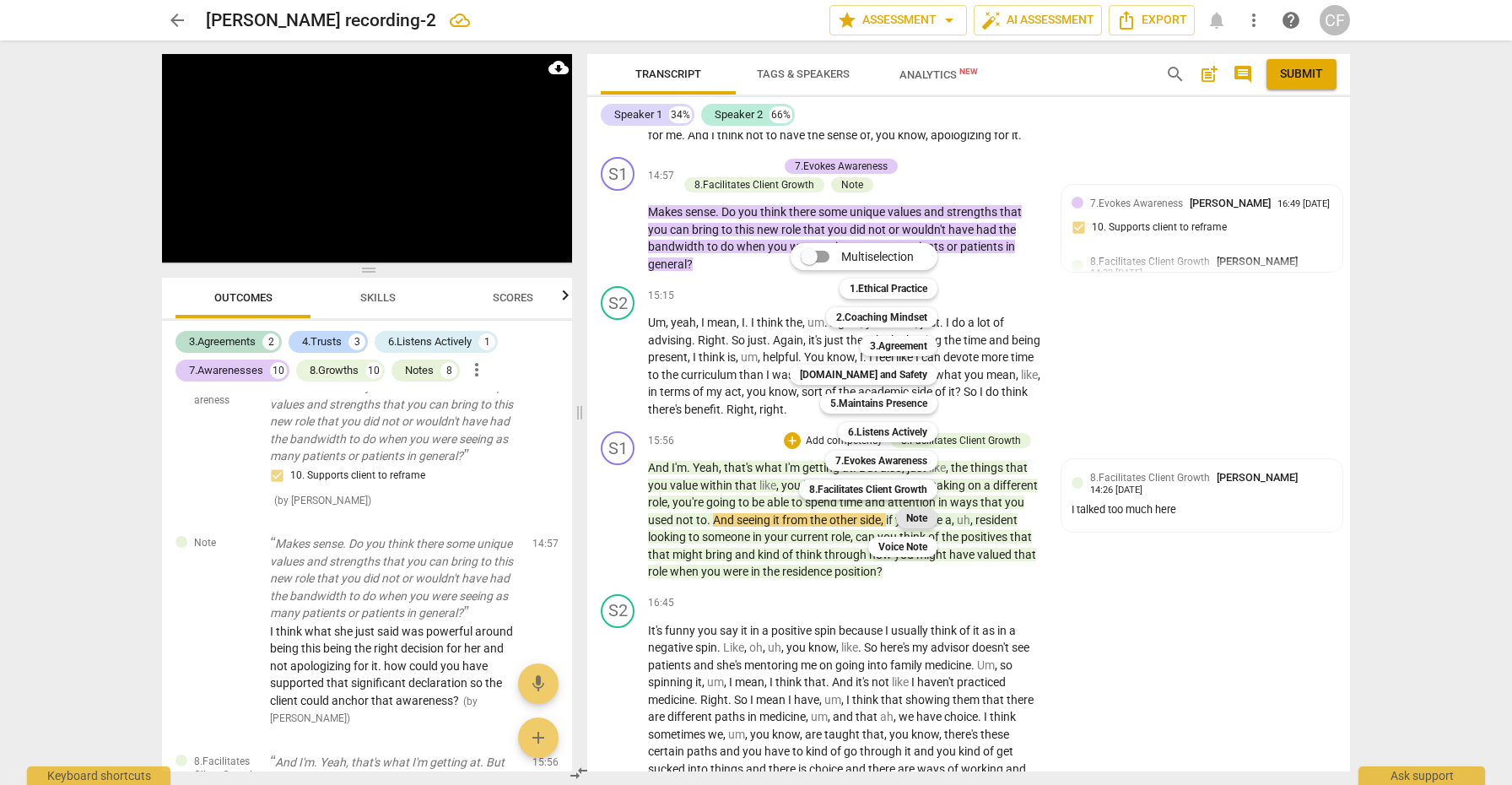
click at [920, 511] on b "Note" at bounding box center [916, 518] width 21 height 21
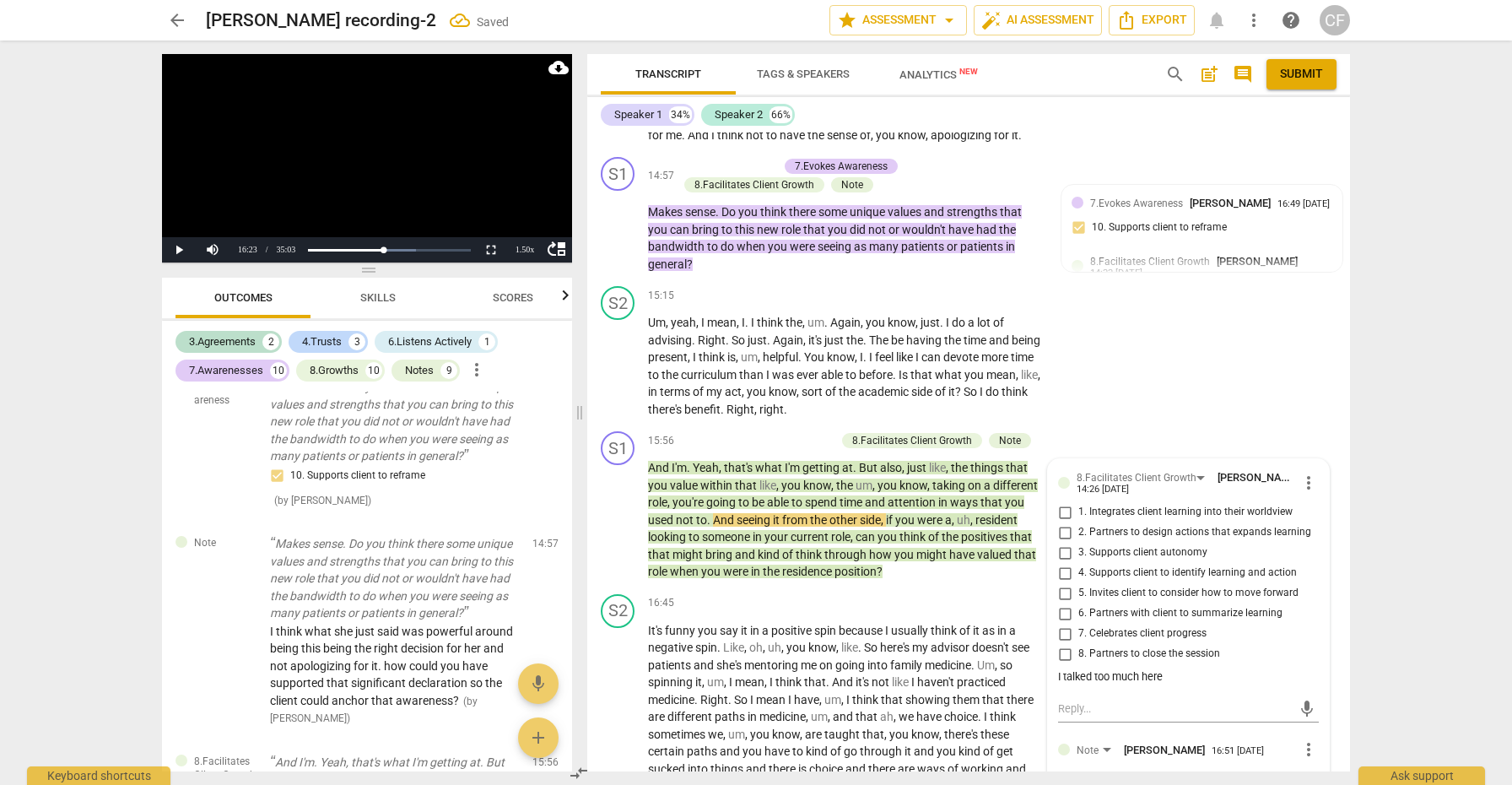
scroll to position [3702, 0]
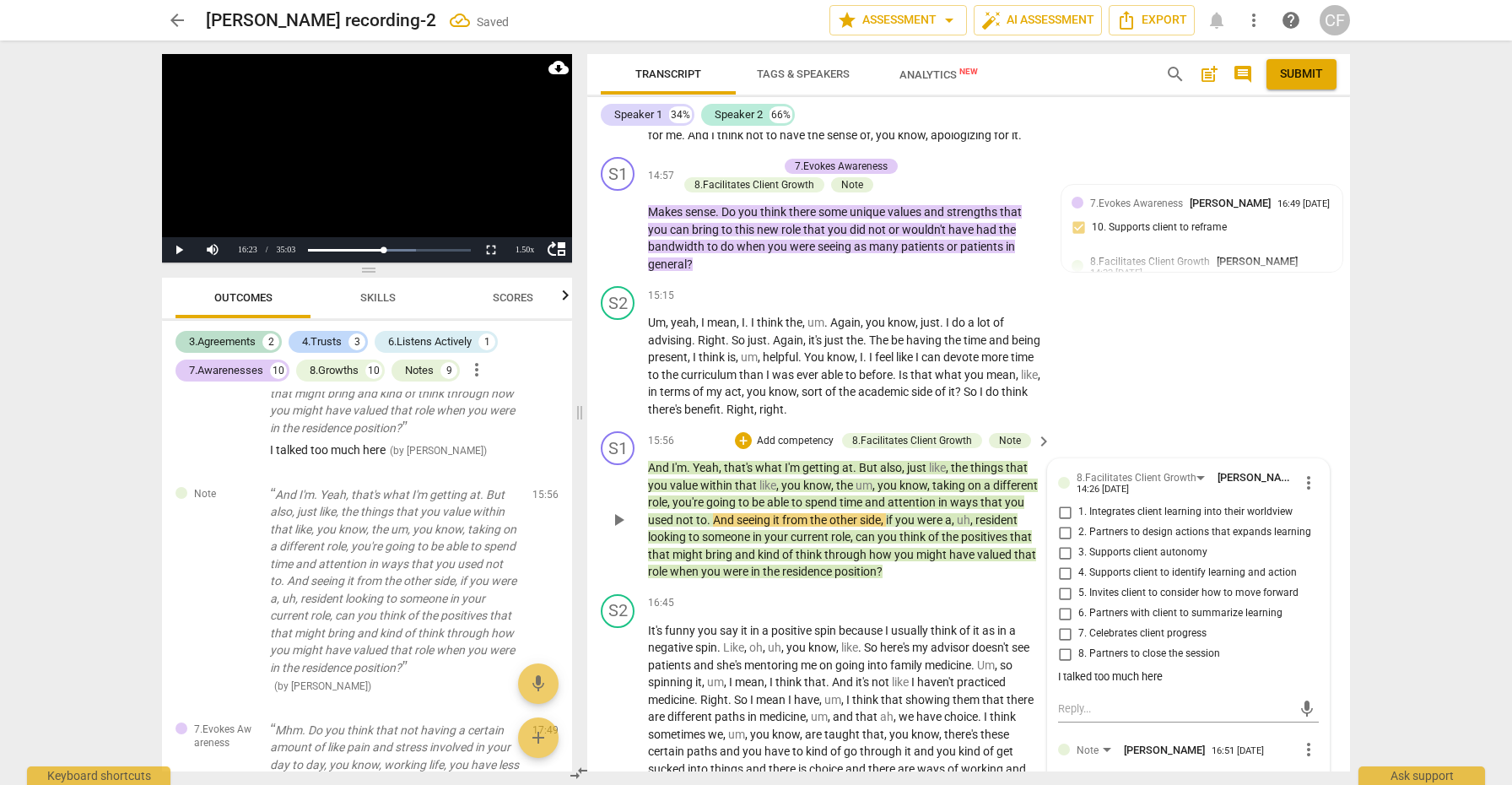
click at [1100, 781] on textarea at bounding box center [1175, 789] width 234 height 16
click at [1304, 784] on span "send" at bounding box center [1308, 798] width 19 height 19
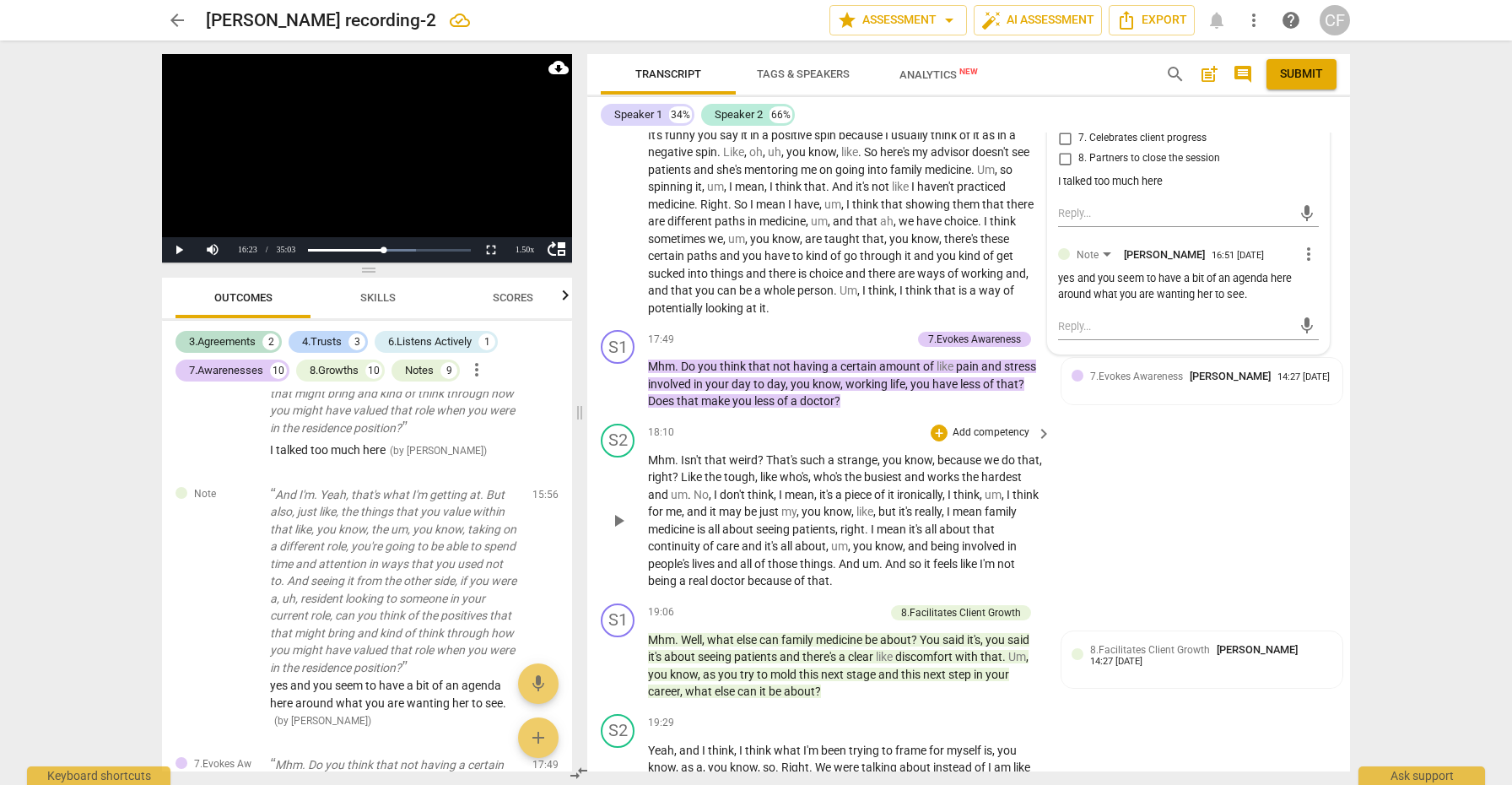
scroll to position [4101, 0]
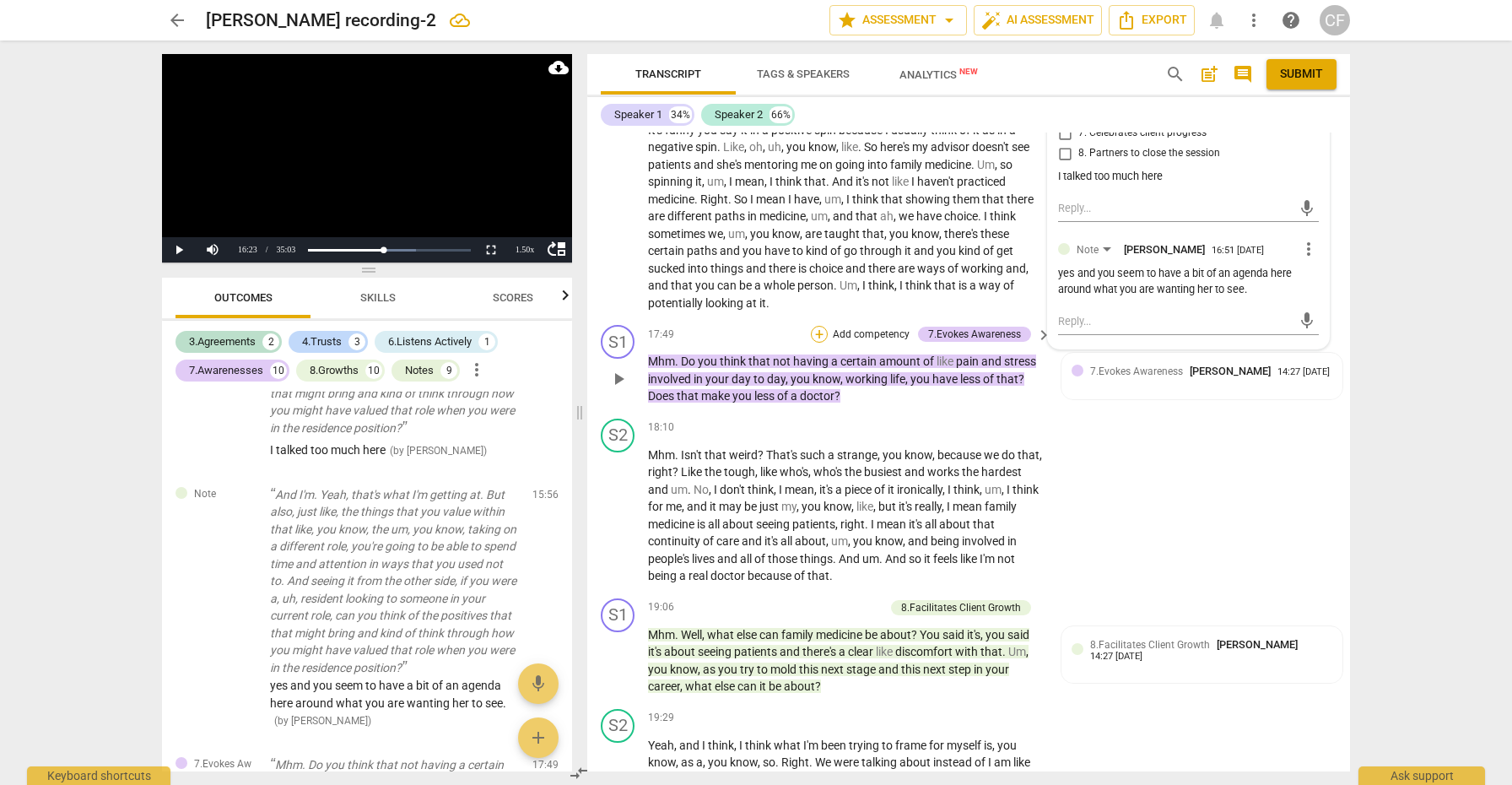
click at [818, 325] on div "+" at bounding box center [819, 334] width 17 height 17
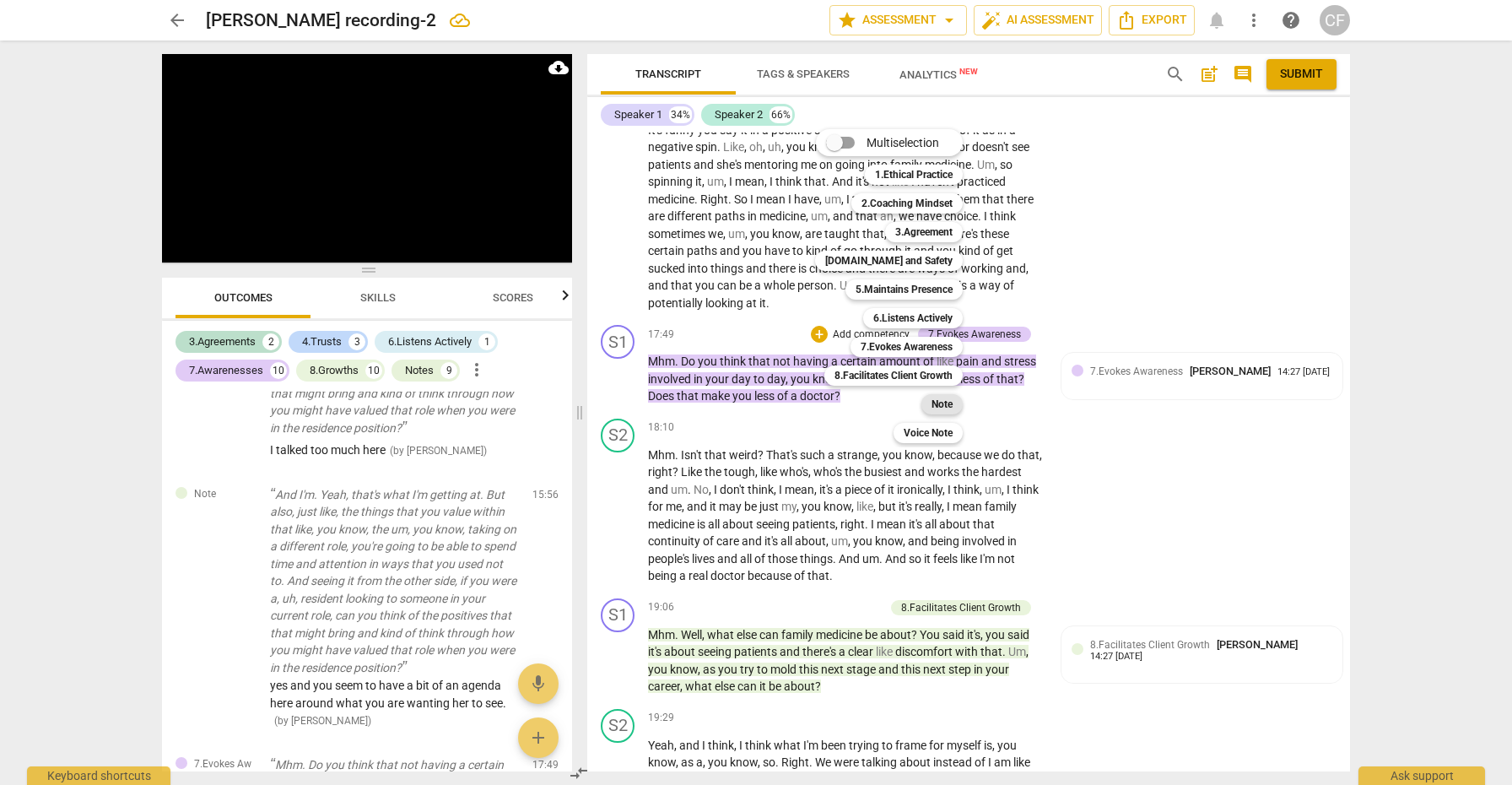
scroll to position [3940, 0]
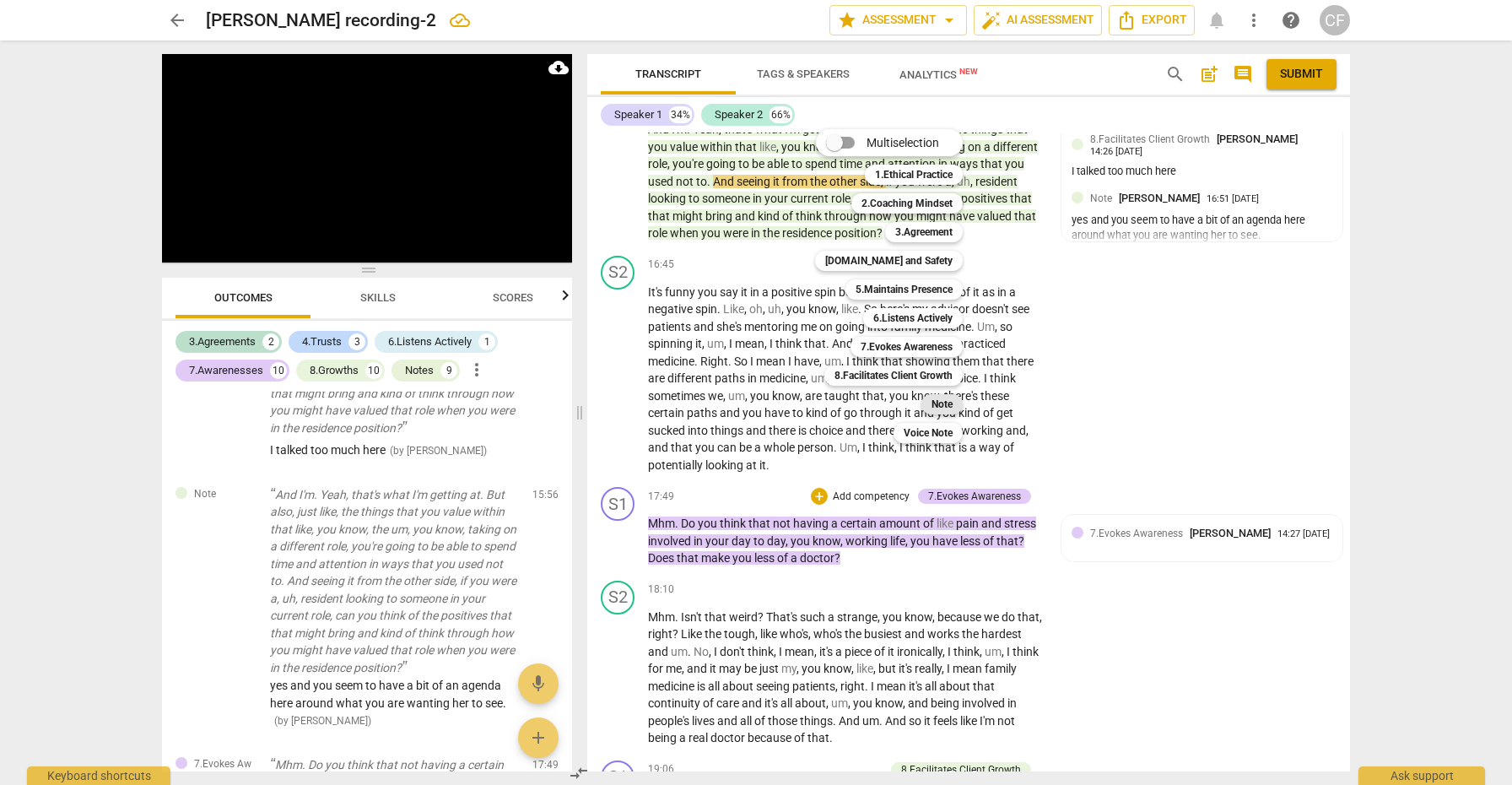
click at [943, 406] on b "Note" at bounding box center [942, 405] width 21 height 21
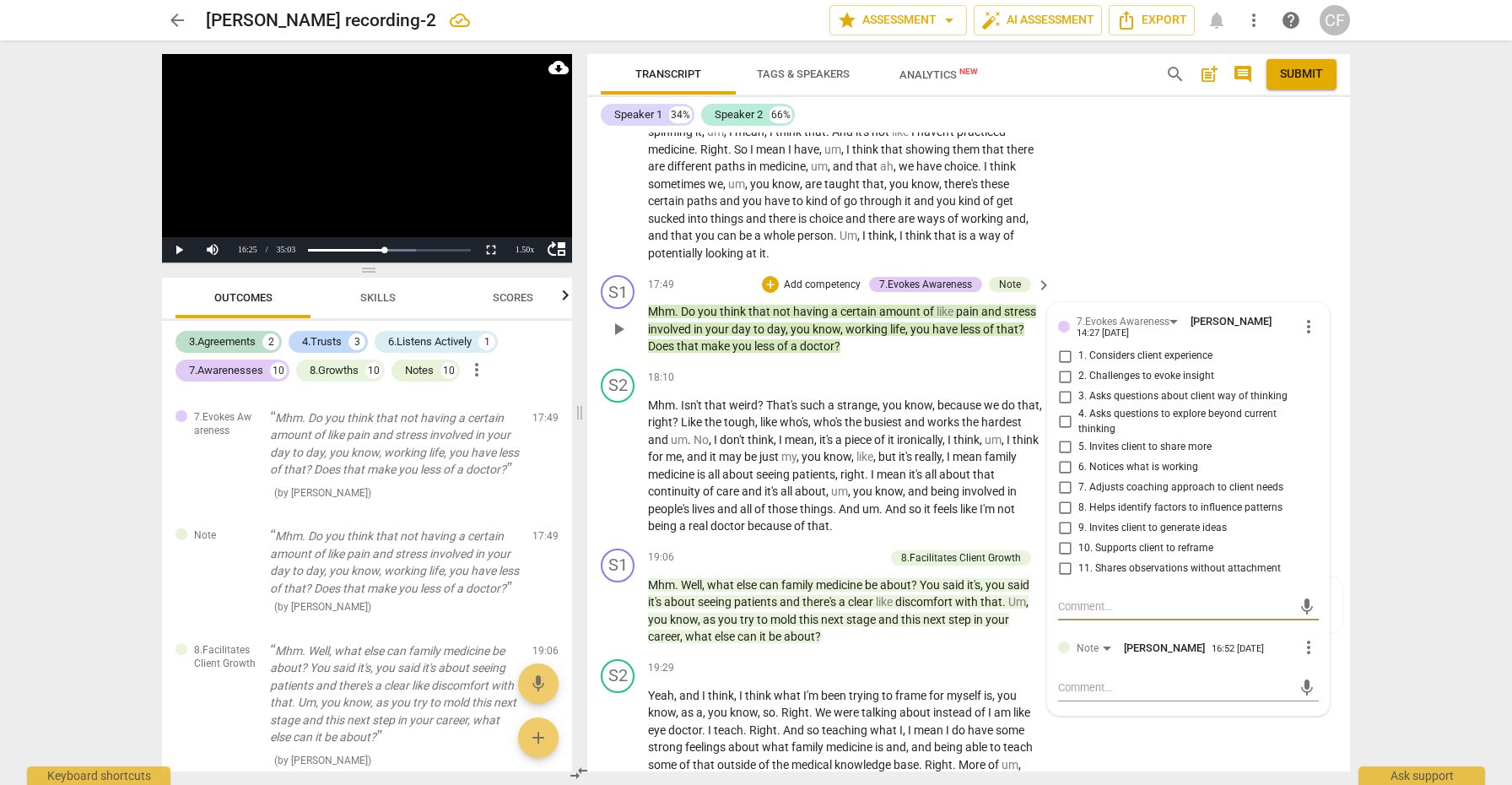
scroll to position [4169, 0]
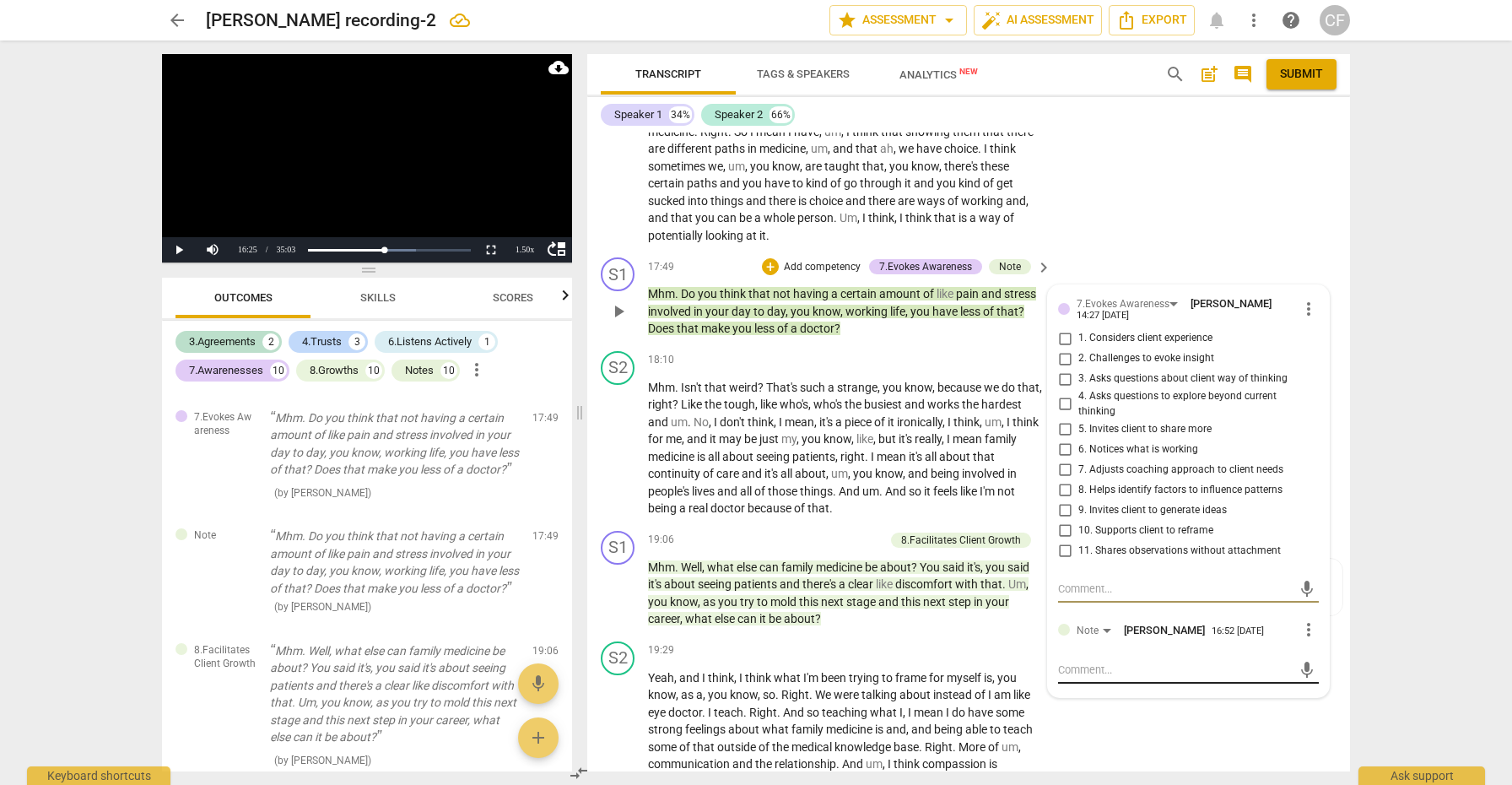
click at [1086, 662] on textarea at bounding box center [1175, 669] width 234 height 16
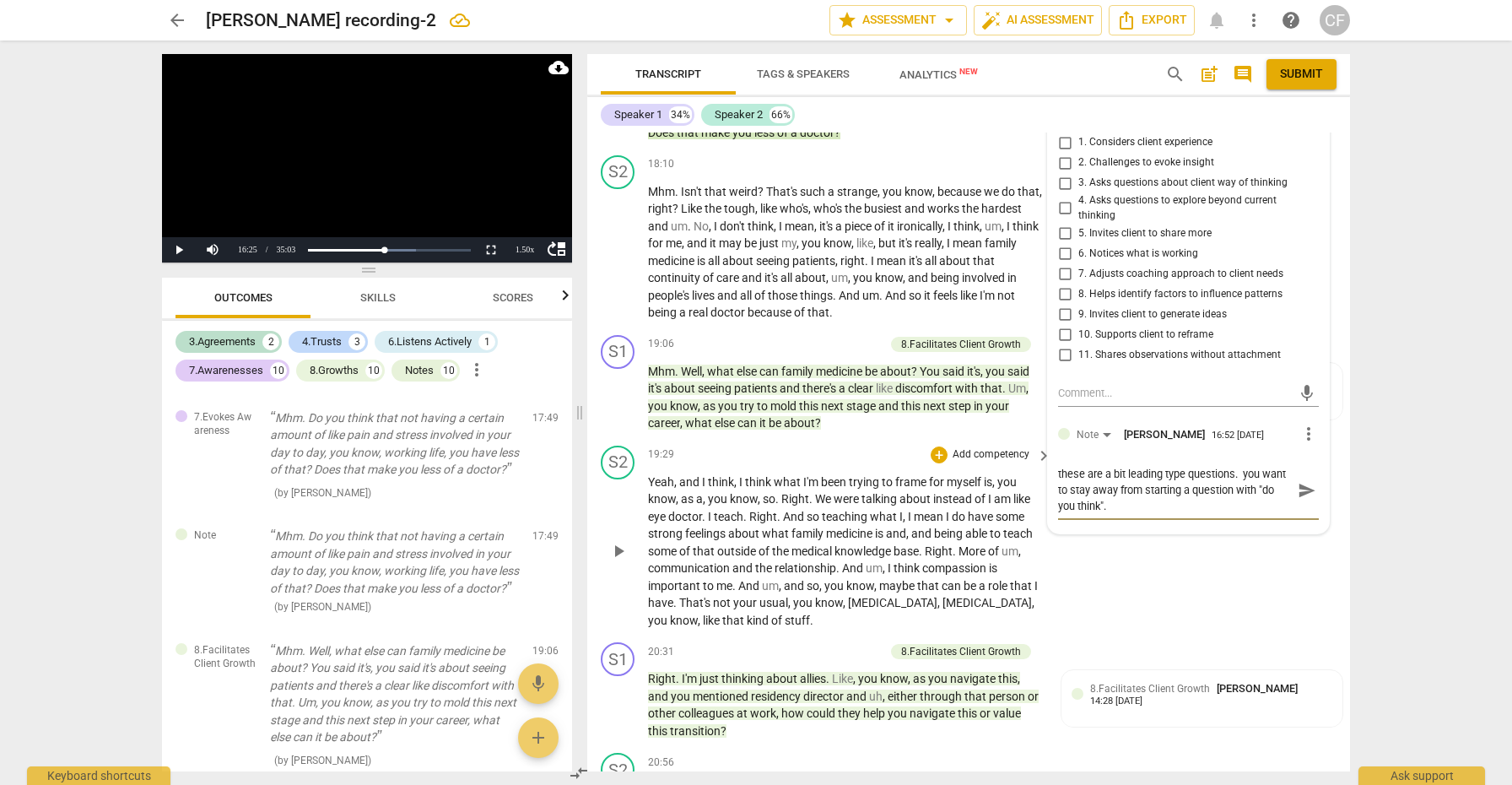
scroll to position [4375, 0]
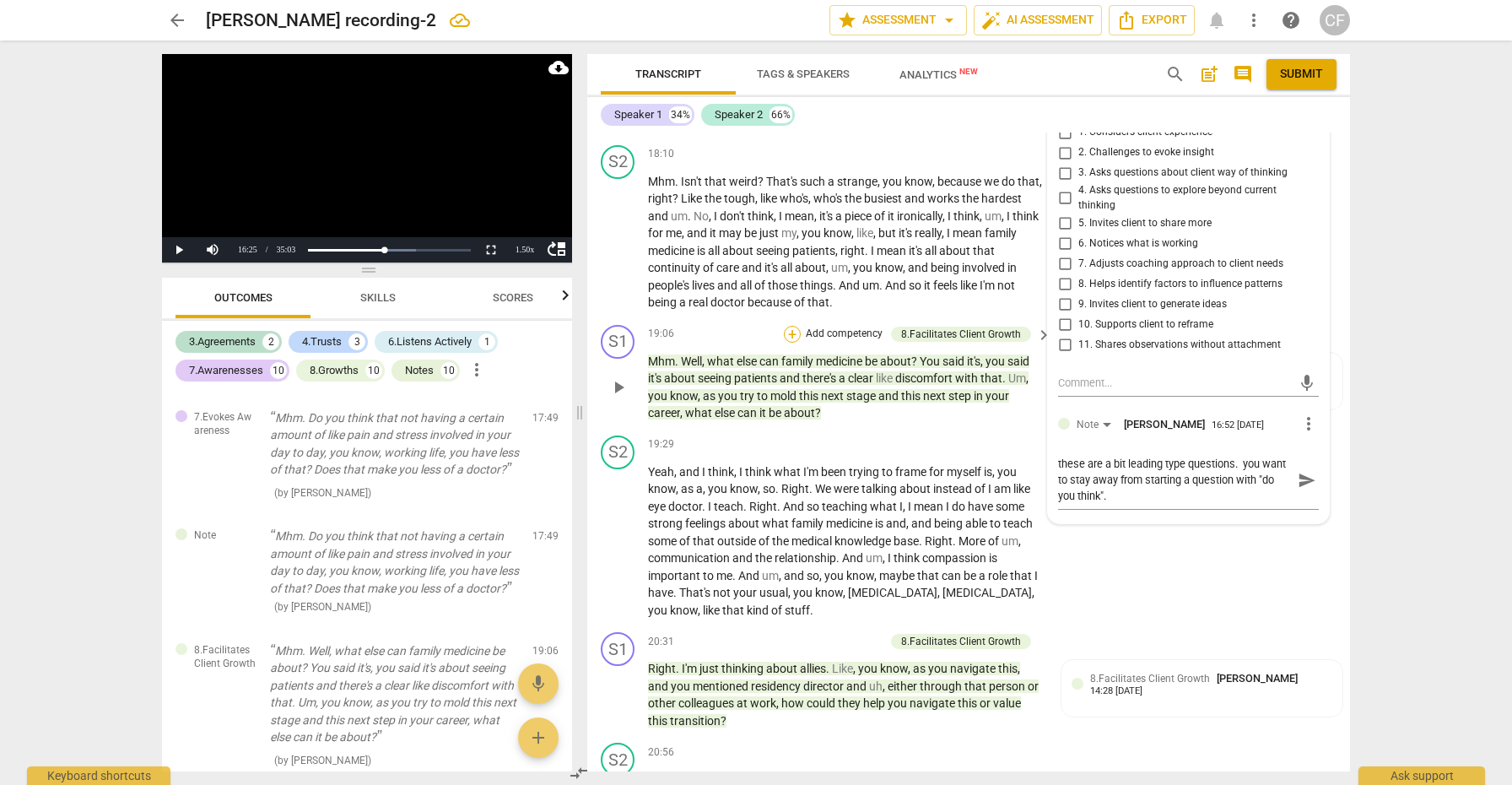
click at [789, 325] on div "+" at bounding box center [792, 334] width 17 height 17
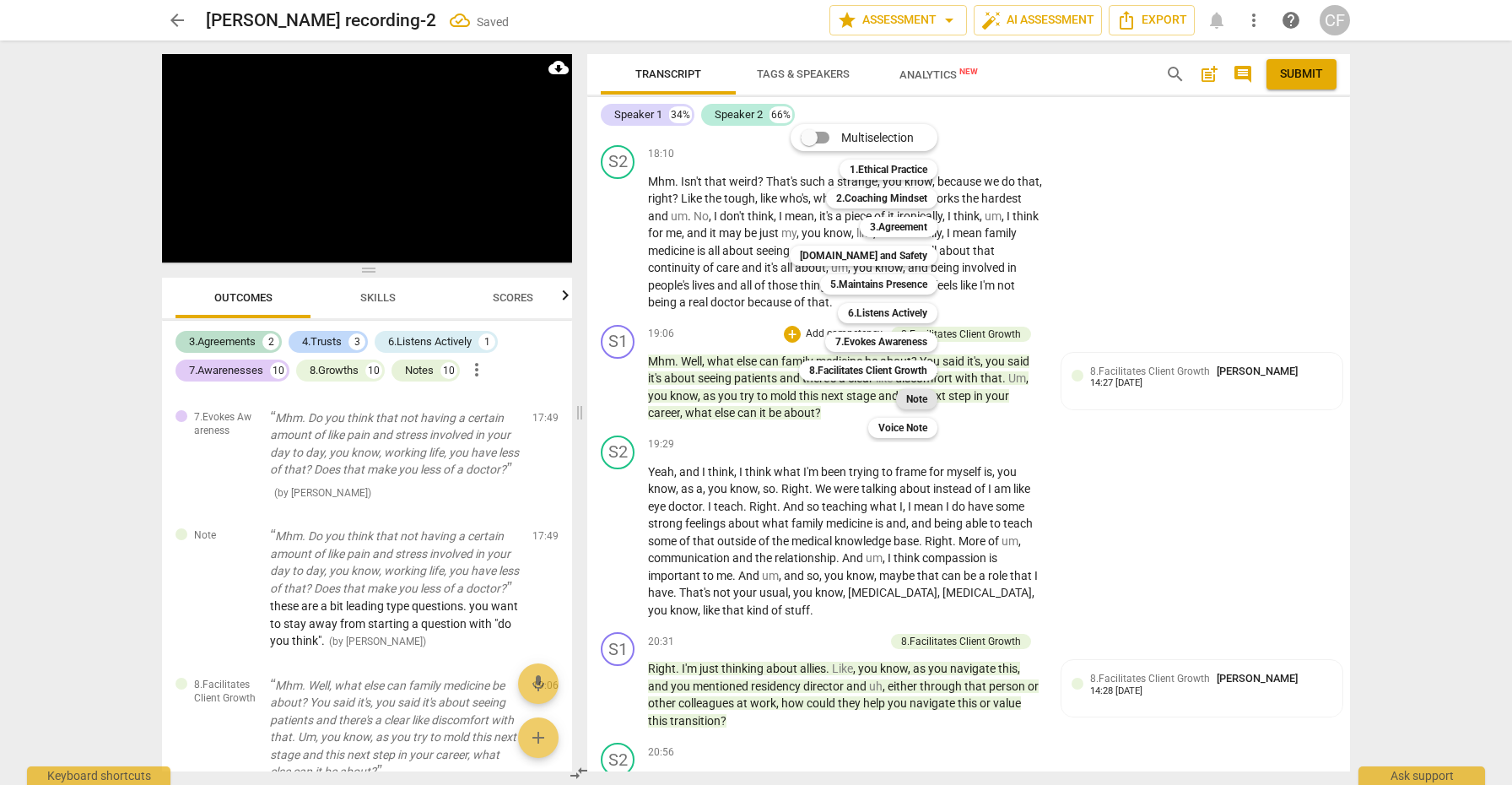
click at [921, 401] on b "Note" at bounding box center [916, 399] width 21 height 21
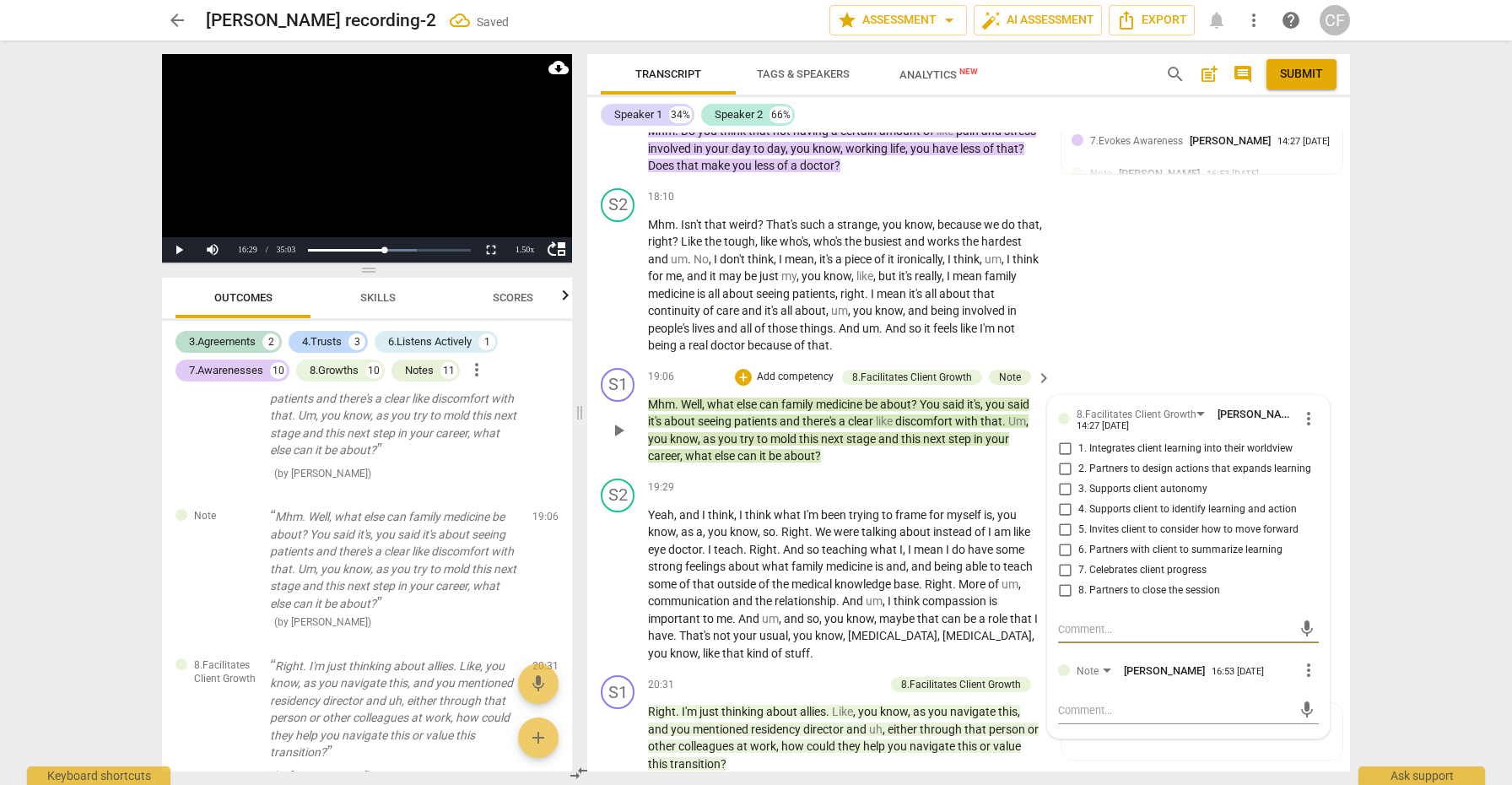
scroll to position [4364, 0]
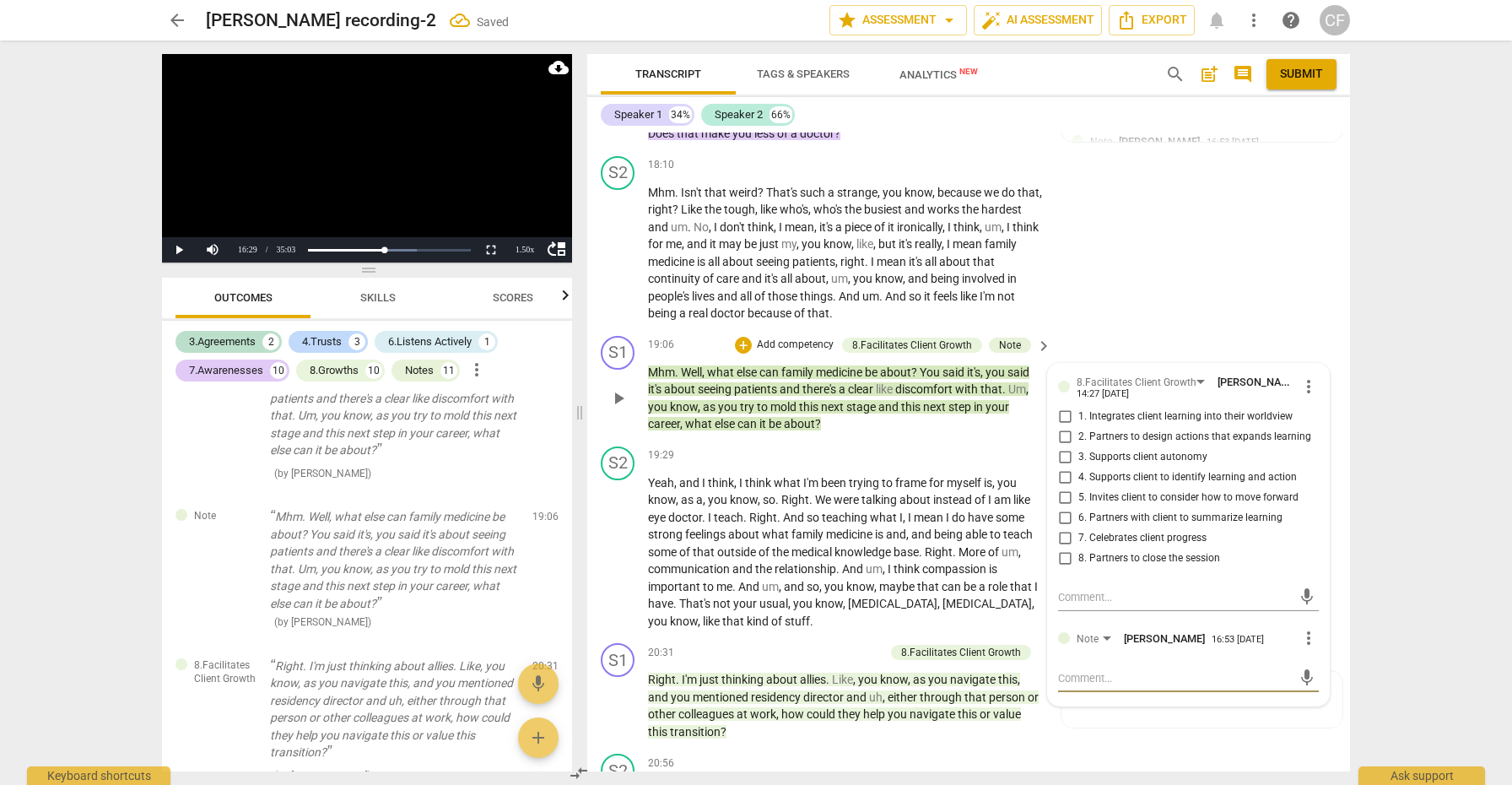
click at [1094, 670] on textarea at bounding box center [1175, 678] width 234 height 16
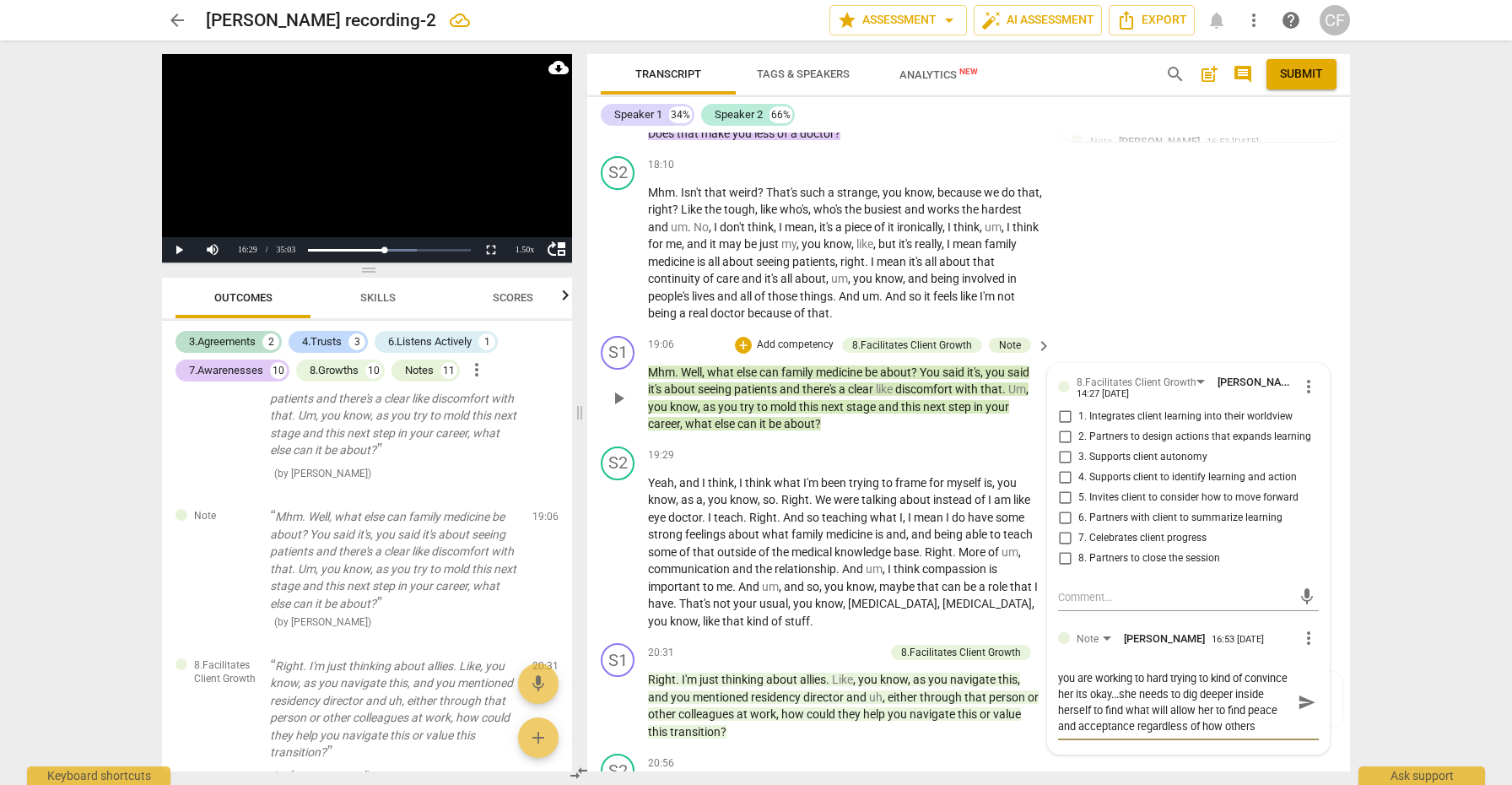
scroll to position [14, 0]
click at [1307, 693] on span "send" at bounding box center [1308, 702] width 19 height 19
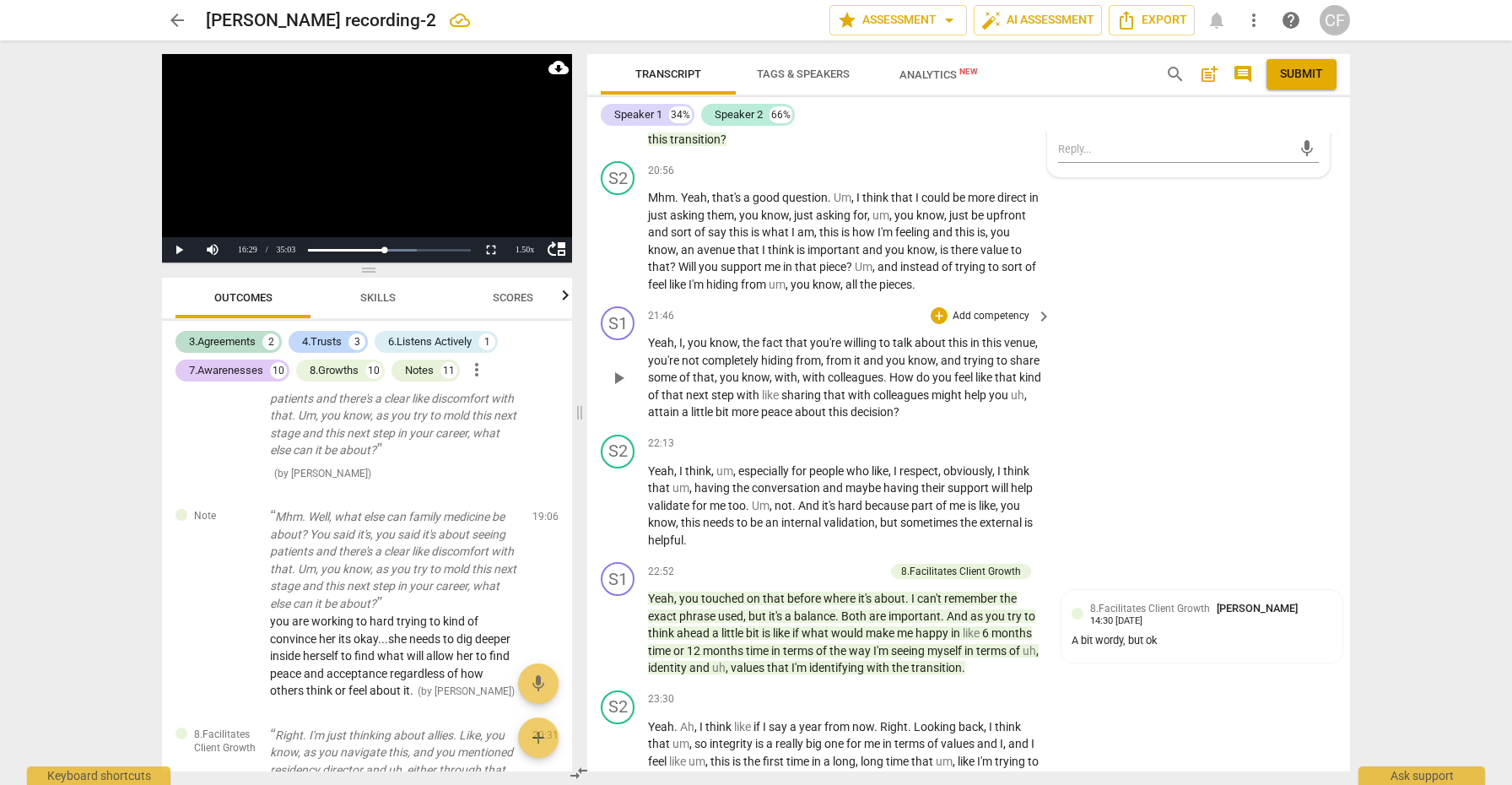
scroll to position [4959, 0]
click at [938, 305] on div "+" at bounding box center [940, 313] width 17 height 17
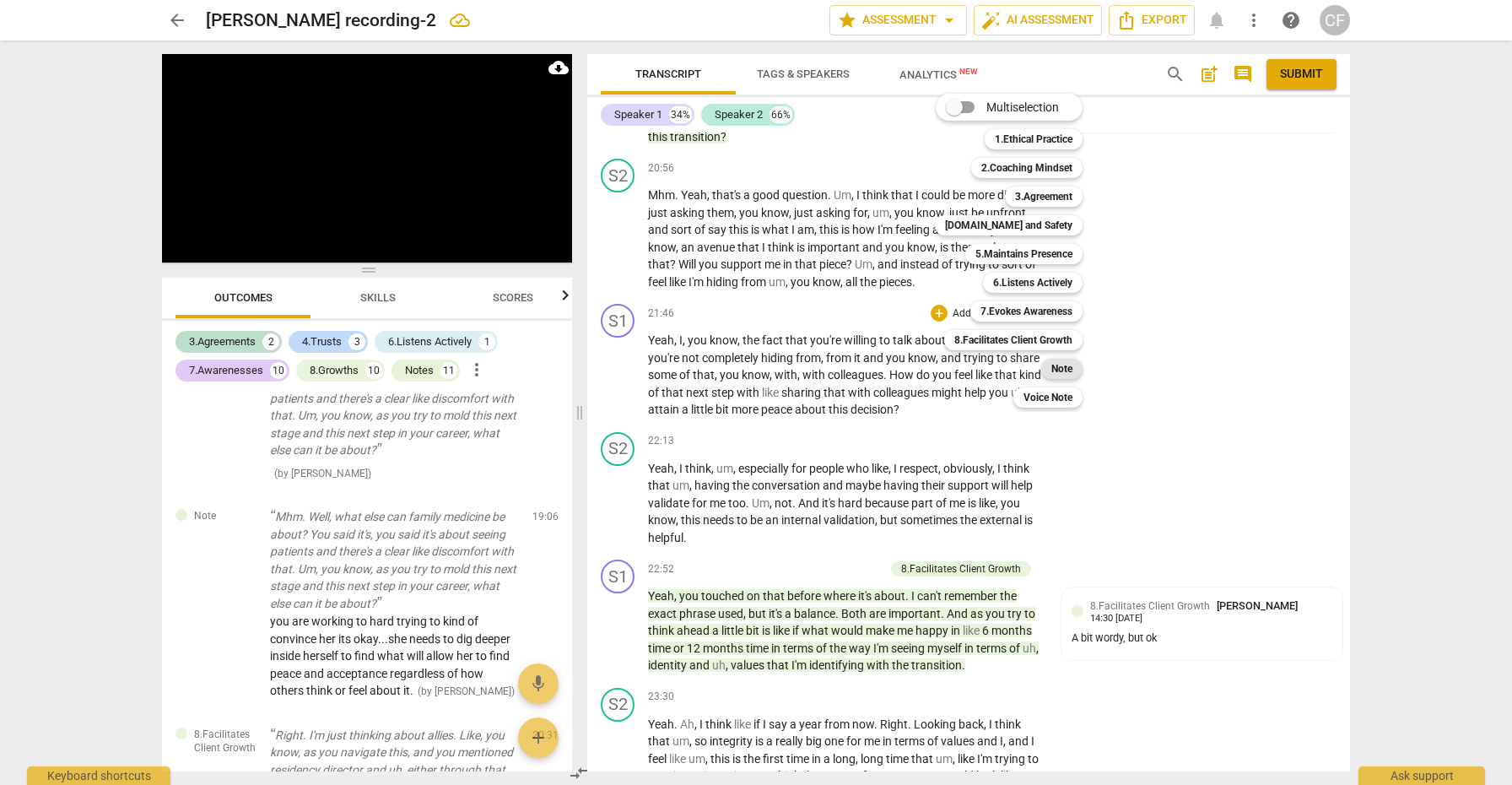
scroll to position [3940, 0]
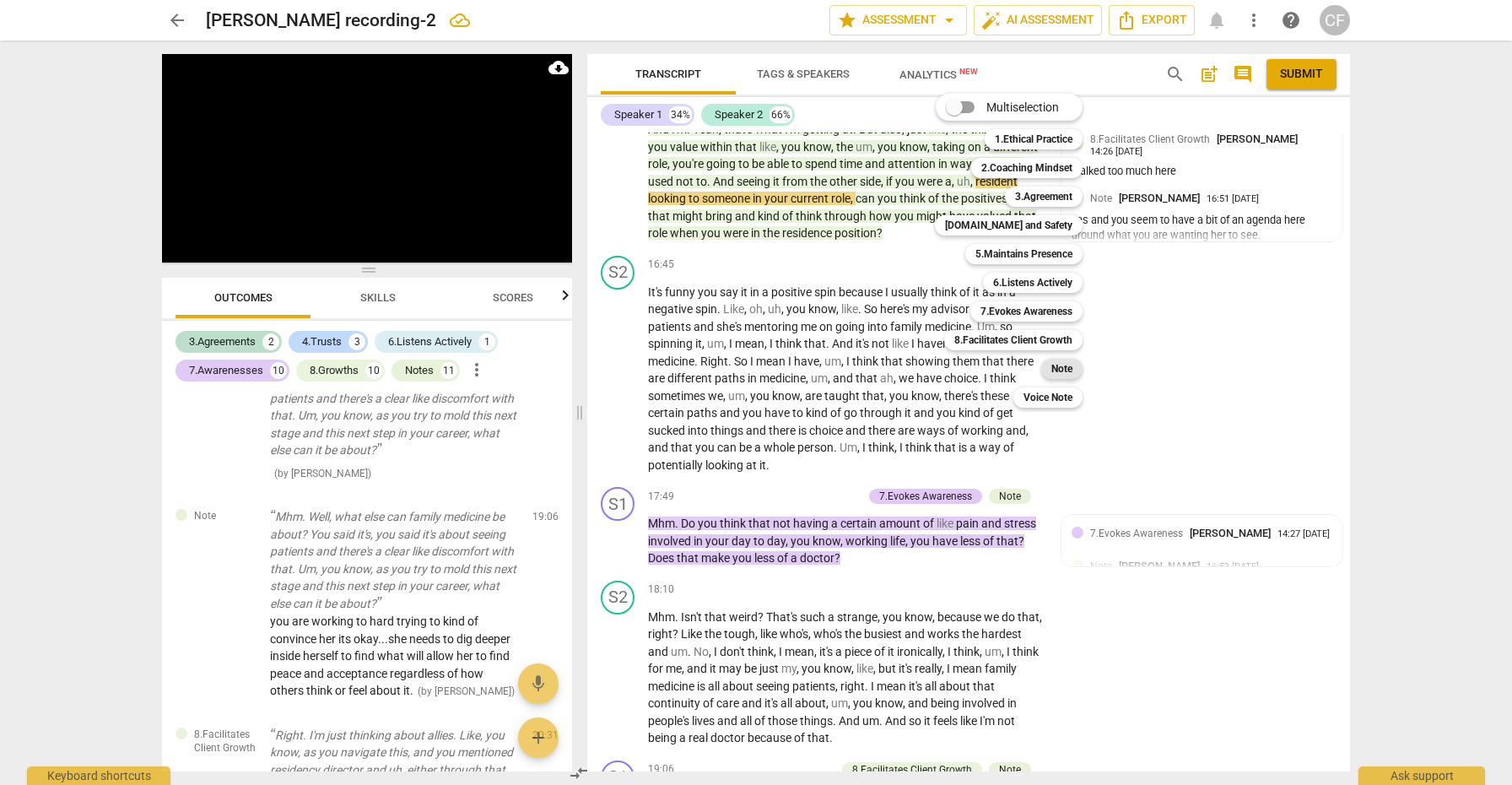
click at [1067, 370] on b "Note" at bounding box center [1062, 369] width 21 height 21
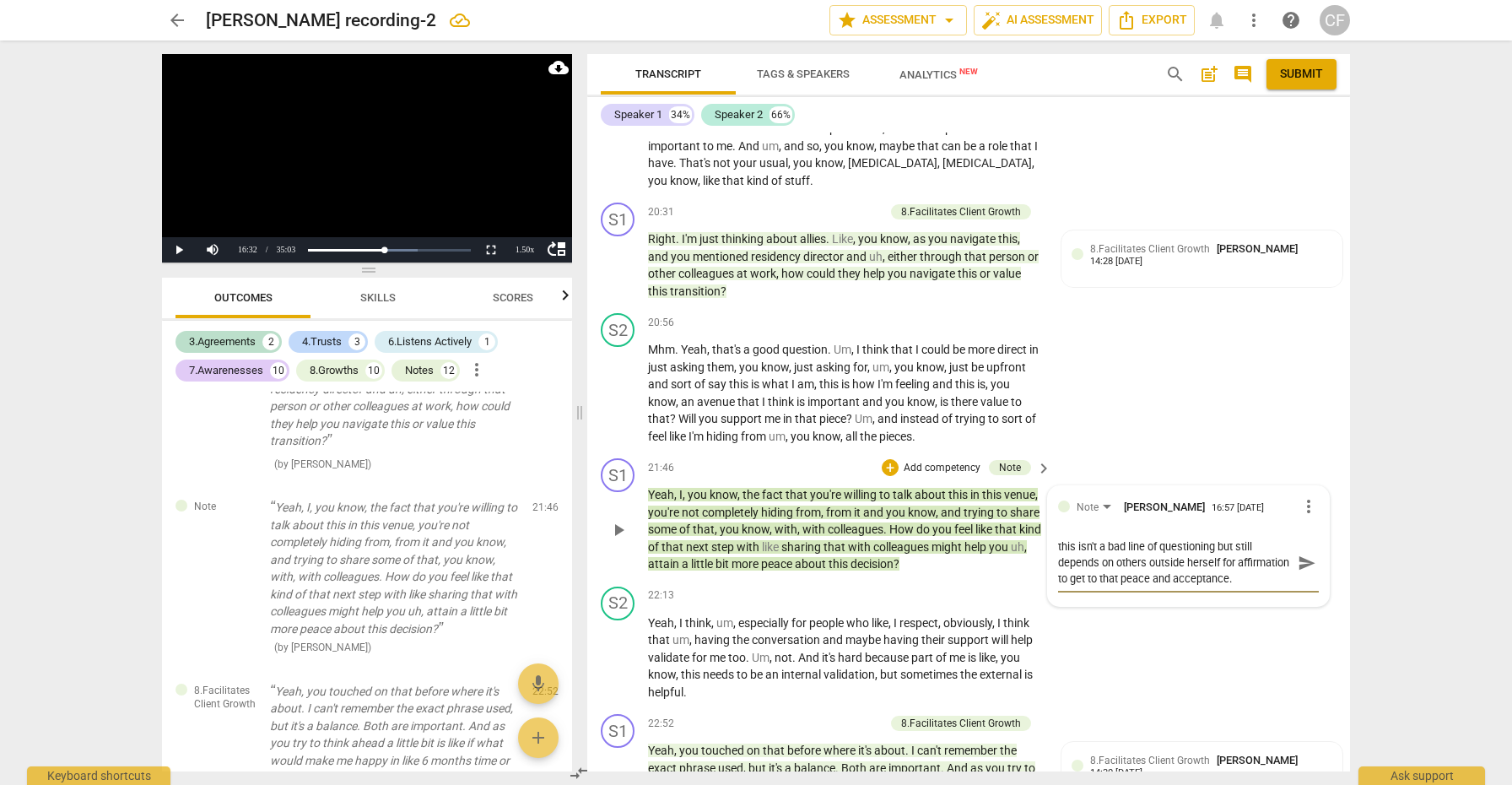
scroll to position [14, 0]
click at [1299, 554] on span "send" at bounding box center [1308, 563] width 19 height 19
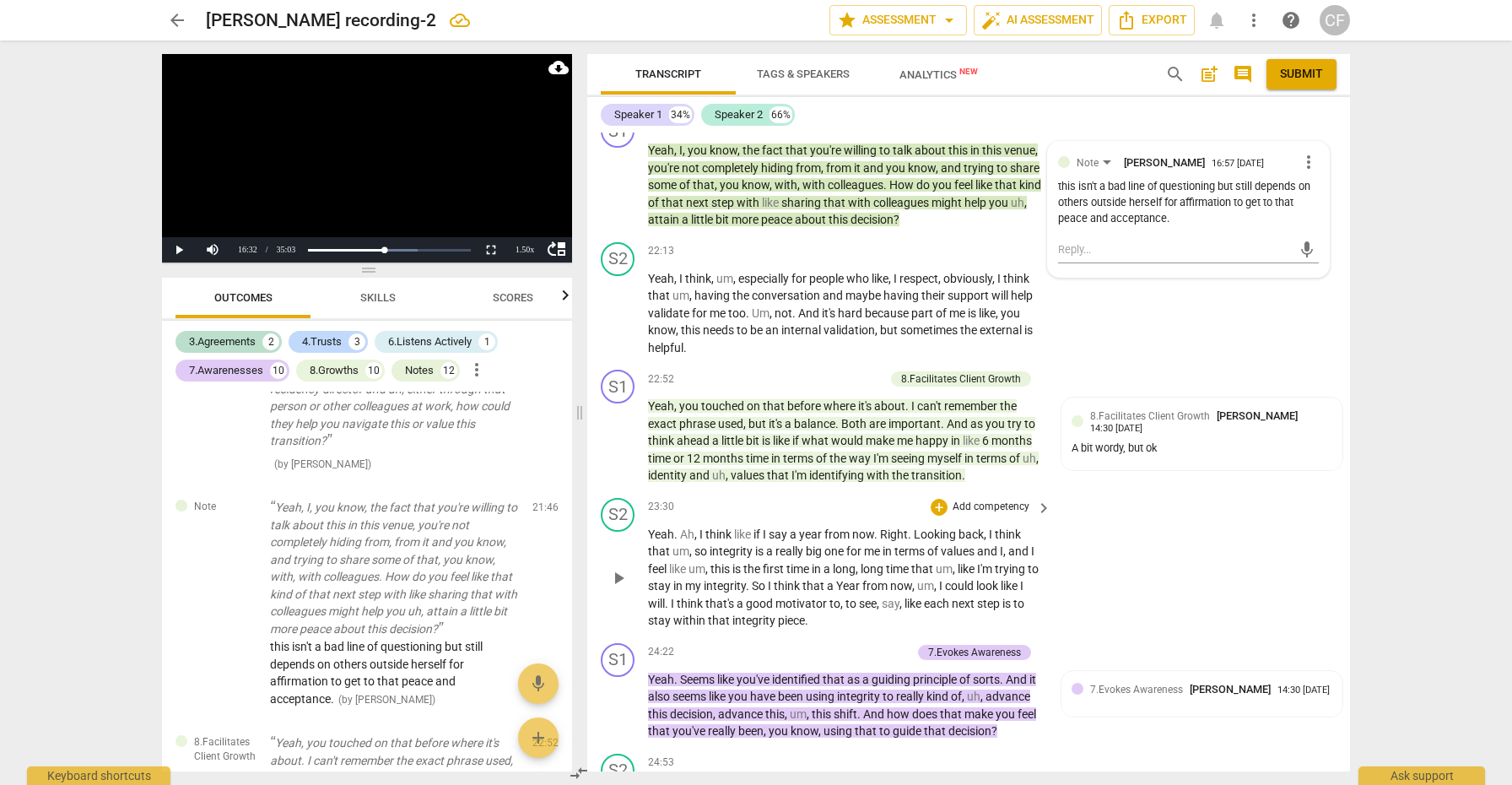
scroll to position [5168, 0]
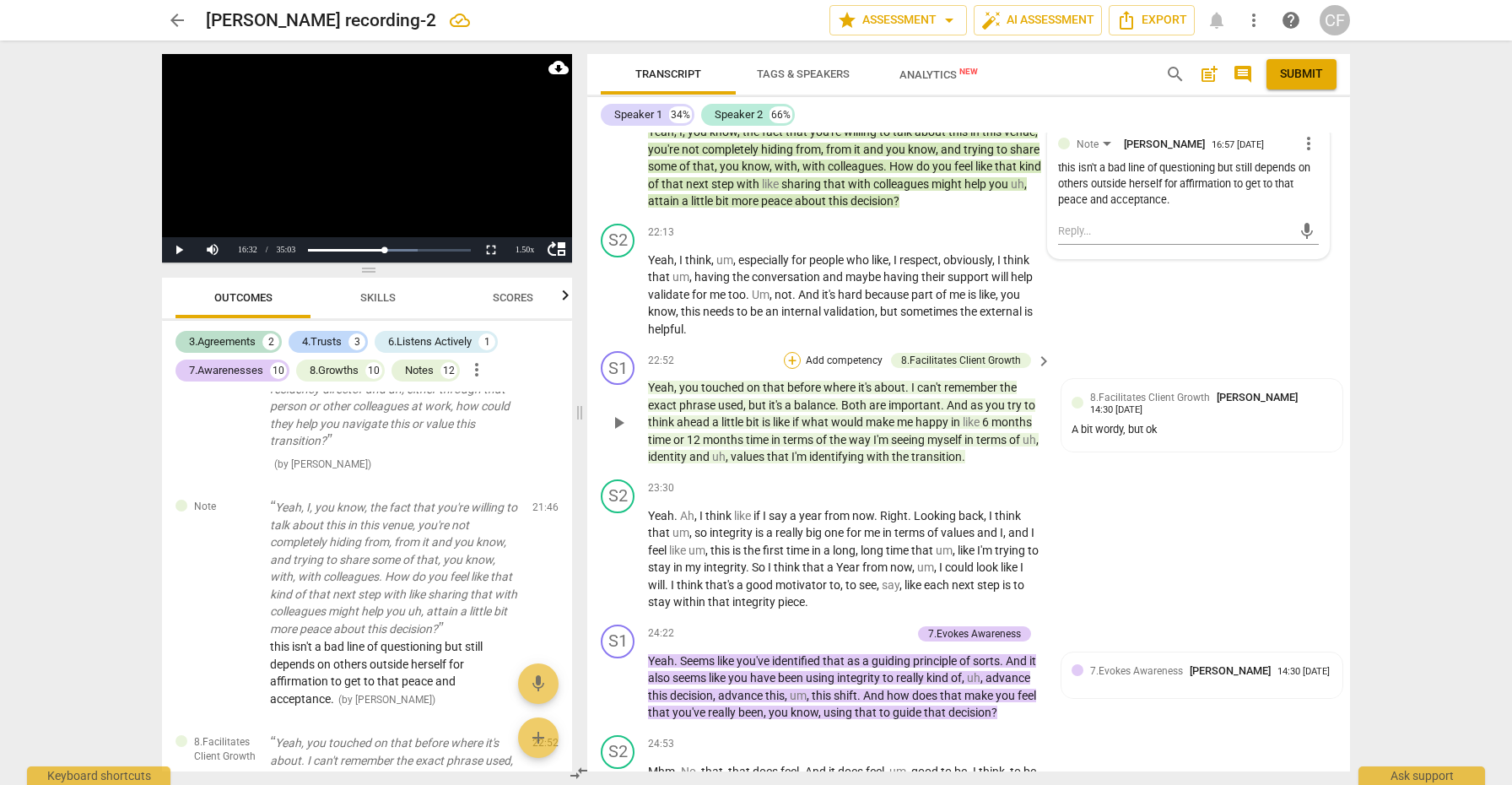
click at [793, 352] on div "+" at bounding box center [792, 361] width 17 height 17
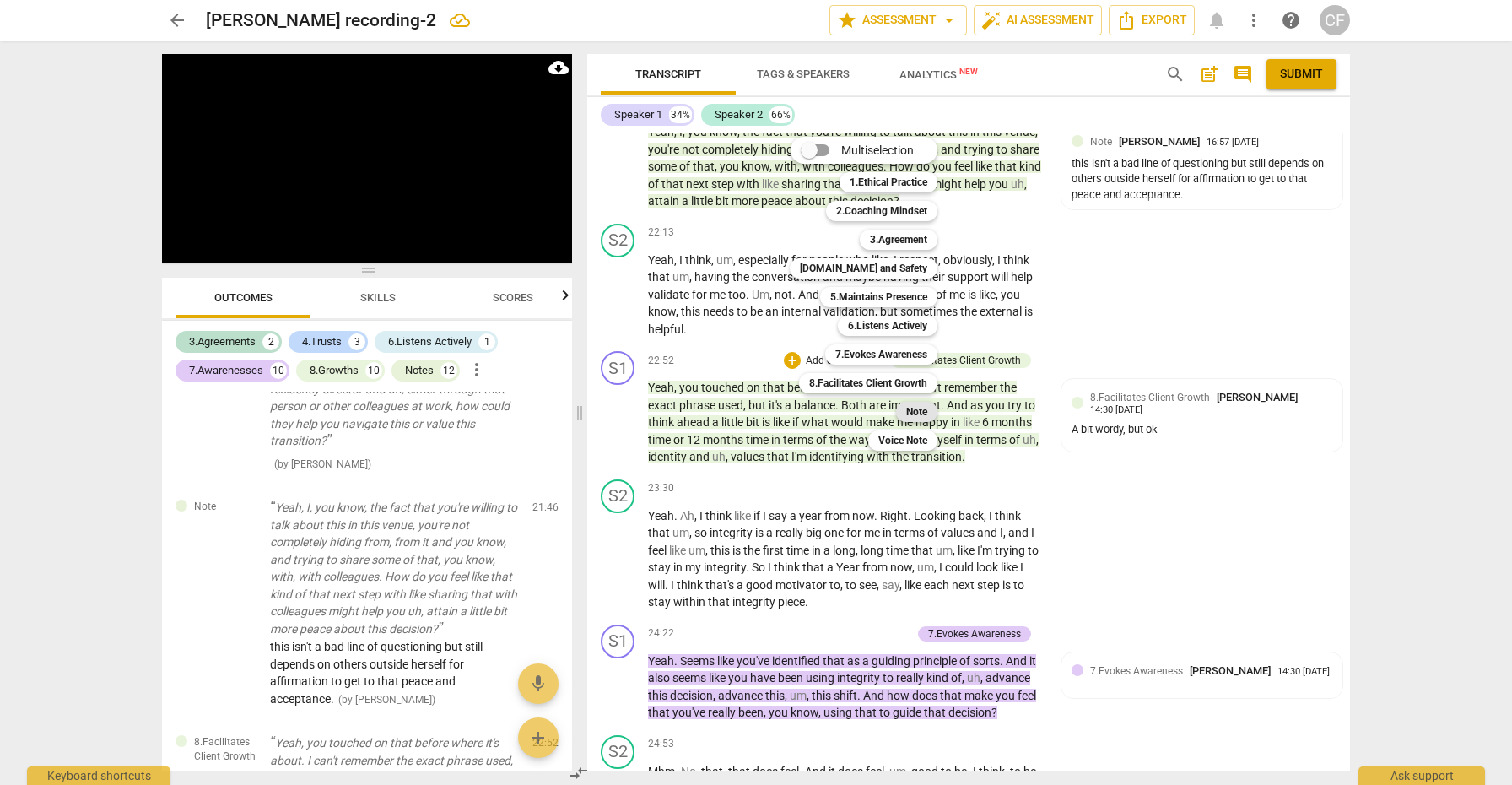
scroll to position [3957, 0]
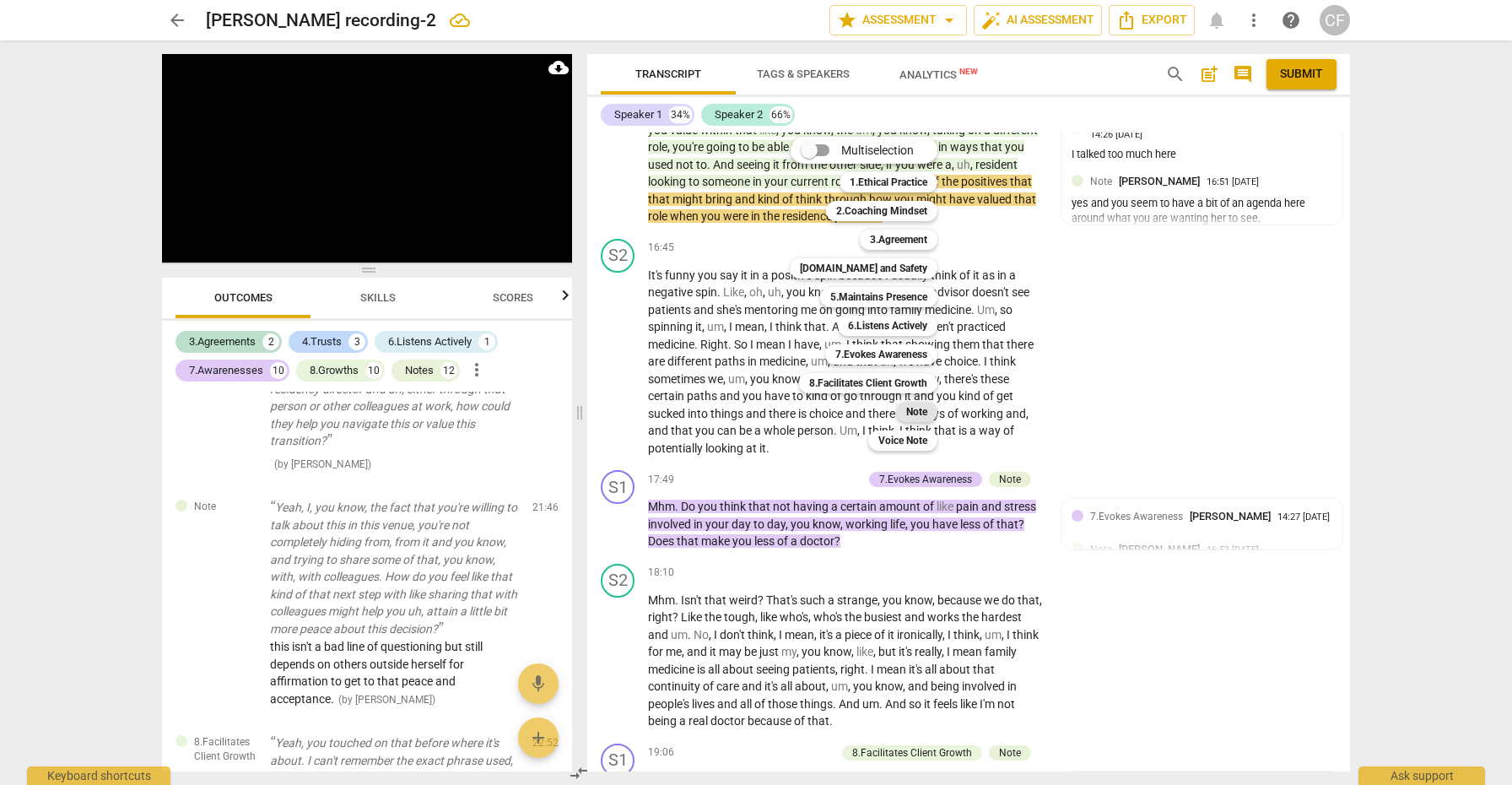
click at [924, 408] on b "Note" at bounding box center [916, 412] width 21 height 21
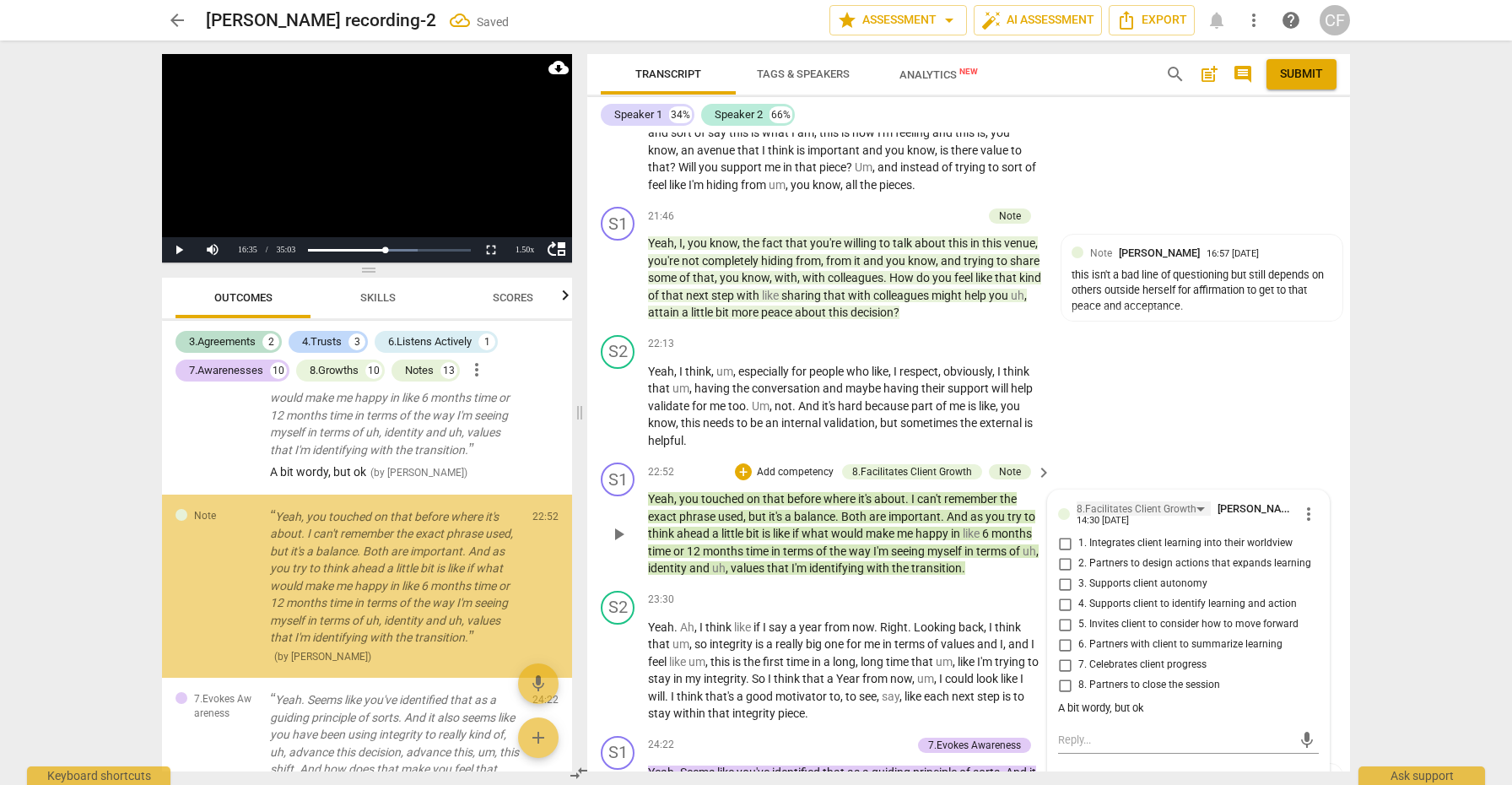
scroll to position [5249, 0]
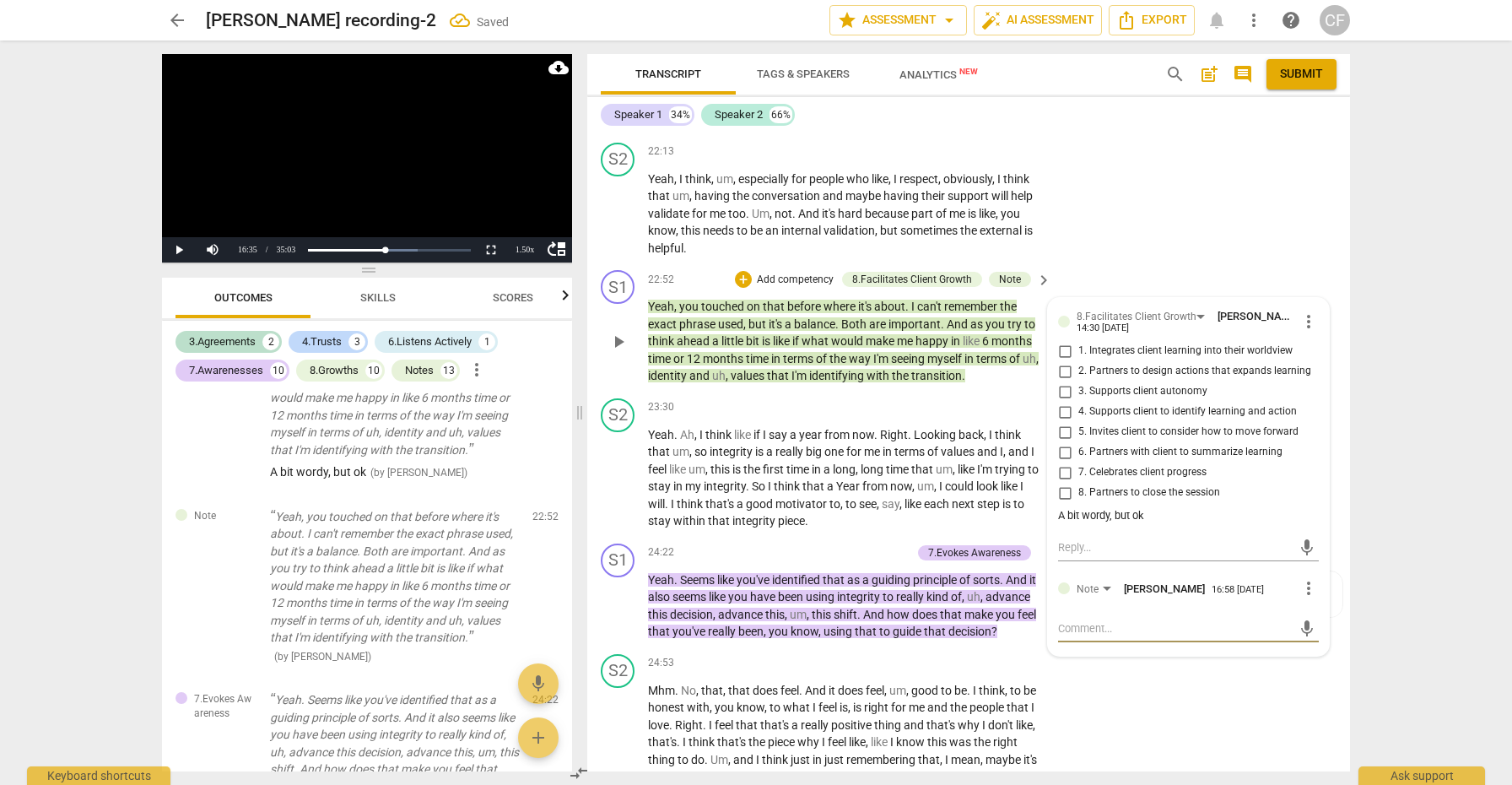
click at [1096, 620] on textarea at bounding box center [1175, 627] width 234 height 16
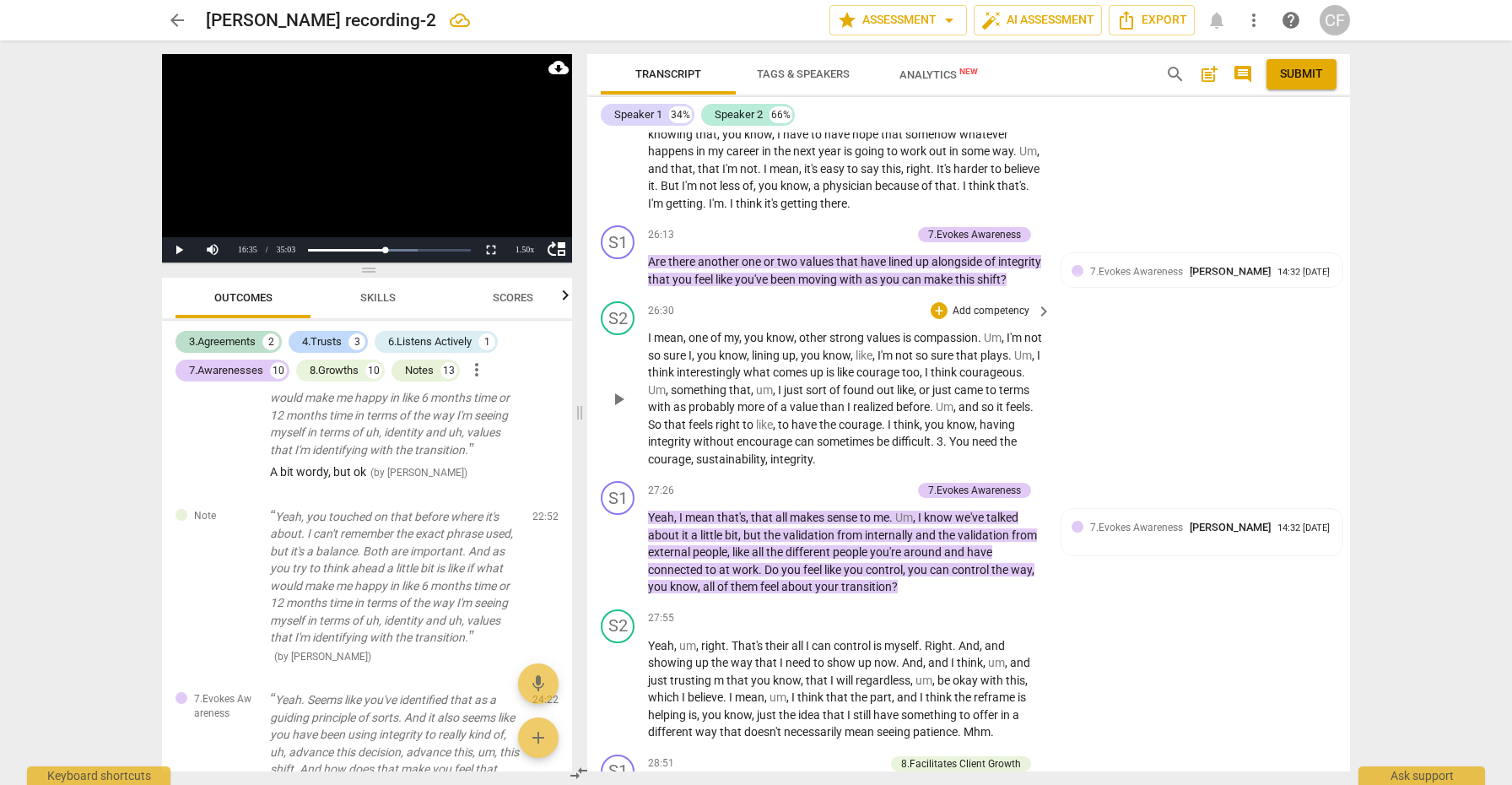
scroll to position [5912, 0]
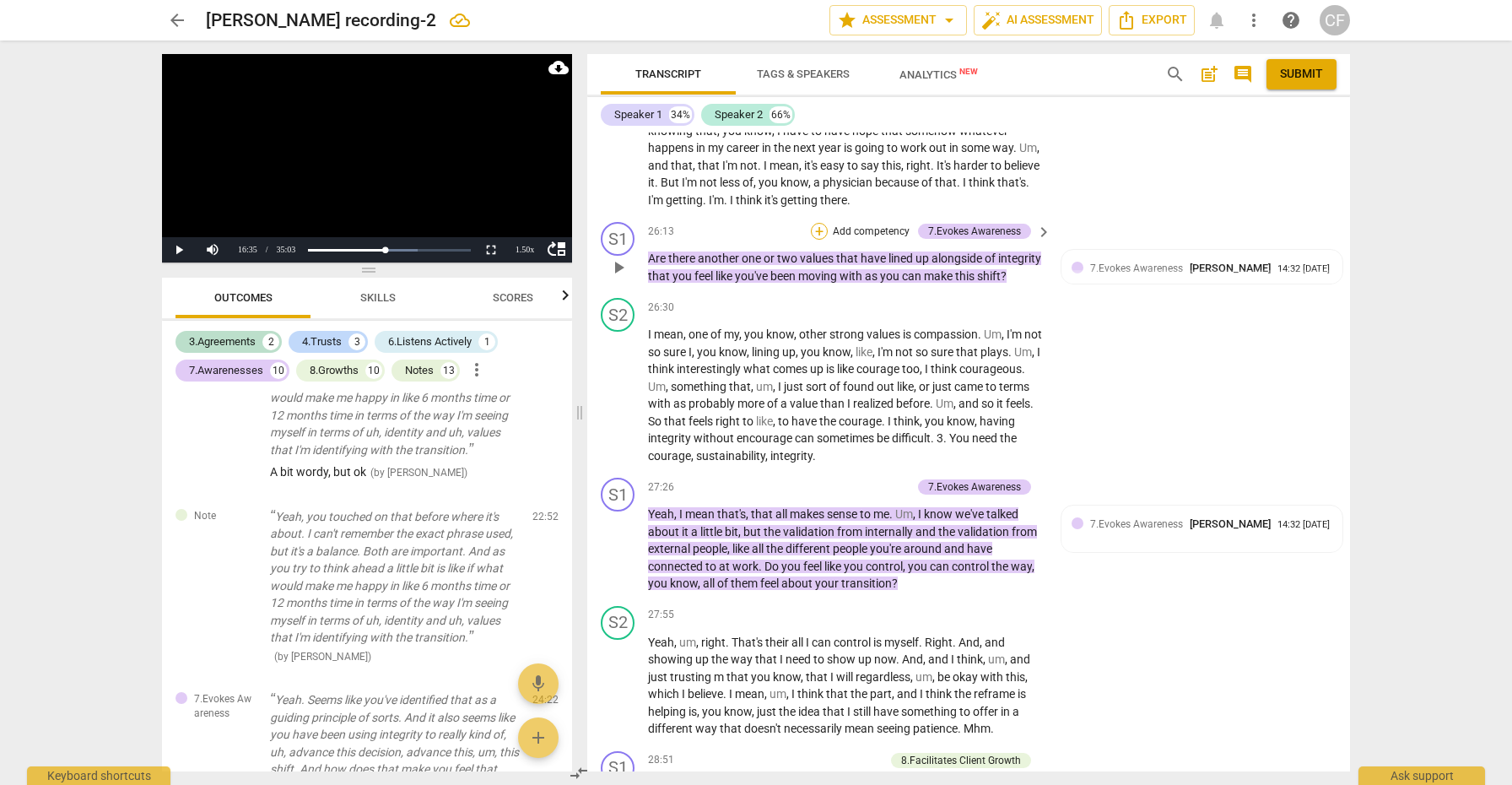
click at [820, 223] on div "+" at bounding box center [819, 231] width 17 height 17
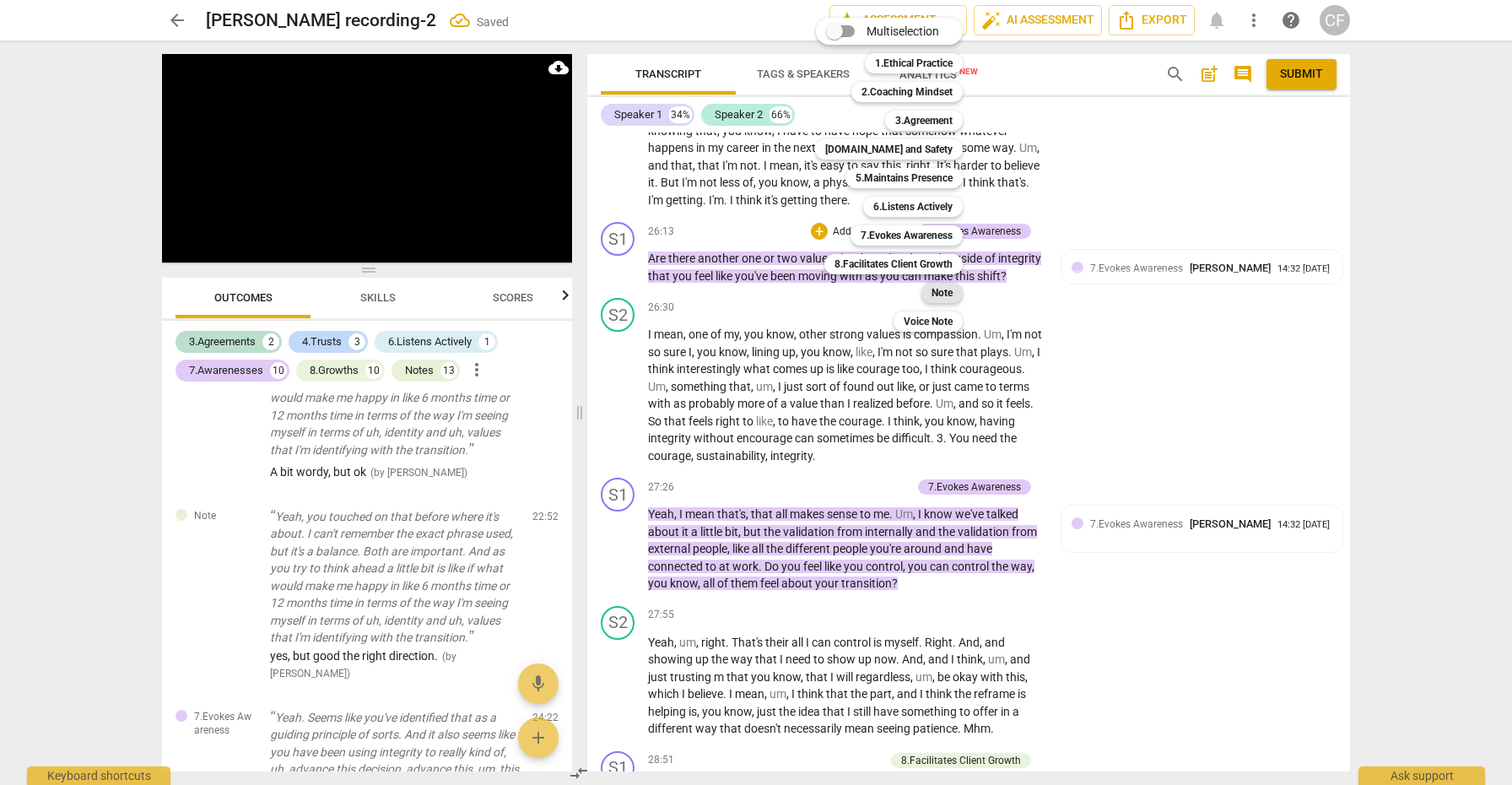
click at [941, 296] on b "Note" at bounding box center [942, 293] width 21 height 21
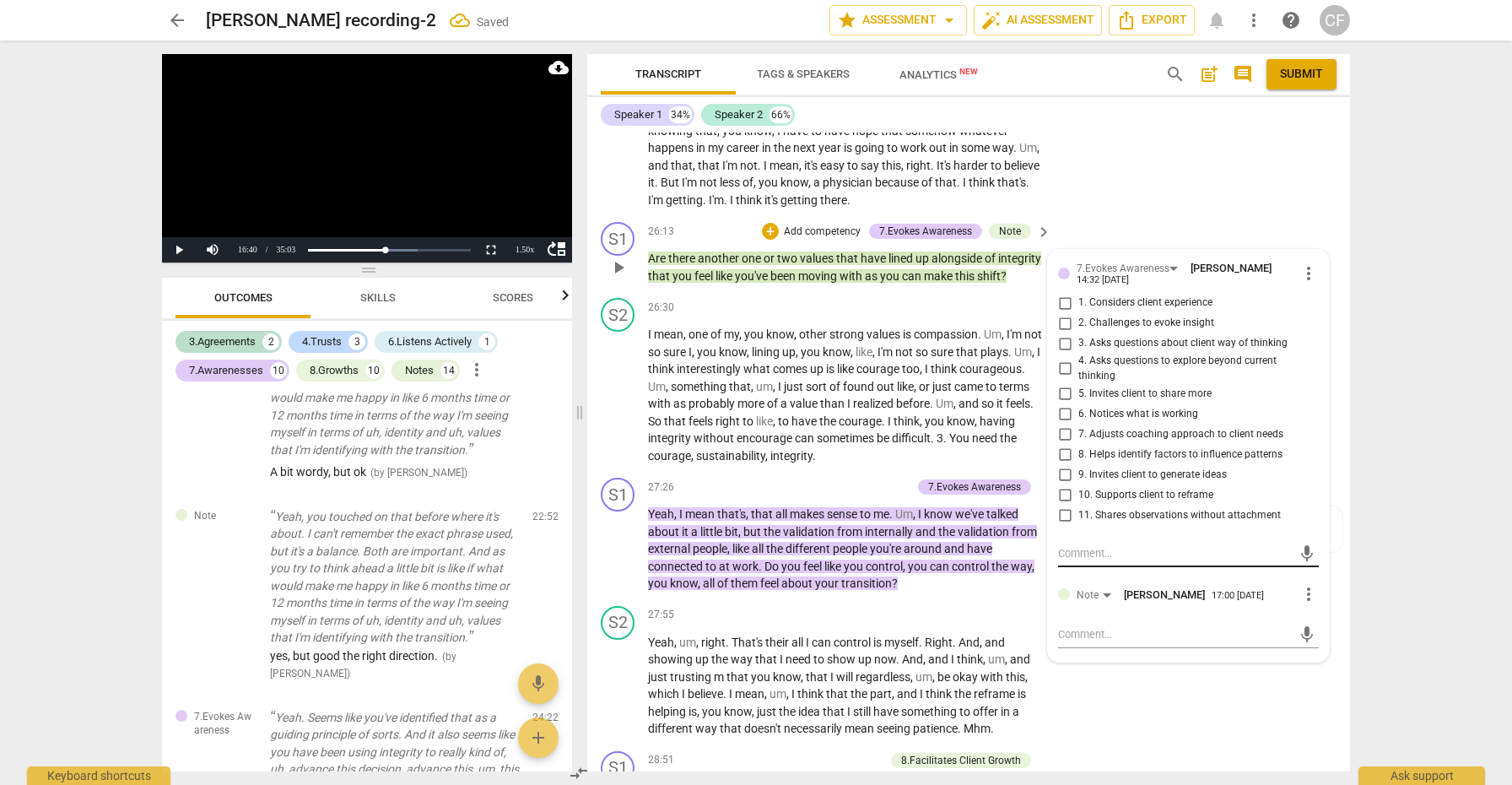
scroll to position [5596, 0]
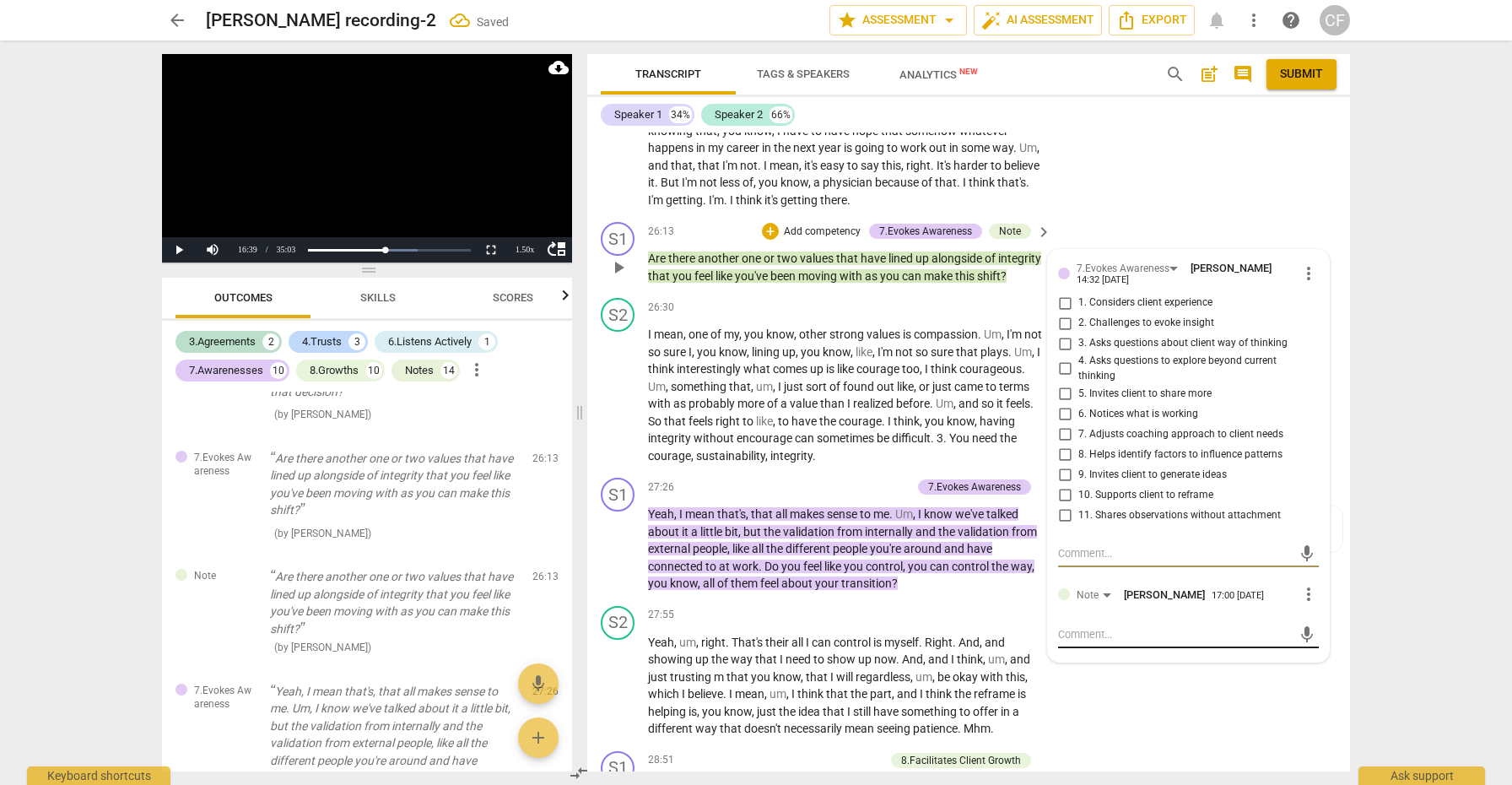
click at [1124, 627] on textarea at bounding box center [1175, 634] width 234 height 16
click at [1304, 634] on span "send" at bounding box center [1308, 643] width 19 height 19
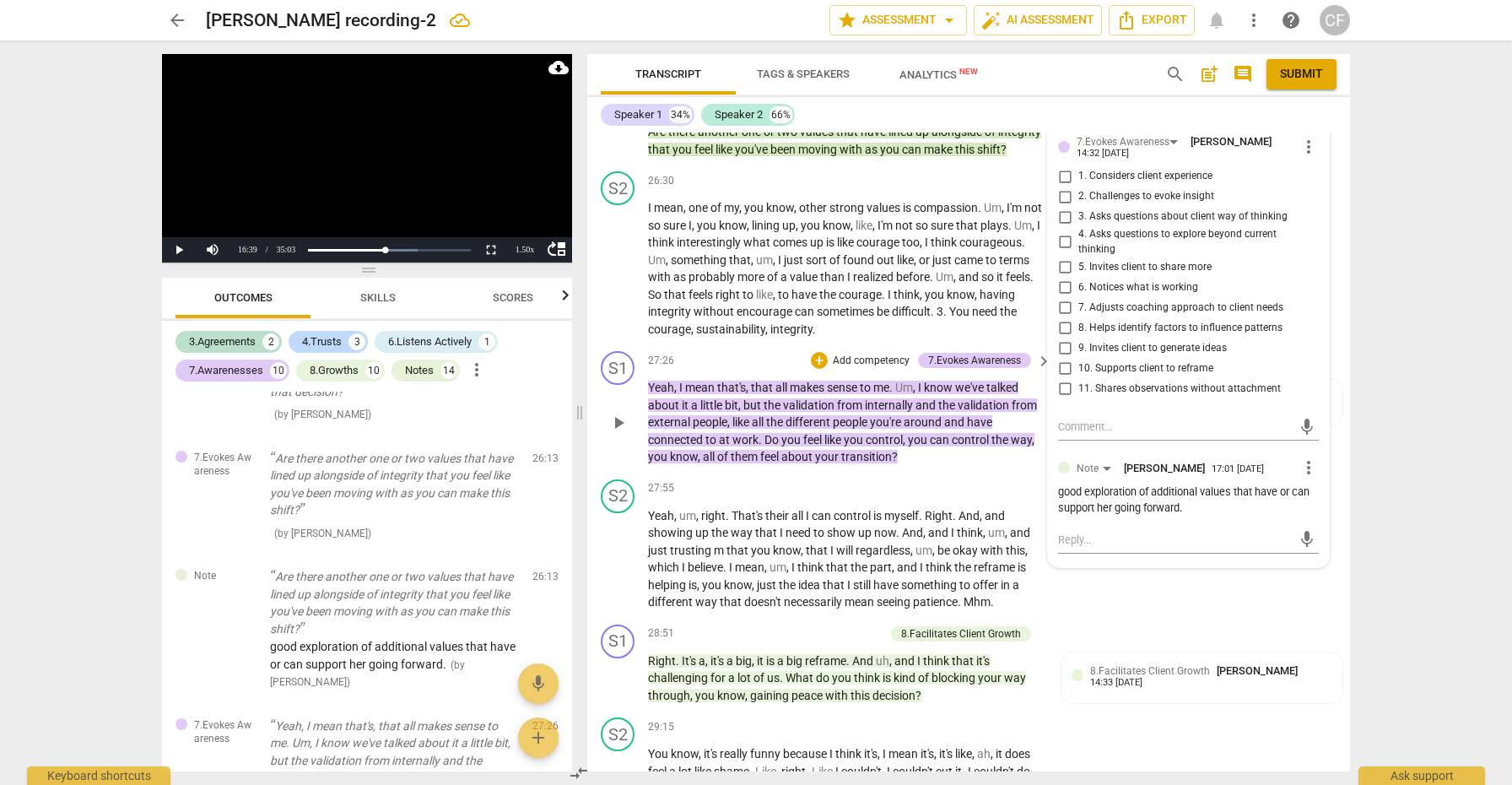
scroll to position [6041, 0]
click at [820, 350] on div "+" at bounding box center [819, 358] width 17 height 17
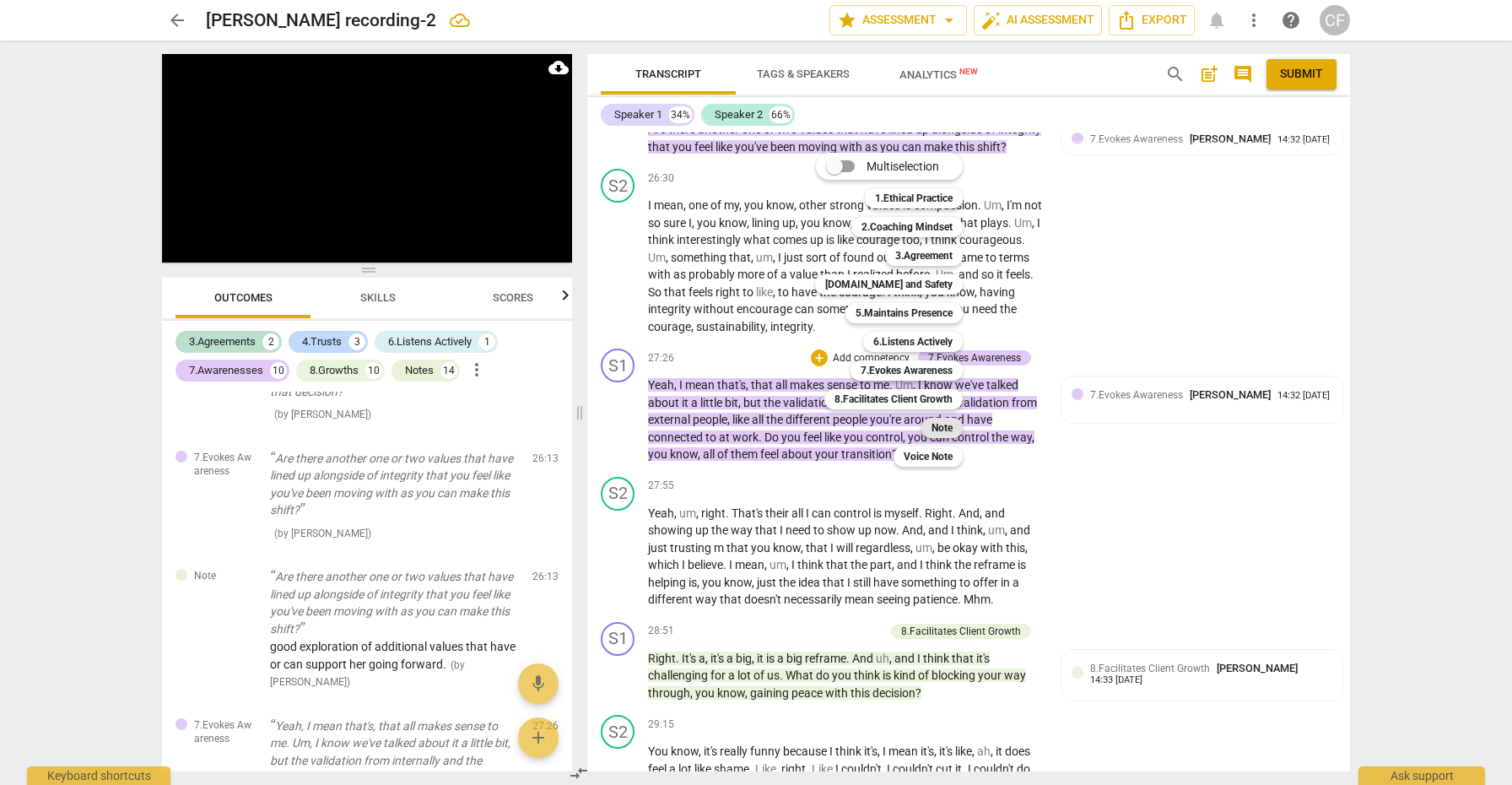
click at [942, 434] on b "Note" at bounding box center [942, 428] width 21 height 21
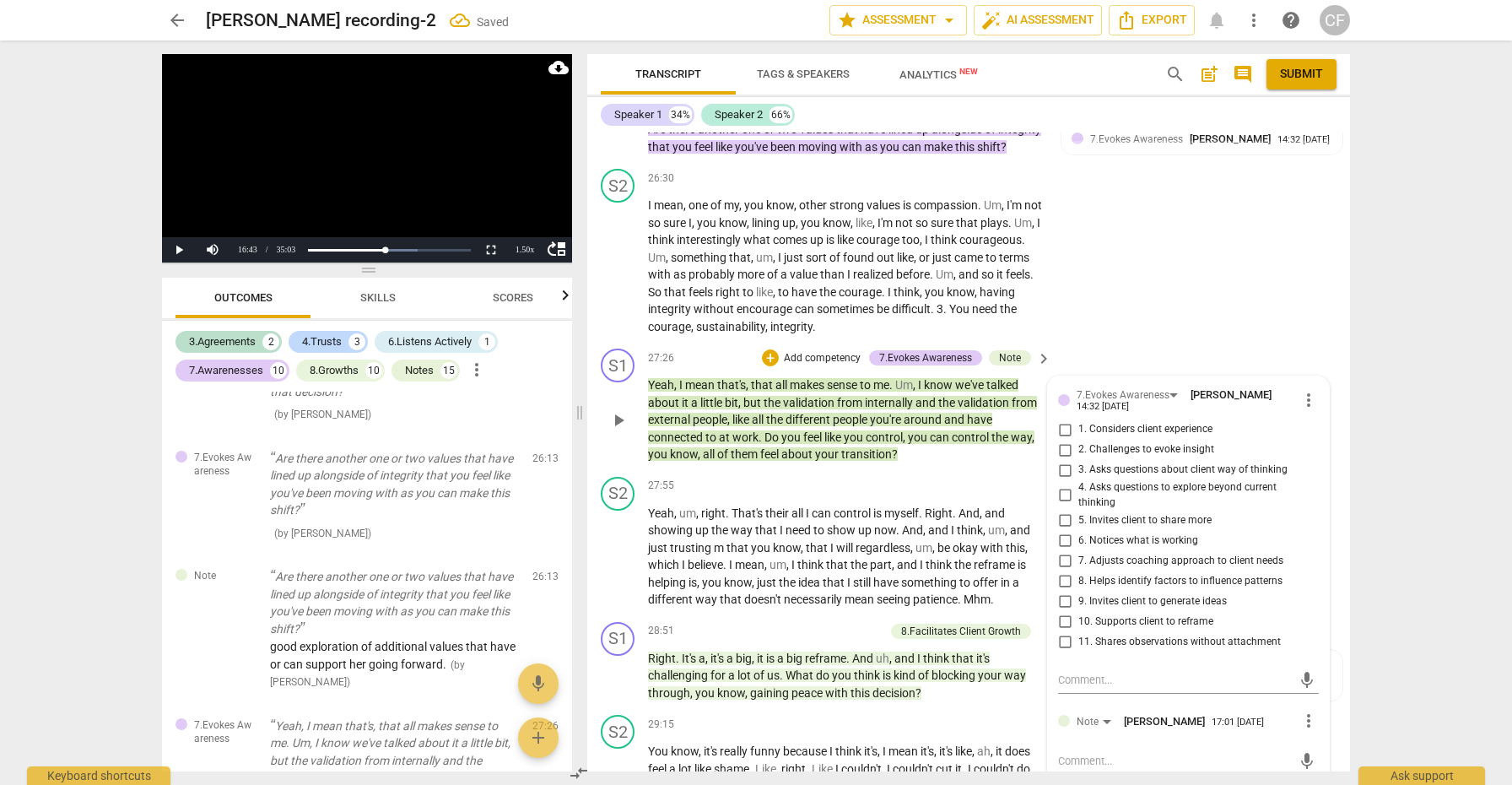
scroll to position [5959, 0]
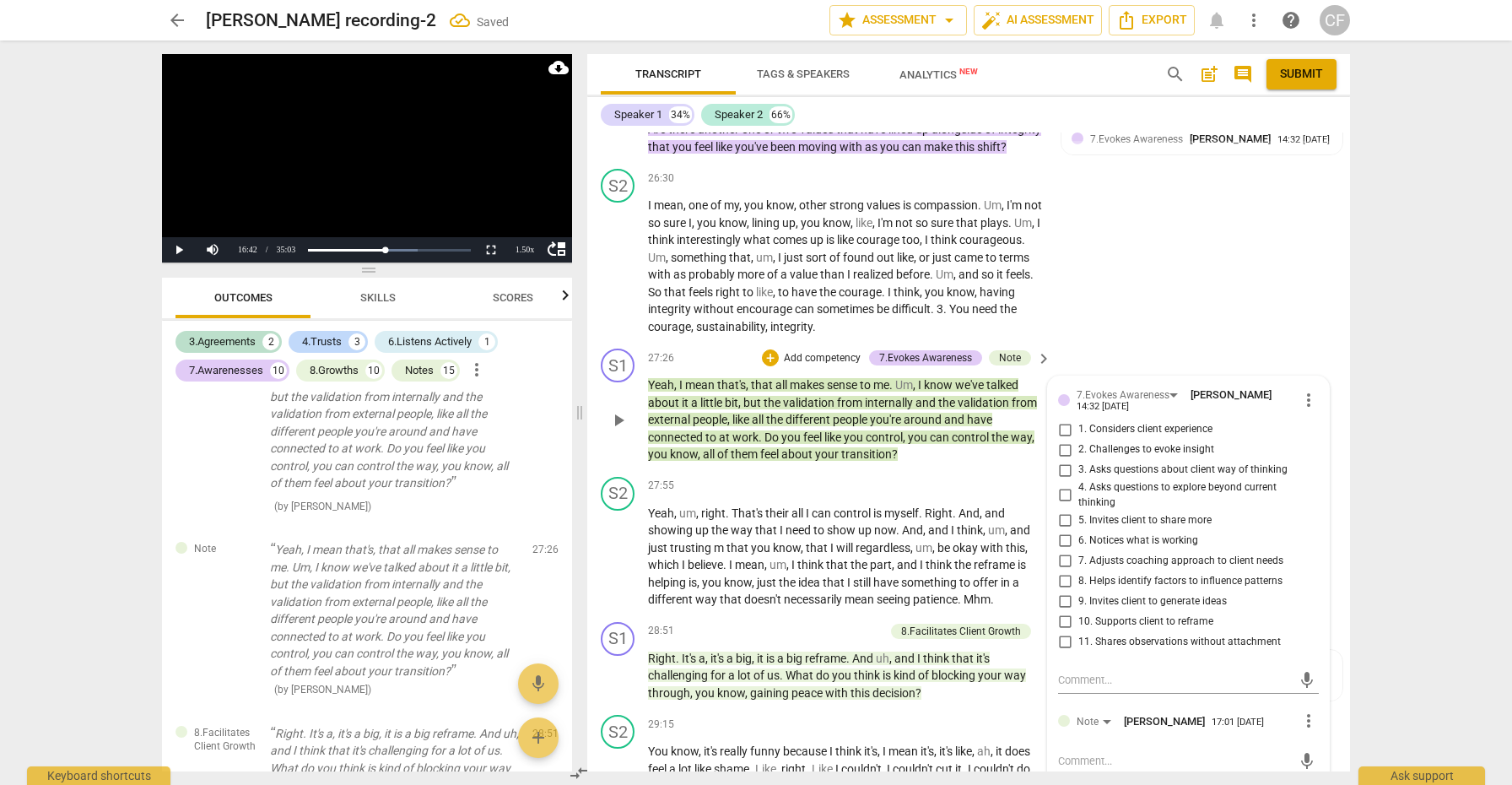
click at [1125, 748] on div "mic" at bounding box center [1189, 761] width 261 height 27
click at [1092, 748] on div "mic" at bounding box center [1189, 761] width 261 height 27
click at [1092, 753] on textarea at bounding box center [1175, 761] width 234 height 16
click at [1109, 753] on textarea "this is a ye/no question...again" at bounding box center [1175, 761] width 234 height 16
click at [1223, 753] on textarea "this is a ye/sno question...again" at bounding box center [1175, 761] width 234 height 16
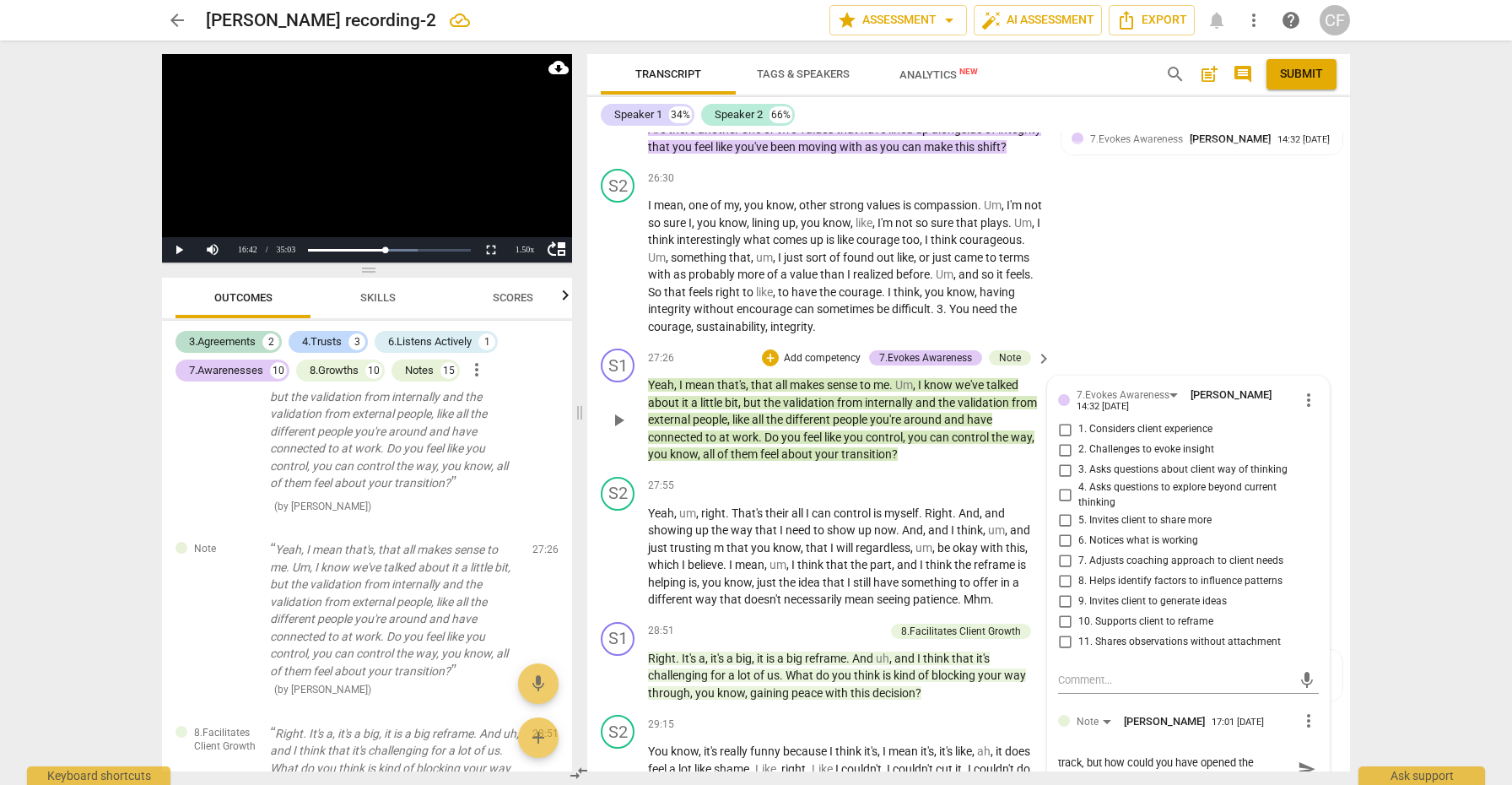
scroll to position [0, 0]
click at [1306, 768] on span "send" at bounding box center [1308, 778] width 19 height 19
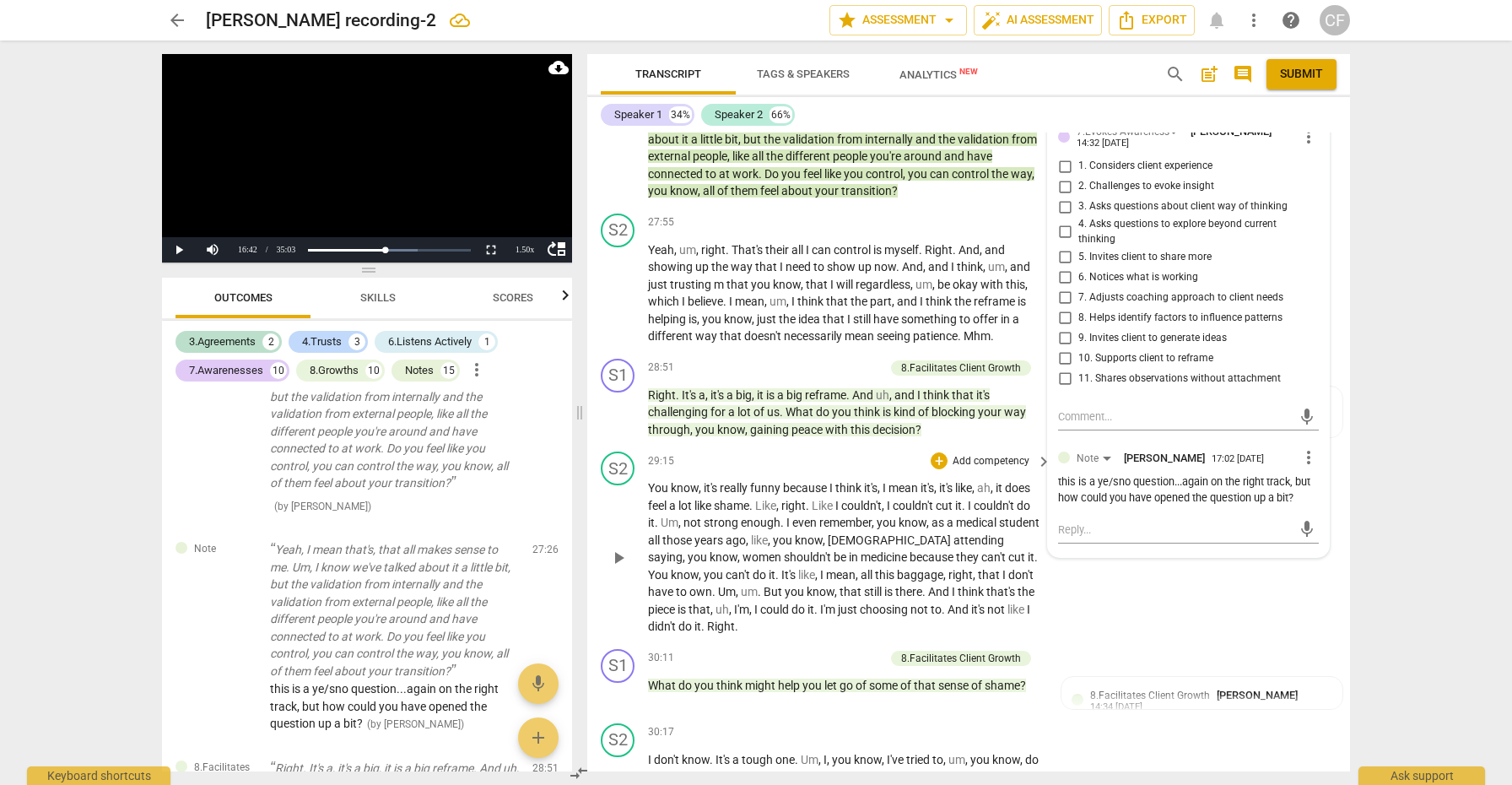
scroll to position [6321, 0]
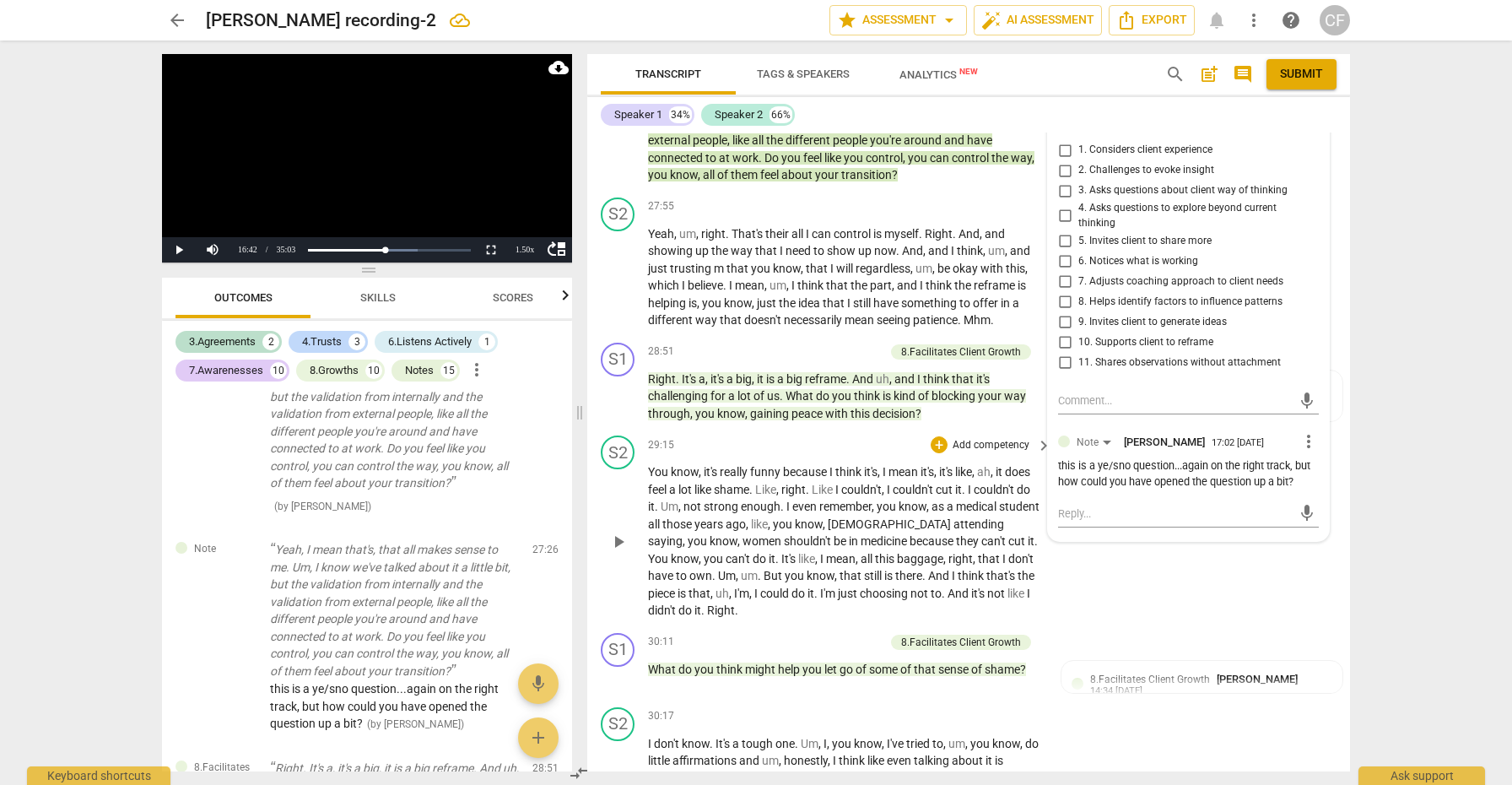
click at [761, 586] on span "could" at bounding box center [777, 593] width 32 height 13
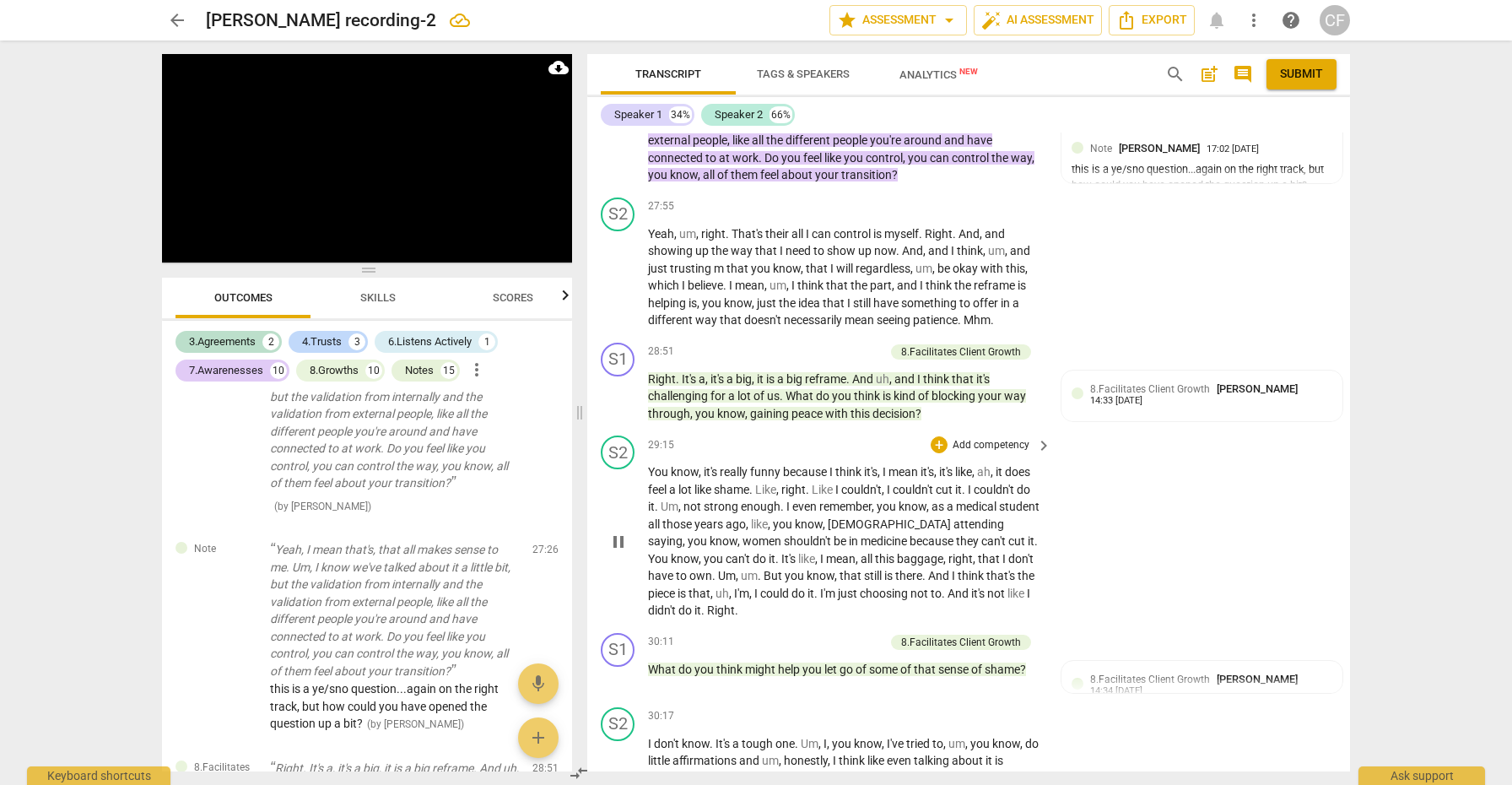
click at [620, 531] on span "pause" at bounding box center [619, 542] width 21 height 21
click at [616, 531] on span "play_arrow" at bounding box center [619, 542] width 21 height 21
click at [615, 531] on span "pause" at bounding box center [619, 542] width 21 height 21
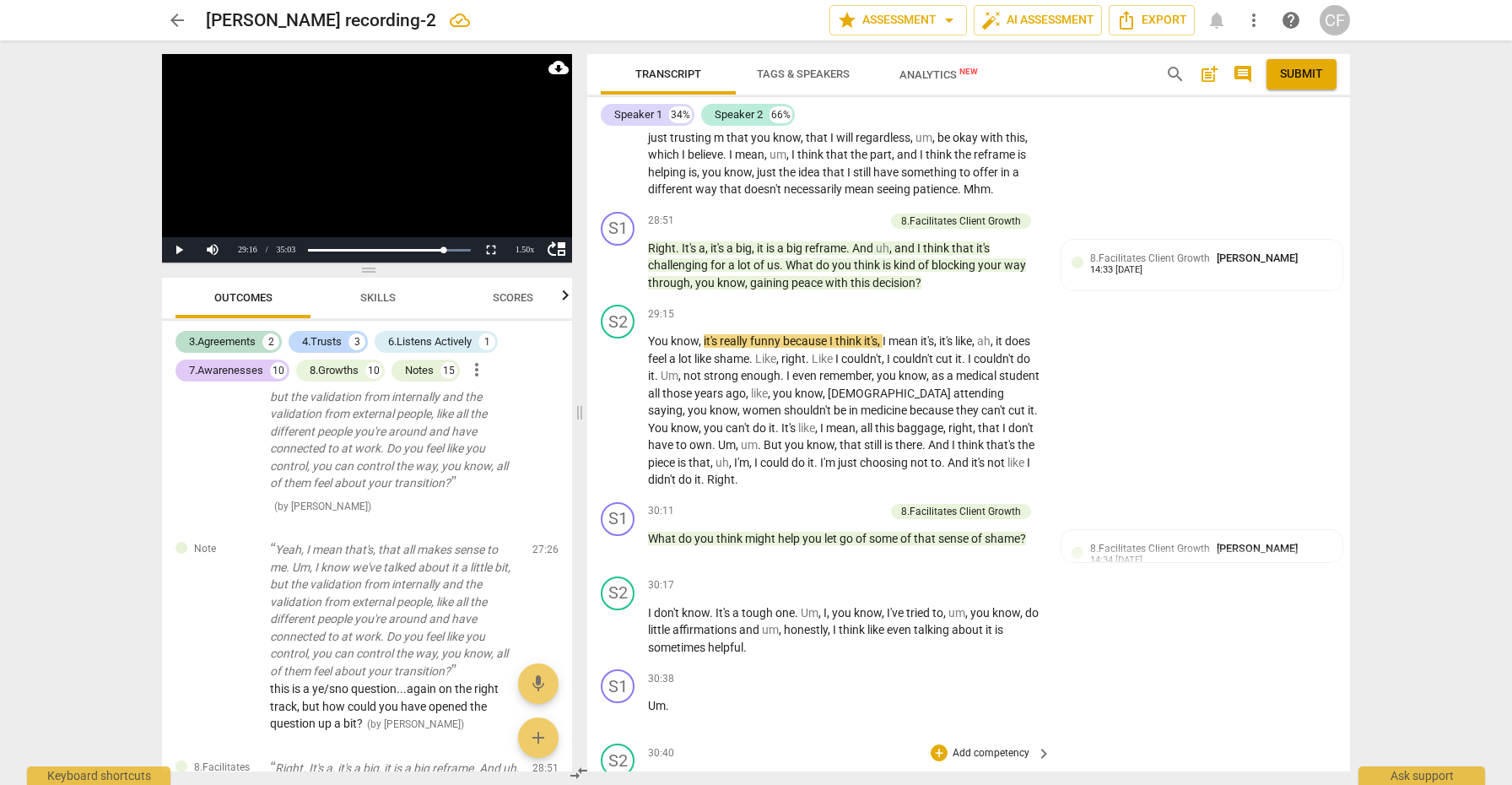
scroll to position [6457, 0]
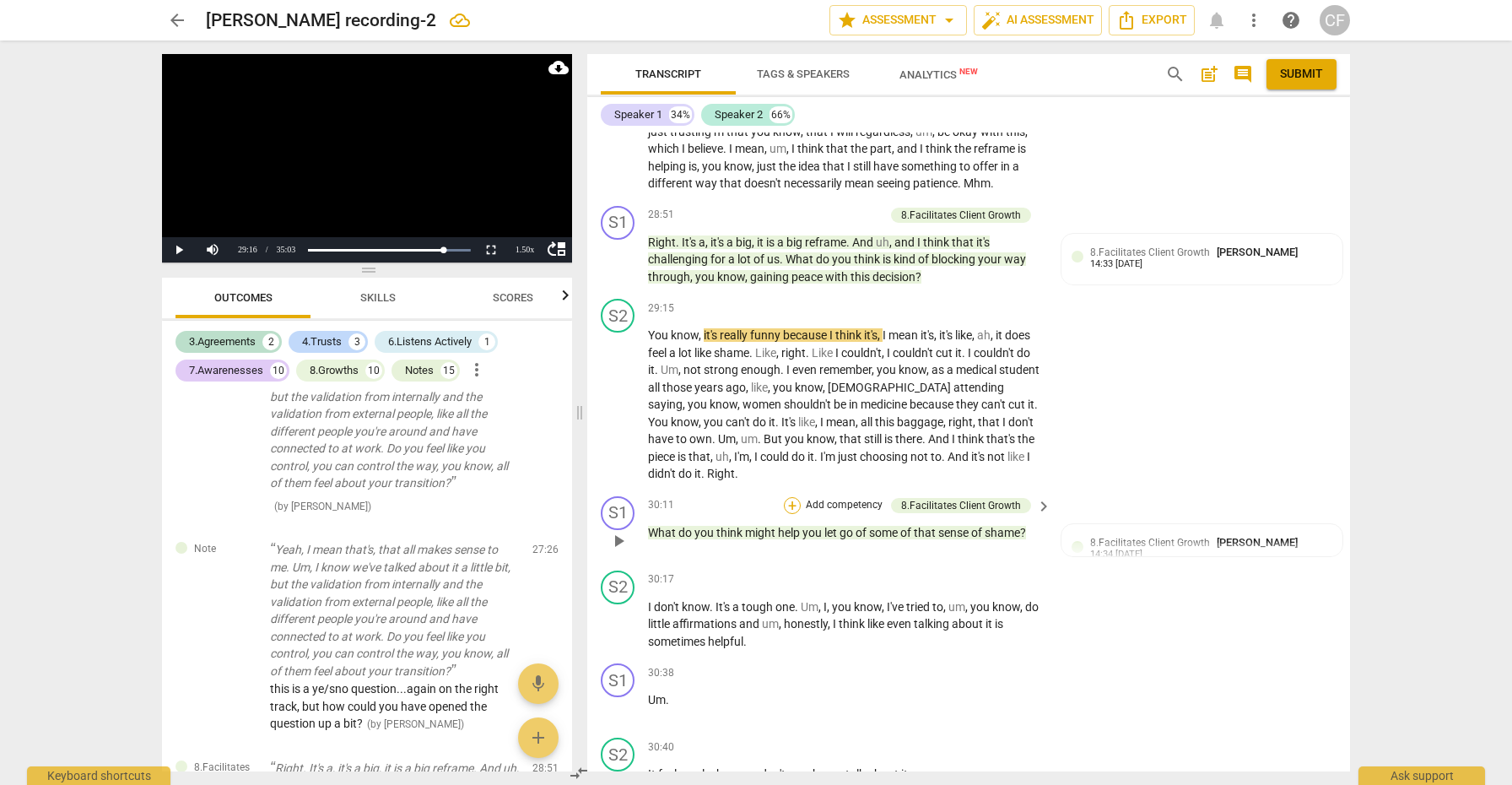
click at [791, 497] on div "+" at bounding box center [792, 505] width 17 height 17
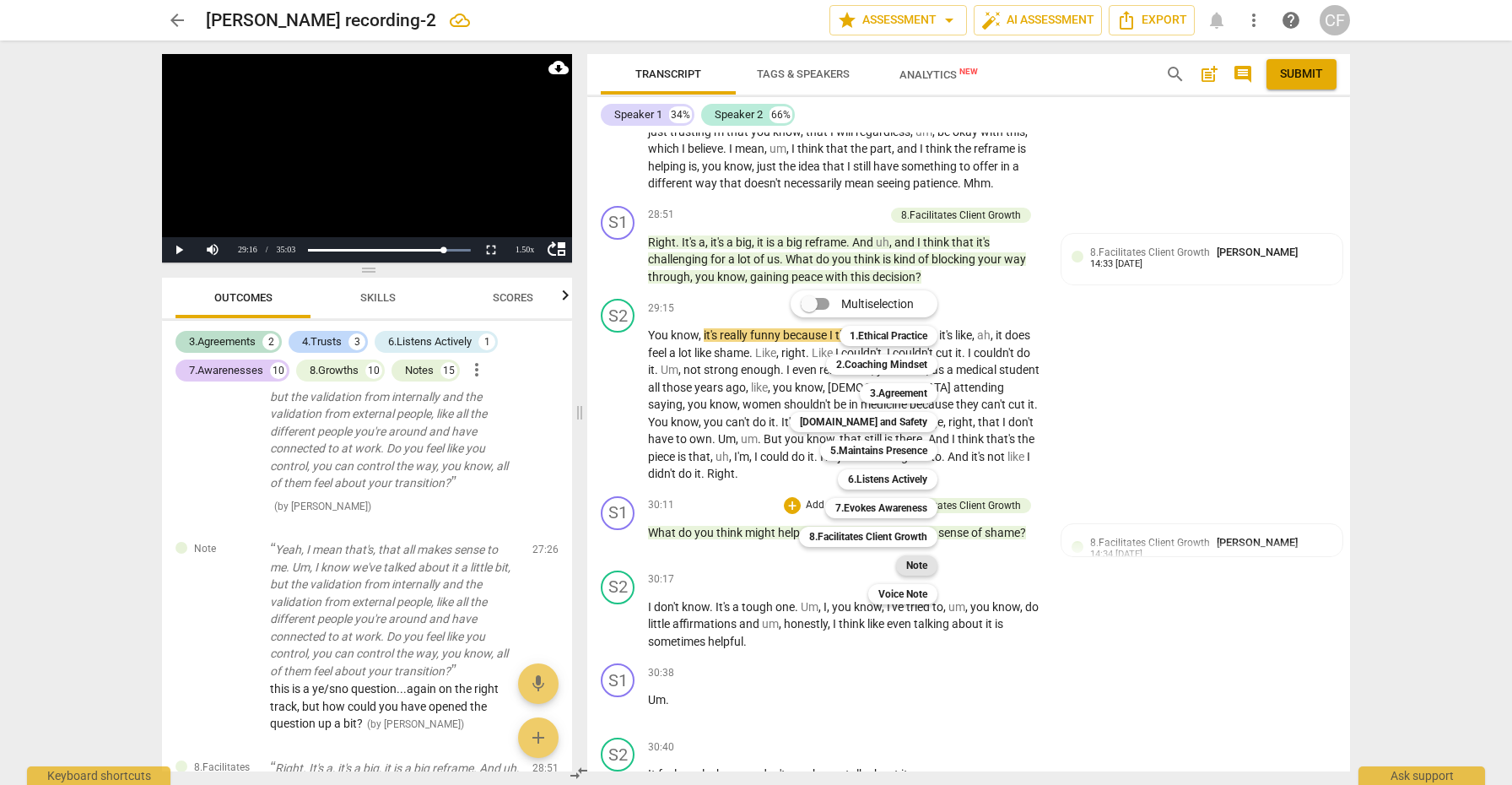
click at [914, 567] on b "Note" at bounding box center [916, 566] width 21 height 21
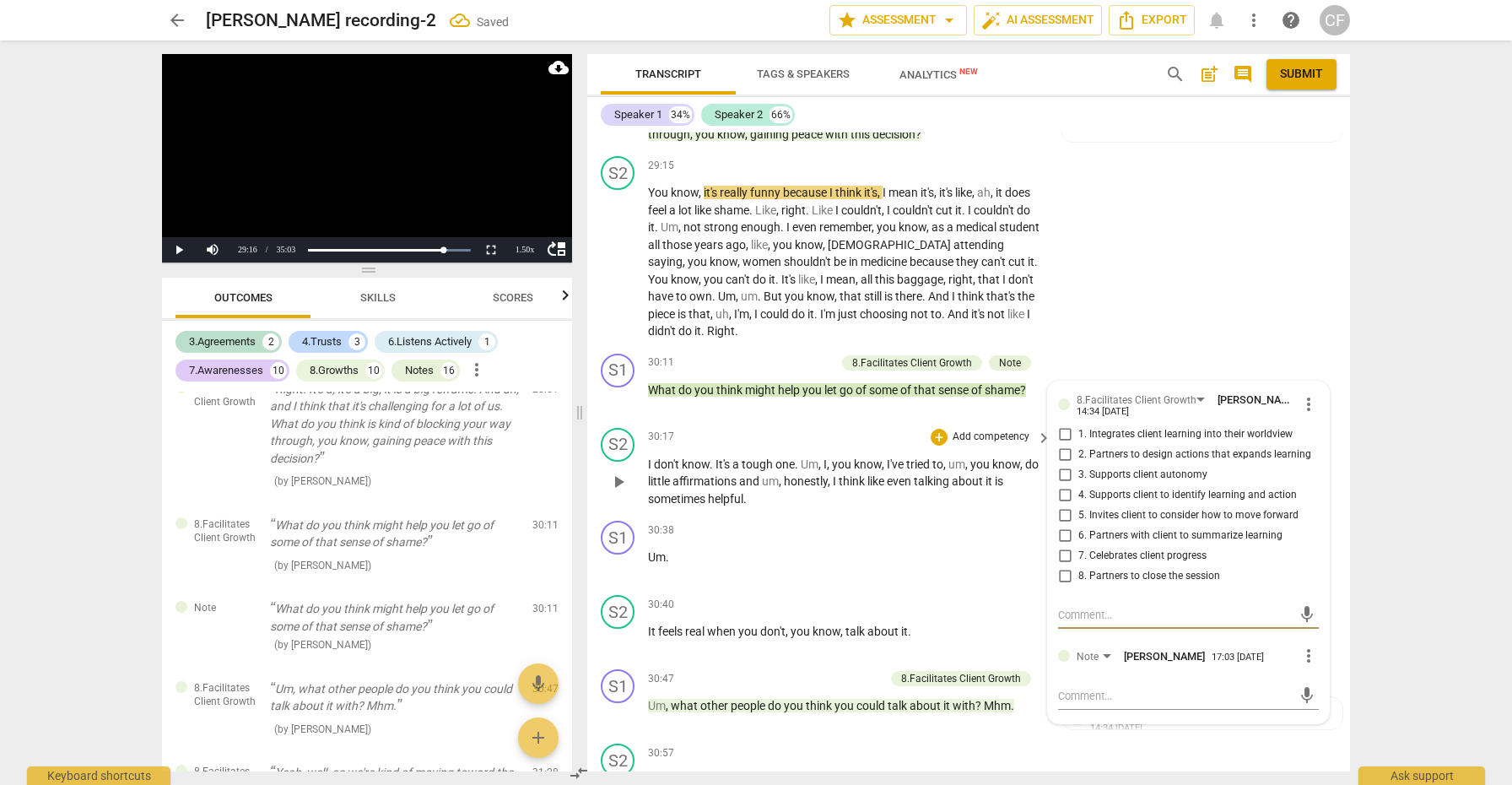
scroll to position [6656, 0]
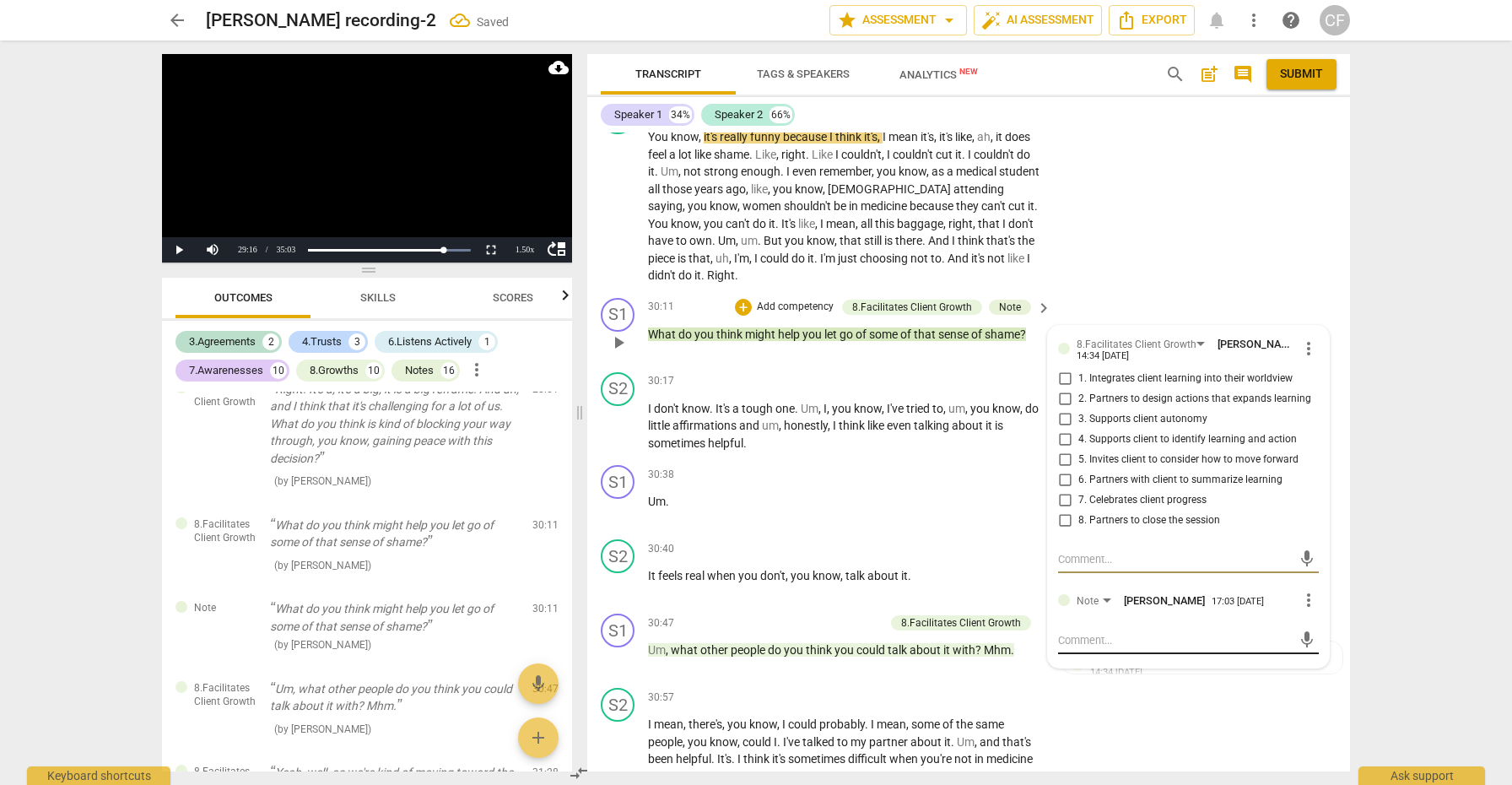
click at [1062, 632] on textarea at bounding box center [1175, 640] width 234 height 16
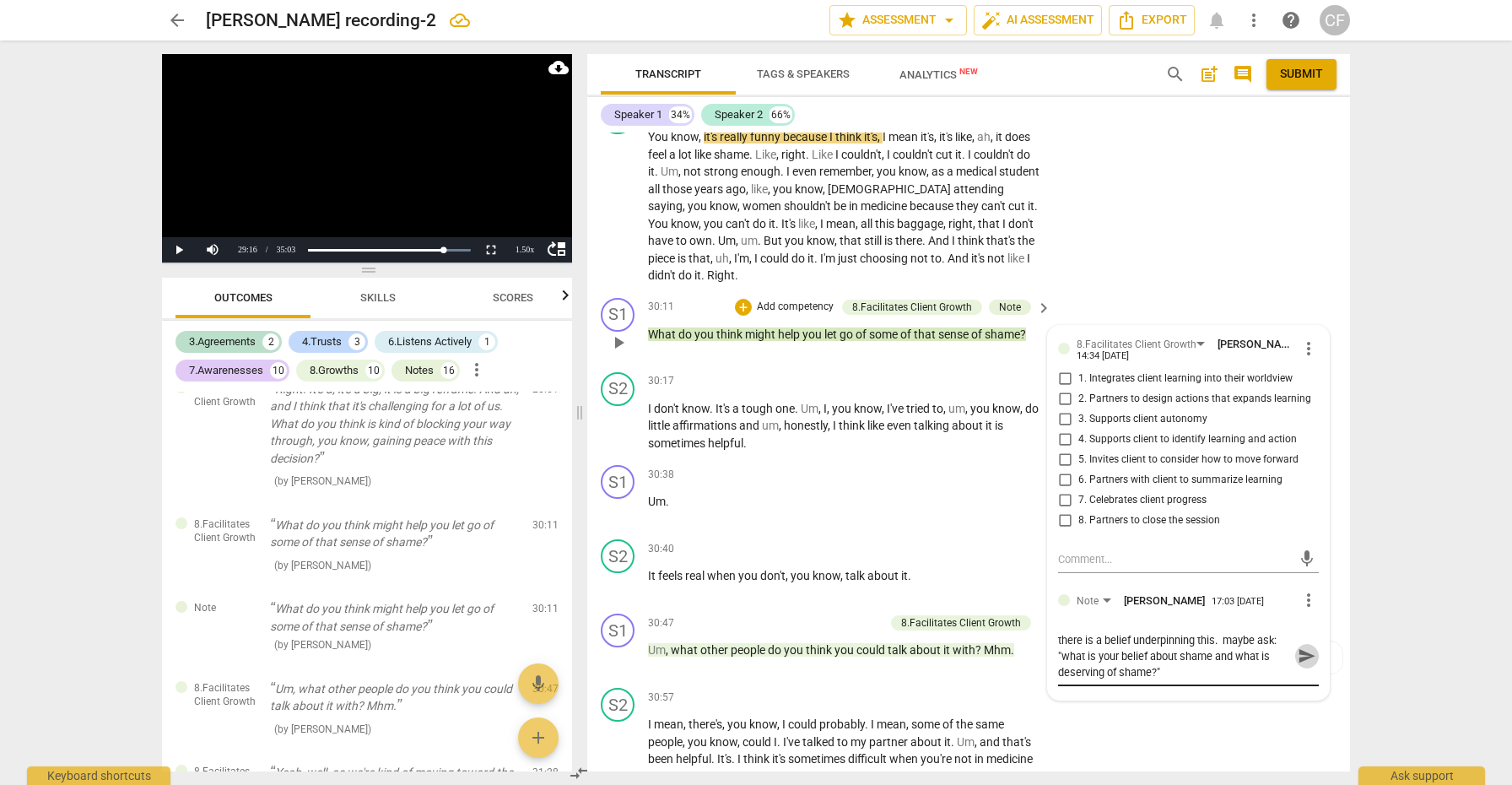
click at [1299, 647] on span "send" at bounding box center [1308, 656] width 19 height 19
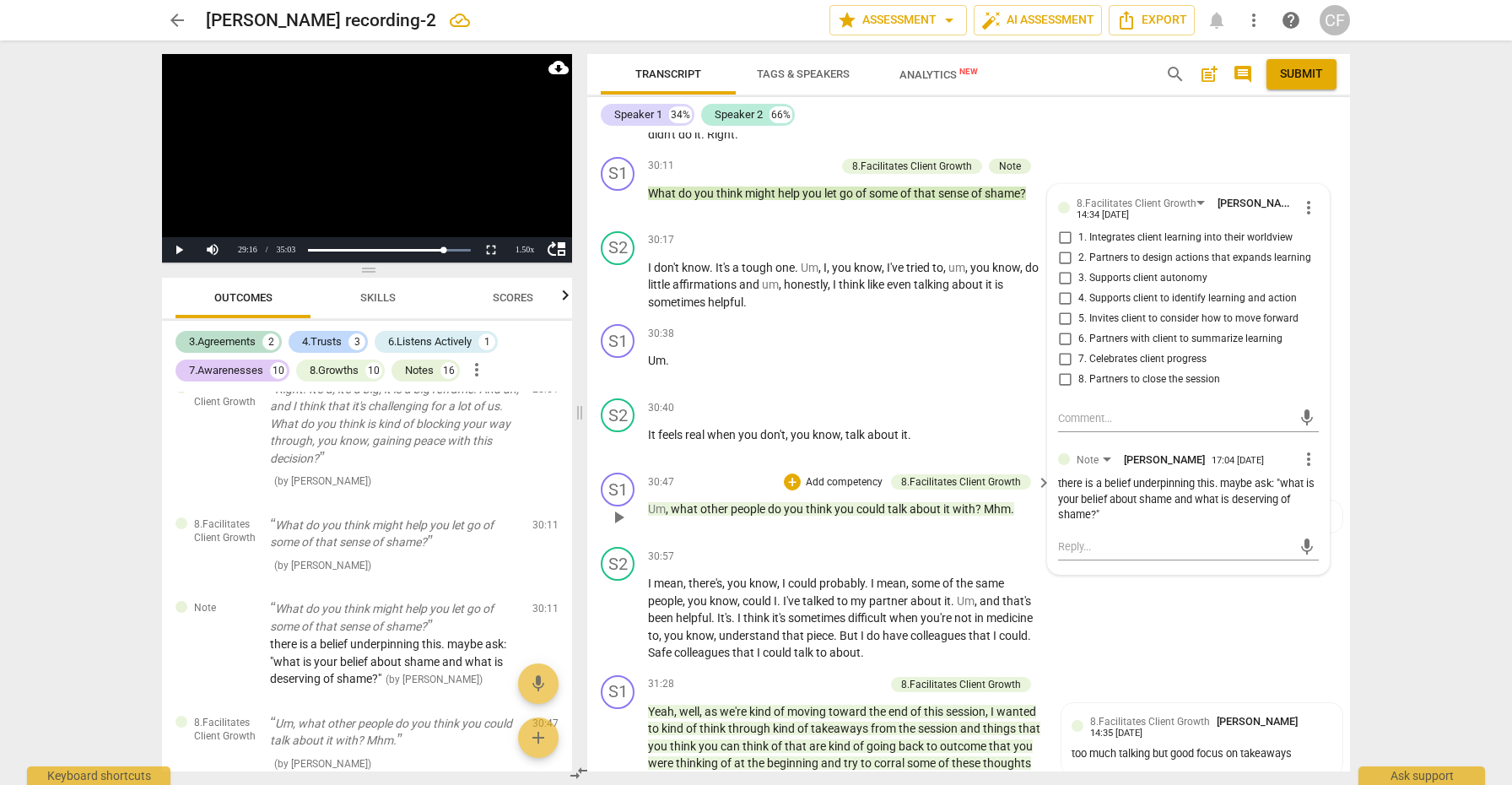
scroll to position [6804, 0]
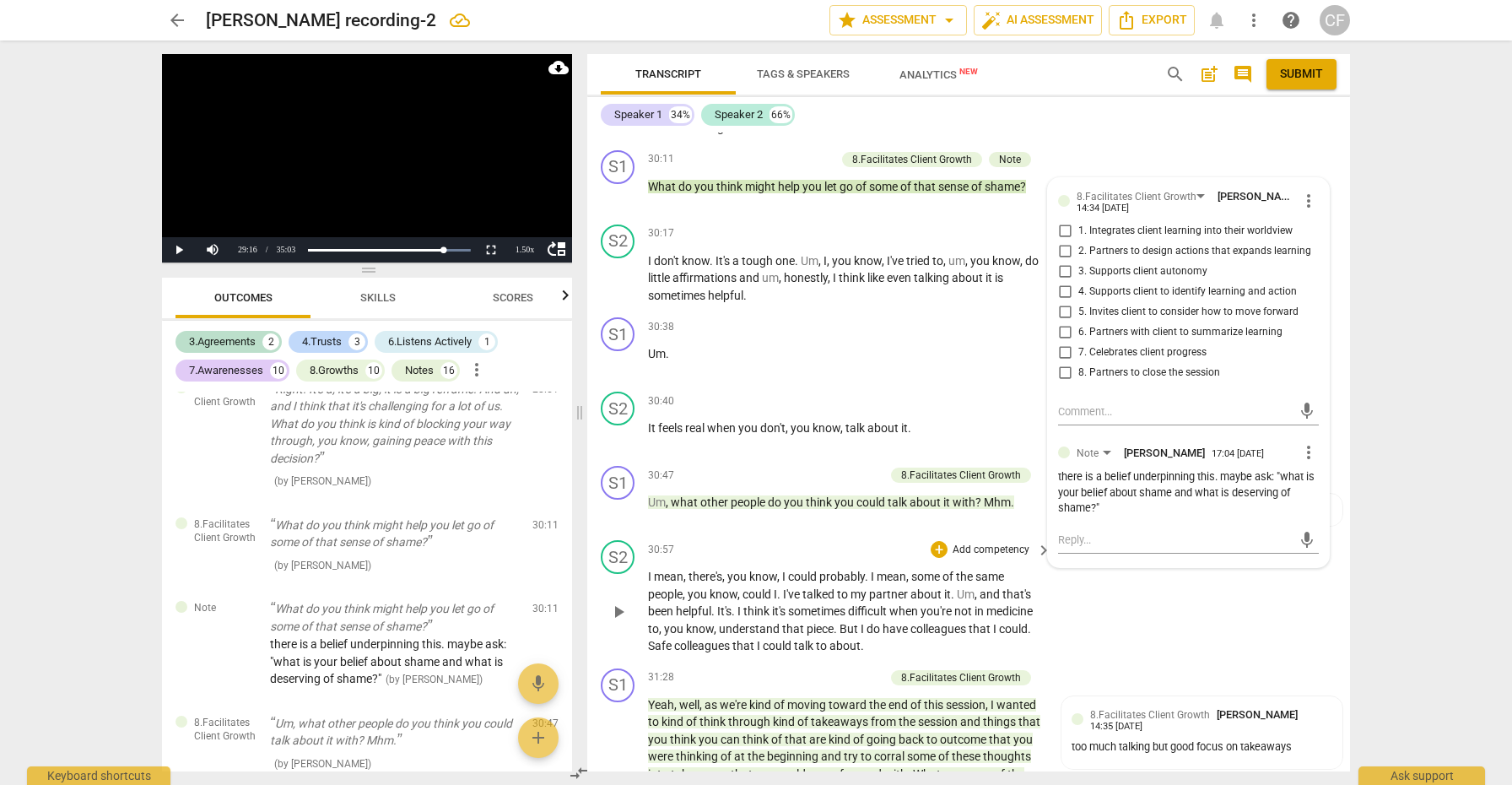
click at [845, 540] on div "30:57 + Add competency keyboard_arrow_right" at bounding box center [850, 549] width 405 height 19
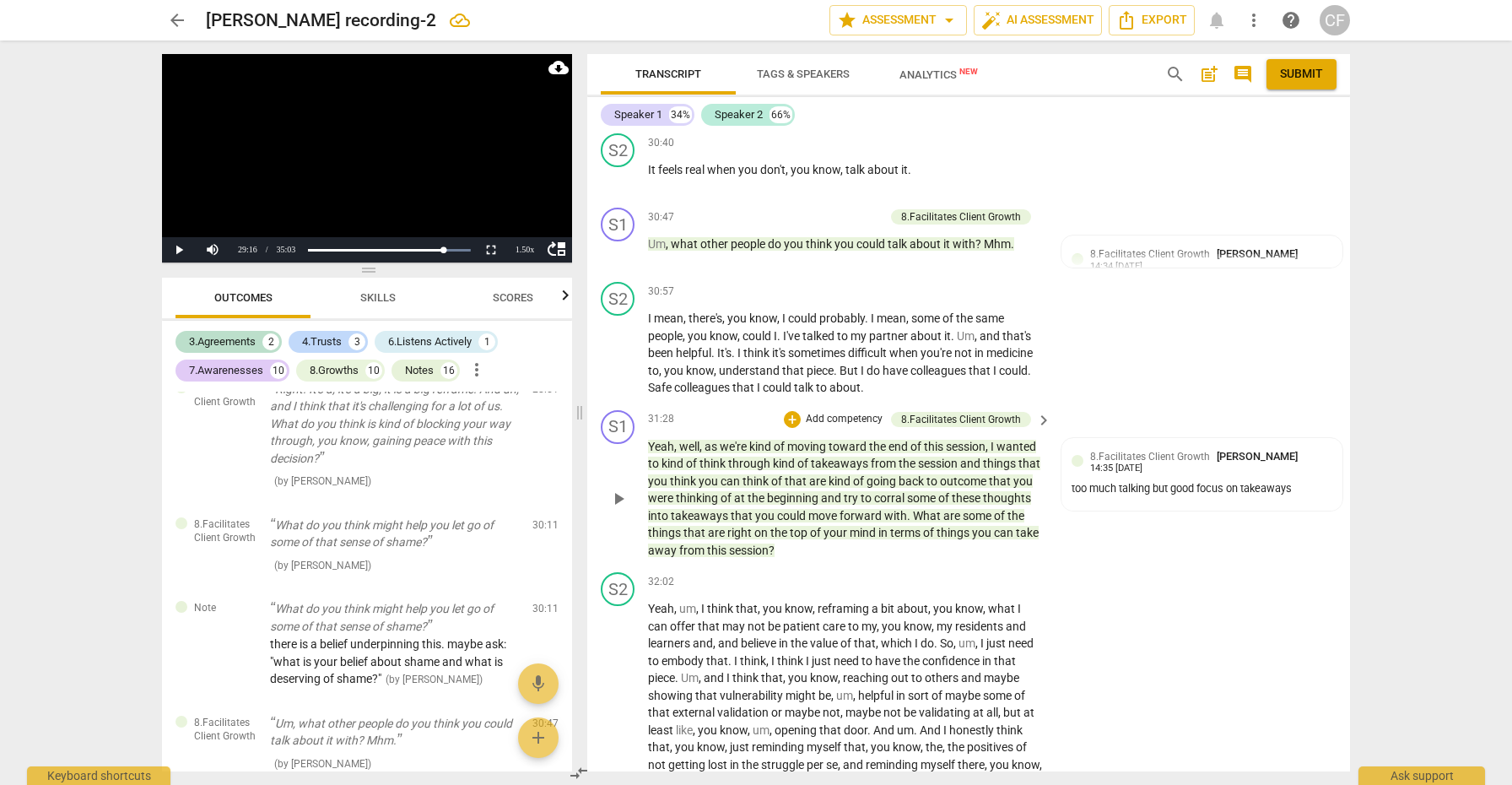
scroll to position [7065, 0]
click at [790, 407] on div "+" at bounding box center [792, 416] width 17 height 17
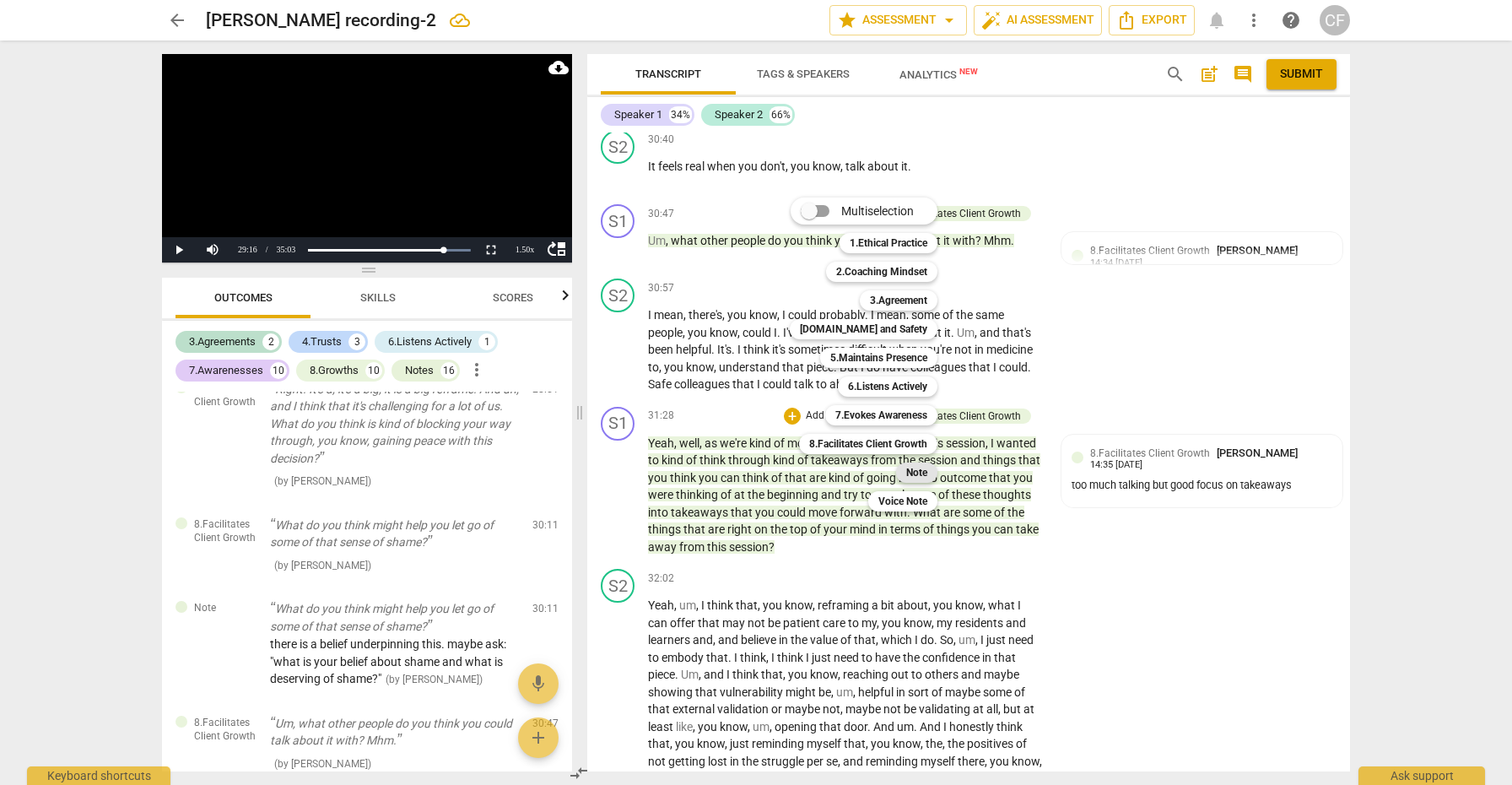
click at [923, 475] on b "Note" at bounding box center [916, 473] width 21 height 21
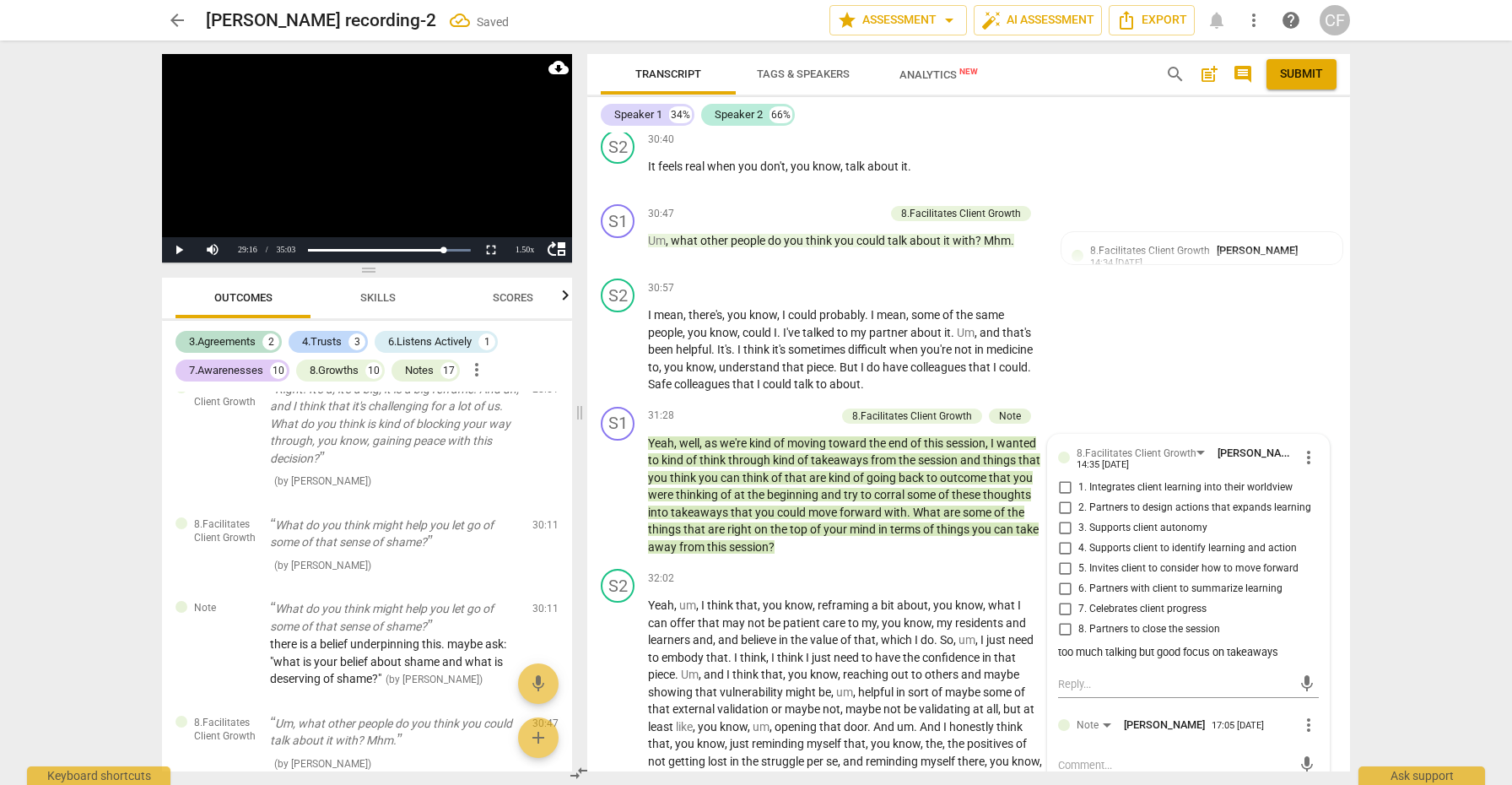
scroll to position [6861, 0]
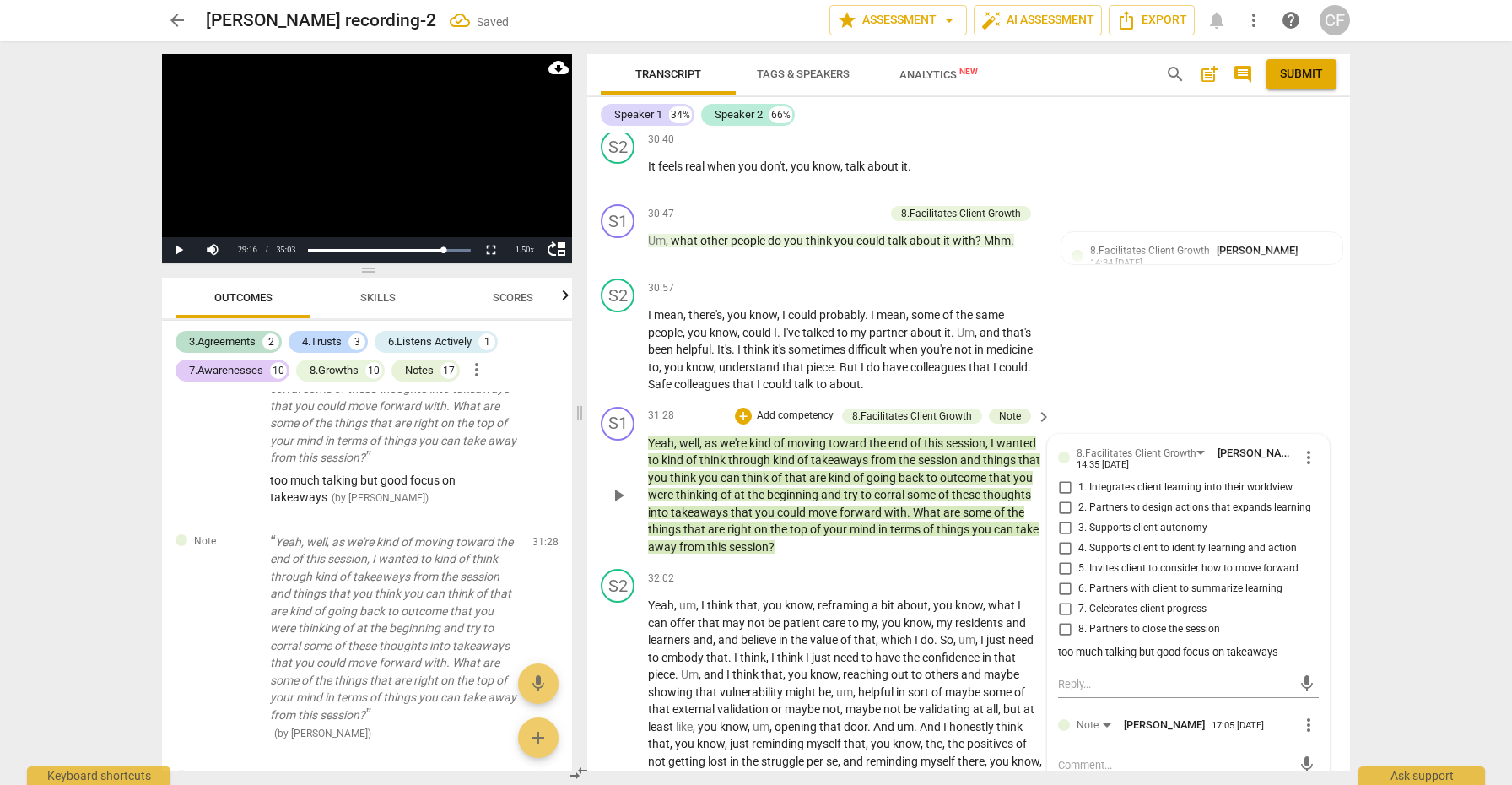
click at [1085, 757] on textarea at bounding box center [1175, 764] width 234 height 16
click at [1299, 755] on span "send" at bounding box center [1308, 764] width 19 height 19
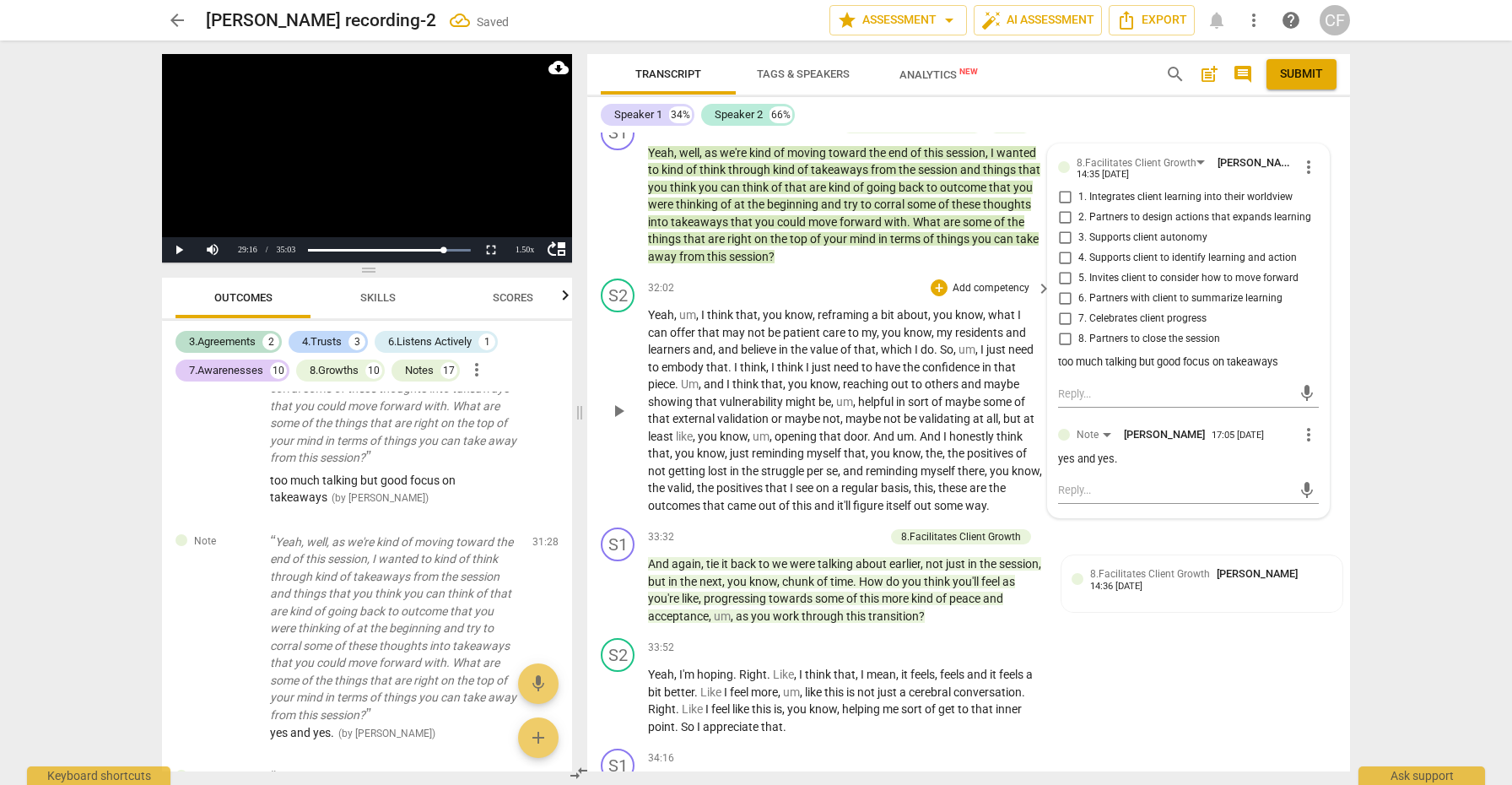
scroll to position [7372, 0]
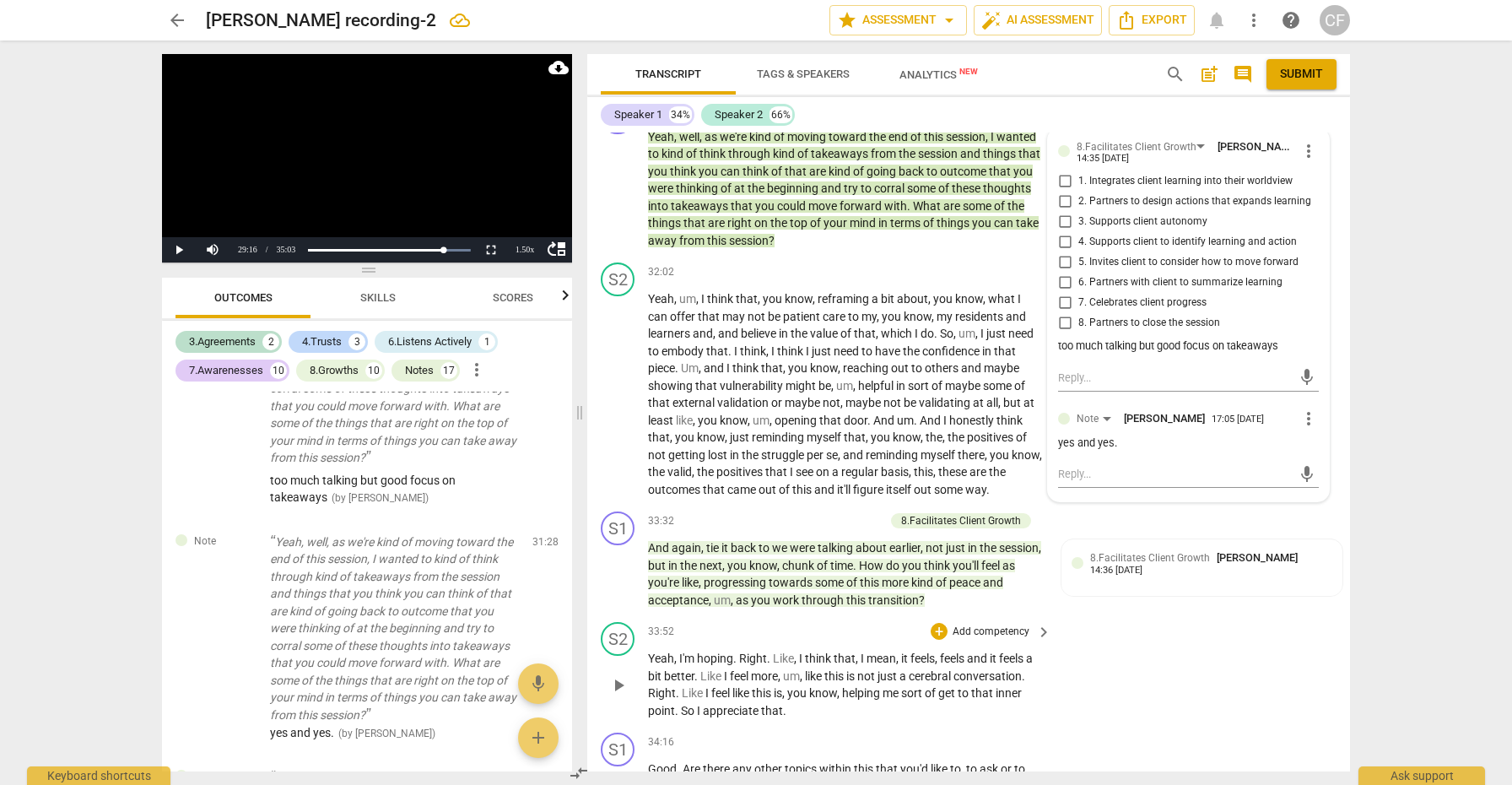
click at [1043, 622] on span "keyboard_arrow_right" at bounding box center [1044, 632] width 21 height 21
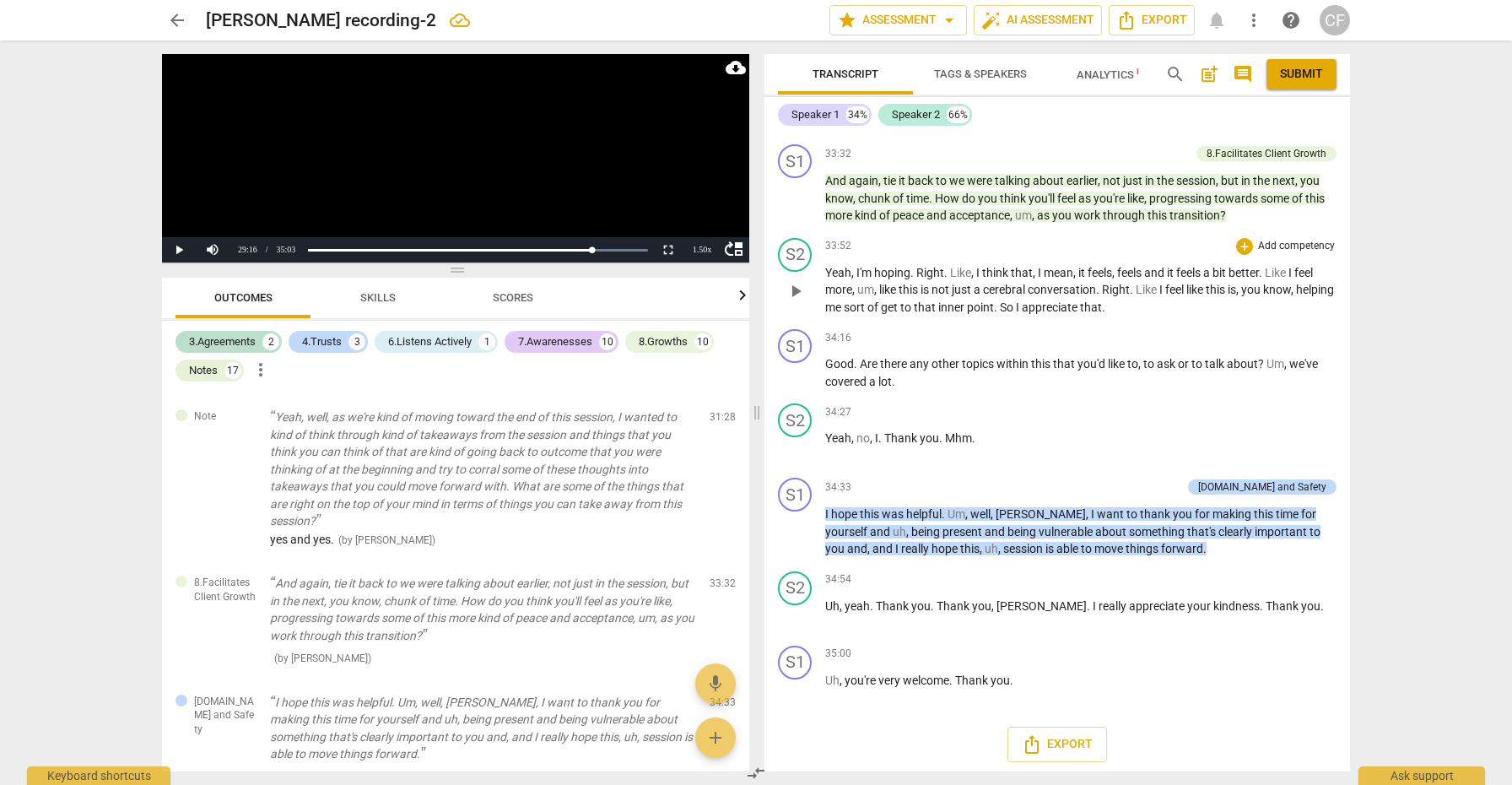
scroll to position [6594, 0]
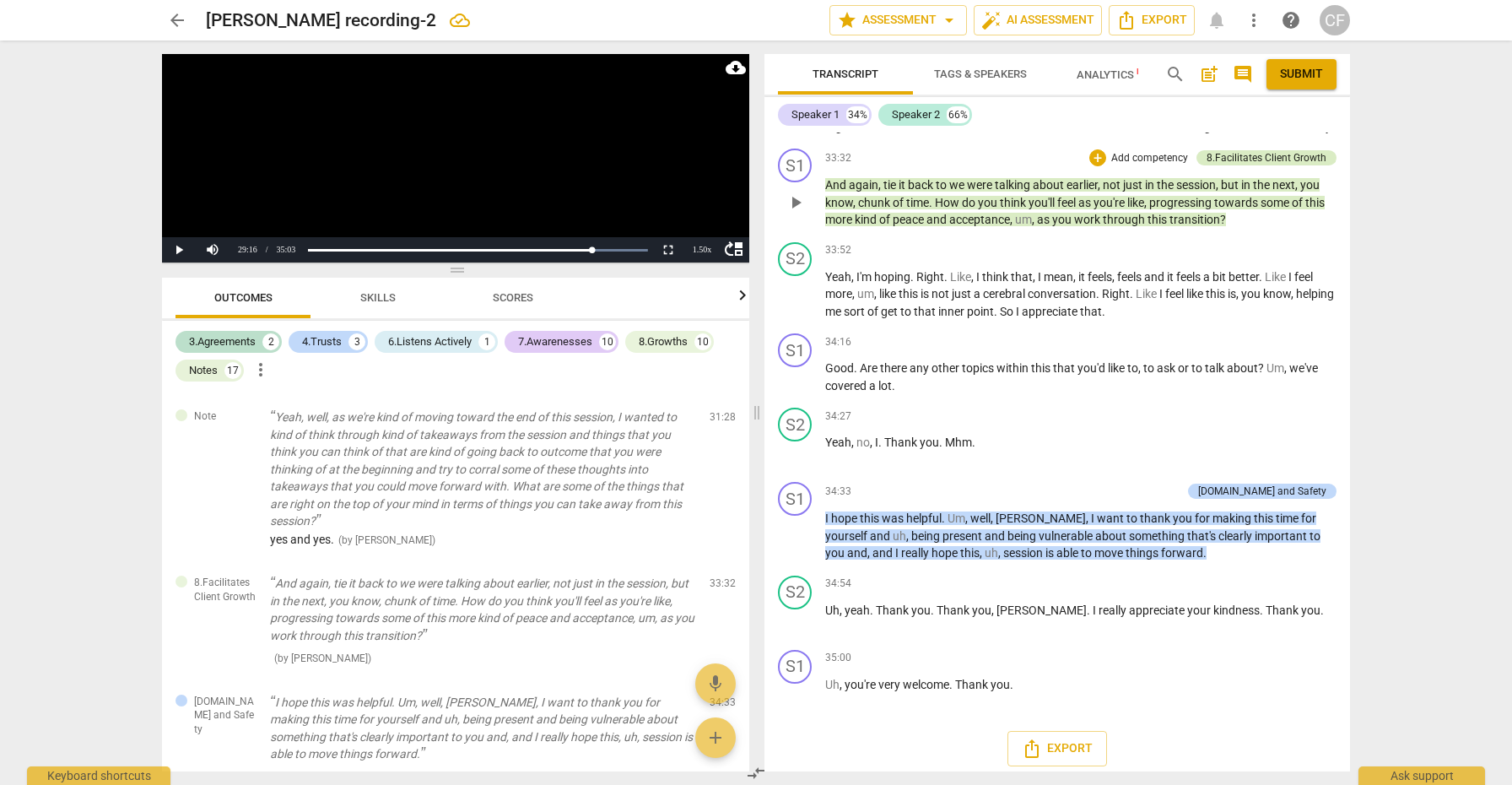
click at [1247, 165] on div "8.Facilitates Client Growth" at bounding box center [1267, 158] width 120 height 15
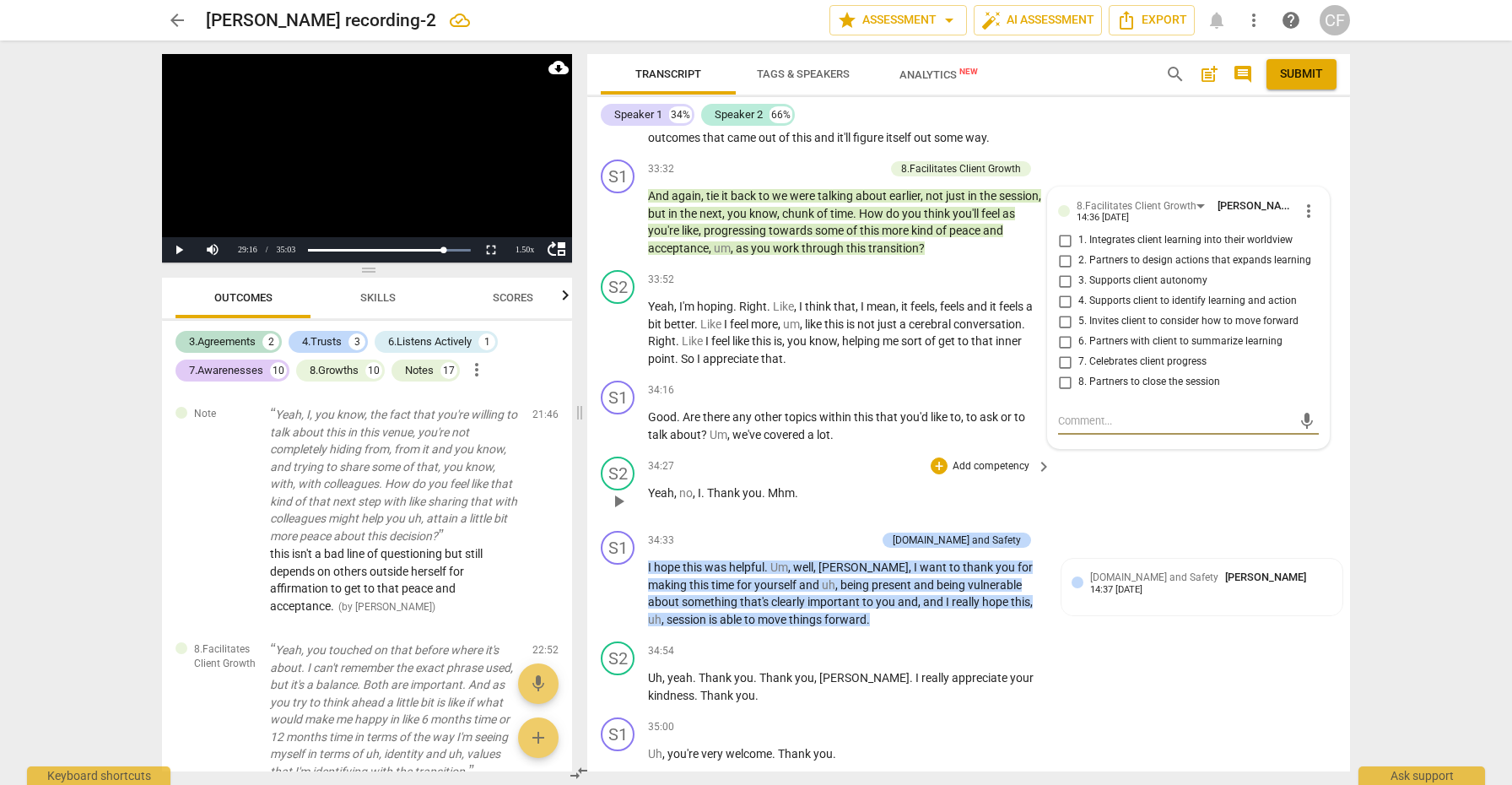
scroll to position [0, 0]
click at [1299, 84] on button "Submit" at bounding box center [1301, 74] width 70 height 31
